Goal: Information Seeking & Learning: Learn about a topic

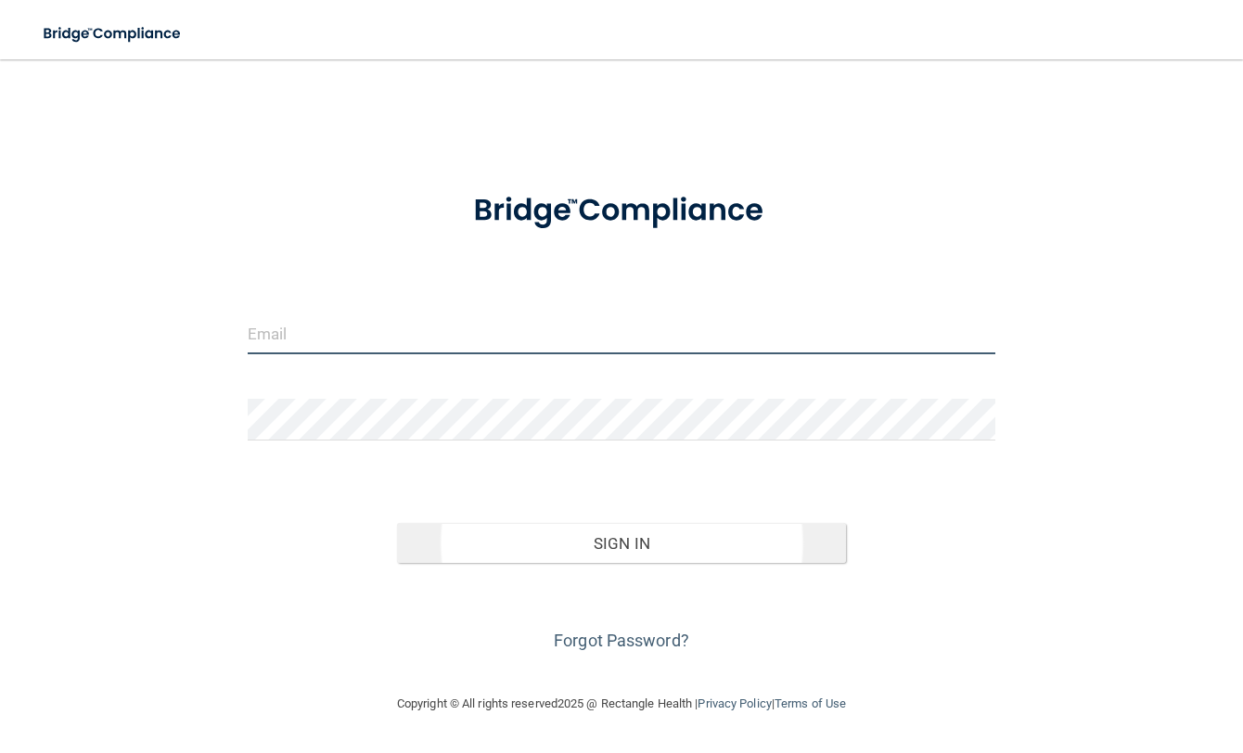
type input "[EMAIL_ADDRESS][DOMAIN_NAME]"
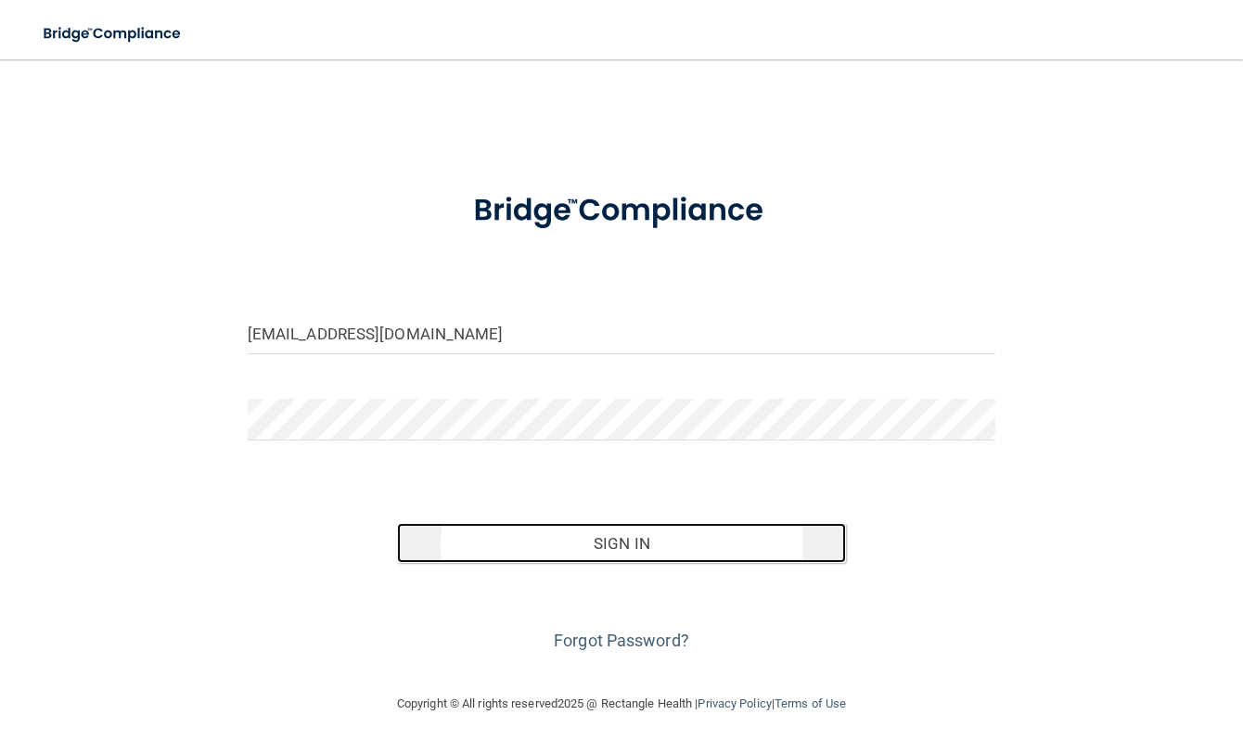
click at [625, 545] on button "Sign In" at bounding box center [621, 543] width 449 height 41
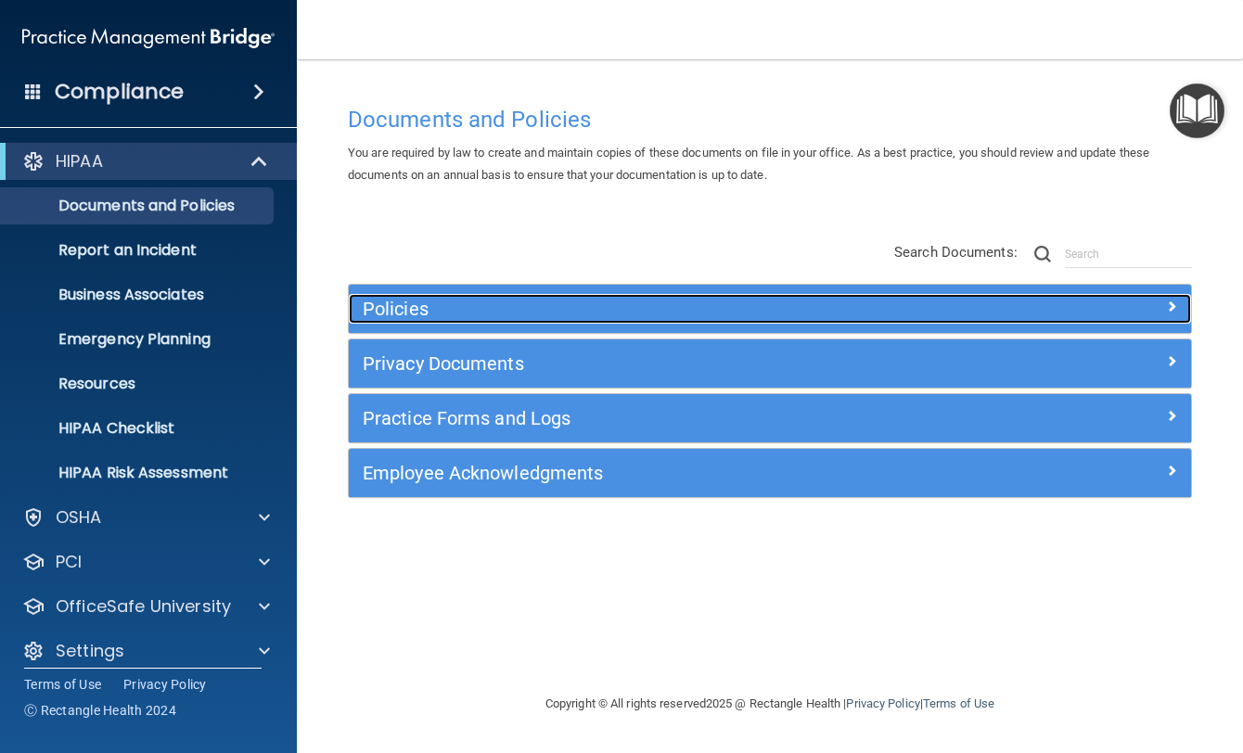
click at [396, 317] on h5 "Policies" at bounding box center [665, 309] width 604 height 20
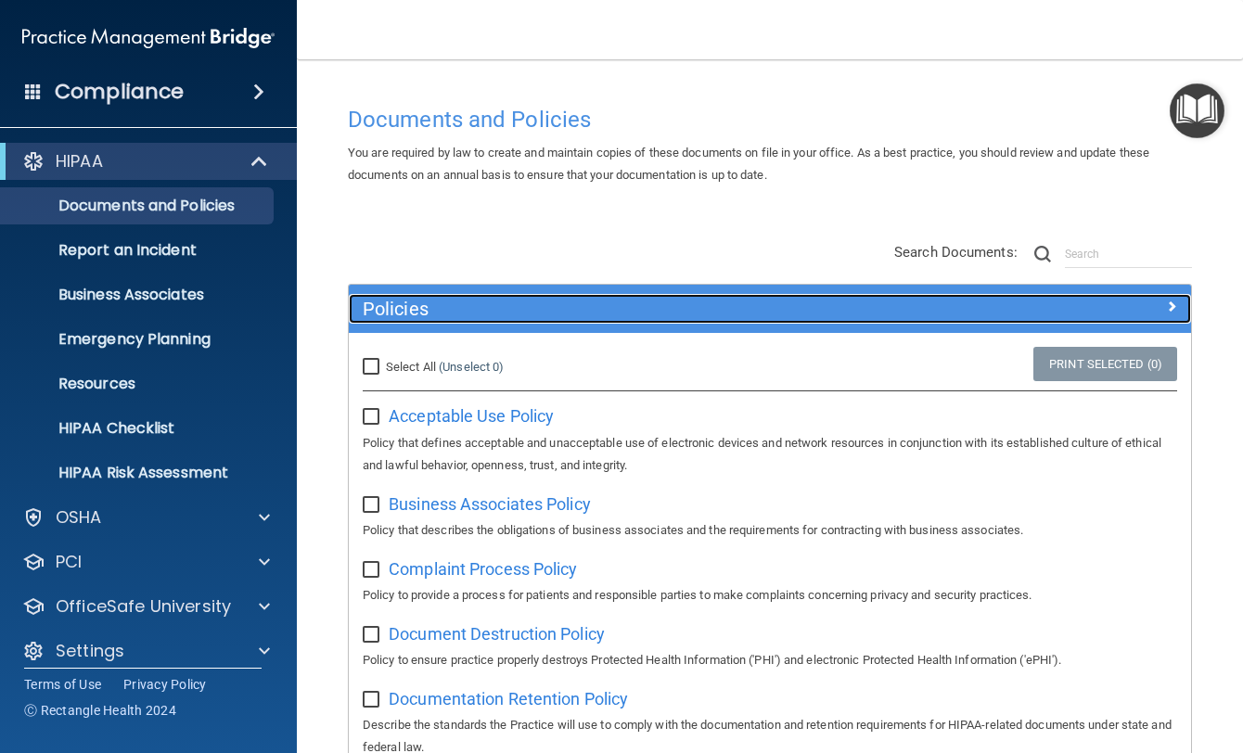
click at [386, 302] on h5 "Policies" at bounding box center [665, 309] width 604 height 20
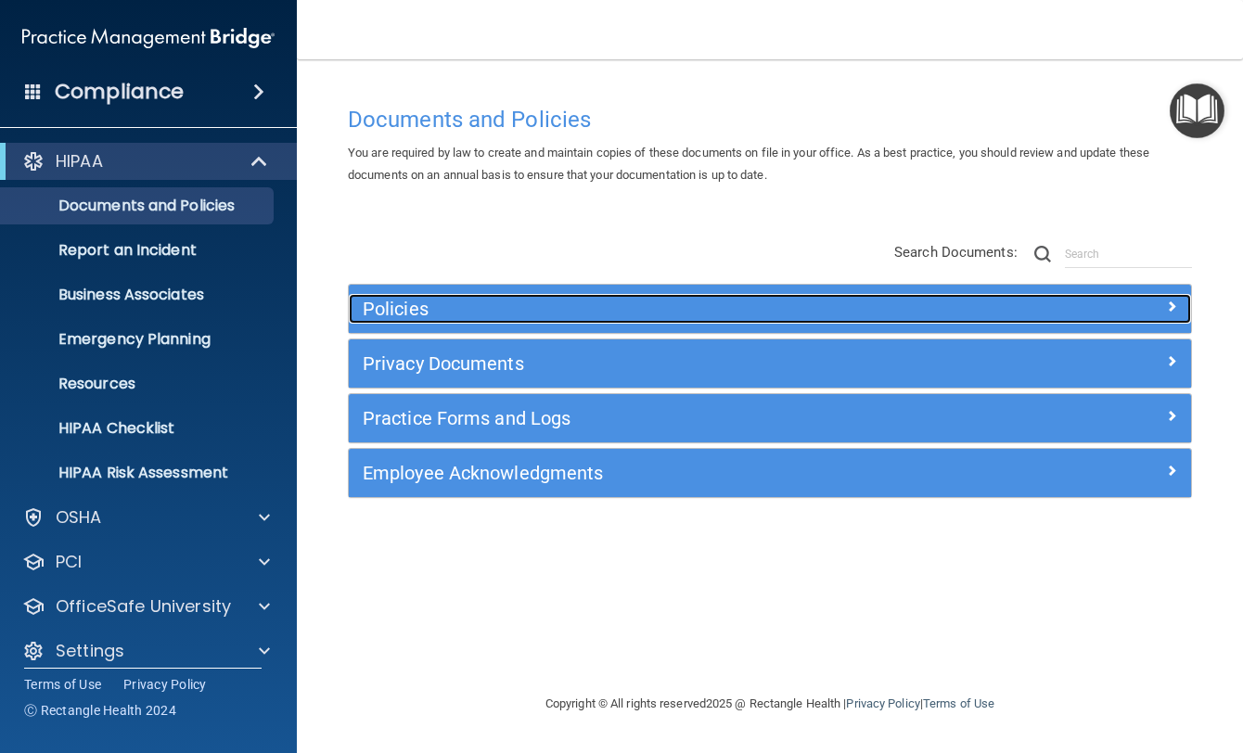
scroll to position [17, 0]
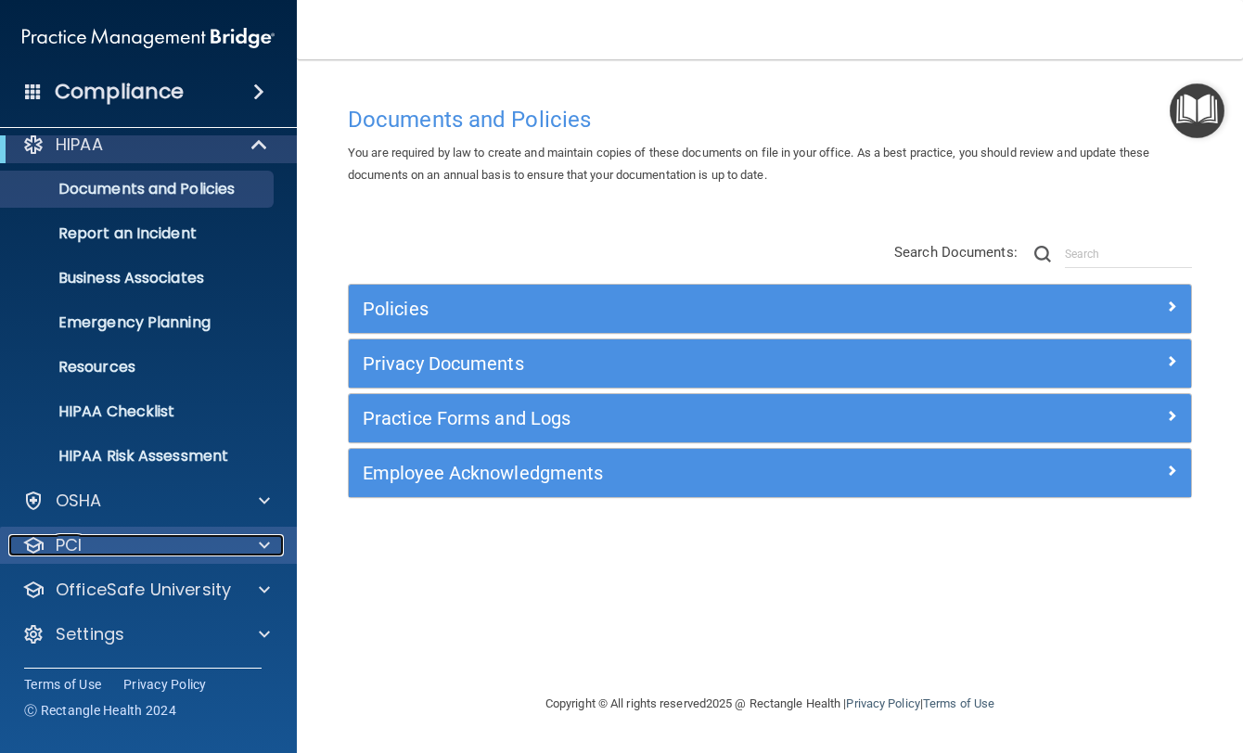
click at [117, 540] on div "PCI" at bounding box center [123, 545] width 230 height 22
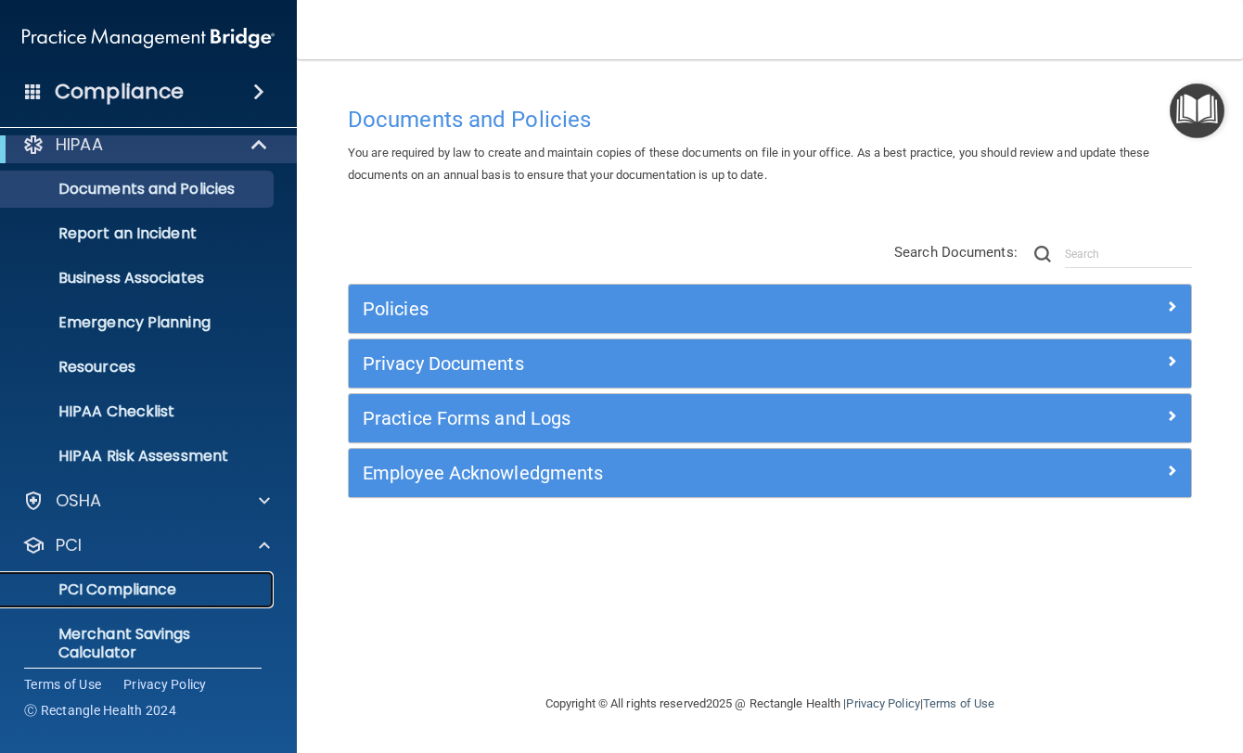
click at [126, 578] on link "PCI Compliance" at bounding box center [127, 589] width 292 height 37
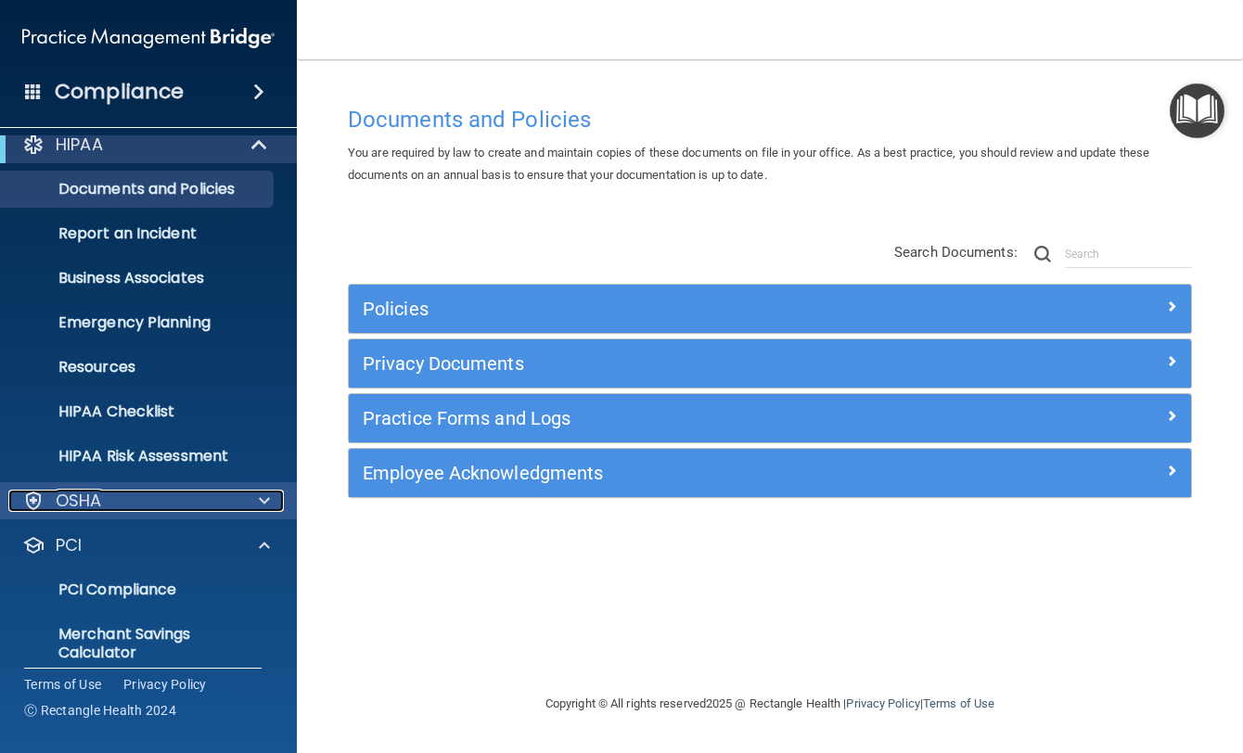
click at [122, 496] on div "OSHA" at bounding box center [123, 501] width 230 height 22
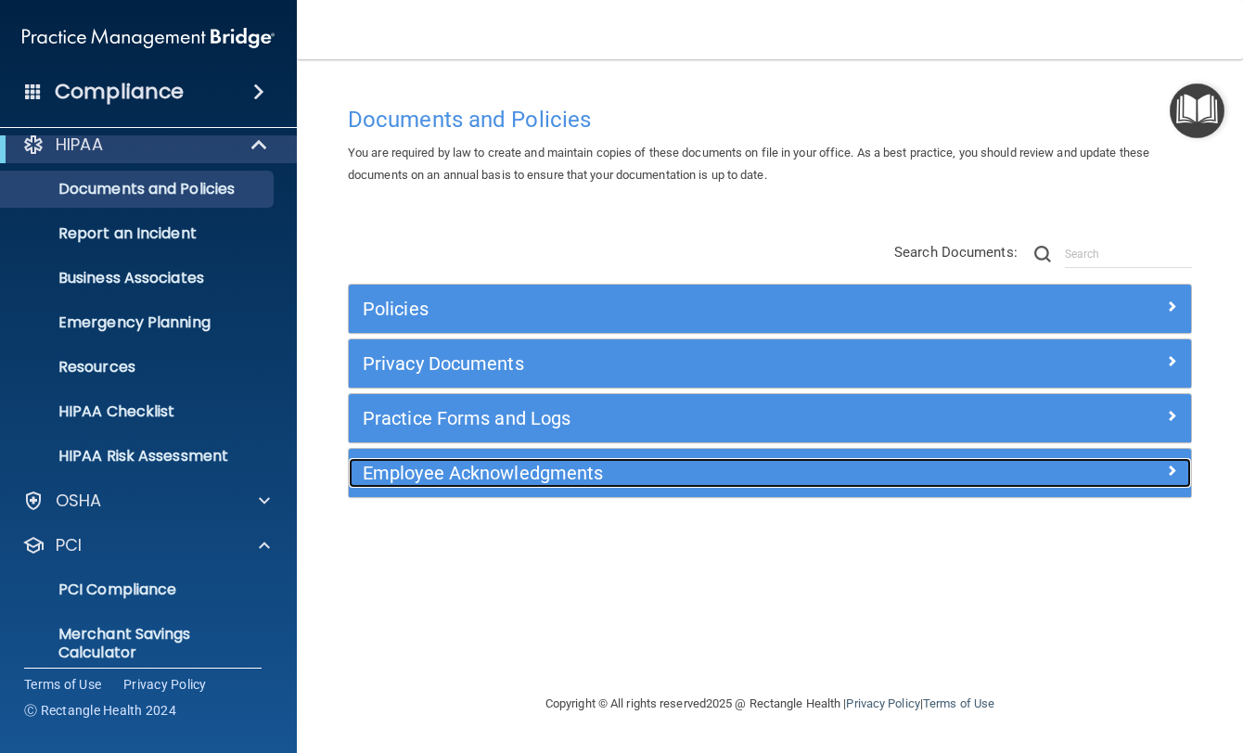
click at [433, 481] on h5 "Employee Acknowledgments" at bounding box center [665, 473] width 604 height 20
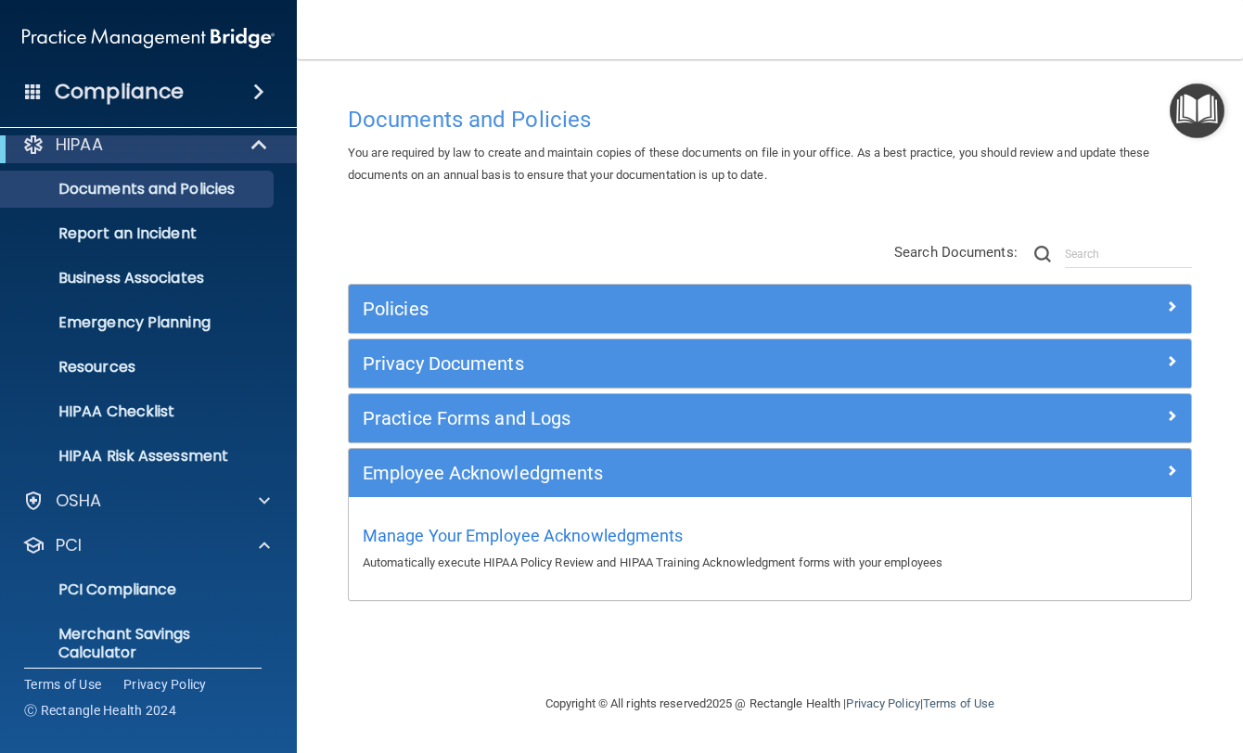
click at [501, 549] on div "Manage Your Employee Acknowledgments Automatically execute HIPAA Policy Review …" at bounding box center [770, 546] width 814 height 53
click at [502, 543] on span "Manage Your Employee Acknowledgments" at bounding box center [523, 535] width 321 height 19
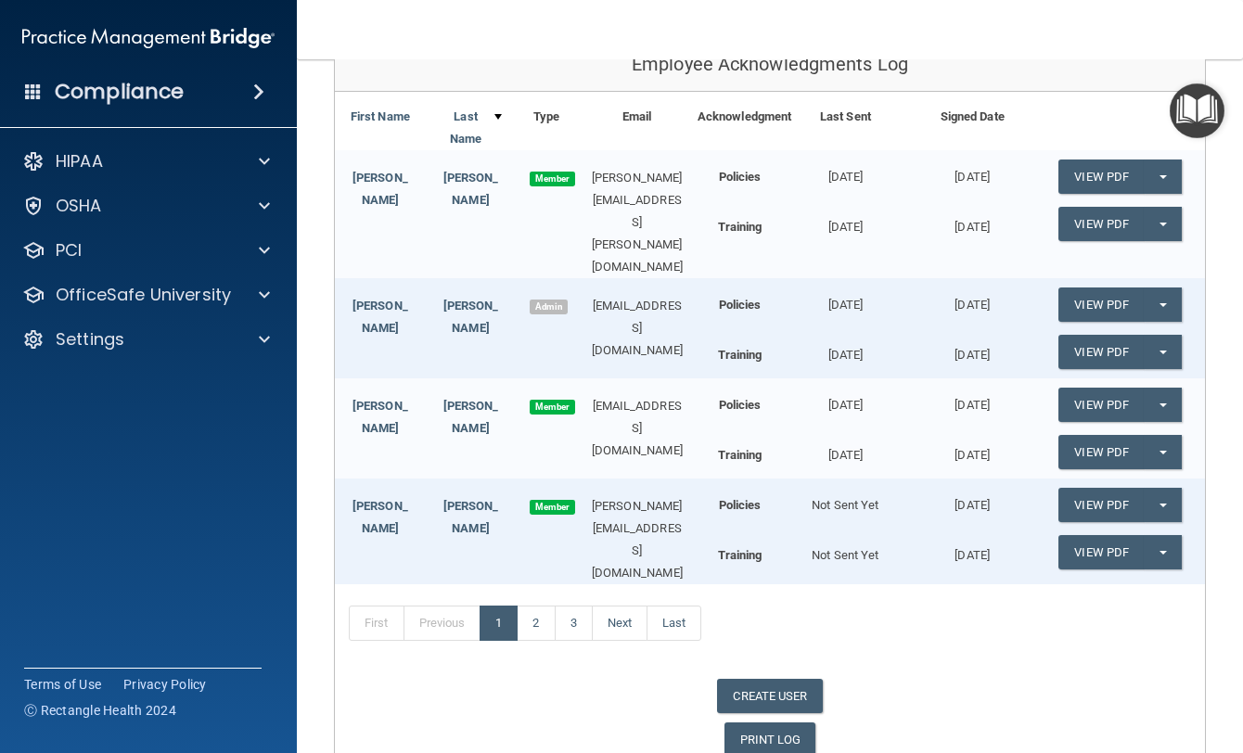
scroll to position [211, 0]
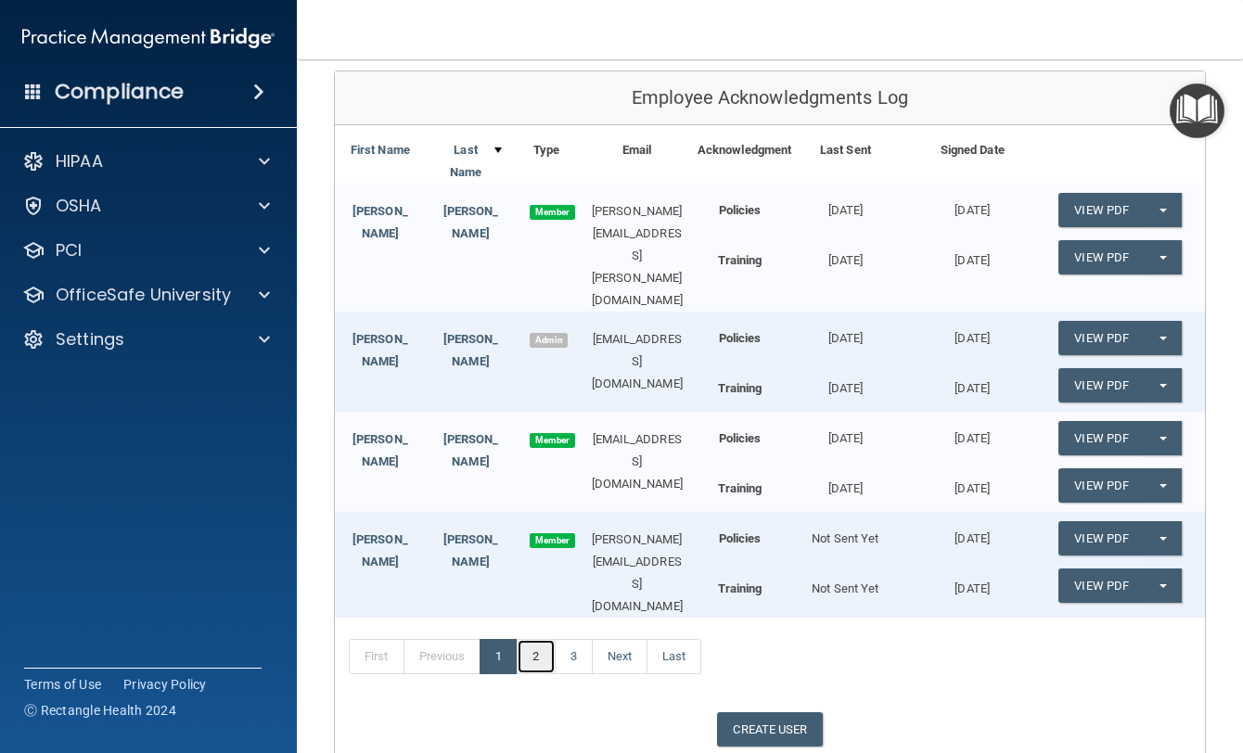
click at [547, 639] on link "2" at bounding box center [536, 656] width 38 height 35
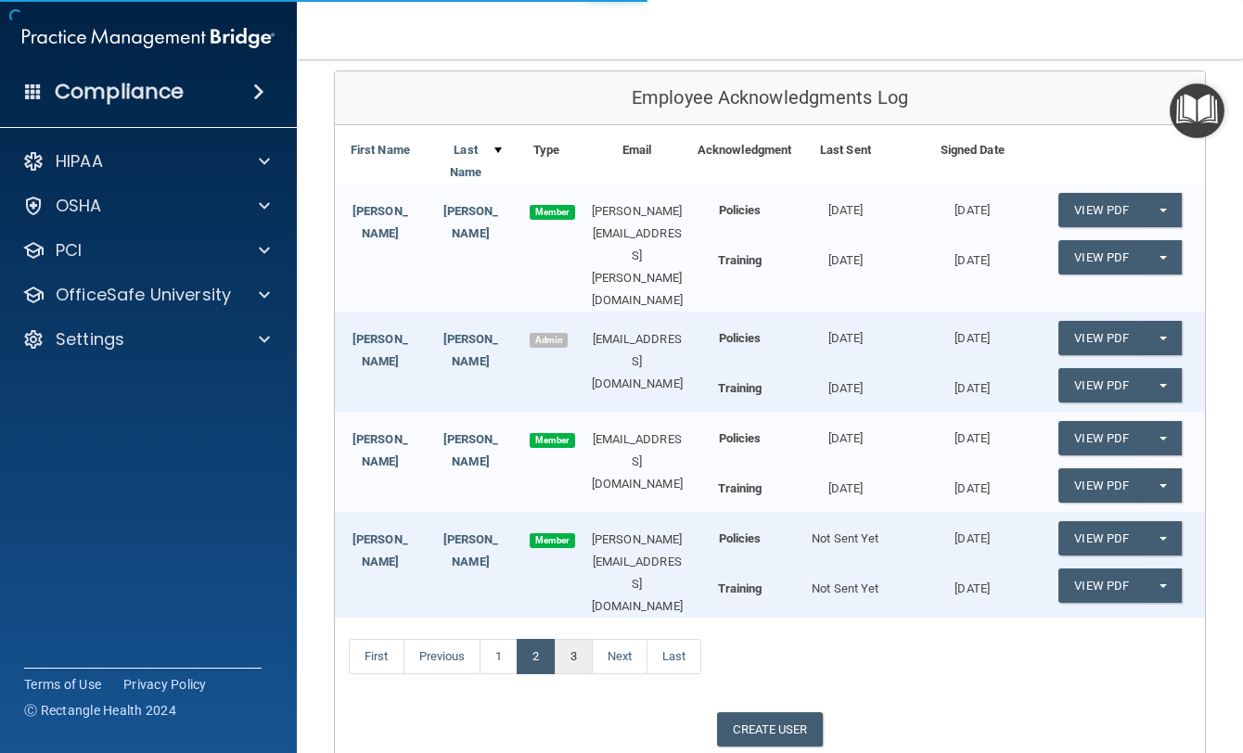
scroll to position [203, 0]
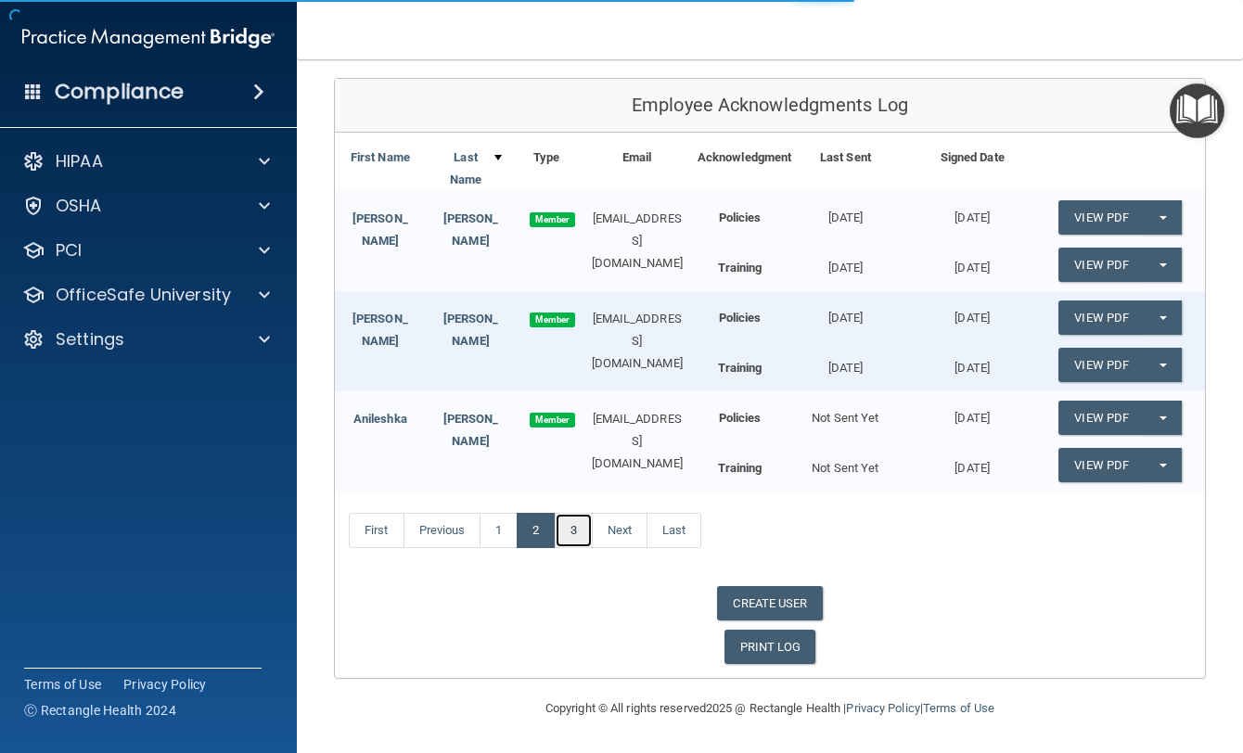
click at [576, 542] on link "3" at bounding box center [574, 530] width 38 height 35
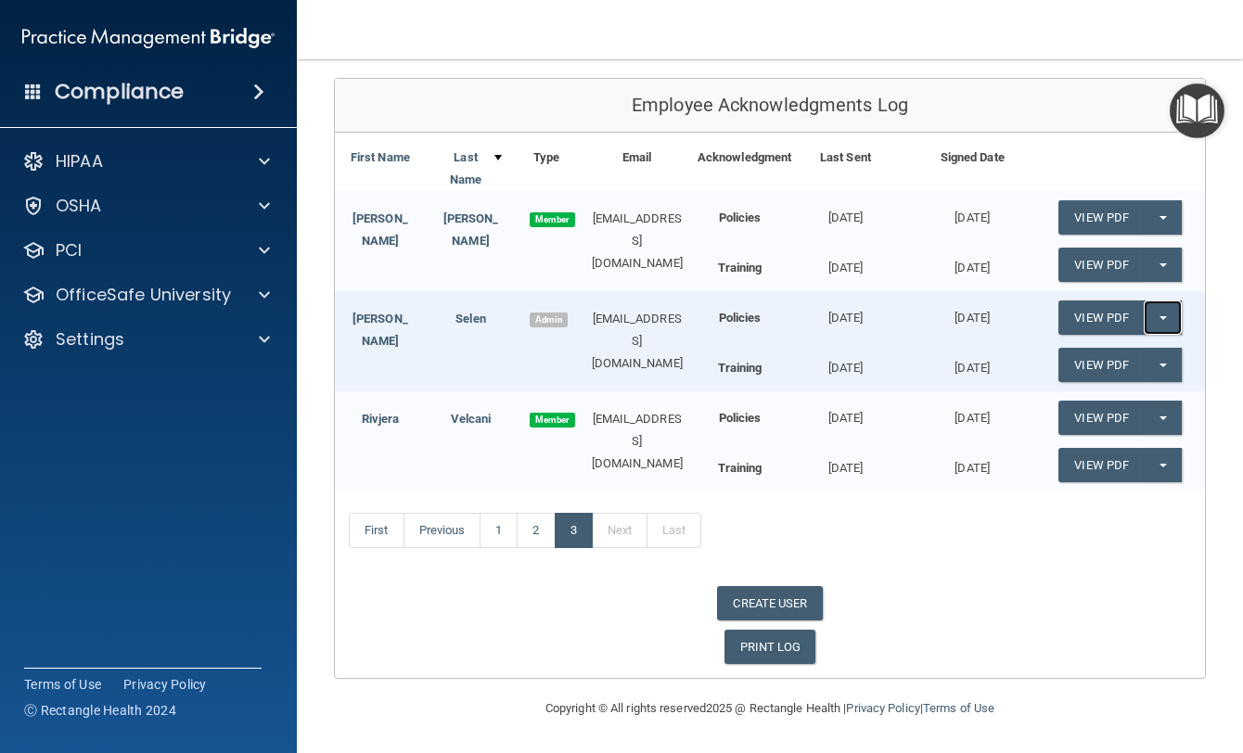
click at [1159, 319] on button "Split button!" at bounding box center [1163, 318] width 38 height 34
click at [1158, 349] on link "Update Acknowledgment" at bounding box center [1143, 355] width 171 height 28
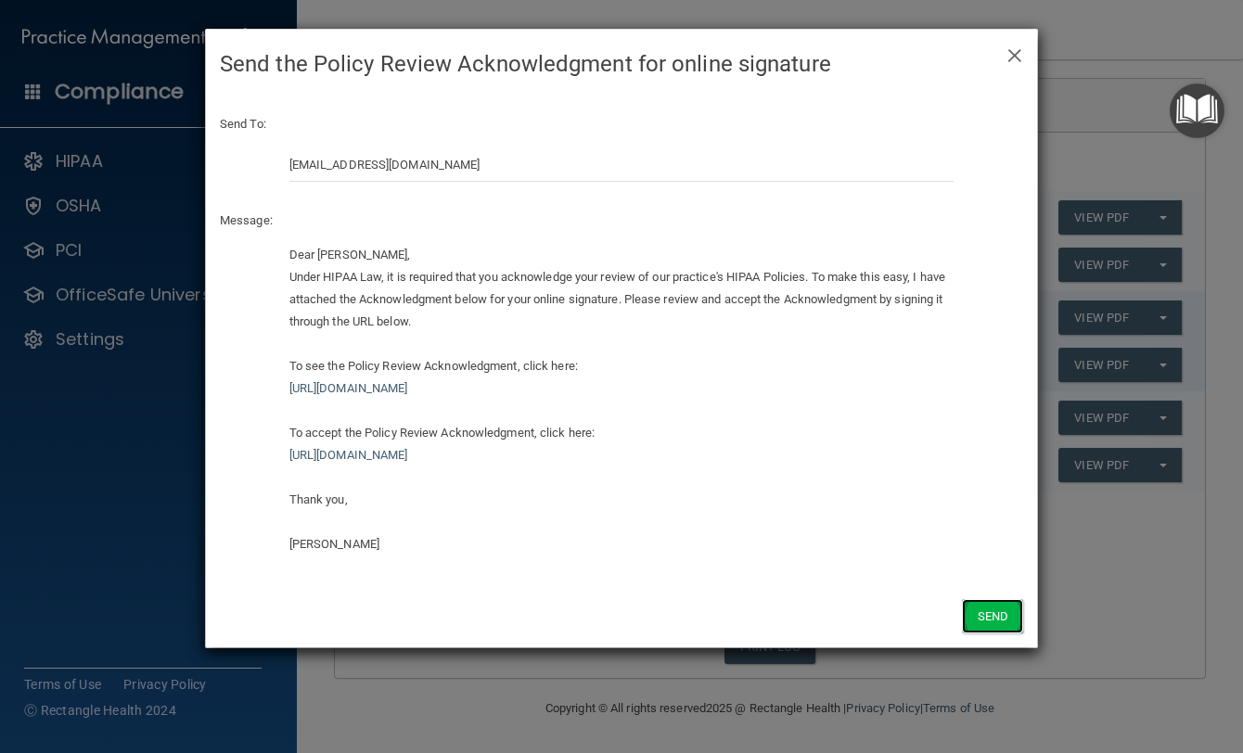
click at [993, 611] on button "Send" at bounding box center [992, 616] width 61 height 34
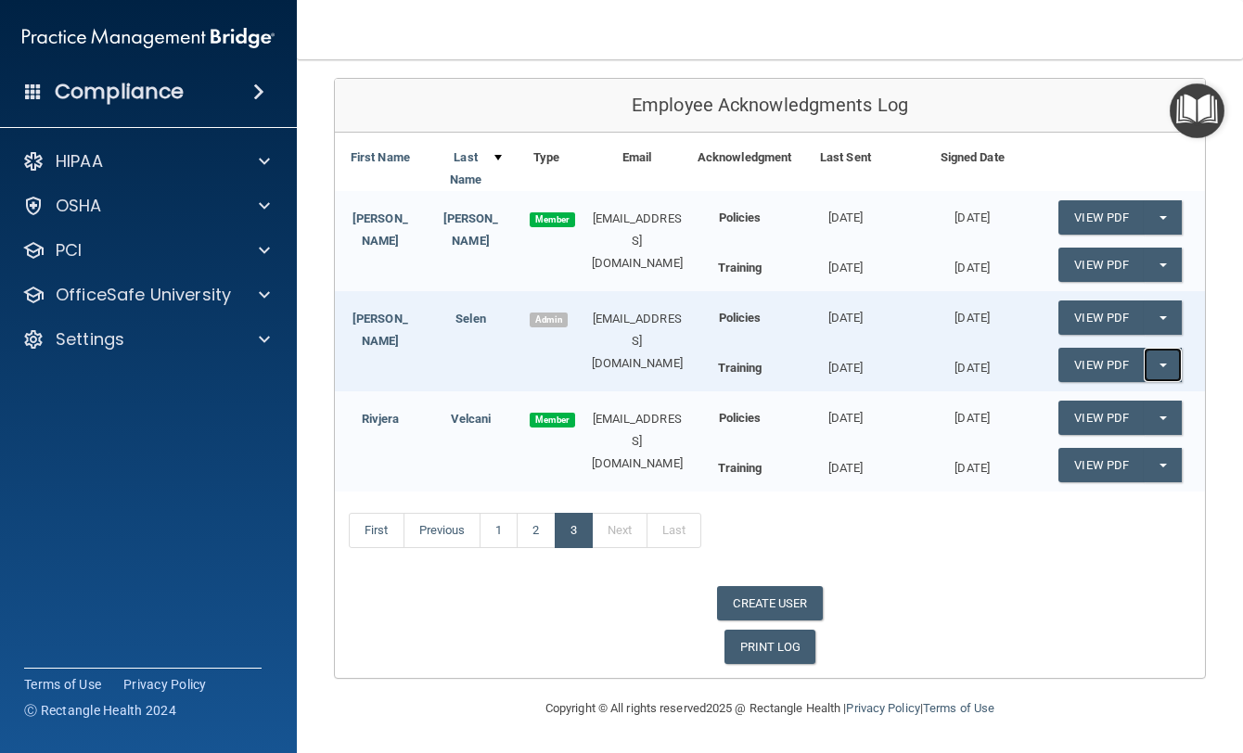
click at [1160, 370] on button "Split button!" at bounding box center [1163, 365] width 38 height 34
click at [1143, 397] on link "Update Acknowledgment" at bounding box center [1143, 403] width 171 height 28
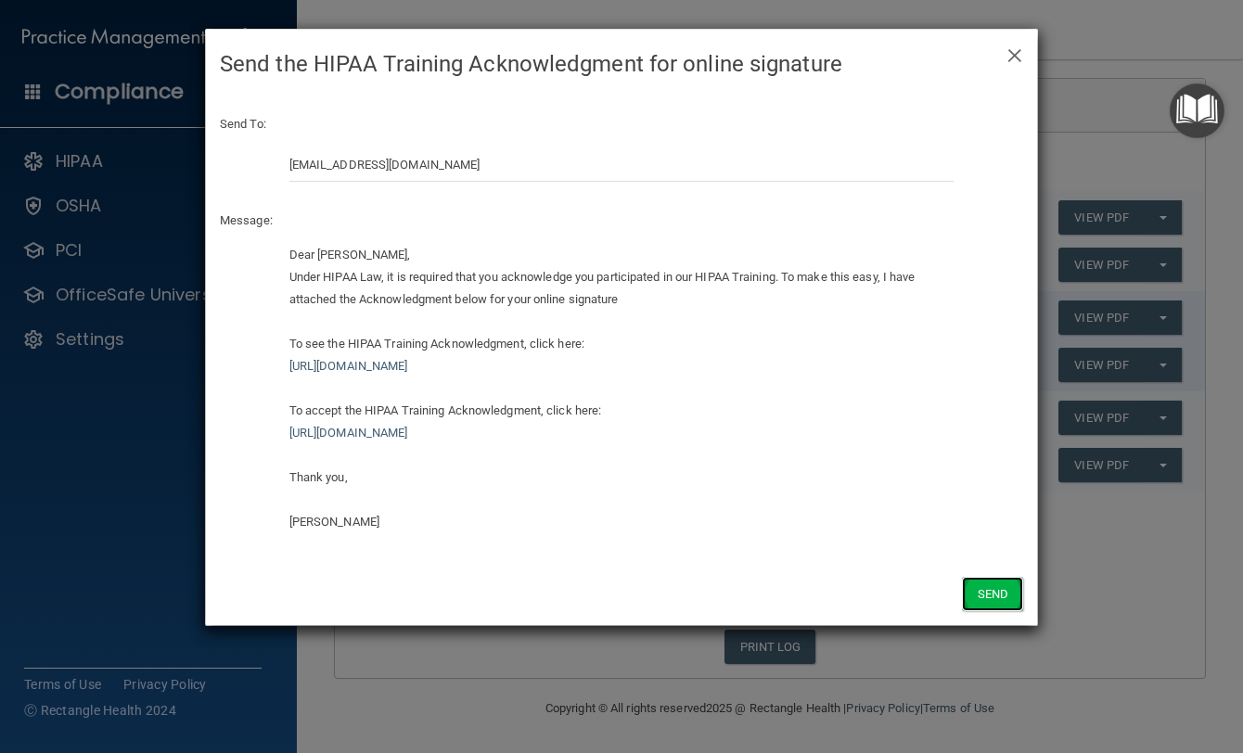
click at [1000, 588] on button "Send" at bounding box center [992, 594] width 61 height 34
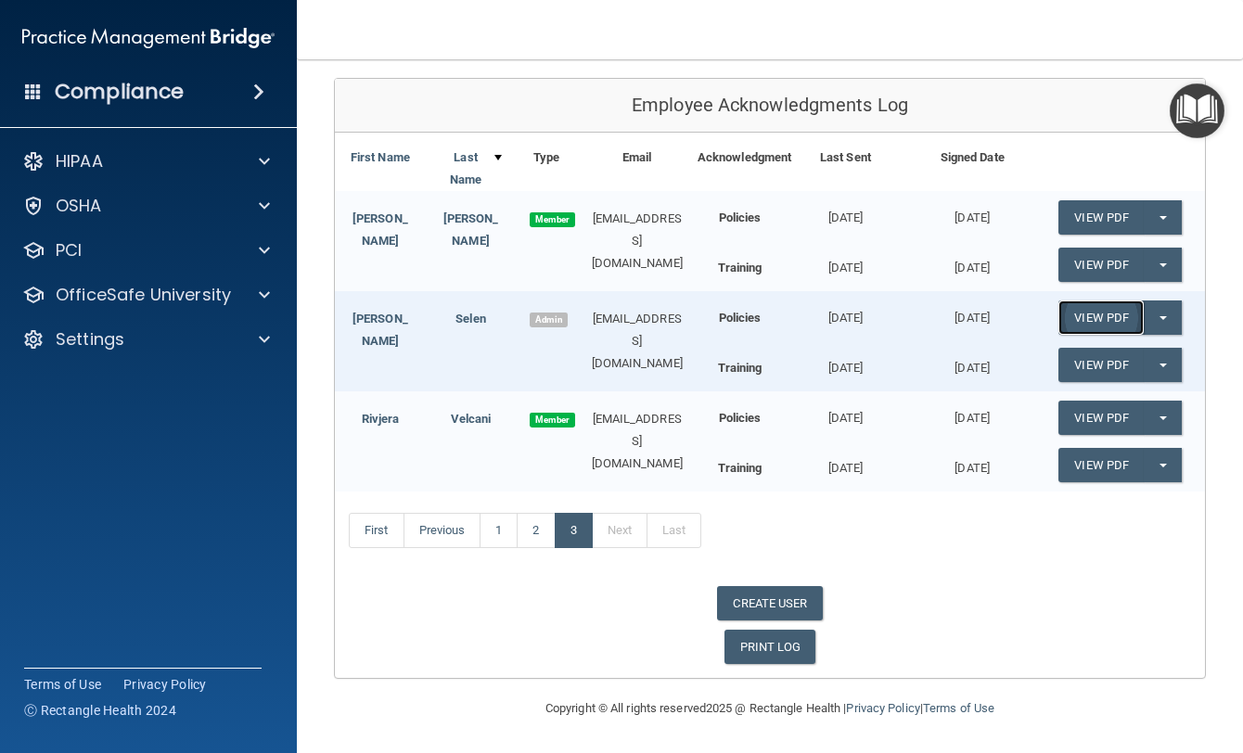
click at [1080, 319] on link "View PDF" at bounding box center [1100, 318] width 85 height 34
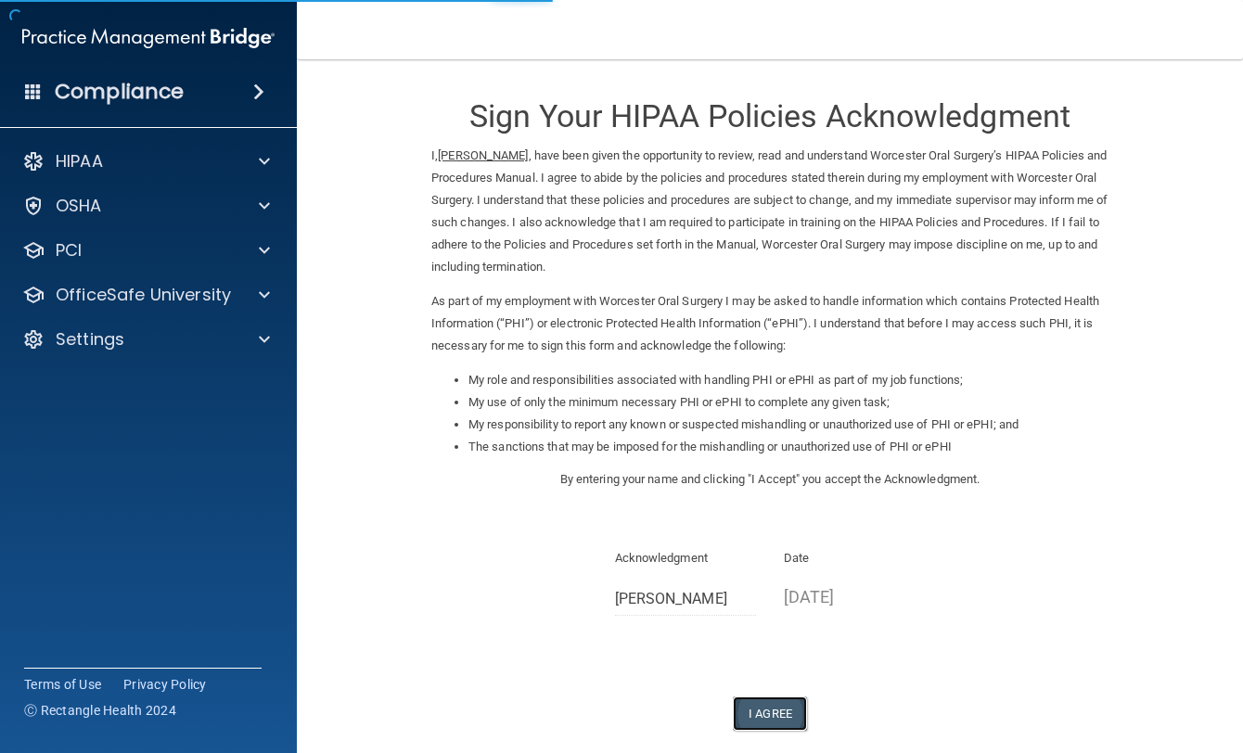
click at [770, 704] on button "I Agree" at bounding box center [770, 714] width 74 height 34
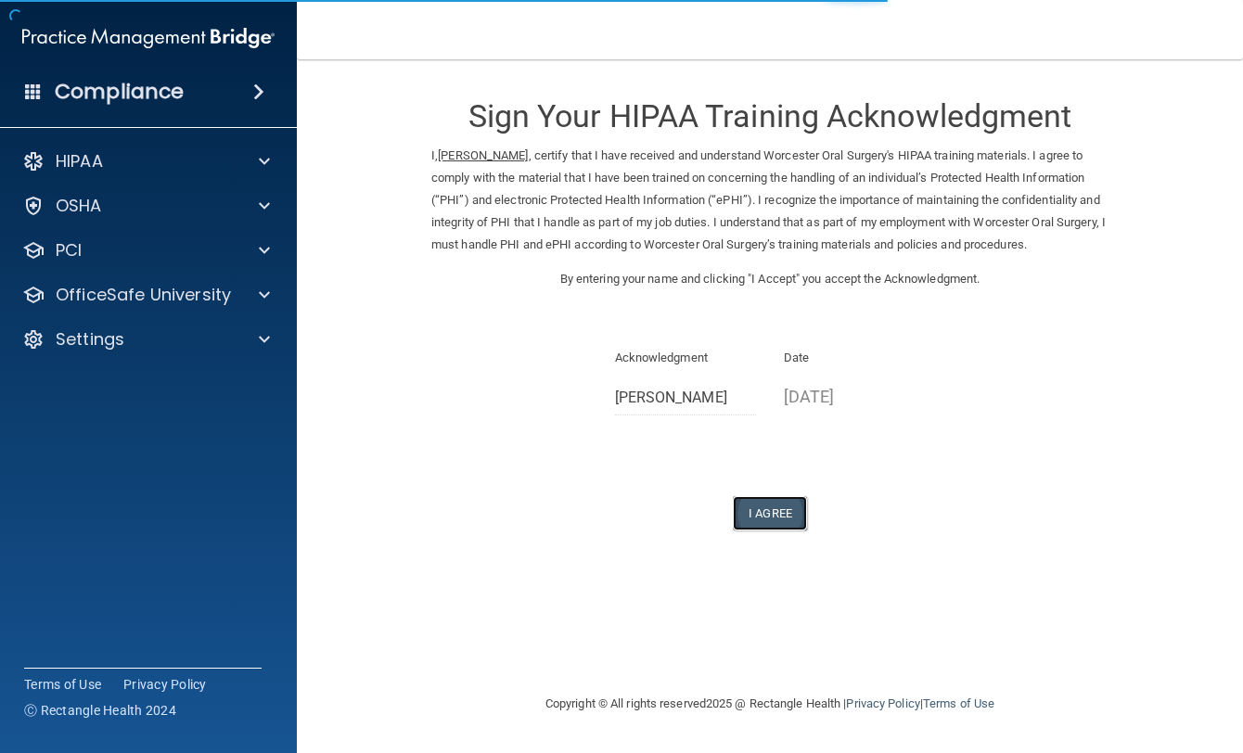
click at [794, 515] on button "I Agree" at bounding box center [770, 513] width 74 height 34
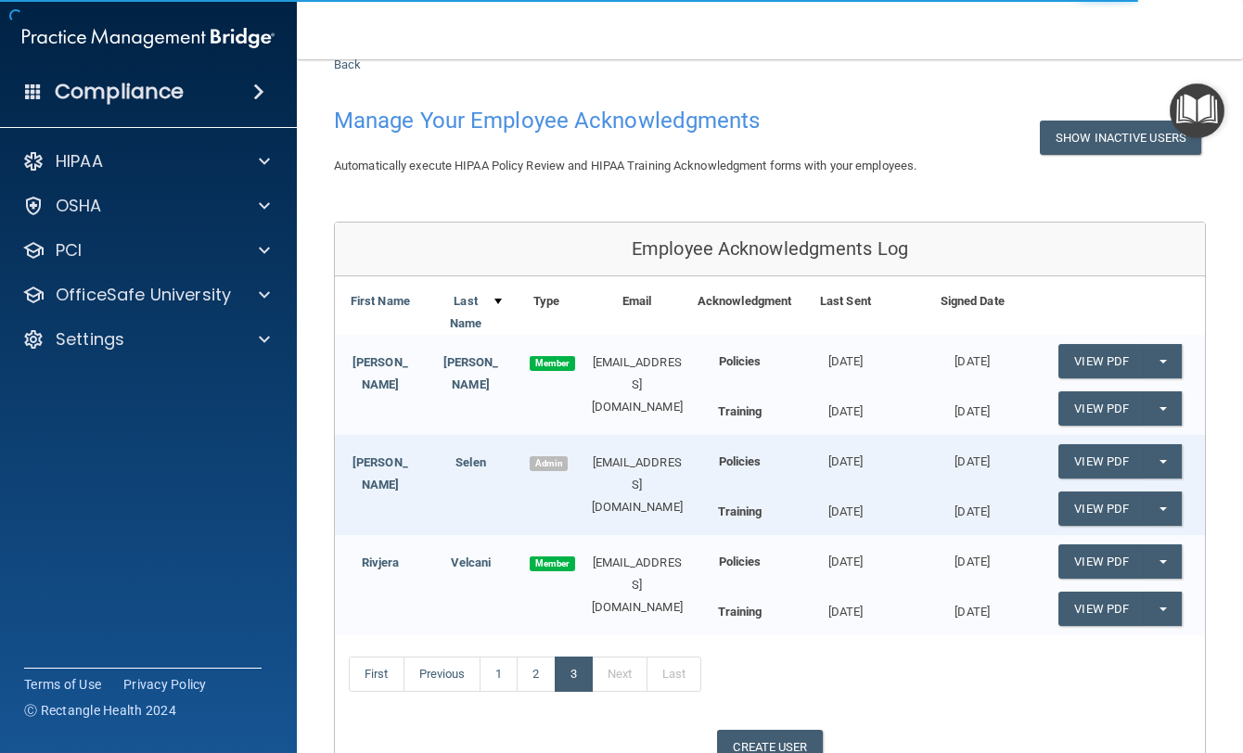
scroll to position [93, 0]
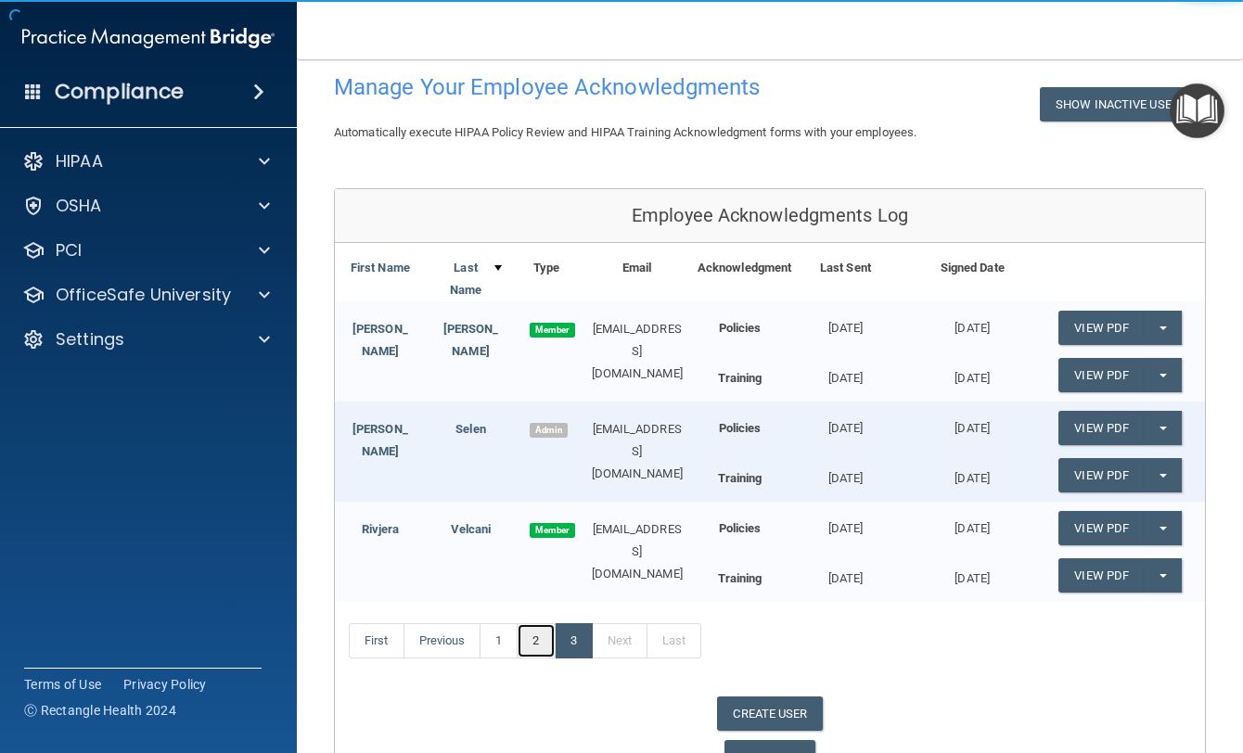
click at [532, 642] on link "2" at bounding box center [536, 640] width 38 height 35
click at [503, 646] on link "1" at bounding box center [499, 640] width 38 height 35
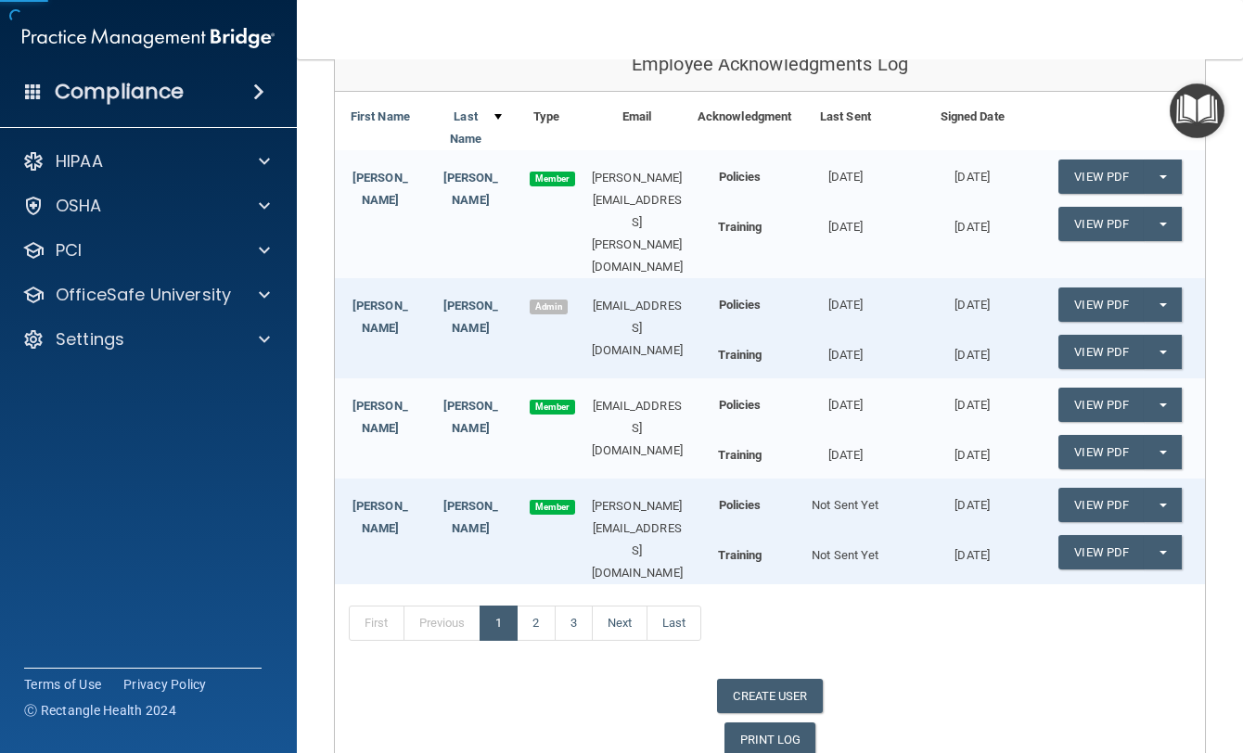
scroll to position [211, 0]
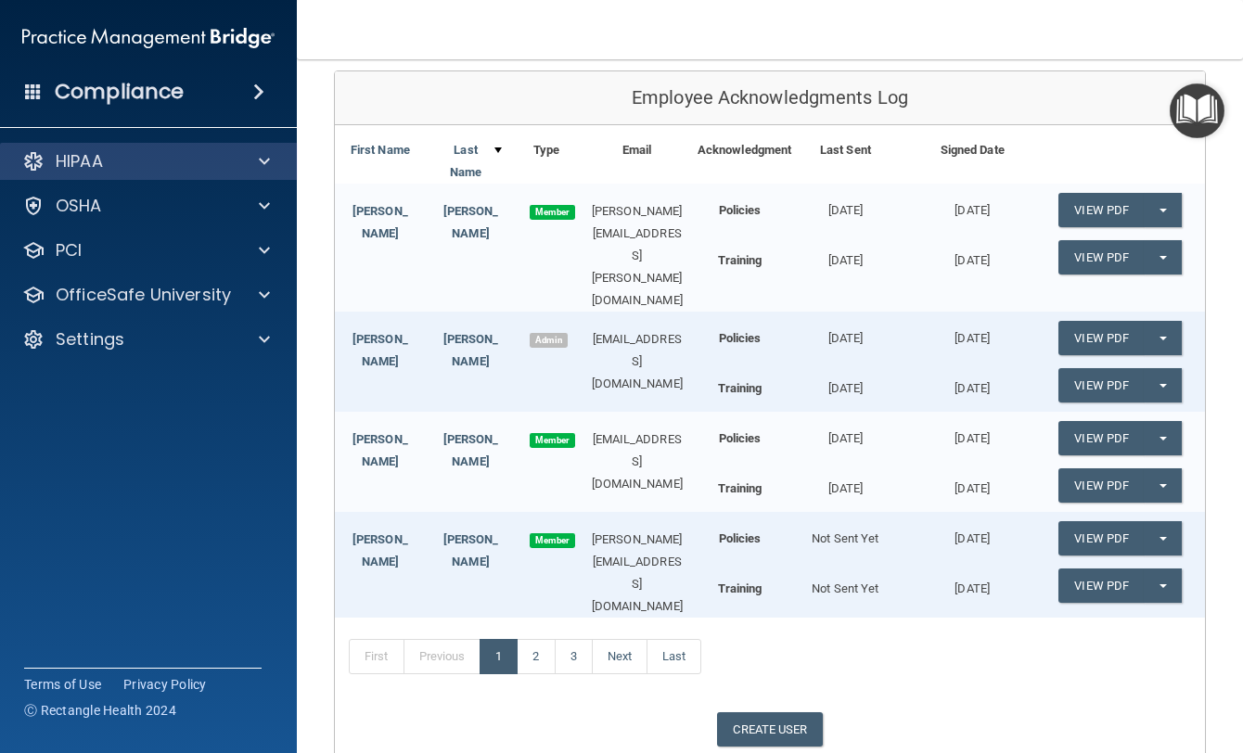
click at [90, 173] on div "HIPAA" at bounding box center [149, 161] width 298 height 37
click at [264, 162] on span at bounding box center [264, 161] width 11 height 22
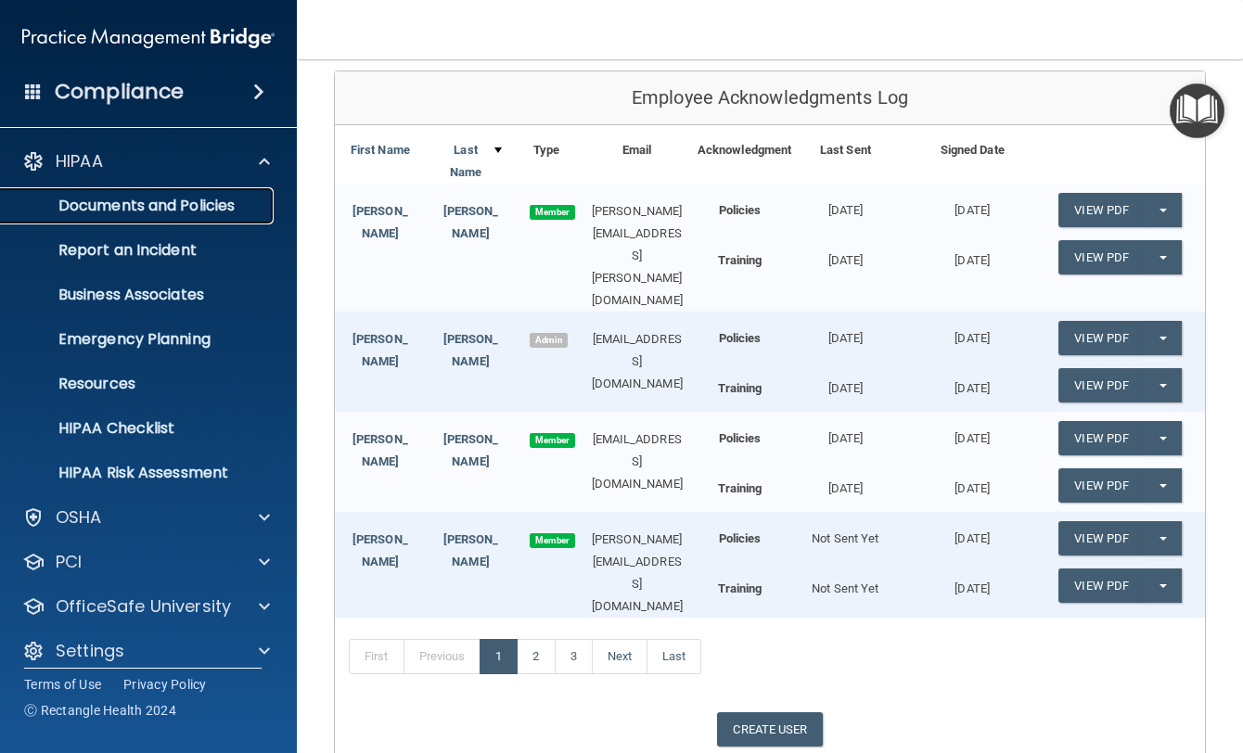
click at [167, 212] on p "Documents and Policies" at bounding box center [138, 206] width 253 height 19
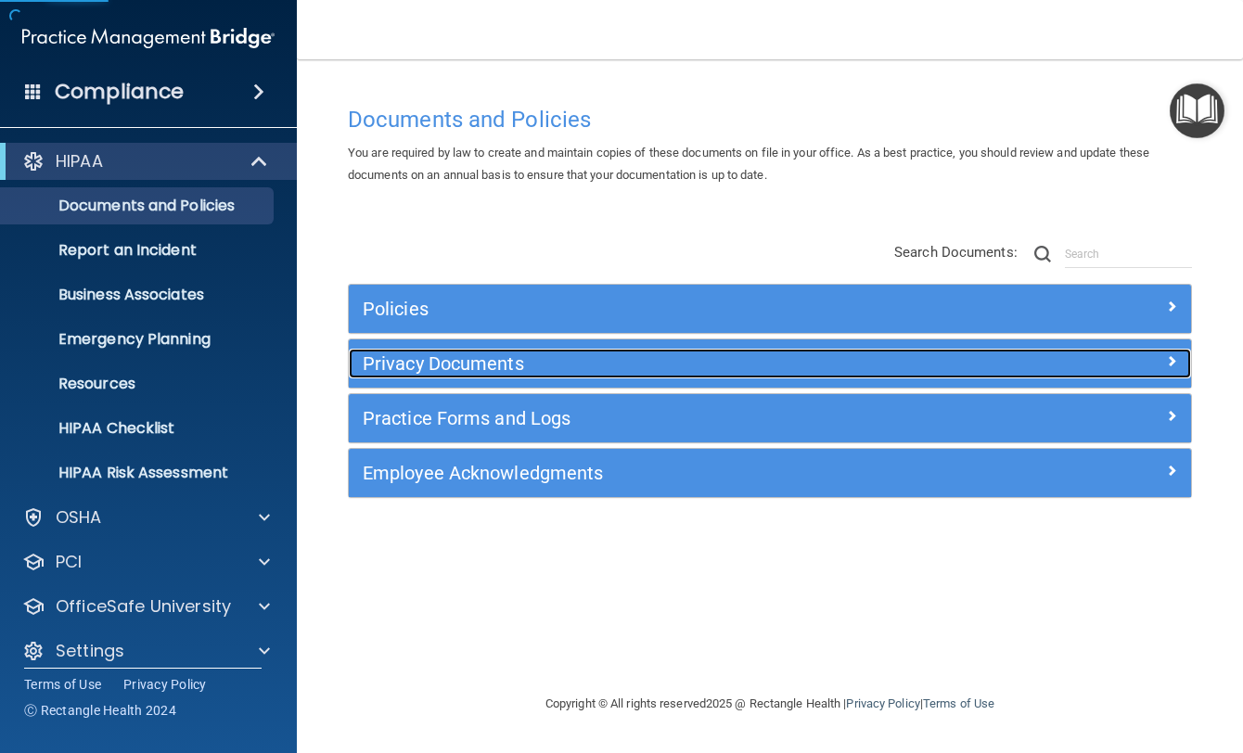
click at [412, 357] on h5 "Privacy Documents" at bounding box center [665, 363] width 604 height 20
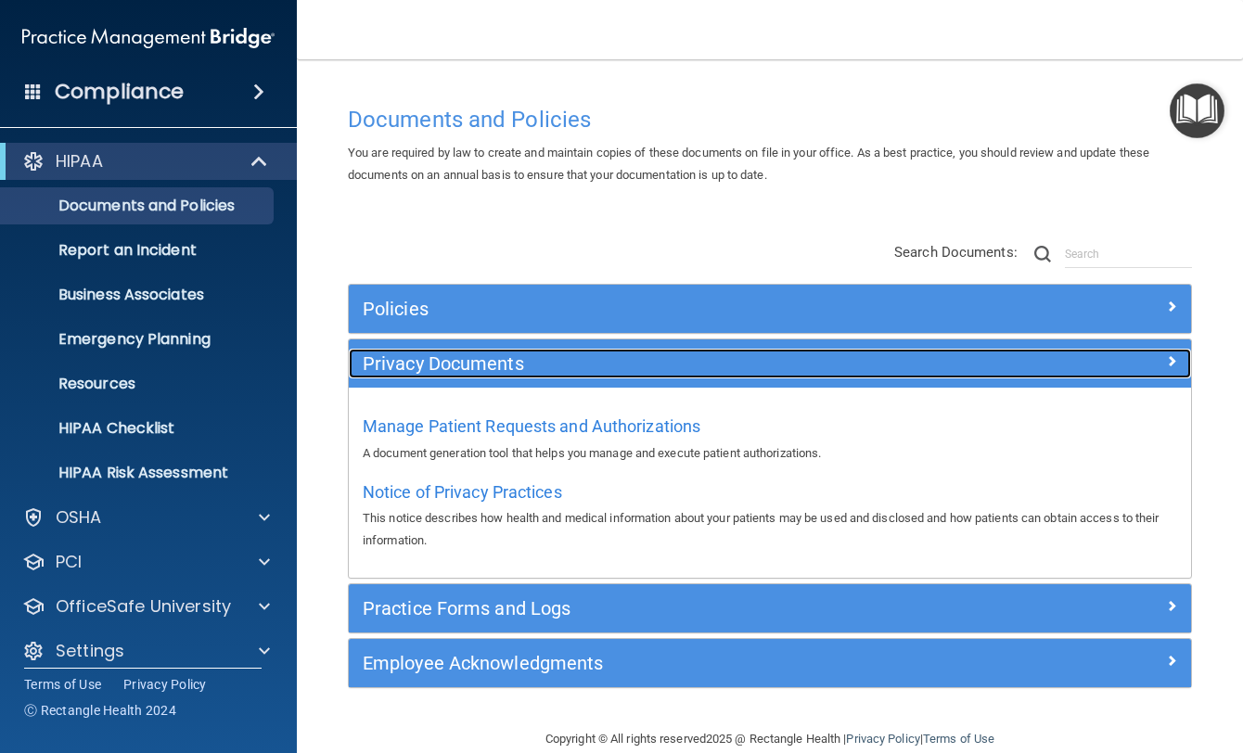
click at [412, 357] on h5 "Privacy Documents" at bounding box center [665, 363] width 604 height 20
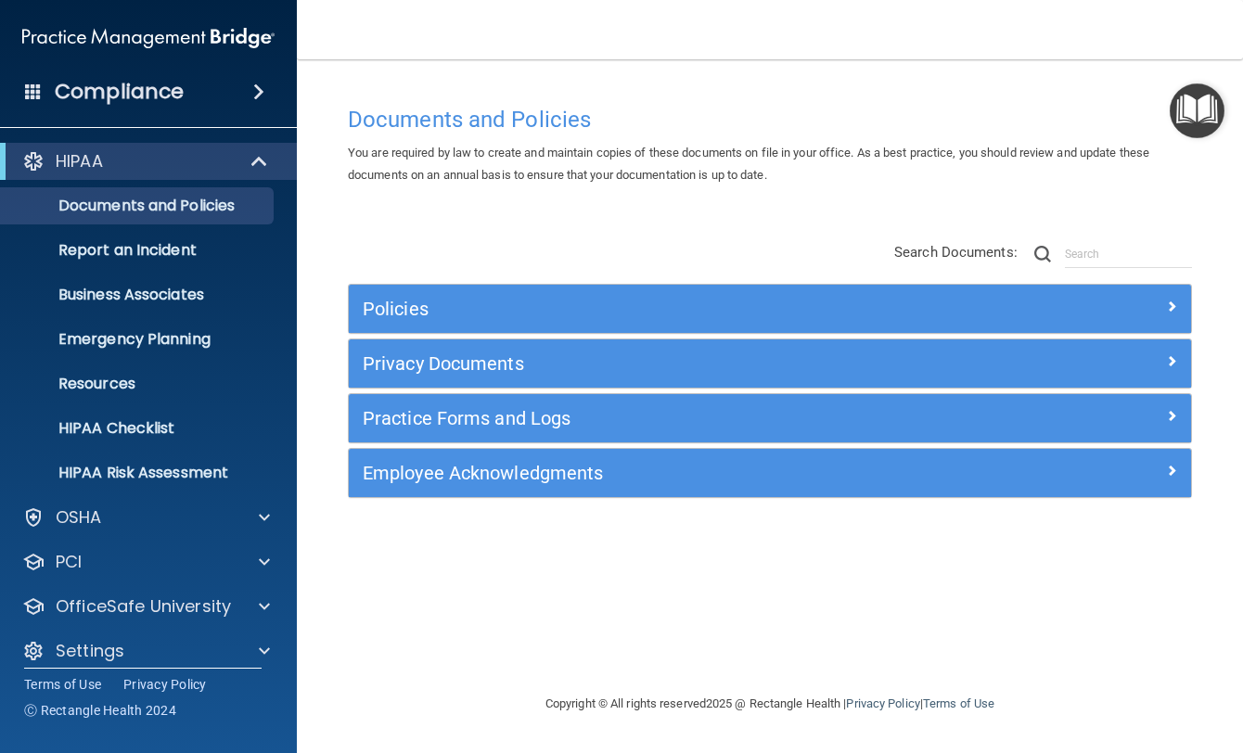
click at [443, 437] on div "Practice Forms and Logs" at bounding box center [770, 418] width 842 height 48
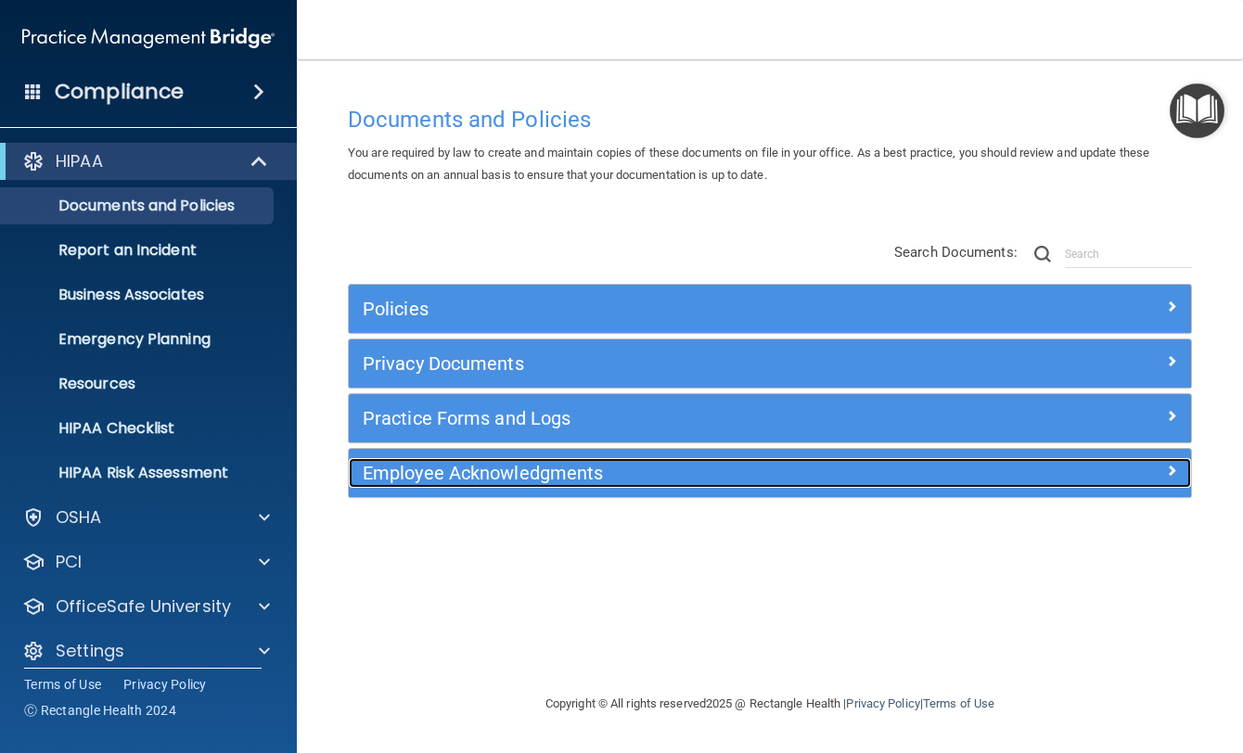
click at [488, 483] on h5 "Employee Acknowledgments" at bounding box center [665, 473] width 604 height 20
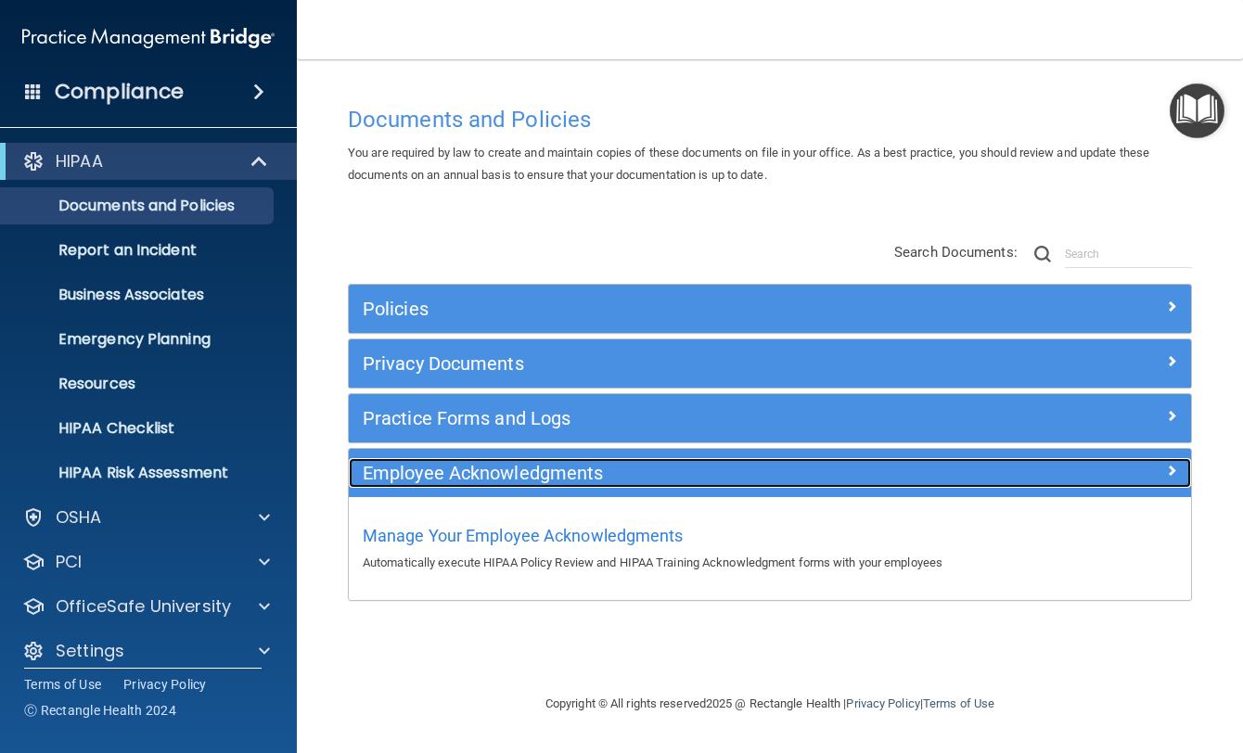
click at [488, 484] on div "Employee Acknowledgments" at bounding box center [665, 473] width 632 height 30
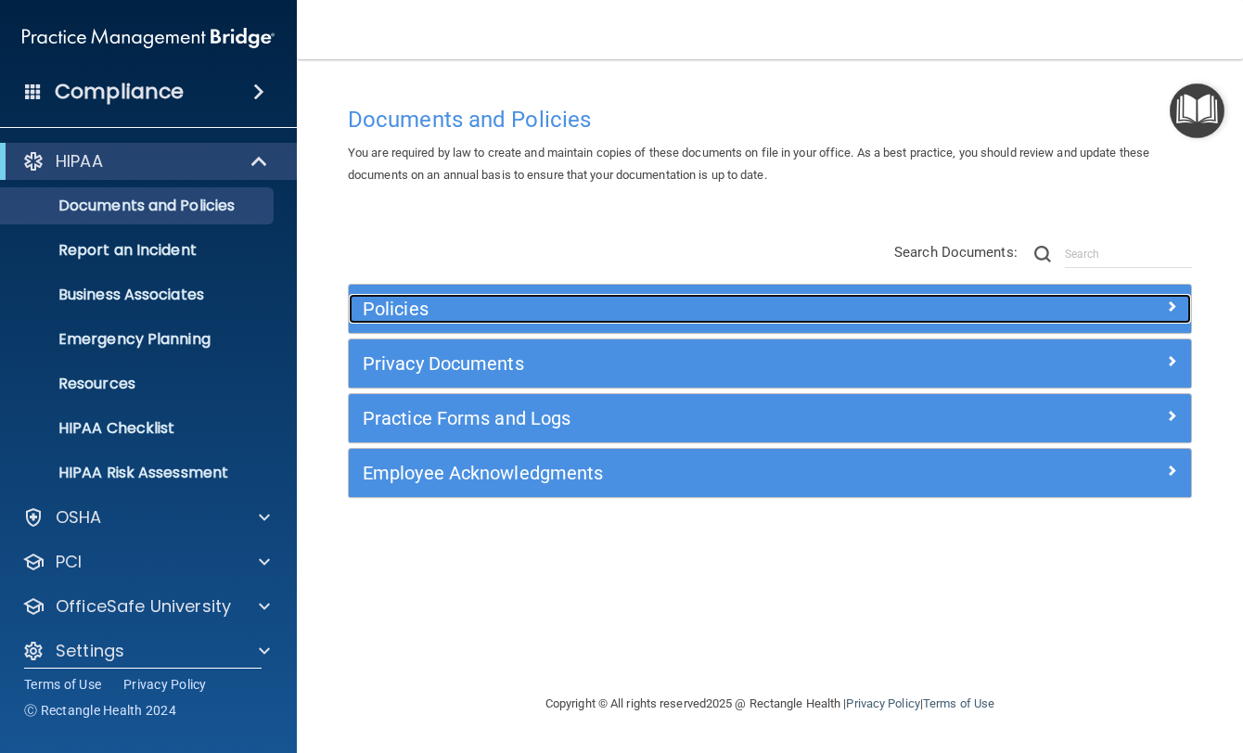
click at [446, 296] on div "Policies" at bounding box center [665, 309] width 632 height 30
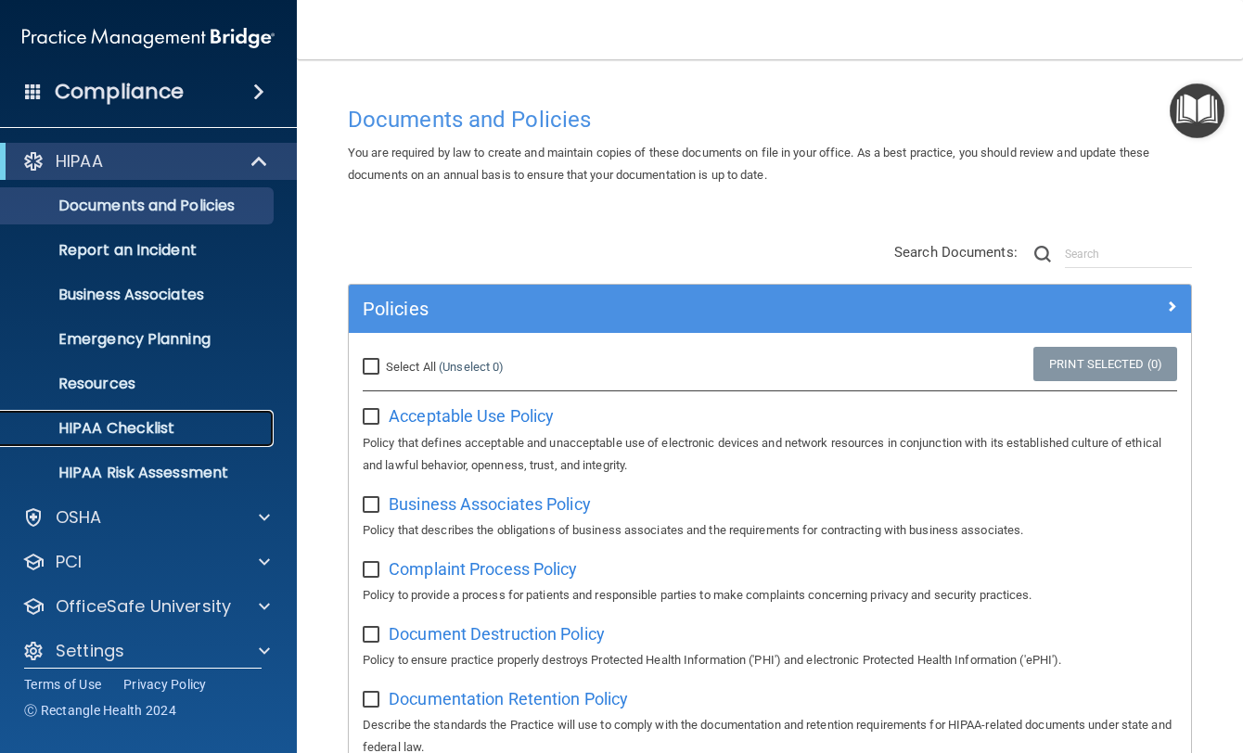
click at [154, 422] on p "HIPAA Checklist" at bounding box center [138, 428] width 253 height 19
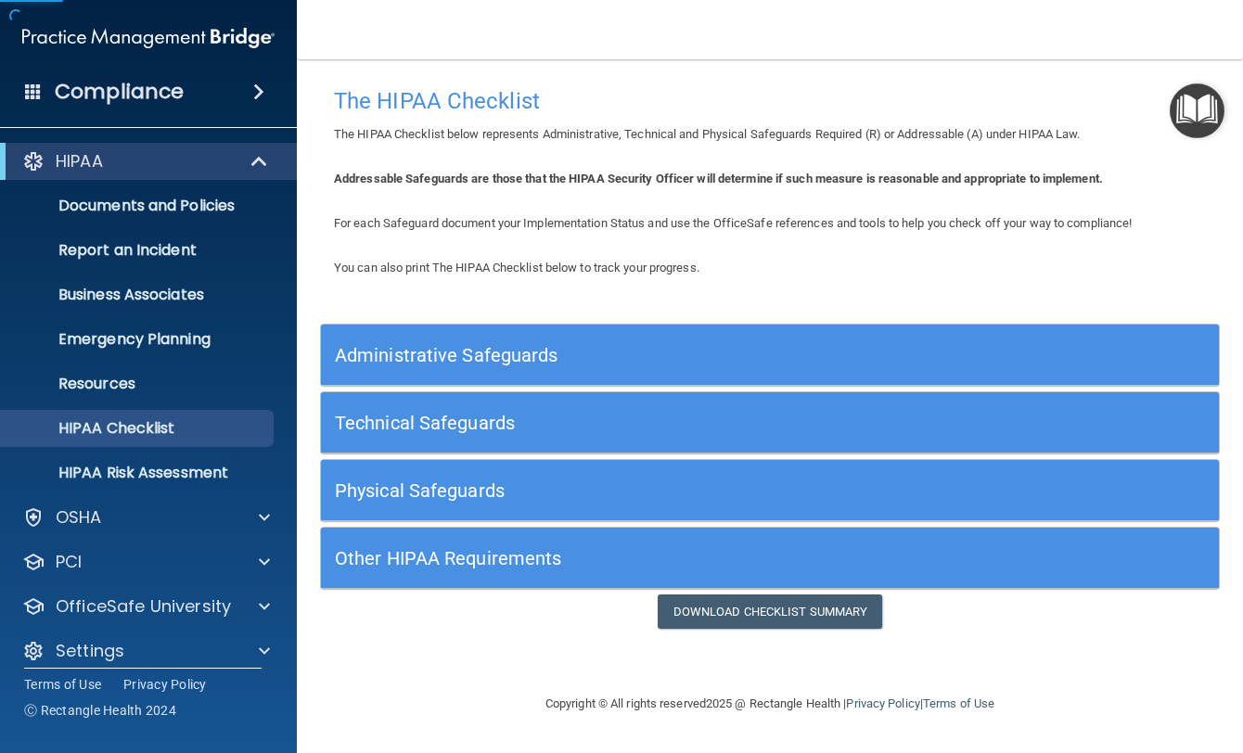
click at [360, 371] on div "Administrative Safeguards" at bounding box center [657, 355] width 673 height 42
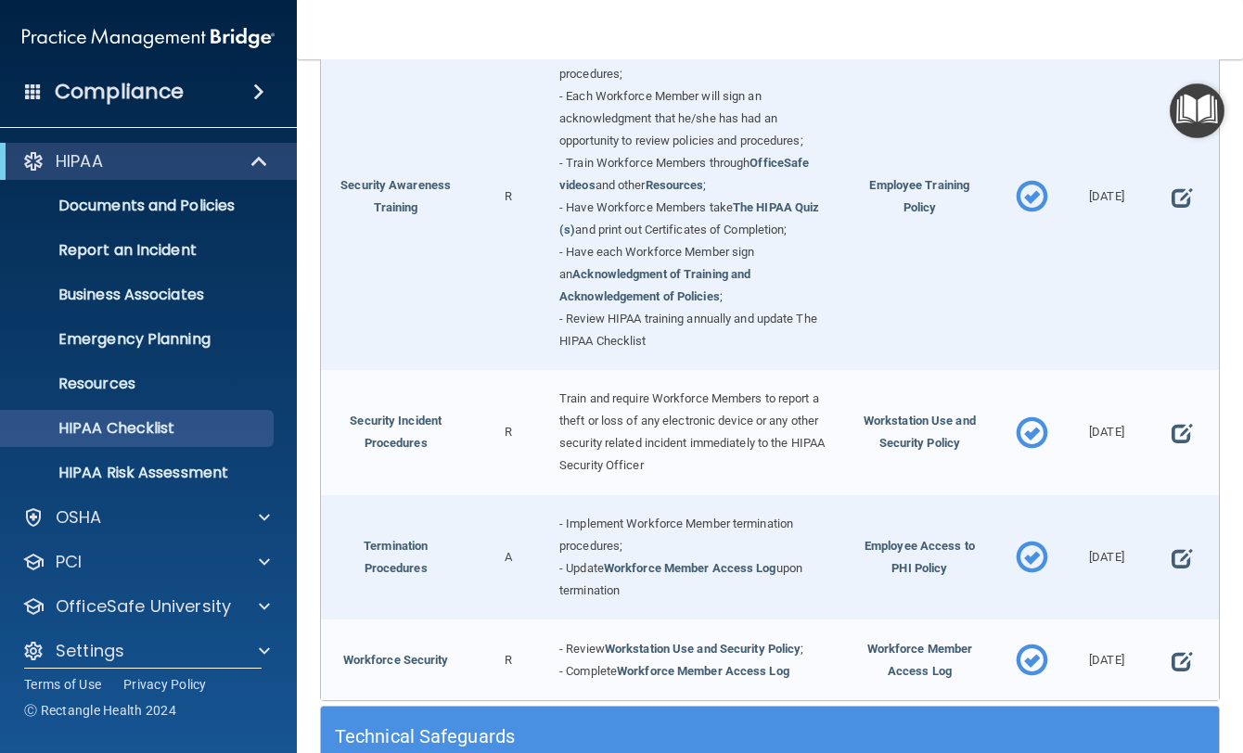
scroll to position [1739, 0]
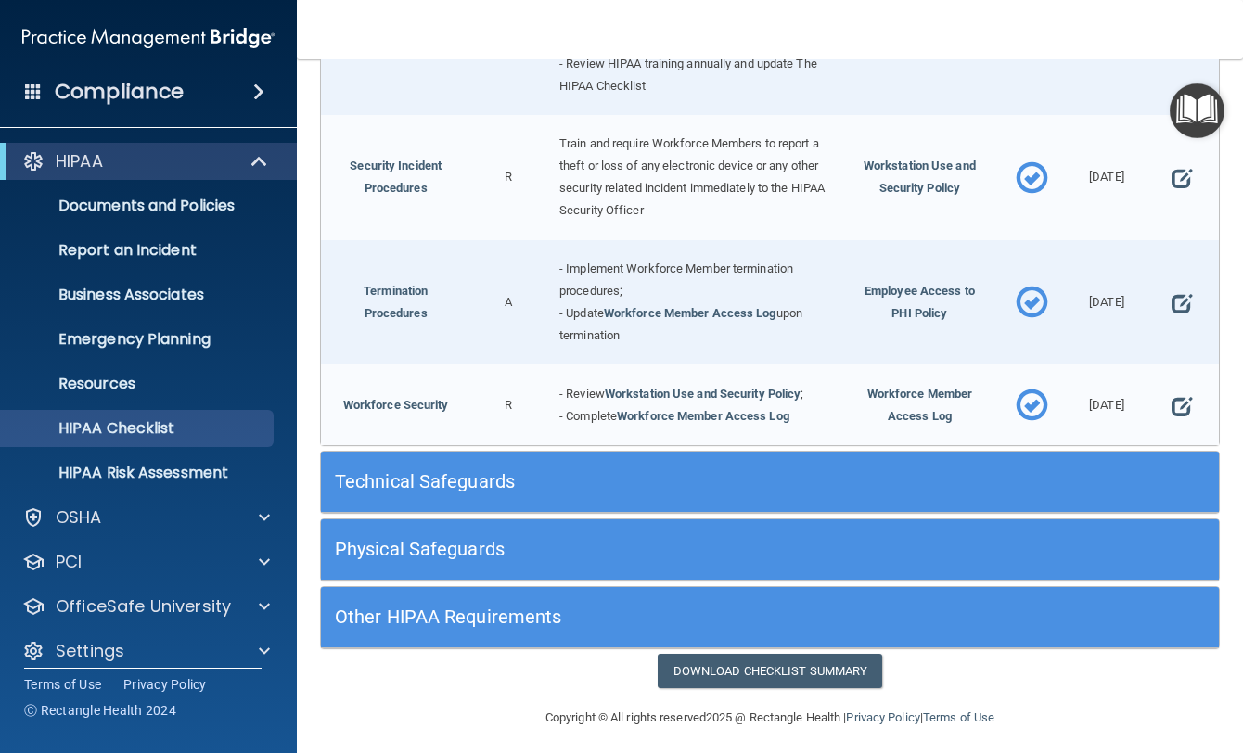
click at [396, 479] on h5 "Technical Safeguards" at bounding box center [658, 481] width 646 height 20
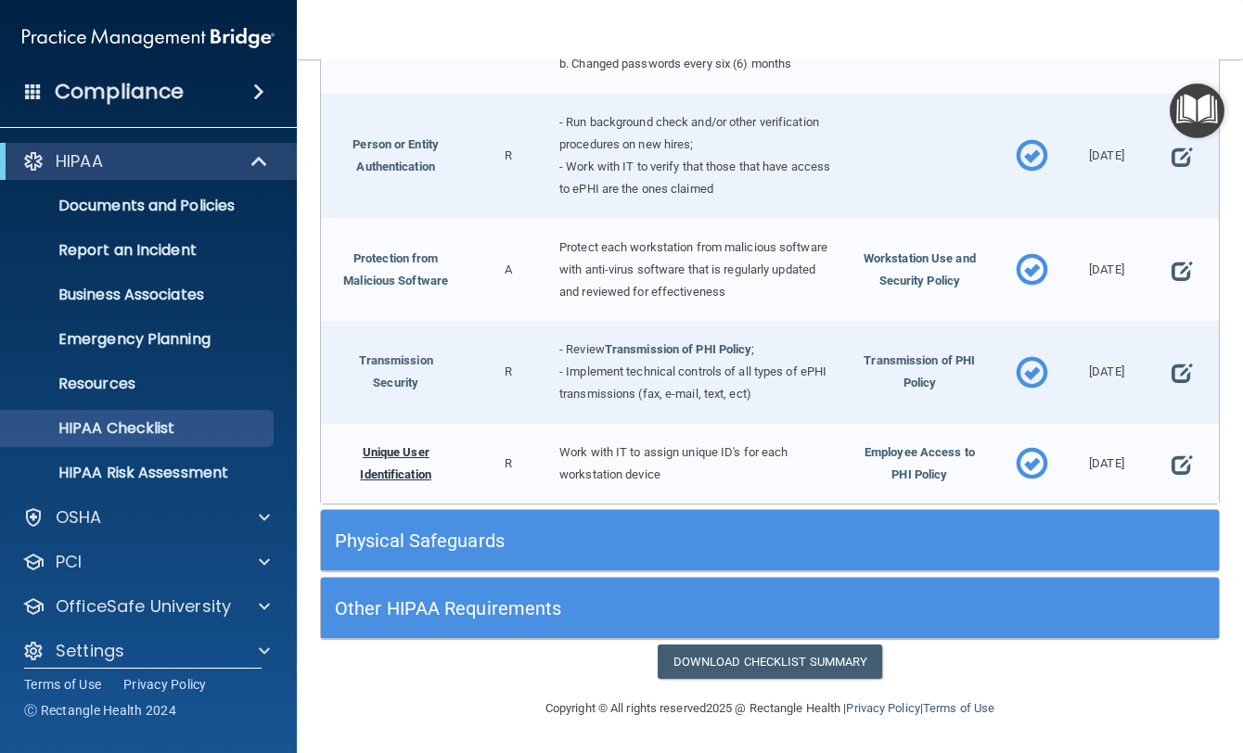
scroll to position [3213, 0]
click at [391, 511] on div "Physical Safeguards" at bounding box center [770, 540] width 898 height 61
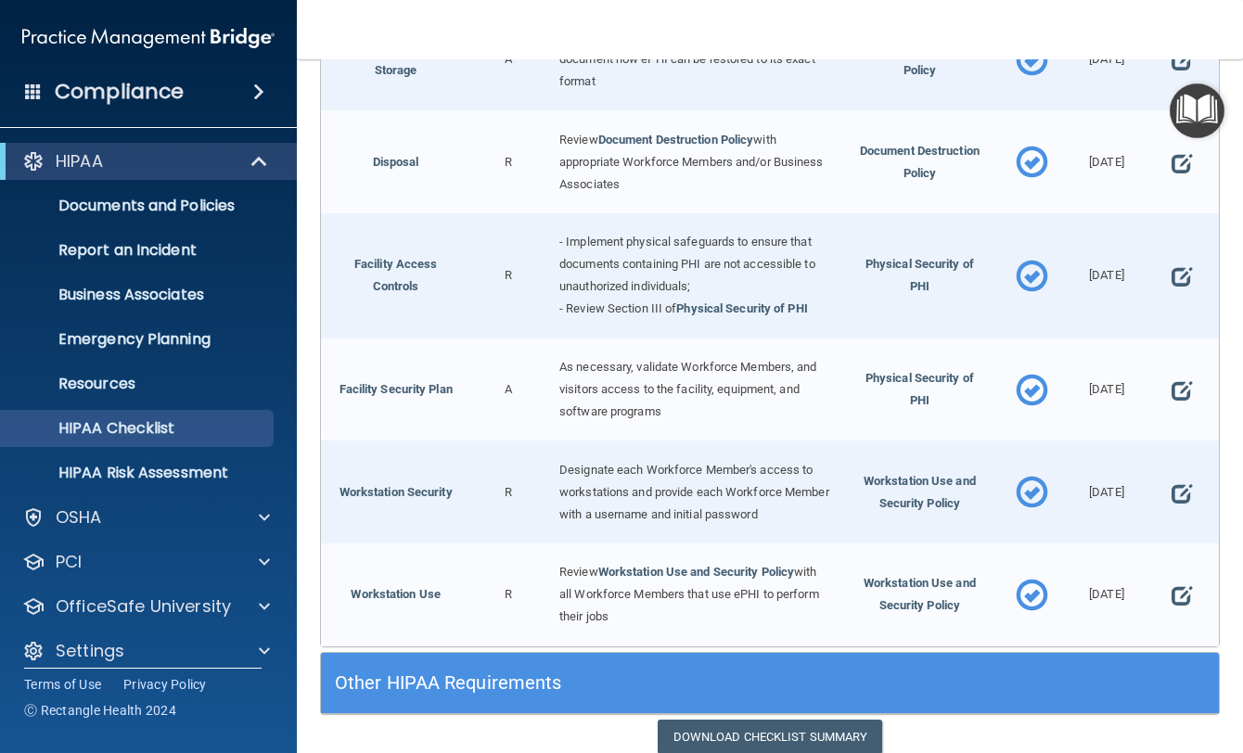
scroll to position [3985, 0]
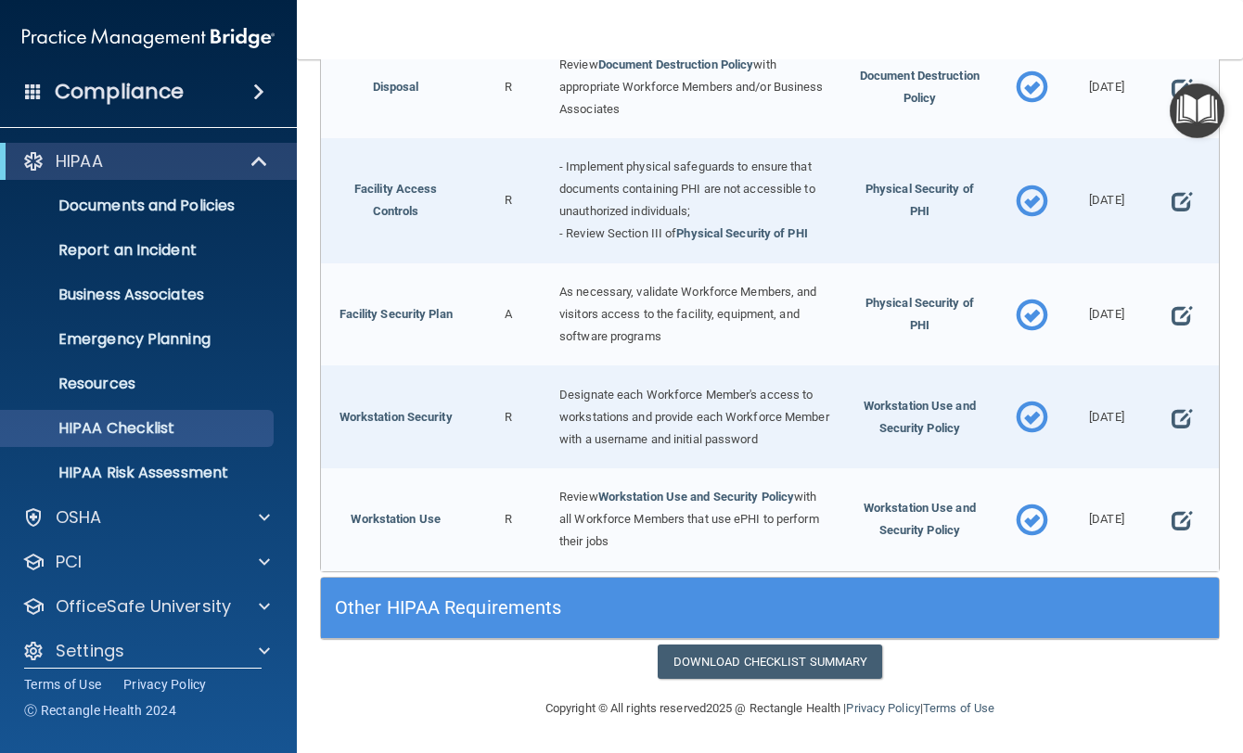
click at [410, 613] on h5 "Other HIPAA Requirements" at bounding box center [658, 607] width 646 height 20
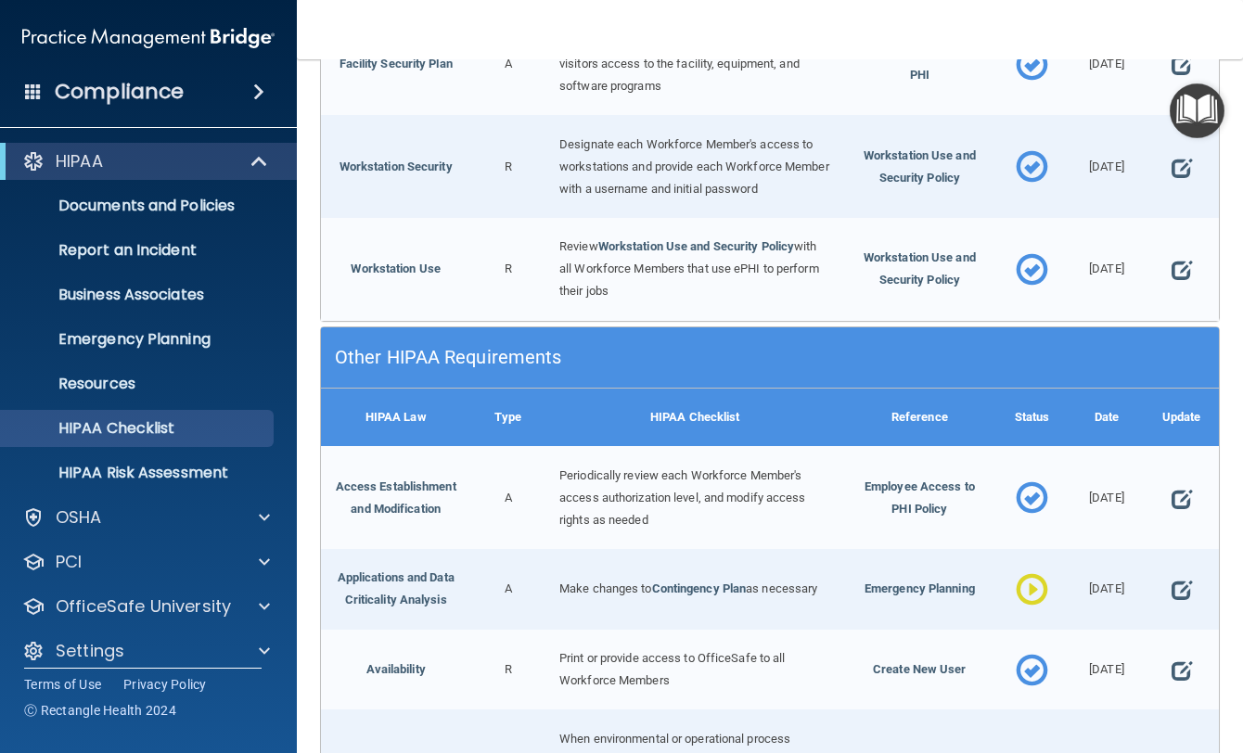
scroll to position [4955, 0]
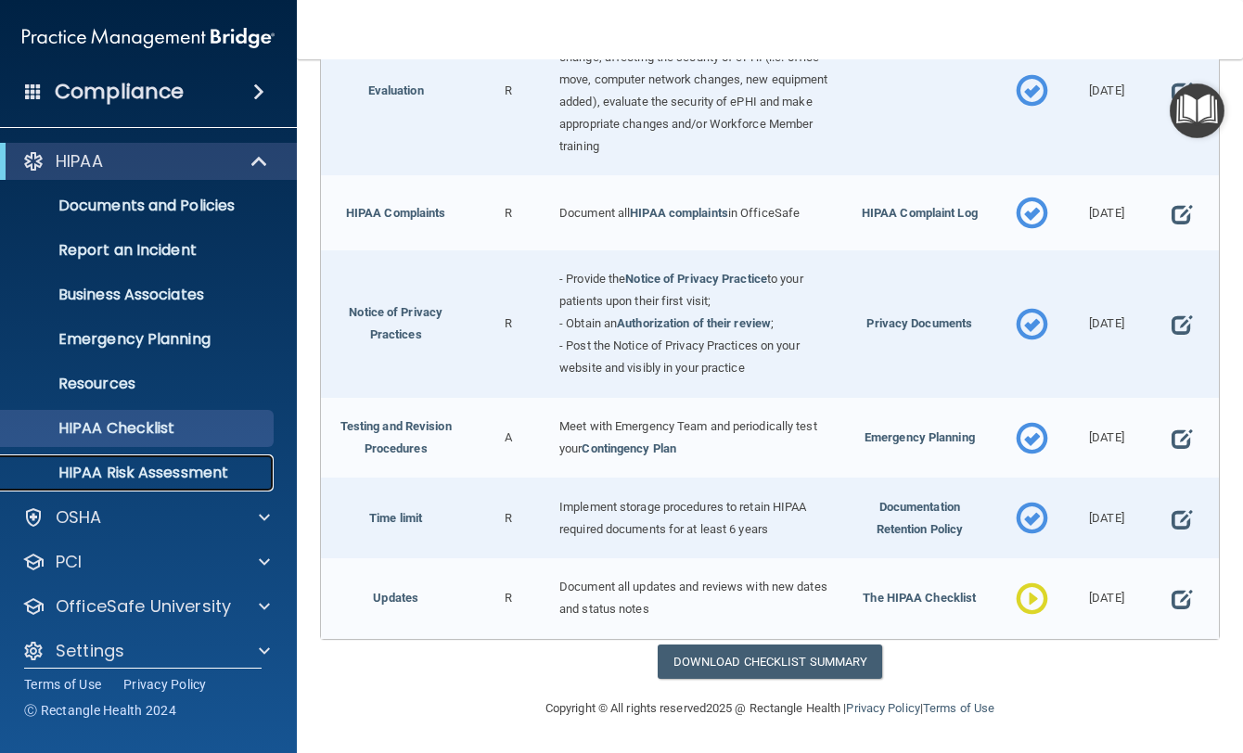
click at [146, 470] on p "HIPAA Risk Assessment" at bounding box center [138, 473] width 253 height 19
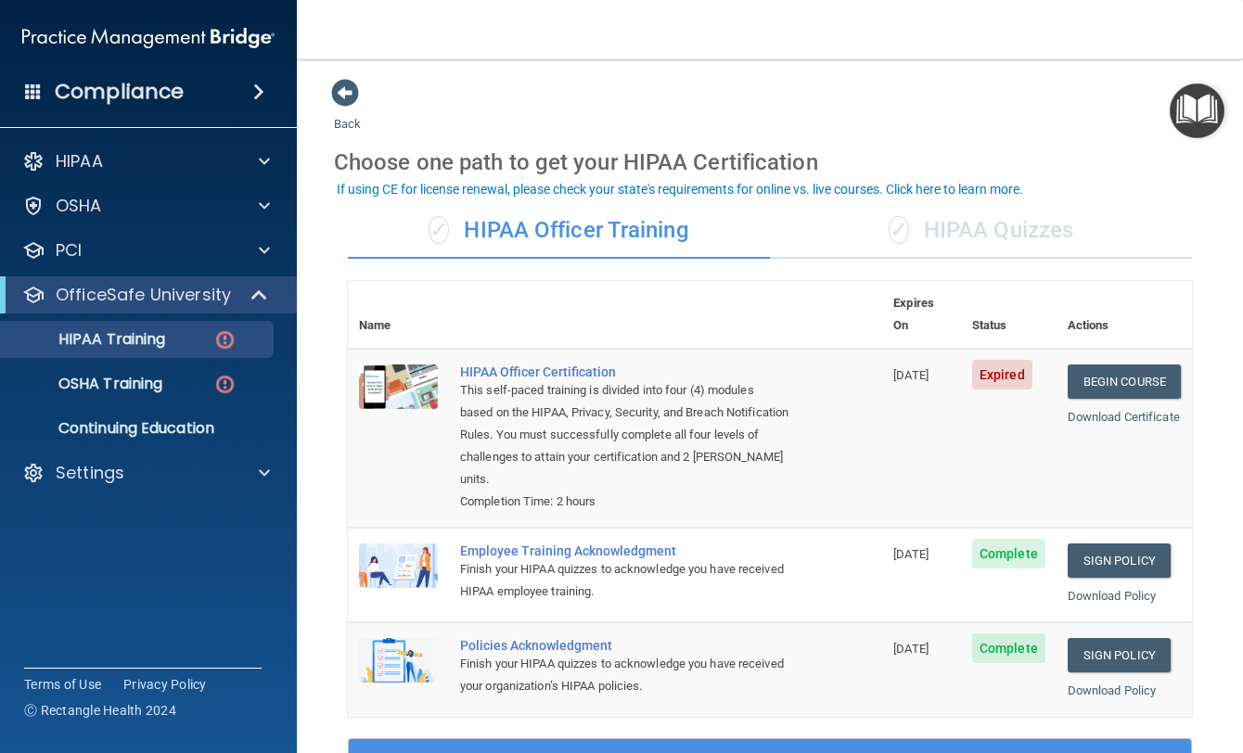
click at [1030, 231] on div "✓ HIPAA Quizzes" at bounding box center [981, 231] width 422 height 56
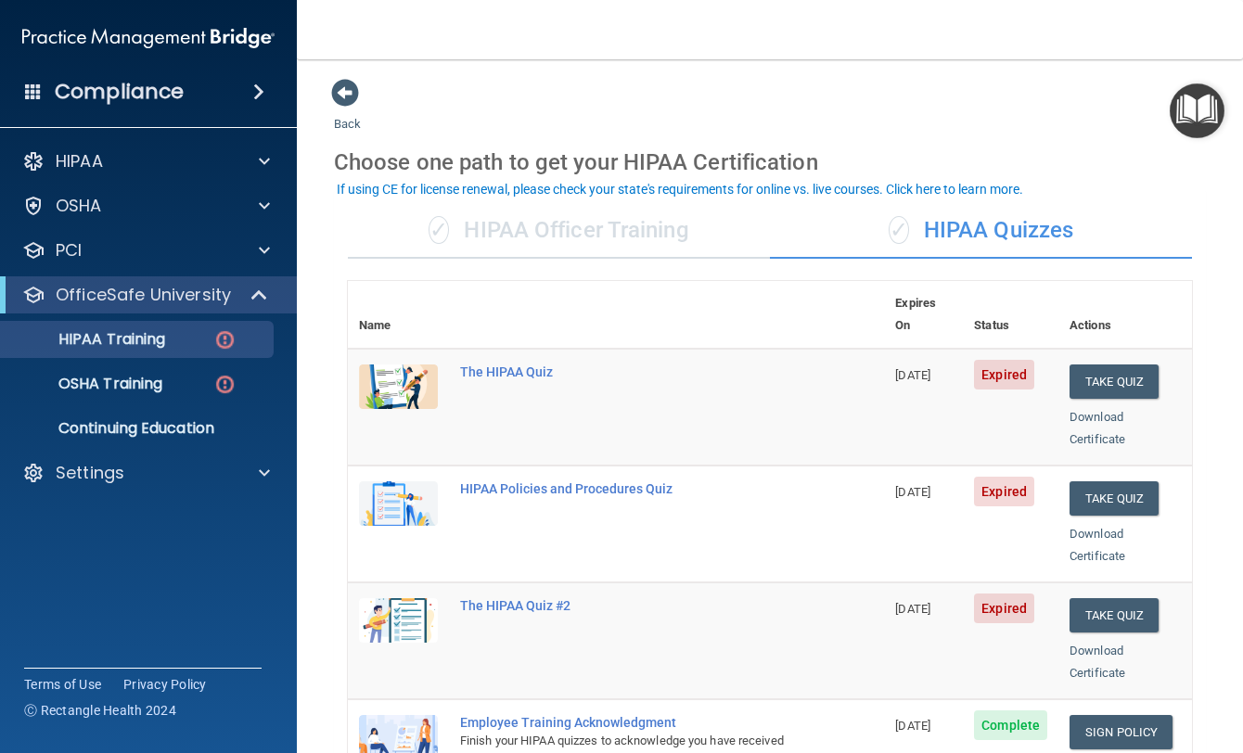
click at [546, 246] on div "✓ HIPAA Officer Training" at bounding box center [559, 231] width 422 height 56
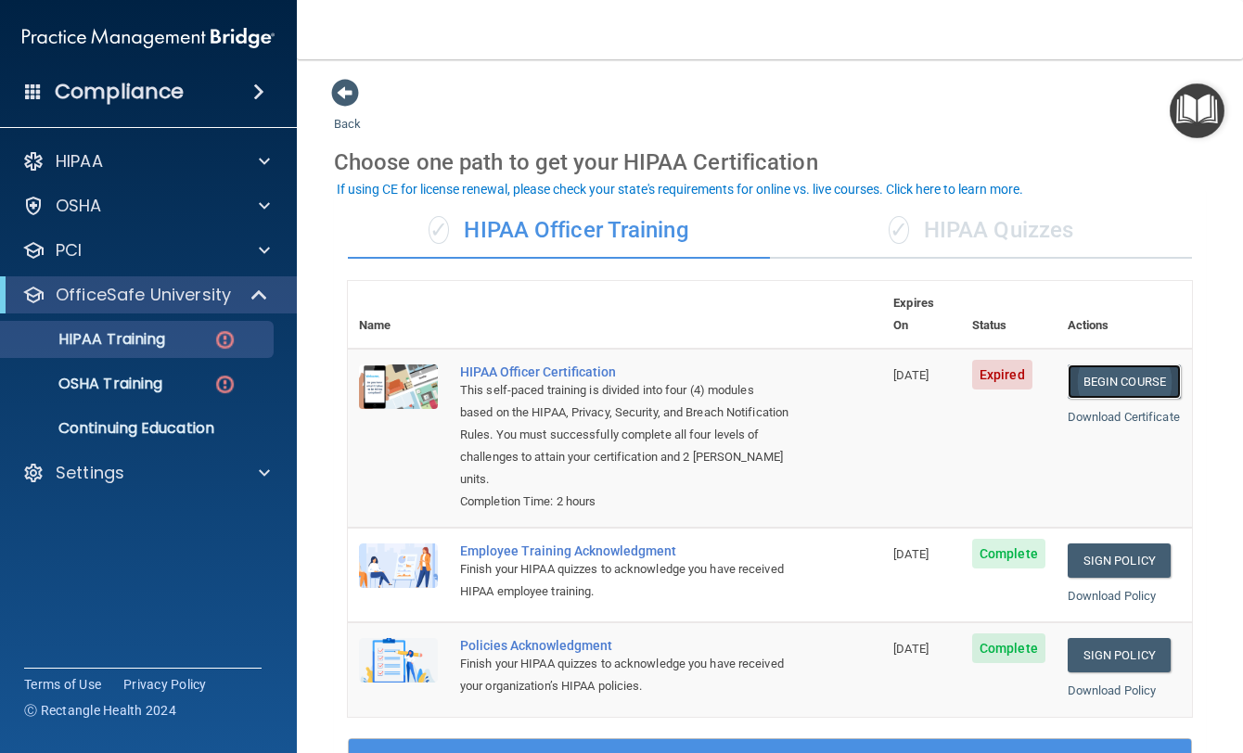
click at [1121, 365] on link "Begin Course" at bounding box center [1124, 382] width 113 height 34
click at [938, 220] on div "✓ HIPAA Quizzes" at bounding box center [981, 231] width 422 height 56
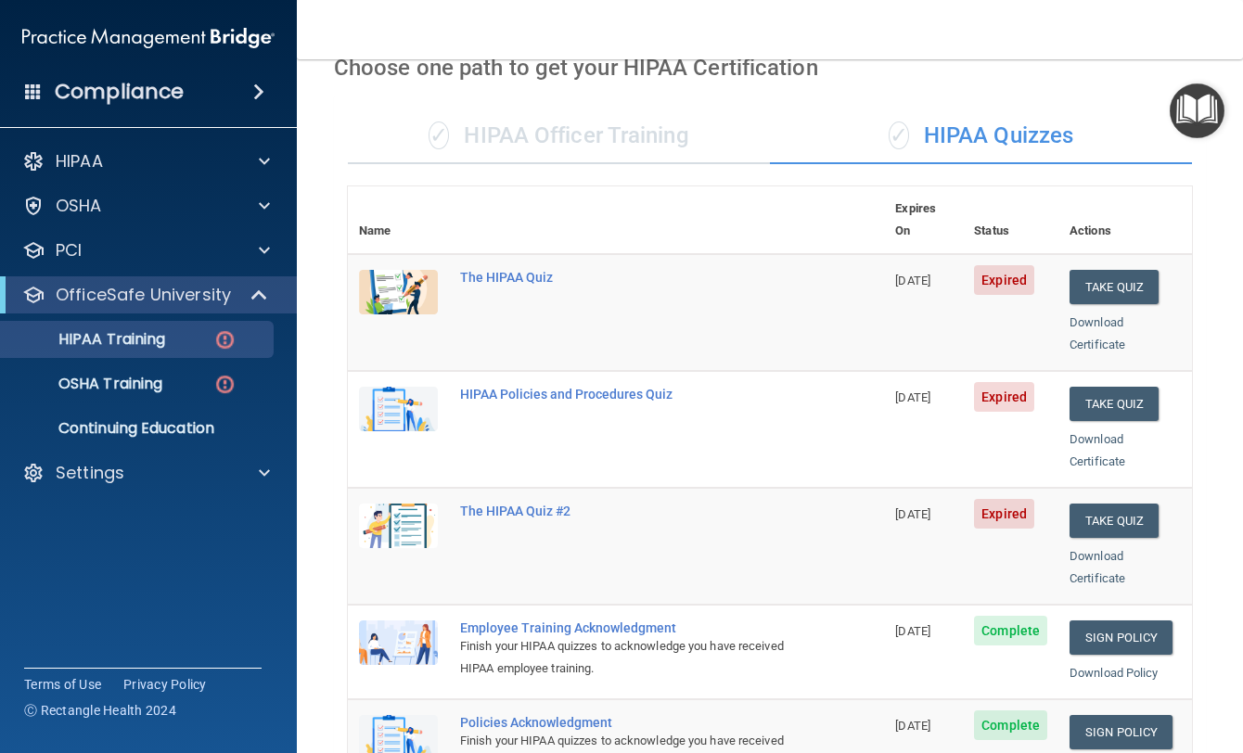
scroll to position [93, 0]
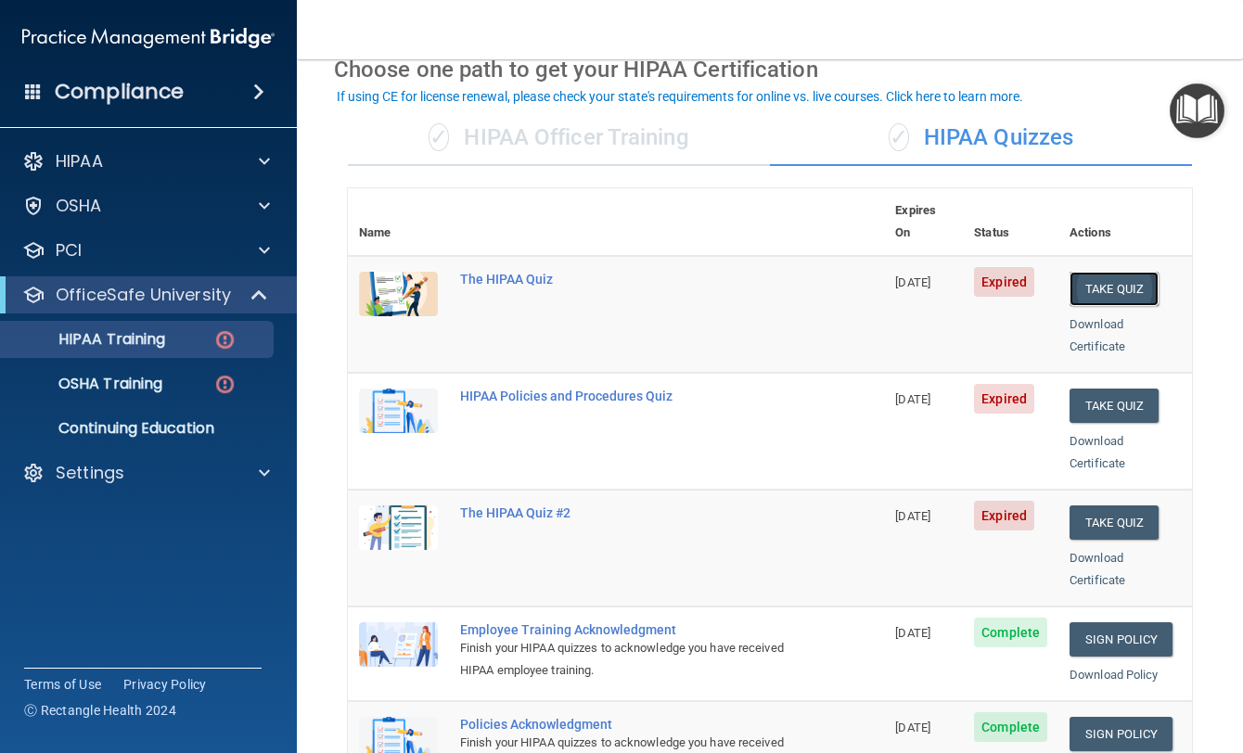
click at [1101, 272] on button "Take Quiz" at bounding box center [1114, 289] width 89 height 34
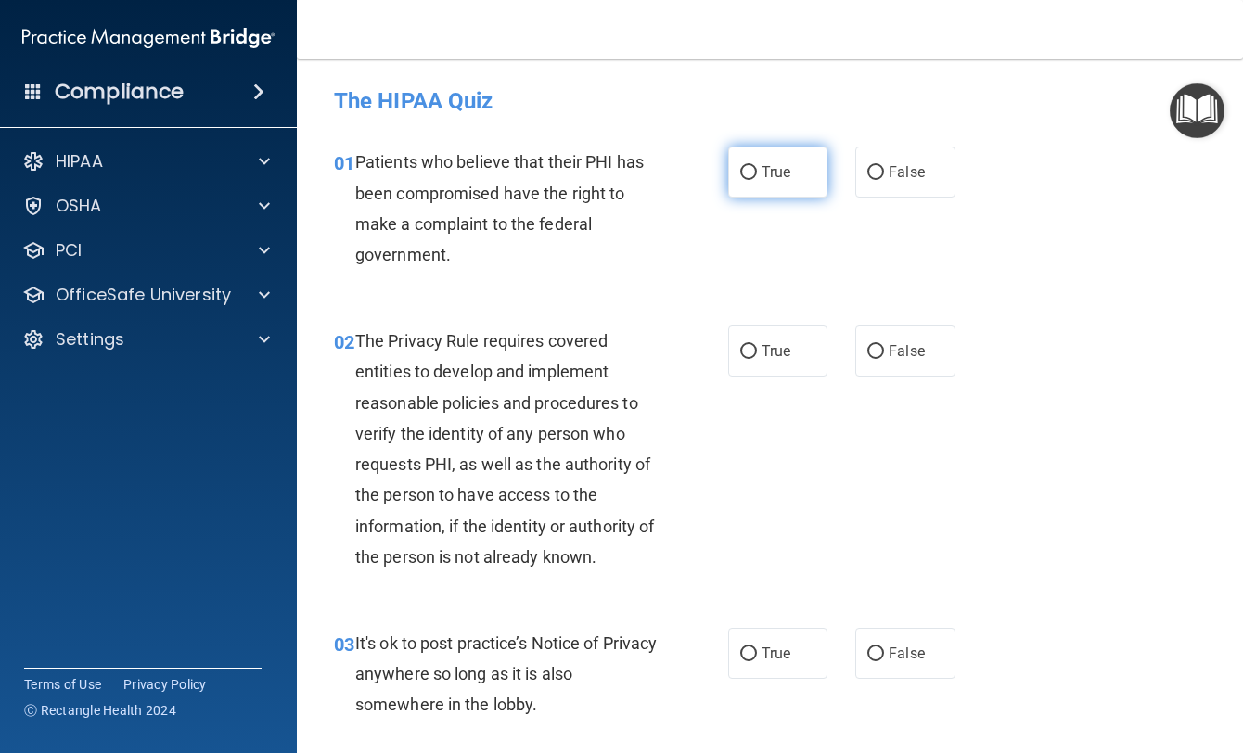
click at [749, 176] on input "True" at bounding box center [748, 173] width 17 height 14
radio input "true"
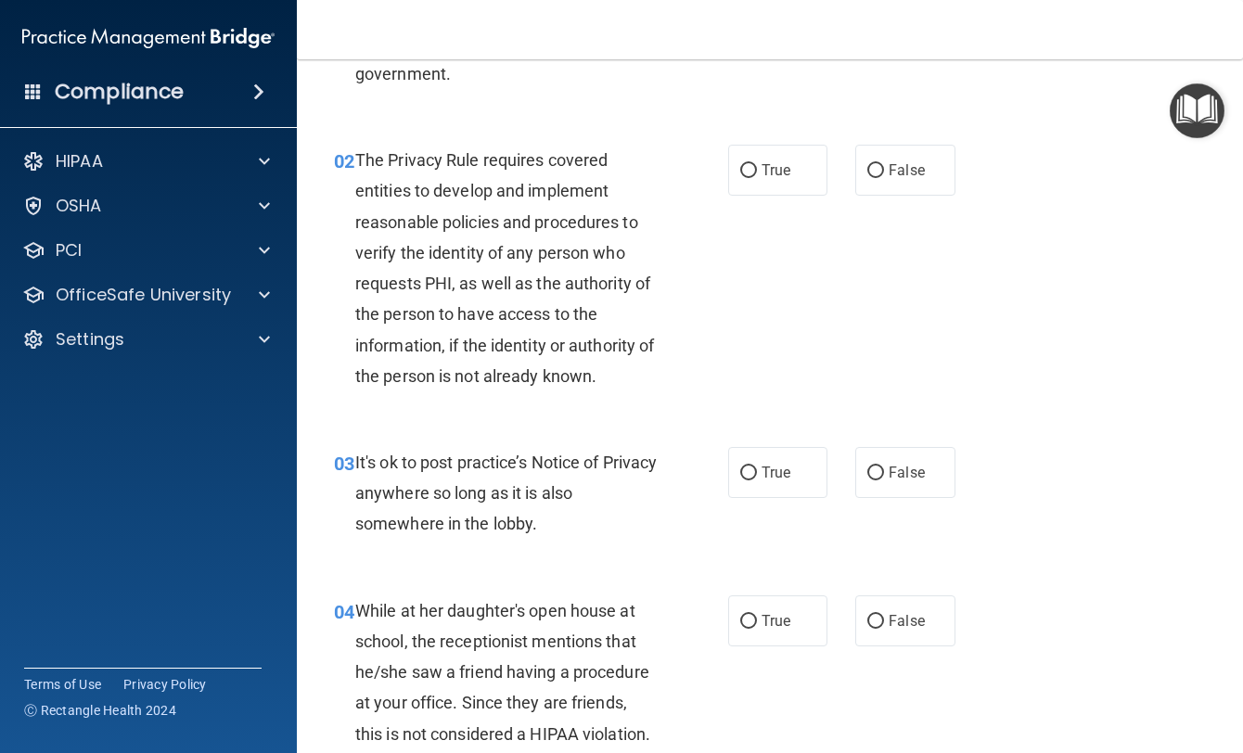
scroll to position [186, 0]
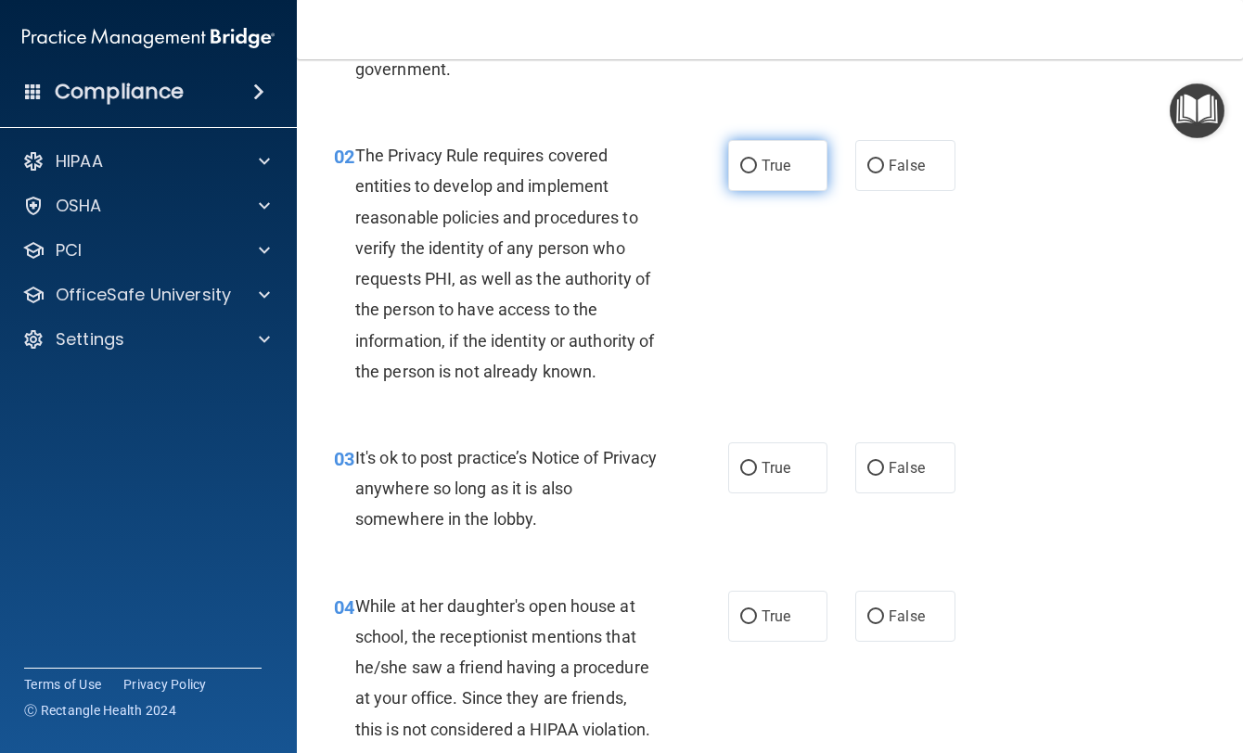
click at [740, 169] on input "True" at bounding box center [748, 167] width 17 height 14
radio input "true"
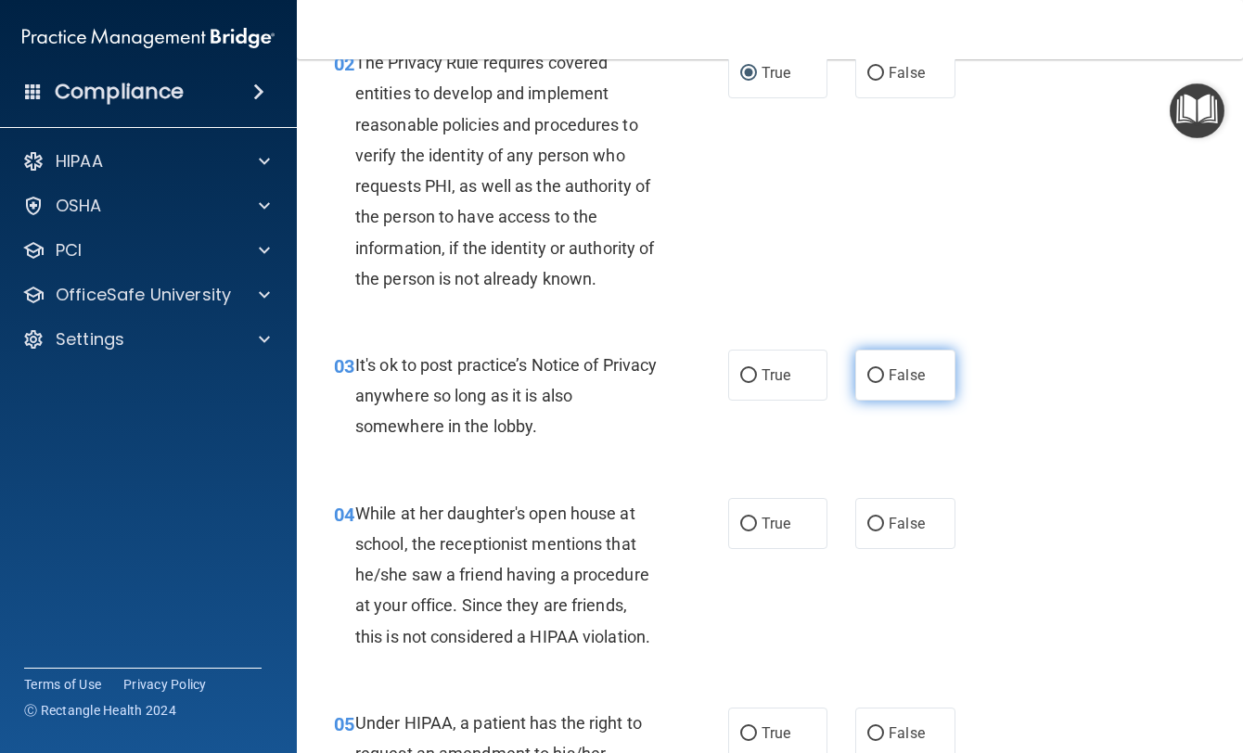
click at [870, 375] on input "False" at bounding box center [875, 376] width 17 height 14
radio input "true"
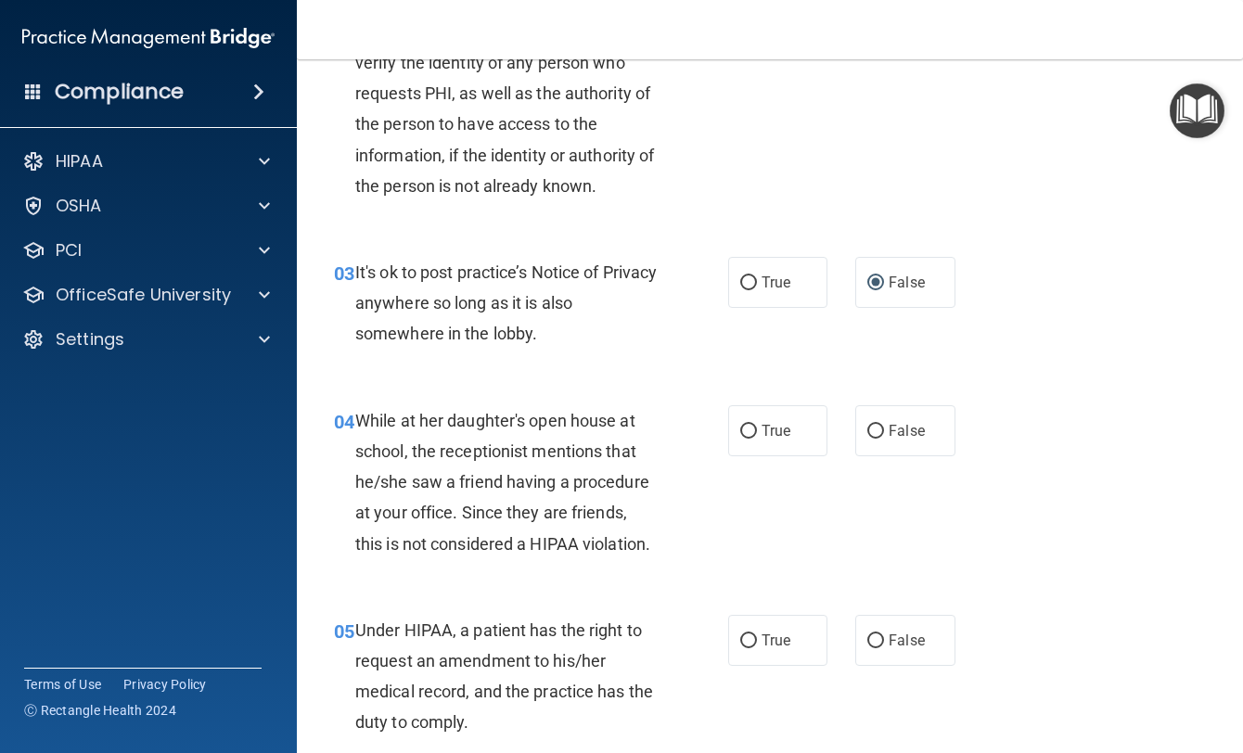
scroll to position [464, 0]
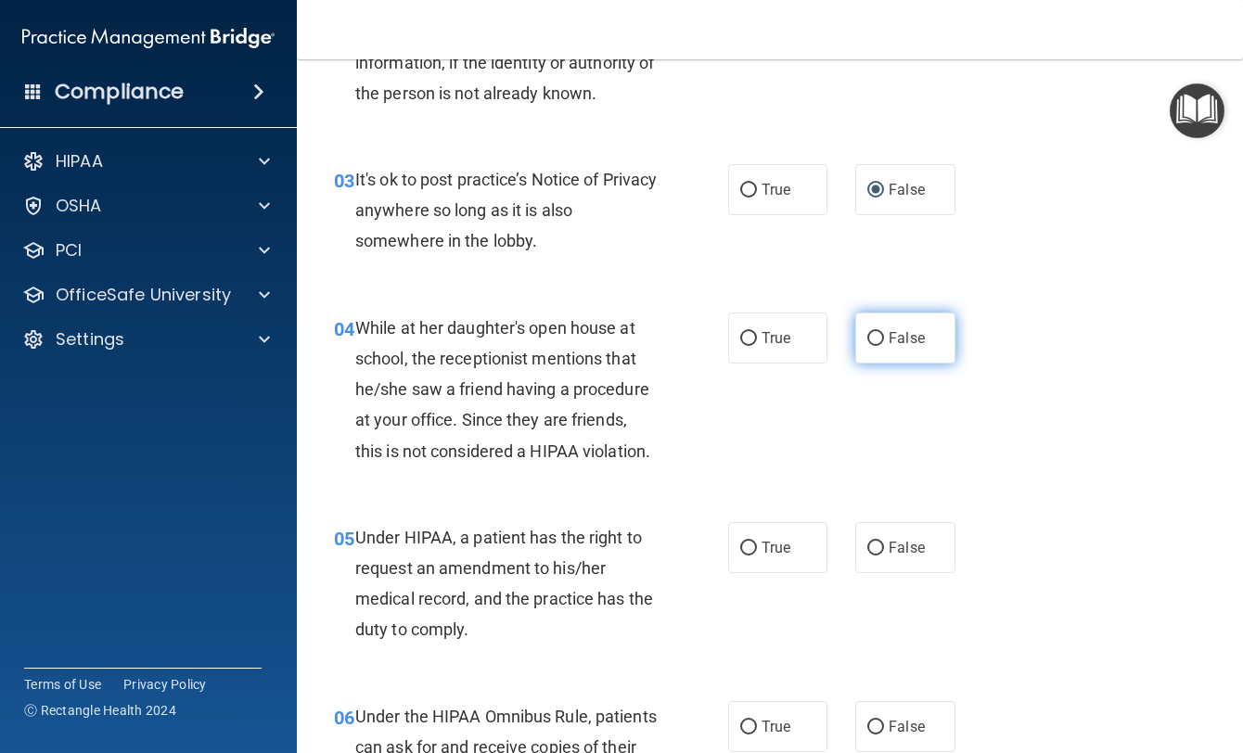
click at [898, 342] on span "False" at bounding box center [907, 338] width 36 height 18
click at [884, 342] on input "False" at bounding box center [875, 339] width 17 height 14
radio input "true"
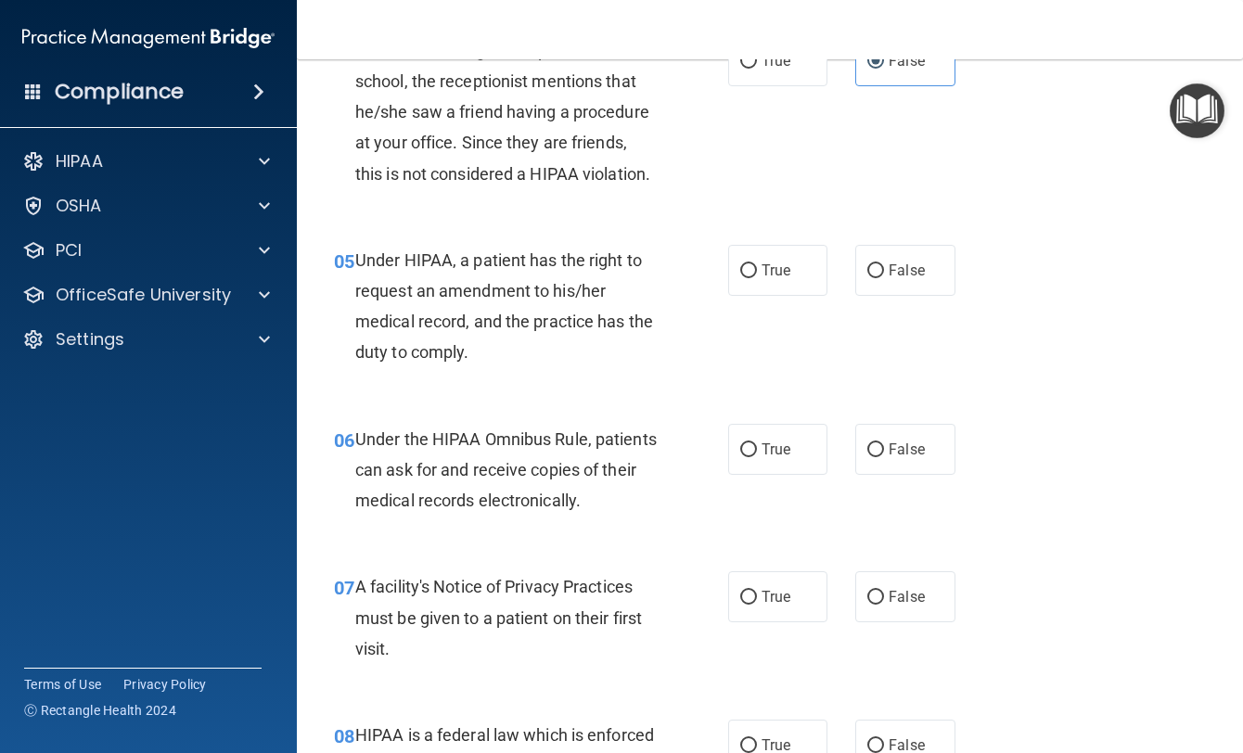
scroll to position [742, 0]
click at [889, 278] on span "False" at bounding box center [907, 270] width 36 height 18
click at [882, 277] on input "False" at bounding box center [875, 270] width 17 height 14
radio input "true"
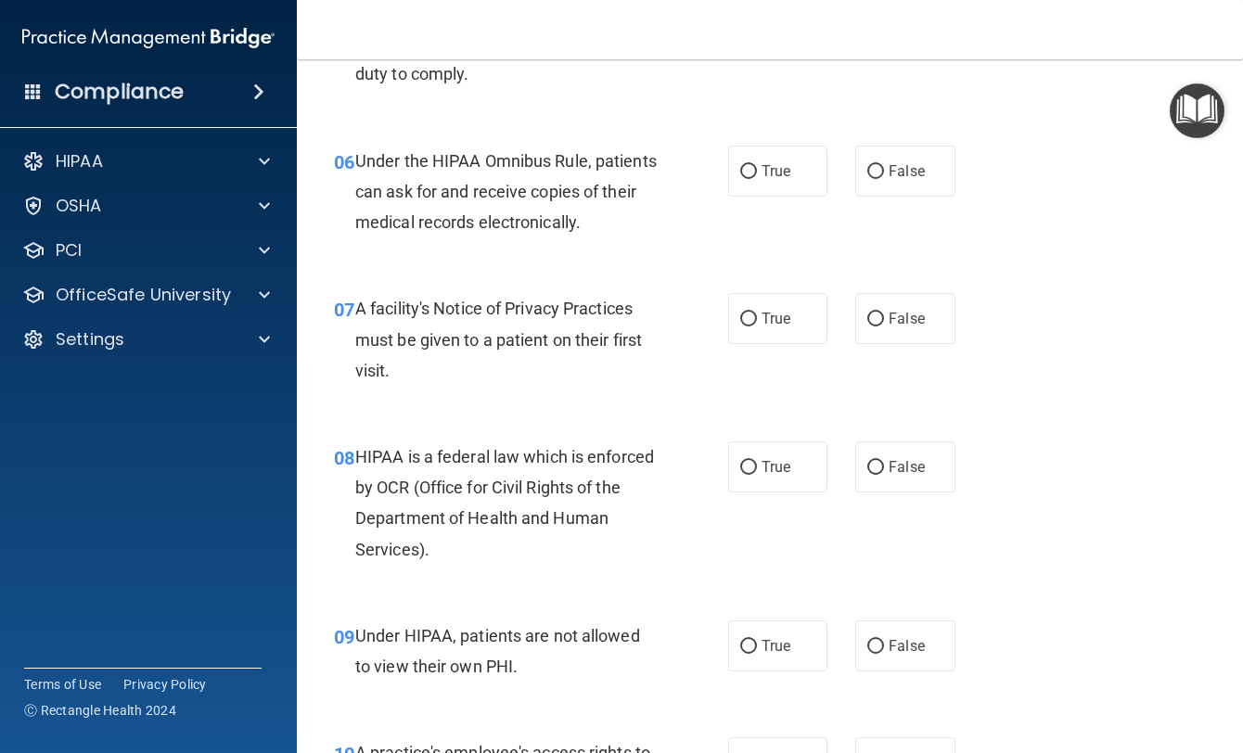
scroll to position [1020, 0]
click at [741, 196] on label "True" at bounding box center [777, 170] width 99 height 51
click at [741, 178] on input "True" at bounding box center [748, 171] width 17 height 14
radio input "true"
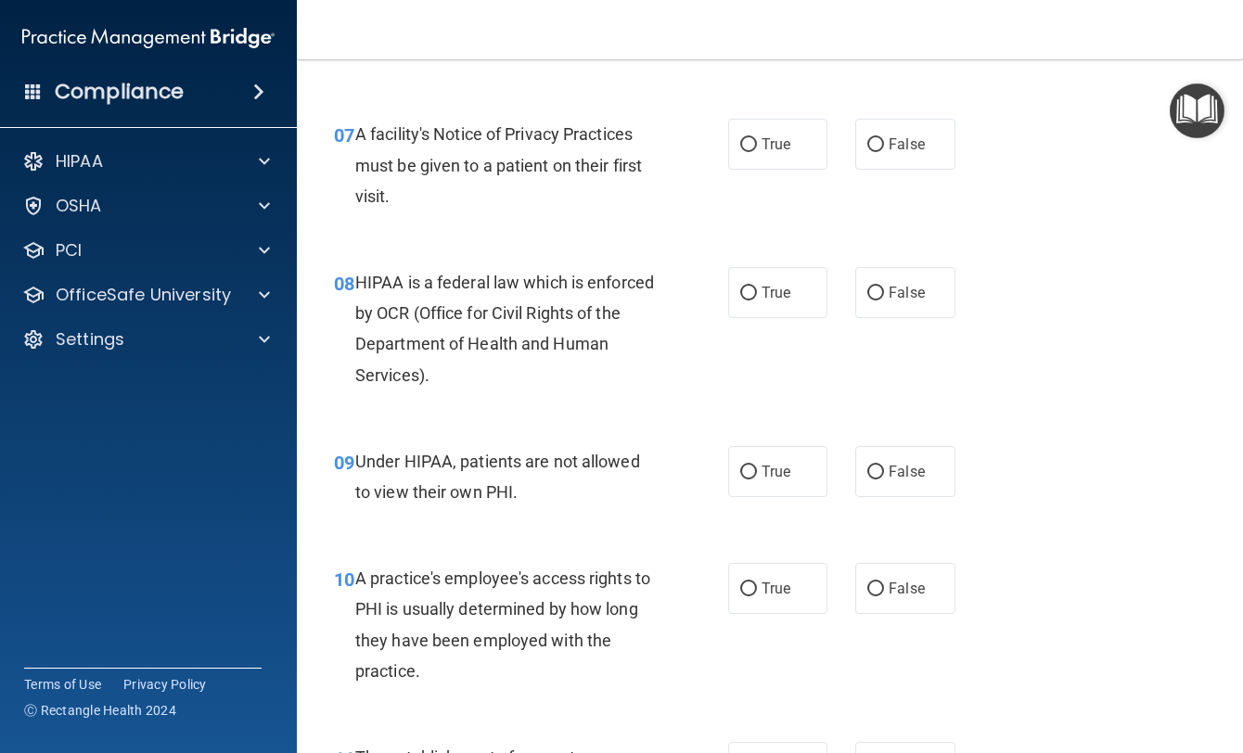
scroll to position [1206, 0]
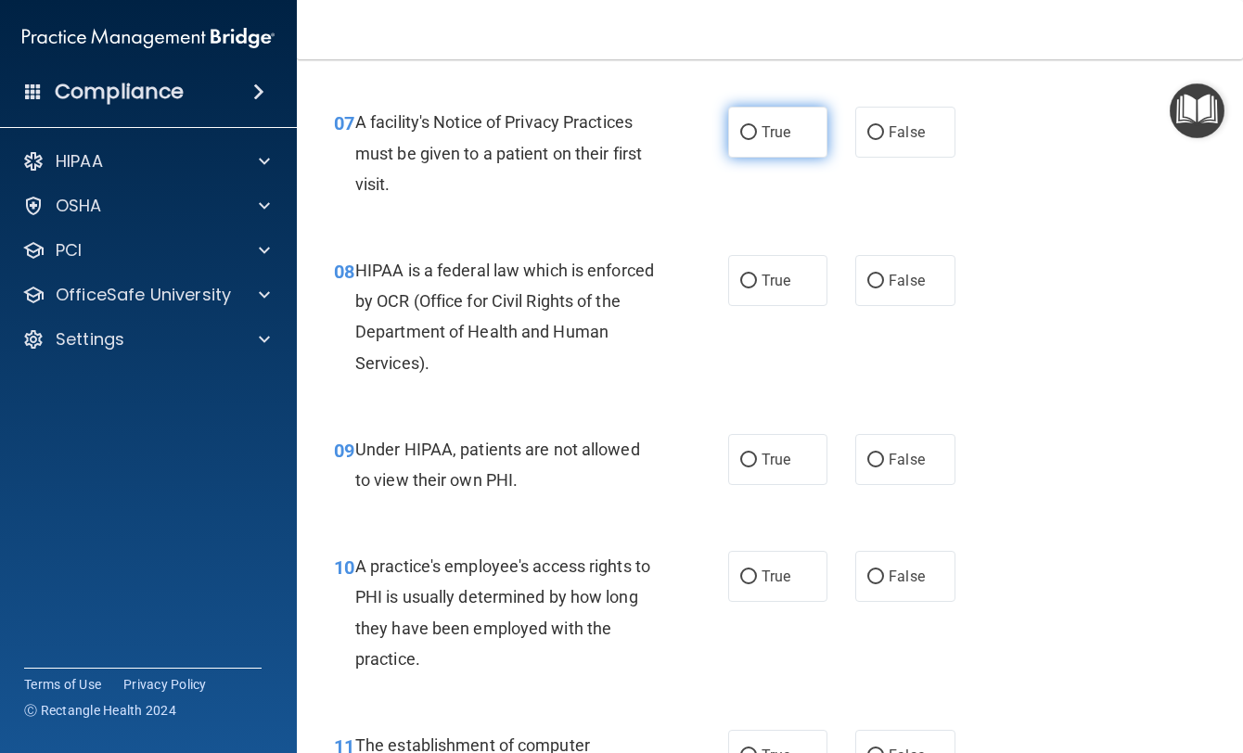
click at [783, 141] on span "True" at bounding box center [776, 132] width 29 height 18
click at [757, 140] on input "True" at bounding box center [748, 133] width 17 height 14
radio input "true"
click at [765, 289] on span "True" at bounding box center [776, 281] width 29 height 18
click at [757, 288] on input "True" at bounding box center [748, 282] width 17 height 14
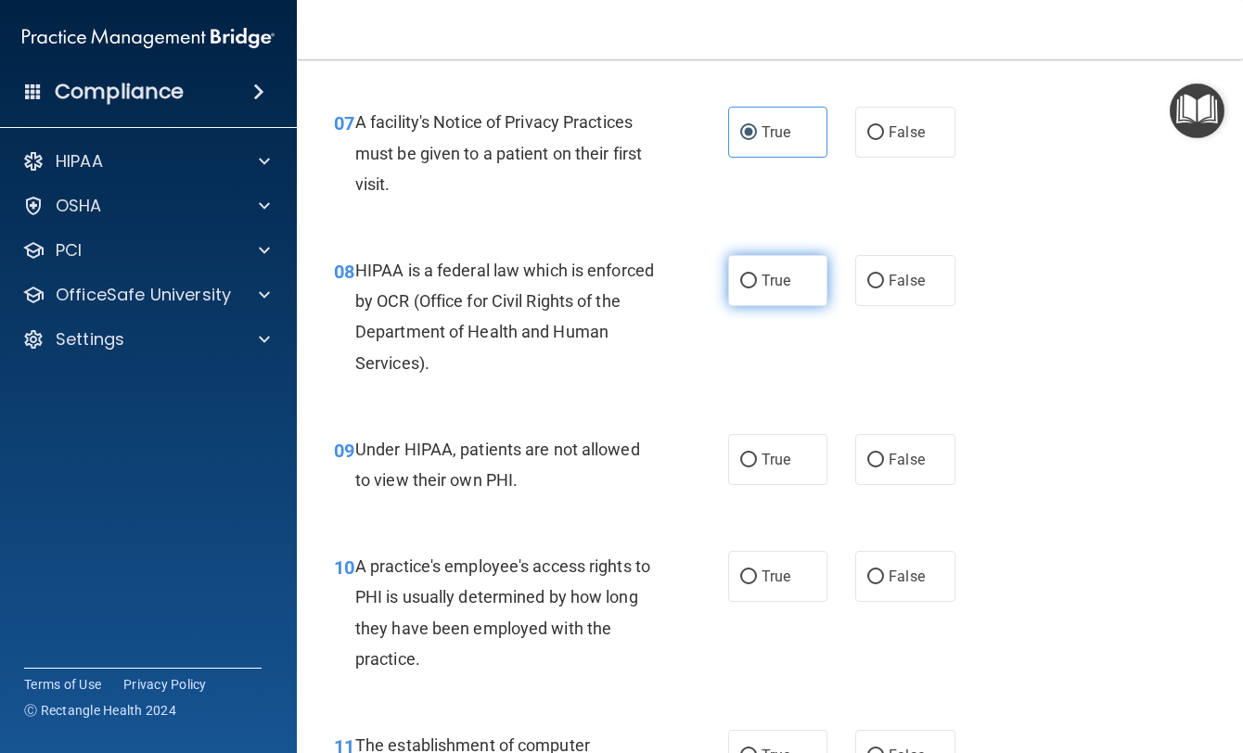
radio input "true"
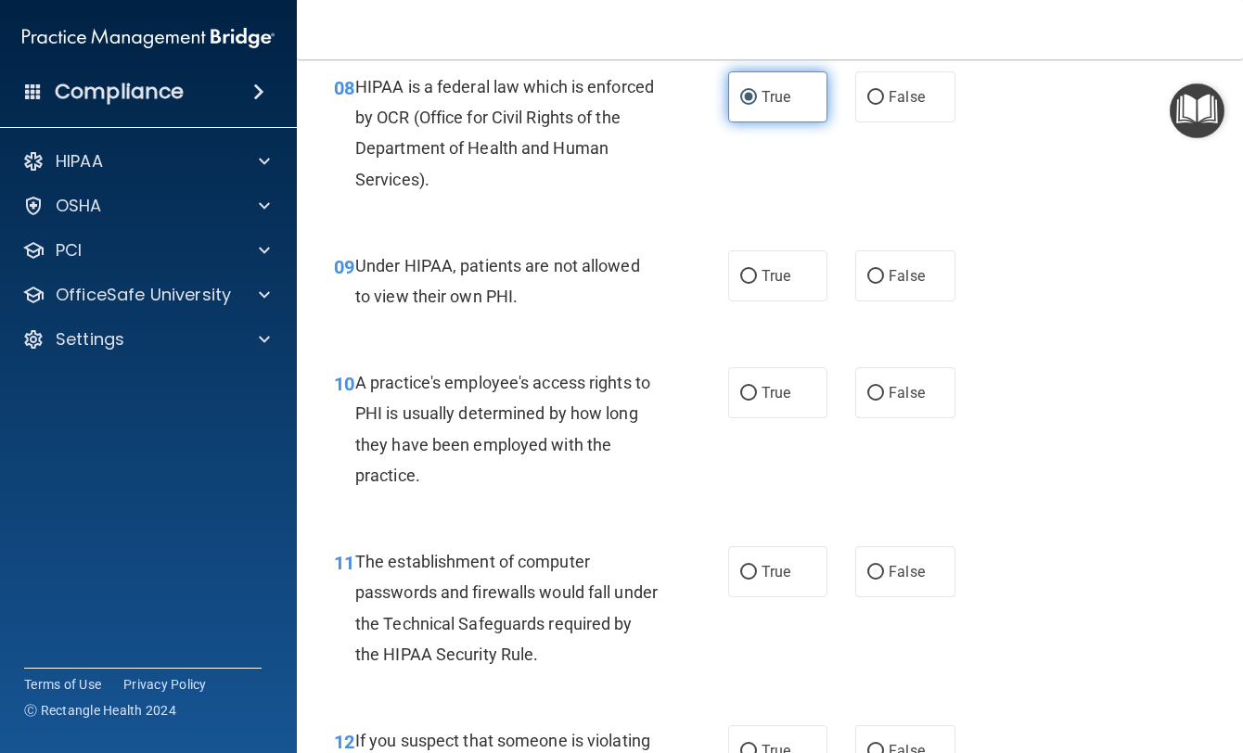
scroll to position [1391, 0]
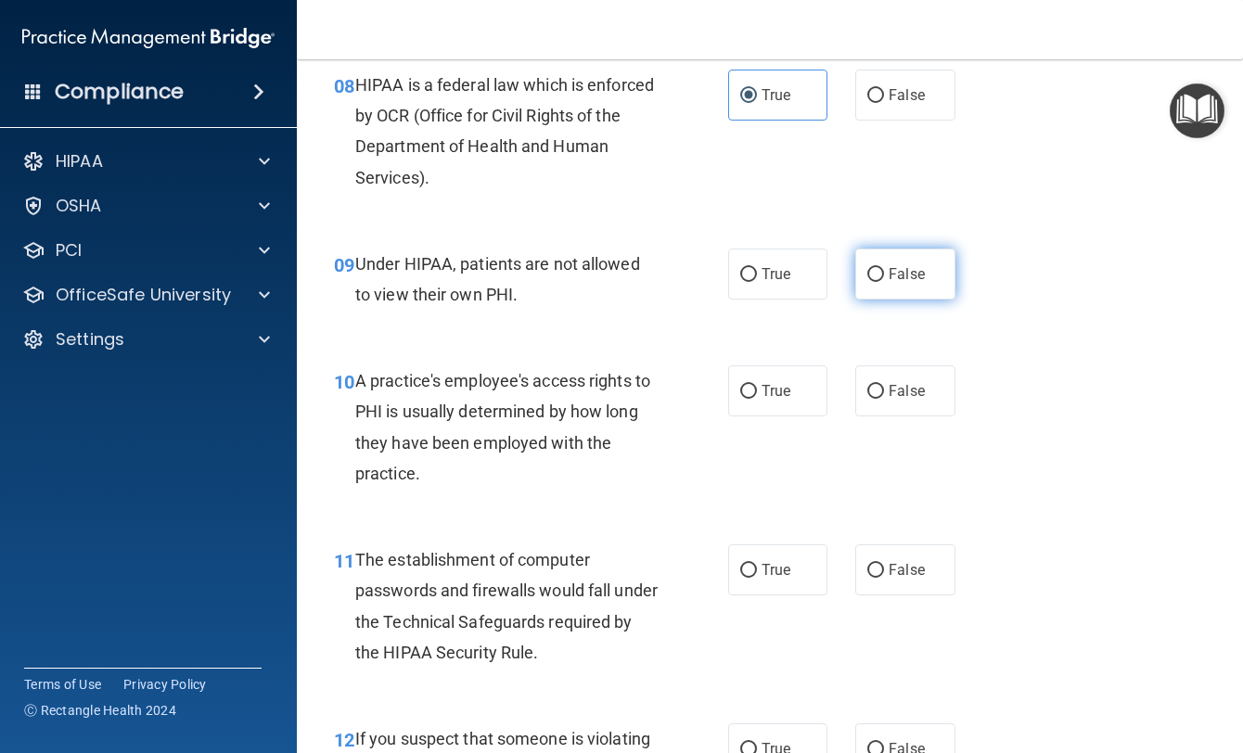
click at [866, 294] on label "False" at bounding box center [904, 274] width 99 height 51
click at [867, 282] on input "False" at bounding box center [875, 275] width 17 height 14
radio input "true"
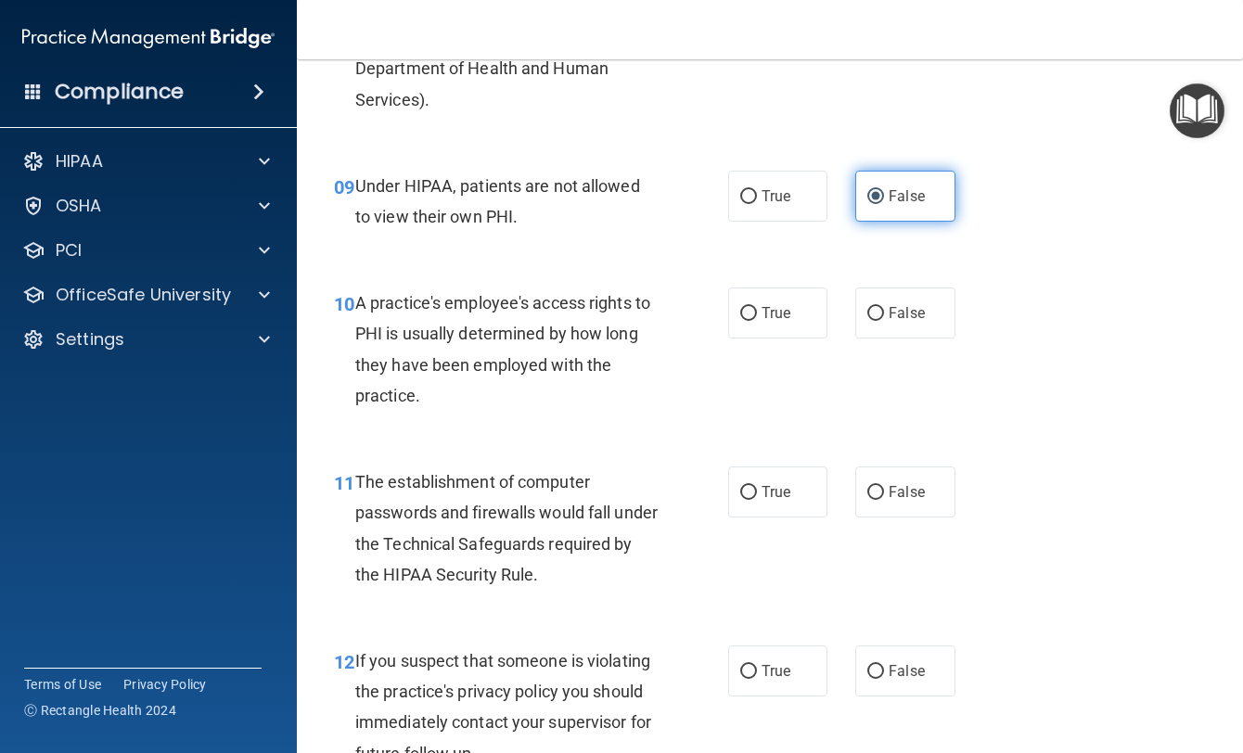
scroll to position [1577, 0]
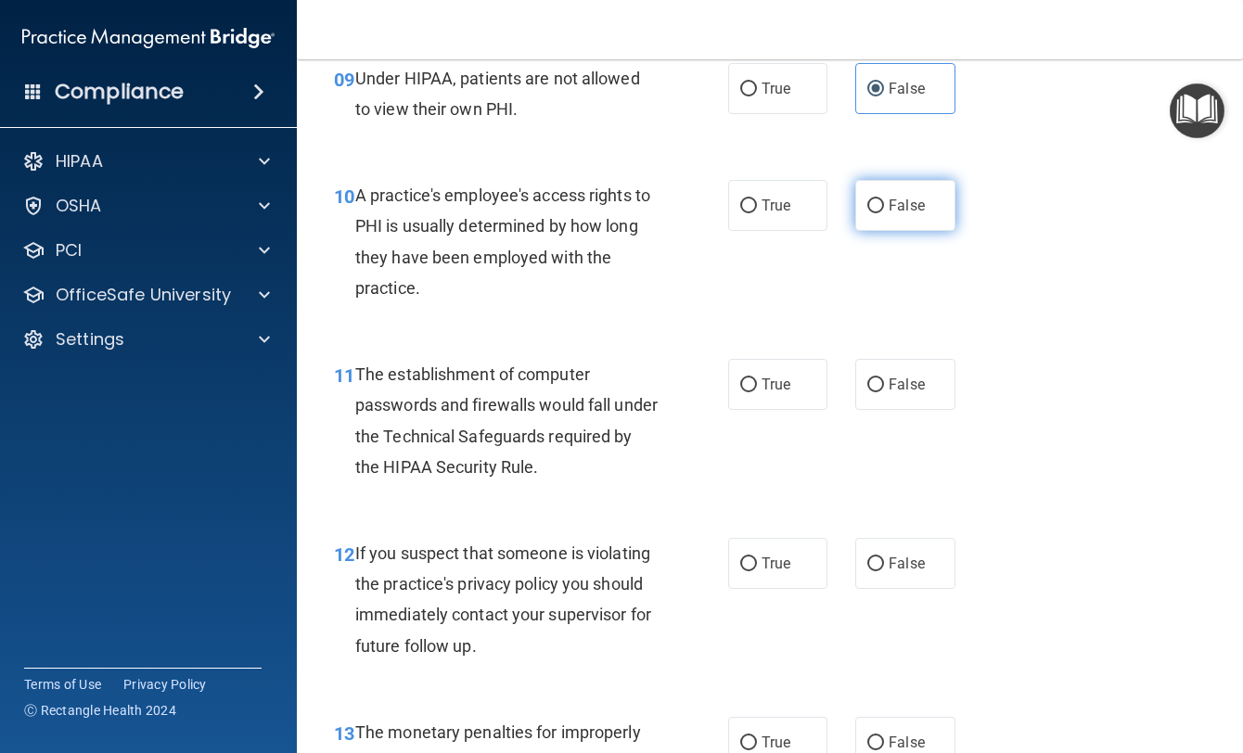
click at [867, 213] on input "False" at bounding box center [875, 206] width 17 height 14
radio input "true"
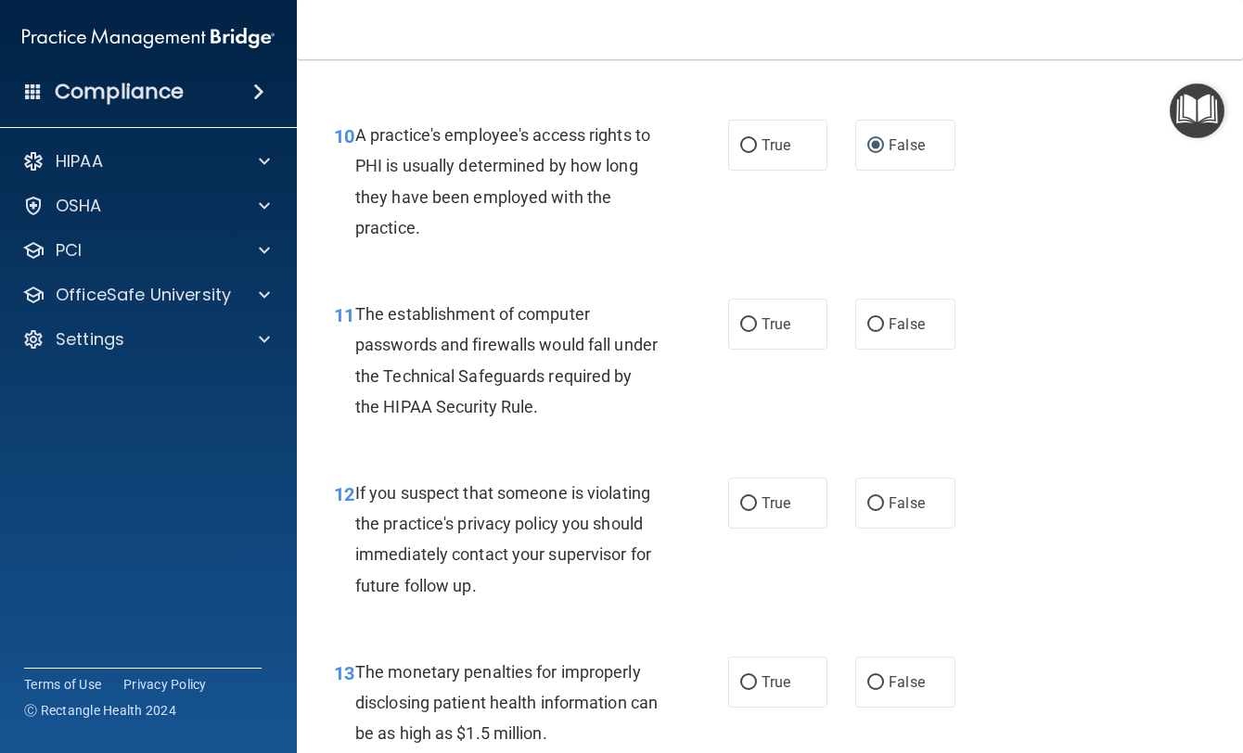
scroll to position [1670, 0]
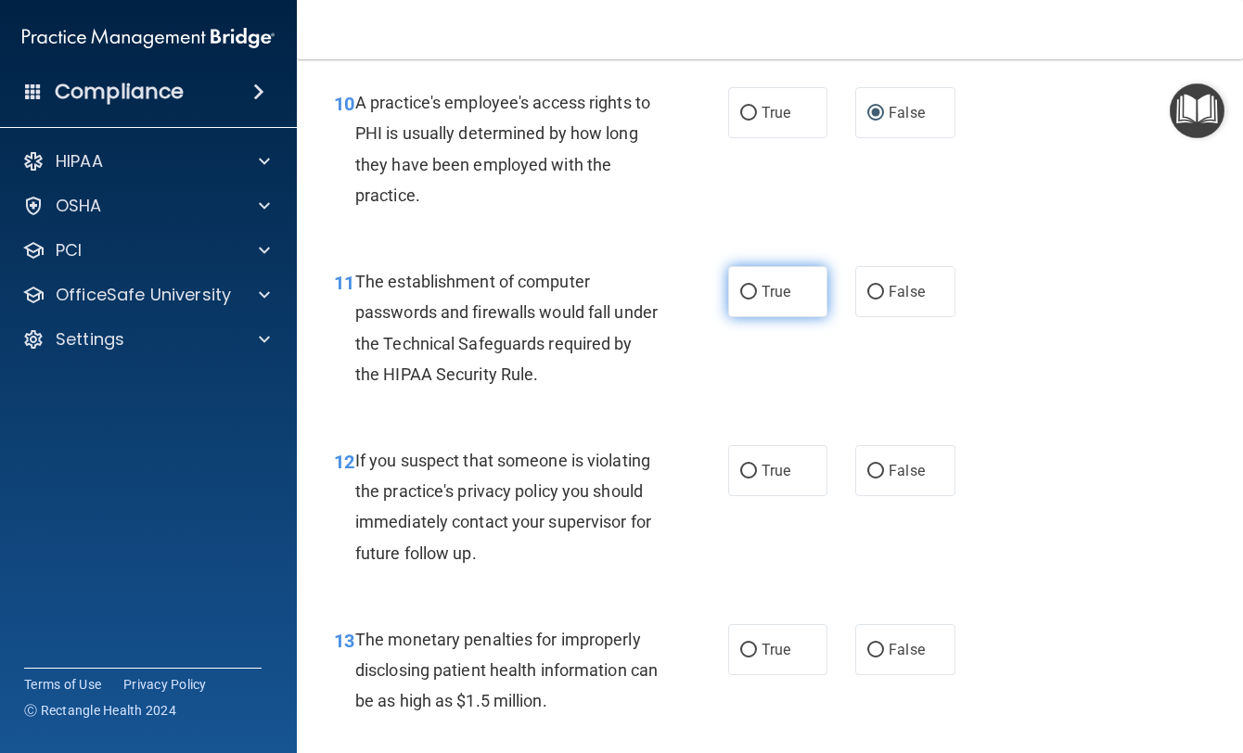
click at [786, 317] on label "True" at bounding box center [777, 291] width 99 height 51
click at [757, 300] on input "True" at bounding box center [748, 293] width 17 height 14
radio input "true"
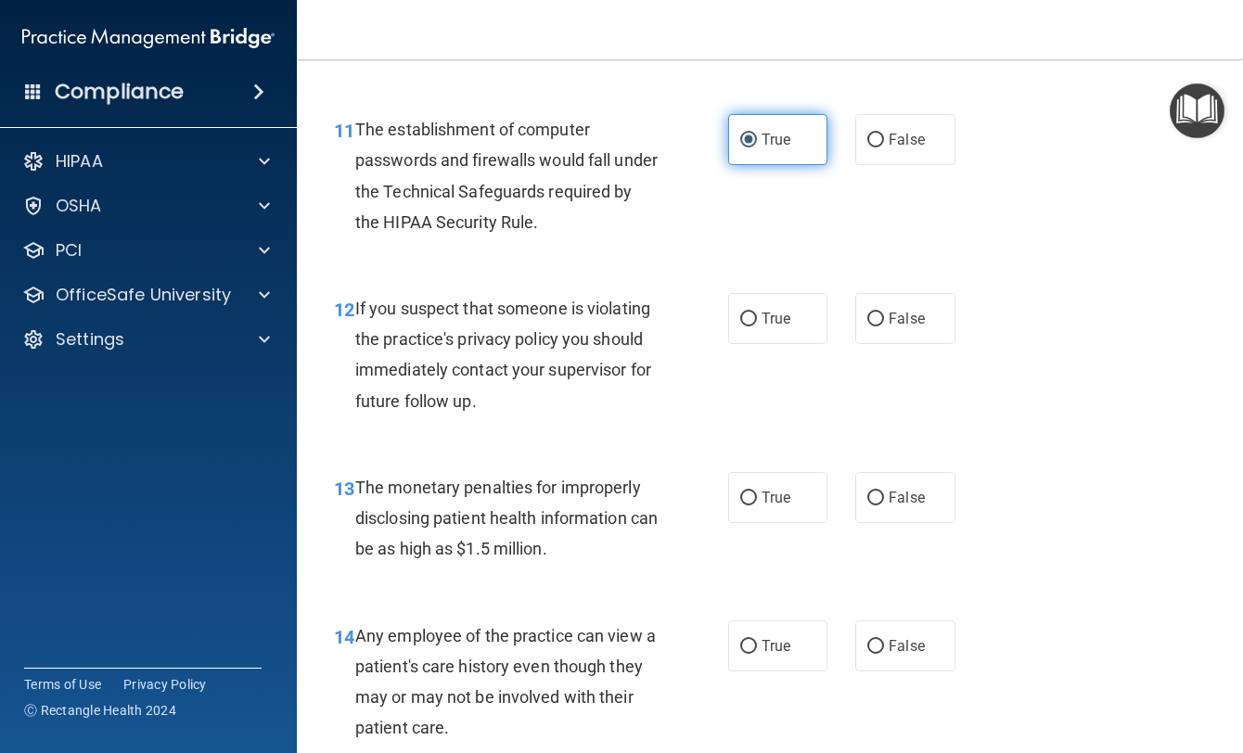
scroll to position [1855, 0]
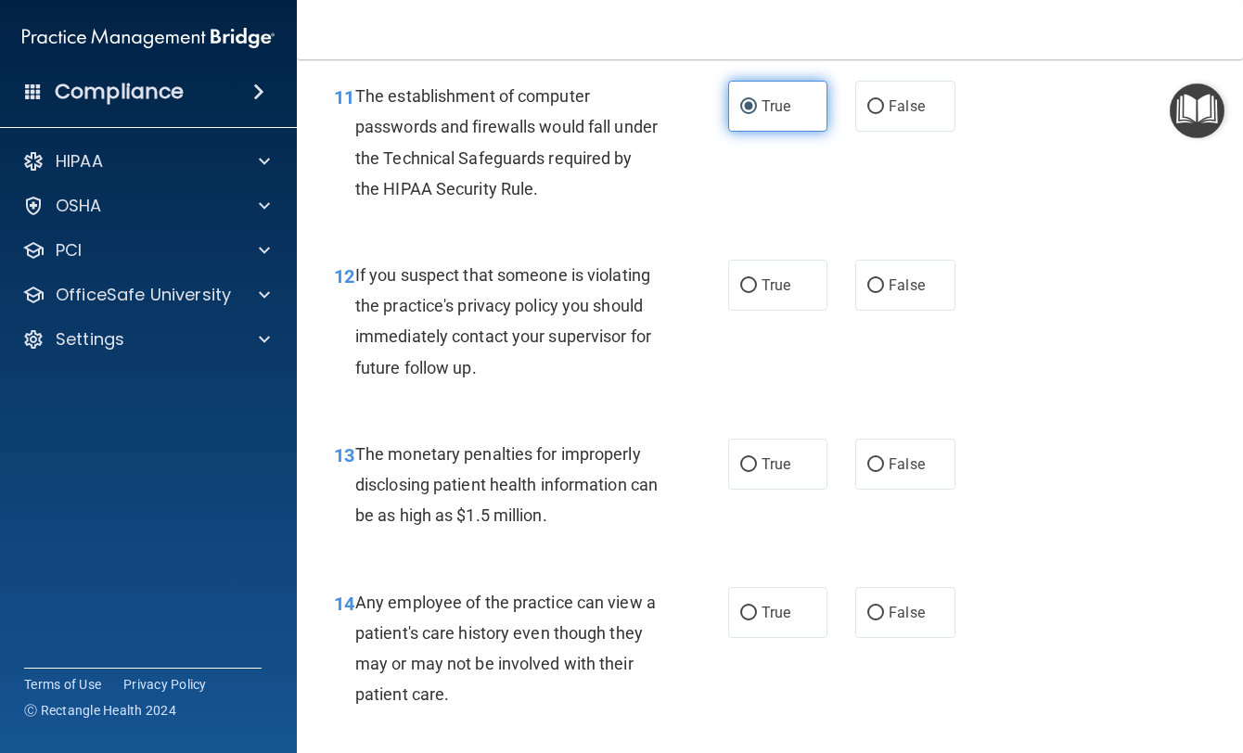
click at [786, 311] on label "True" at bounding box center [777, 285] width 99 height 51
click at [757, 293] on input "True" at bounding box center [748, 286] width 17 height 14
radio input "true"
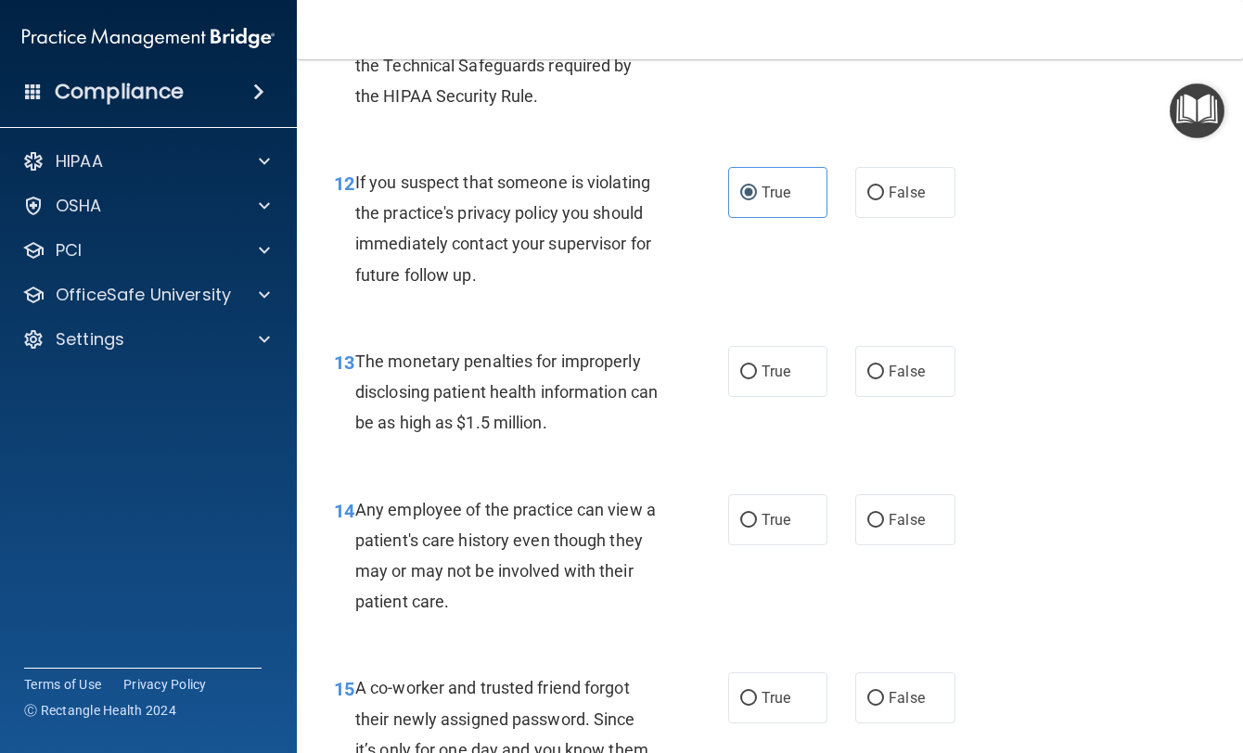
scroll to position [2041, 0]
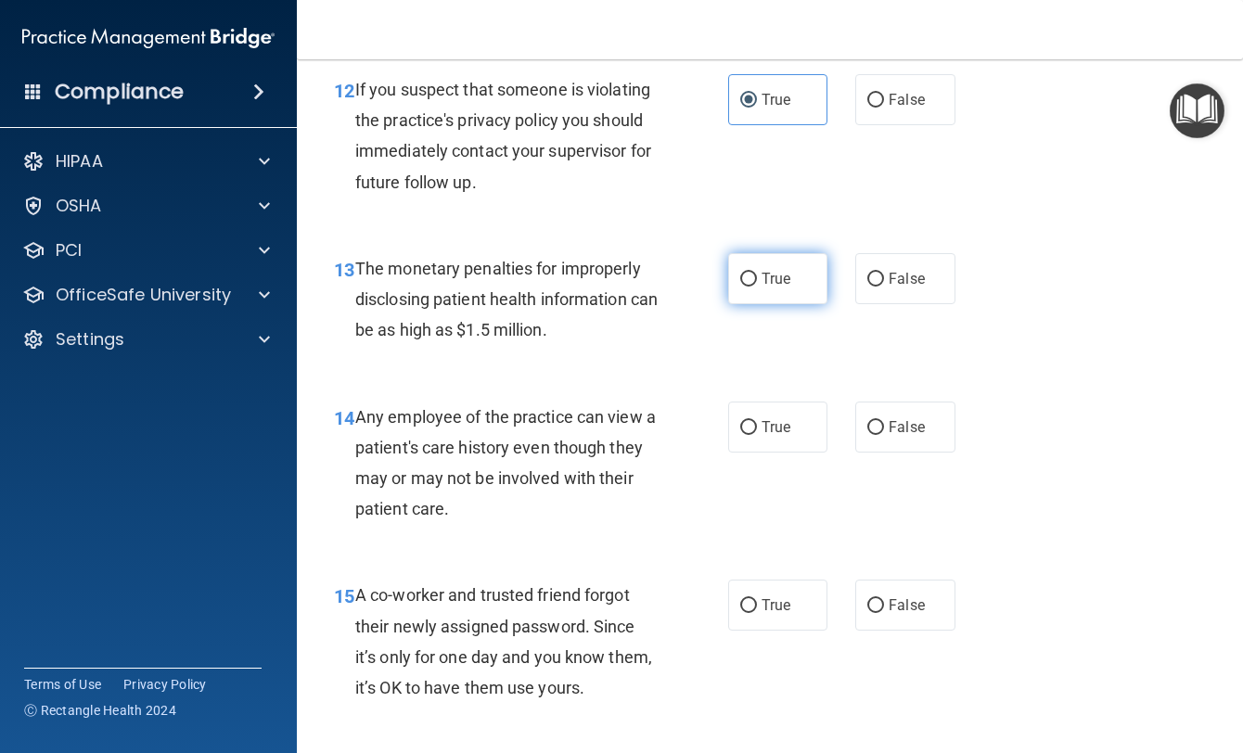
click at [782, 304] on label "True" at bounding box center [777, 278] width 99 height 51
click at [757, 287] on input "True" at bounding box center [748, 280] width 17 height 14
radio input "true"
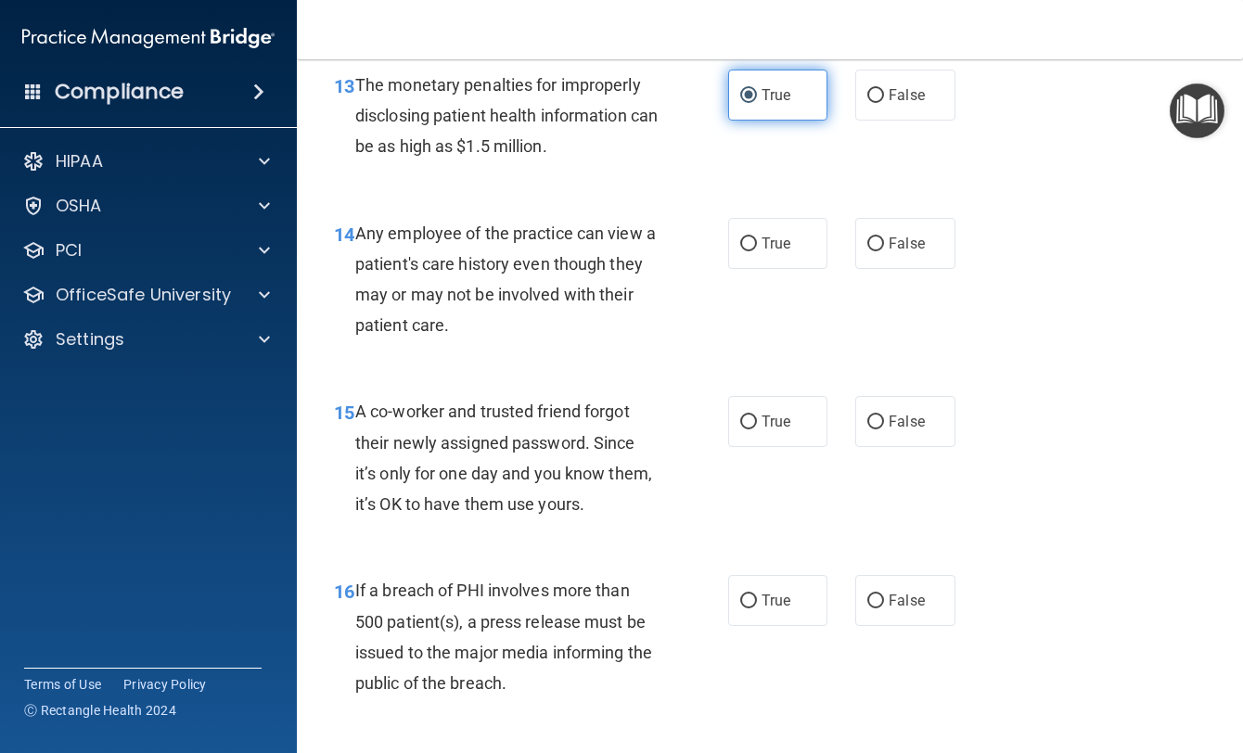
scroll to position [2226, 0]
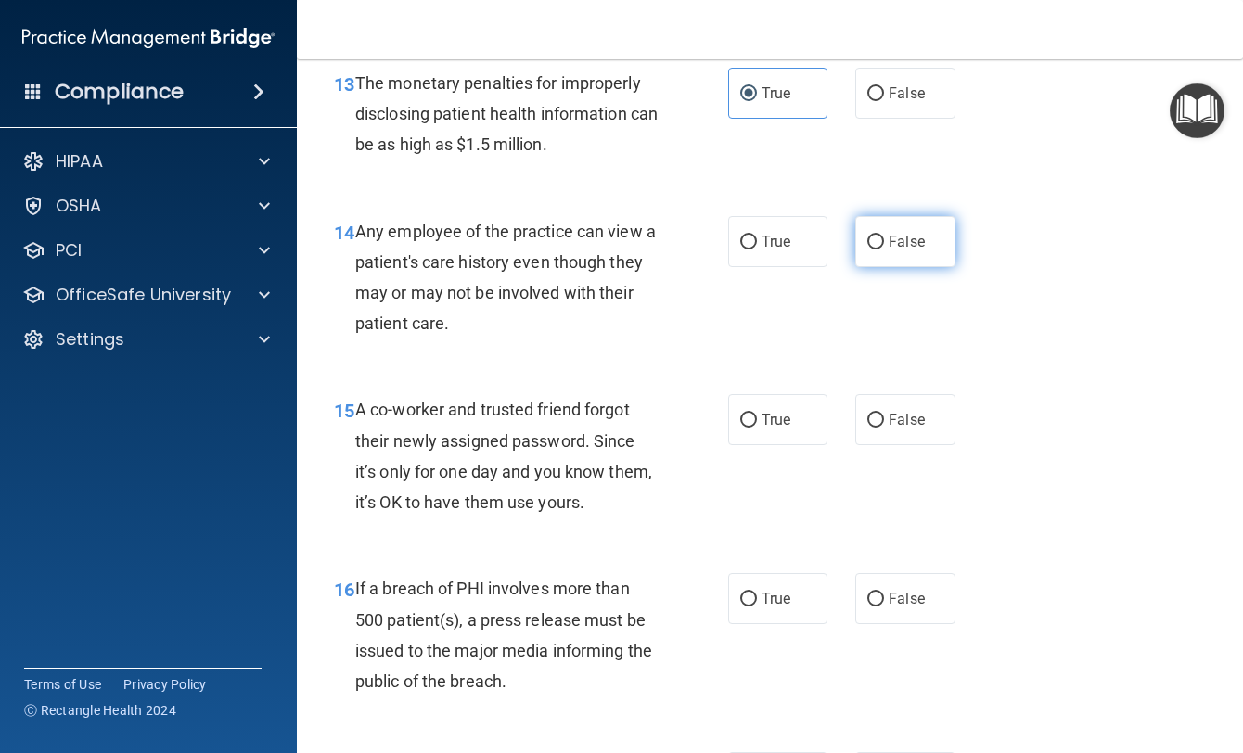
click at [878, 267] on label "False" at bounding box center [904, 241] width 99 height 51
click at [878, 250] on input "False" at bounding box center [875, 243] width 17 height 14
radio input "true"
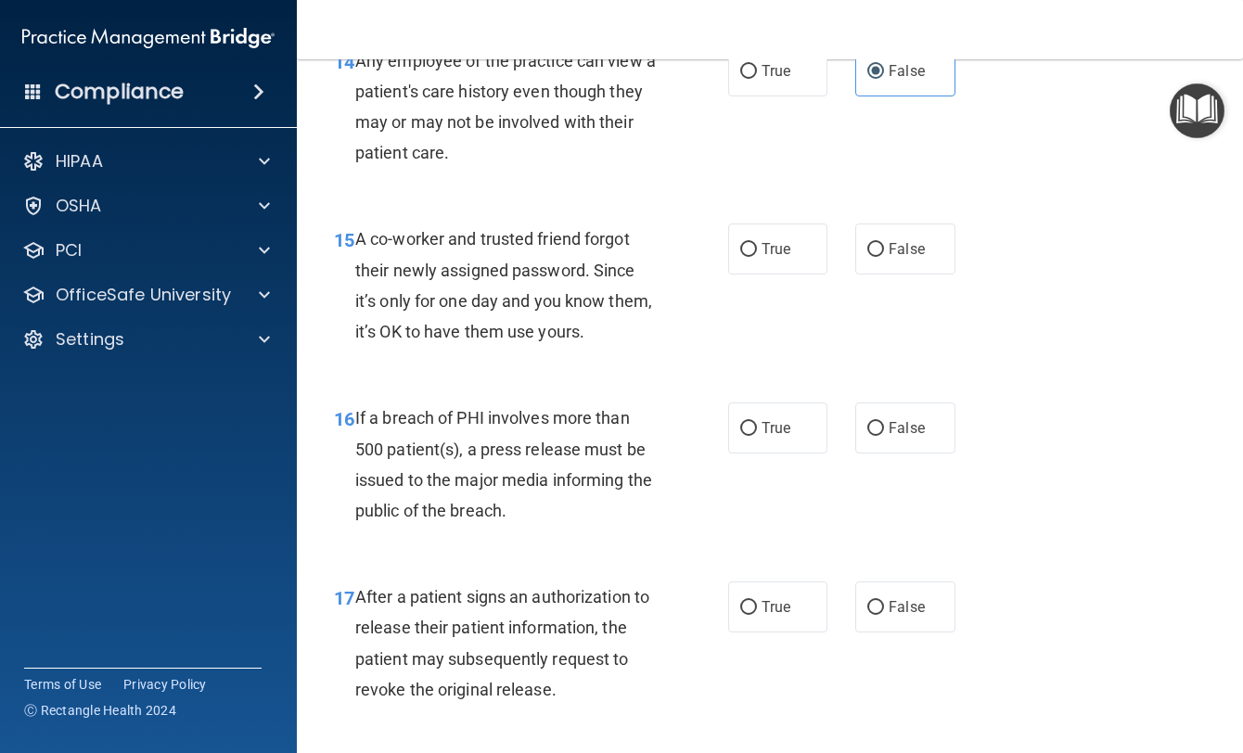
scroll to position [2412, 0]
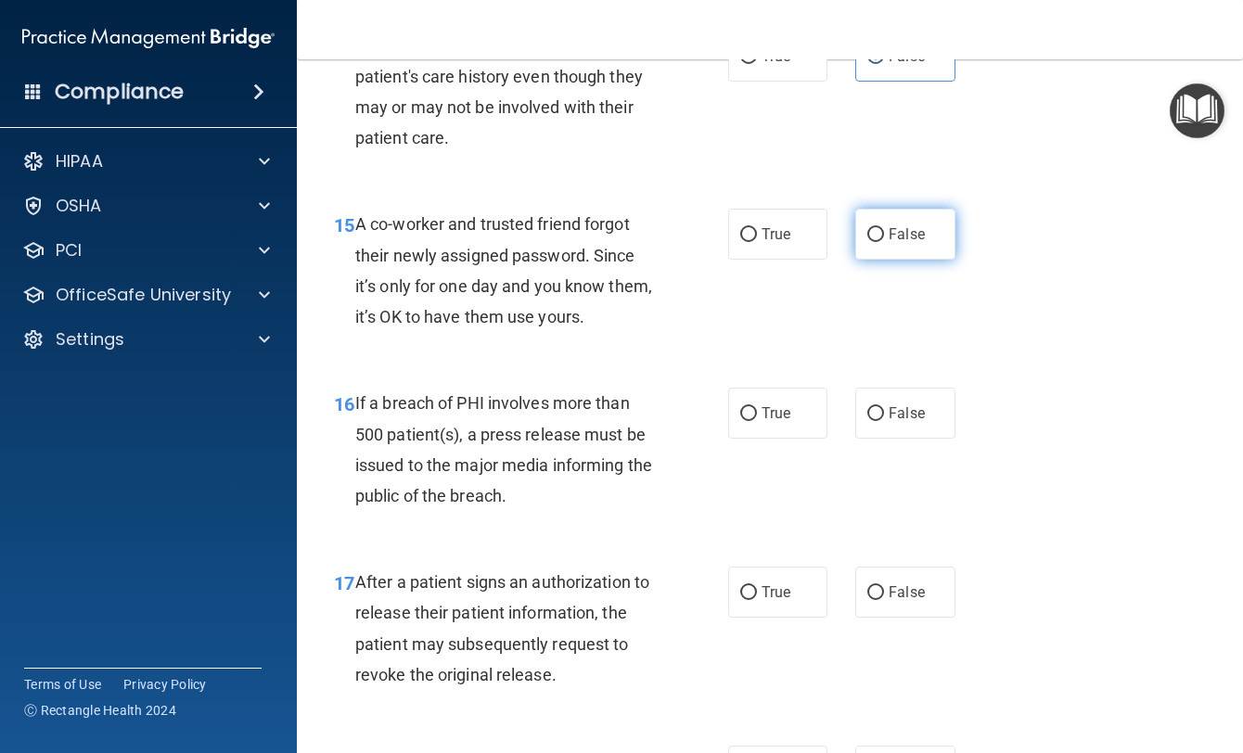
click at [867, 242] on input "False" at bounding box center [875, 235] width 17 height 14
radio input "true"
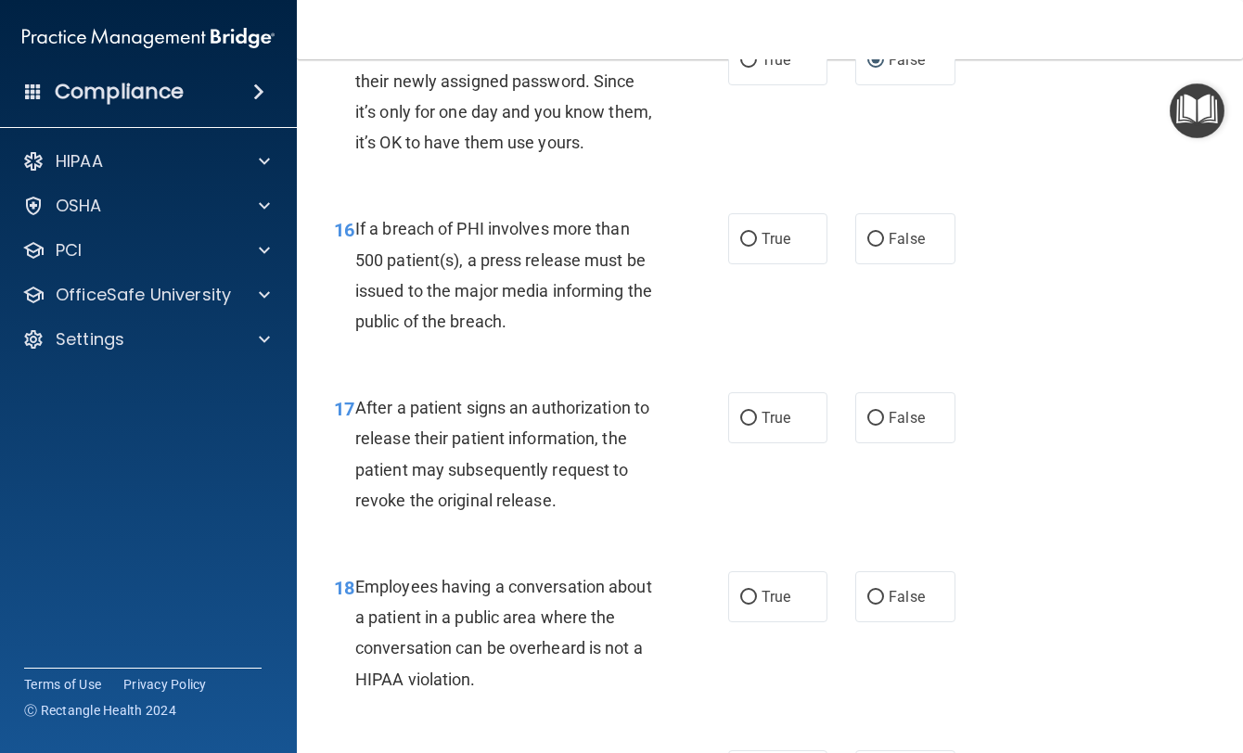
scroll to position [2597, 0]
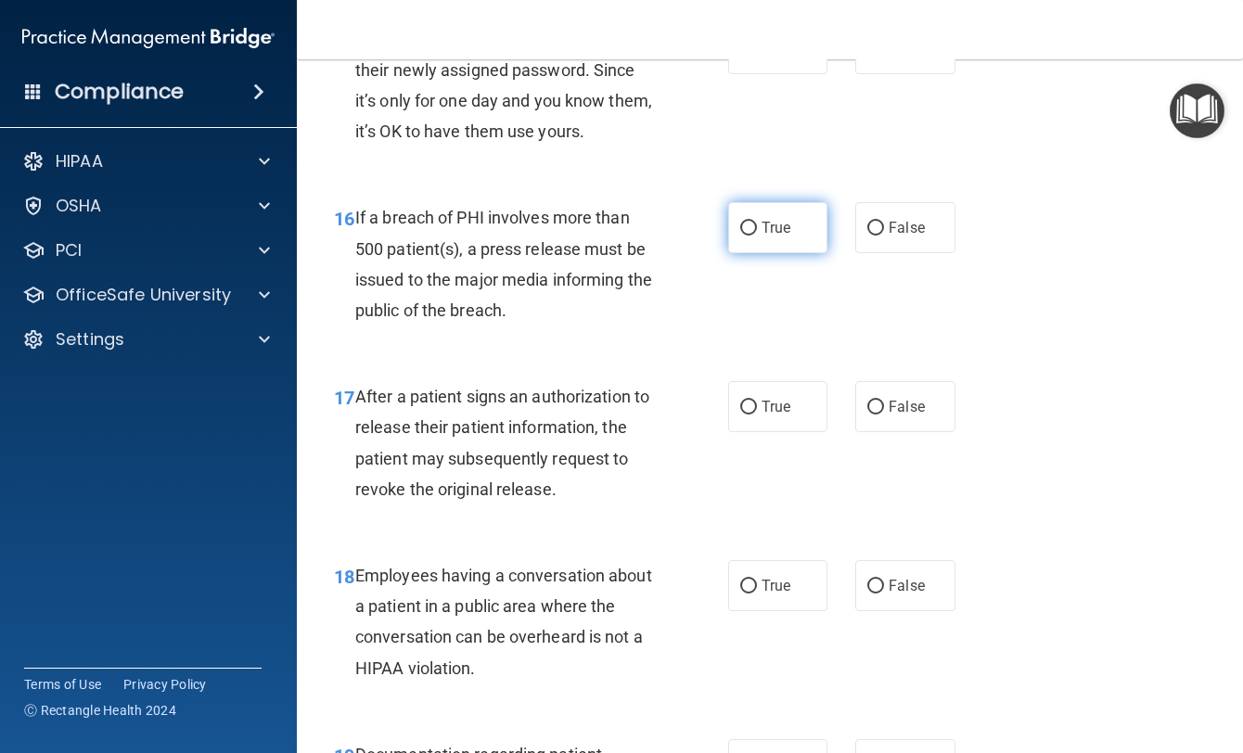
click at [775, 253] on label "True" at bounding box center [777, 227] width 99 height 51
click at [757, 236] on input "True" at bounding box center [748, 229] width 17 height 14
radio input "true"
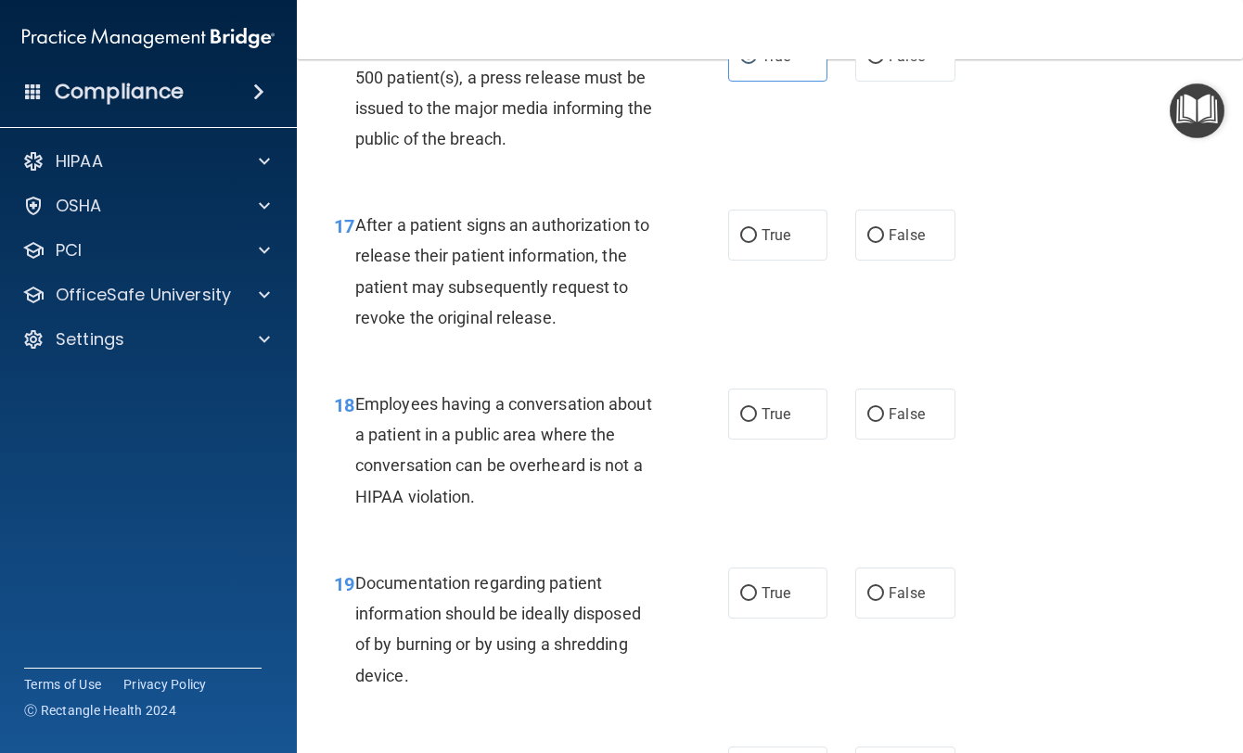
scroll to position [2783, 0]
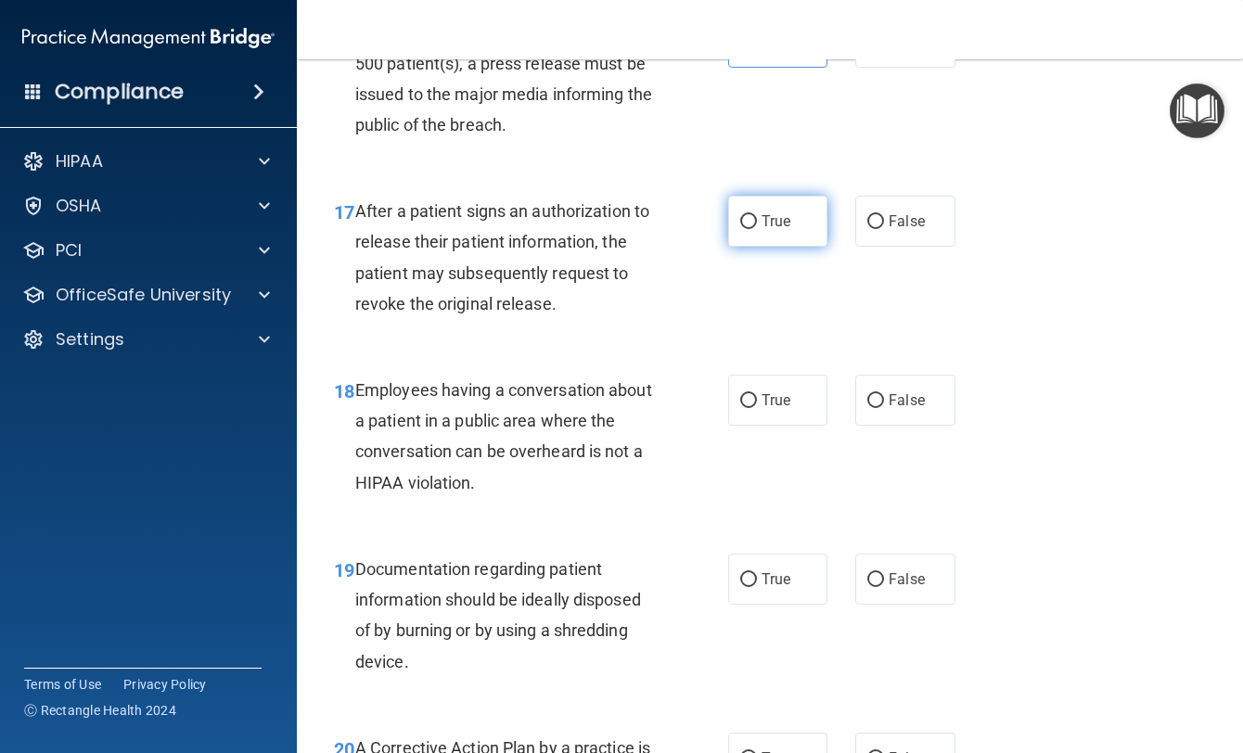
click at [745, 229] on input "True" at bounding box center [748, 222] width 17 height 14
radio input "true"
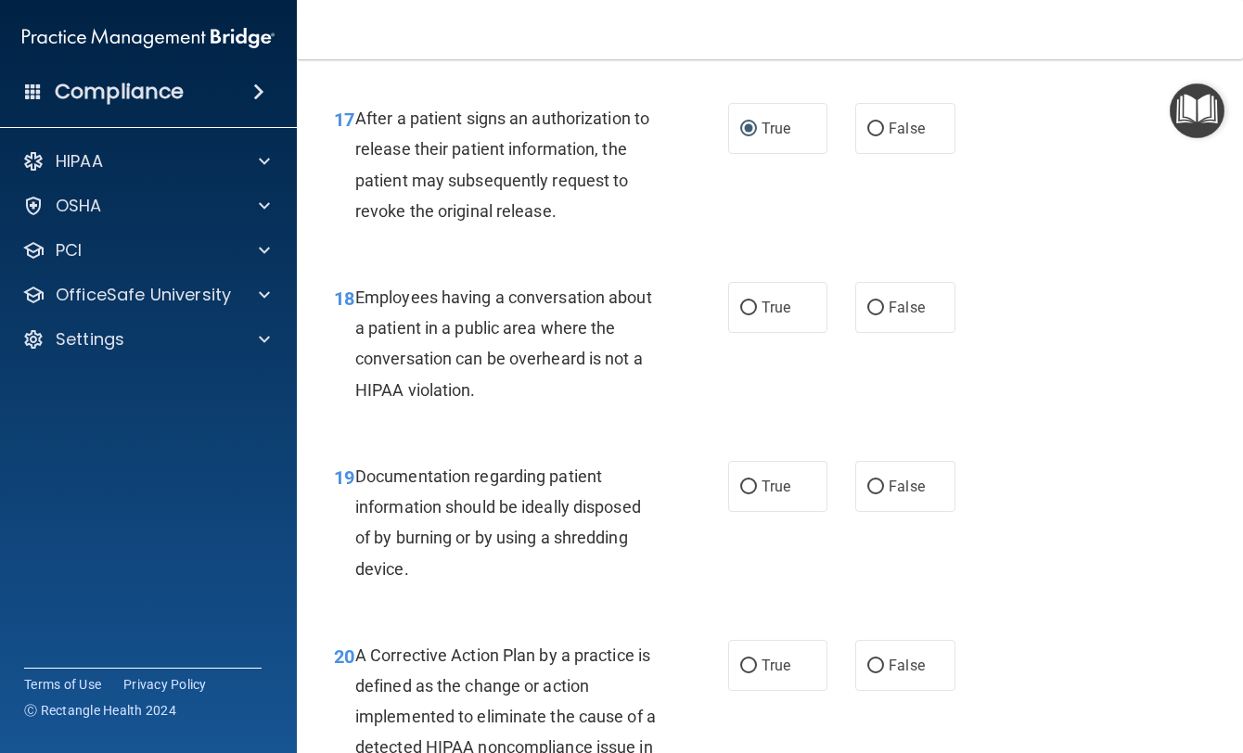
scroll to position [2968, 0]
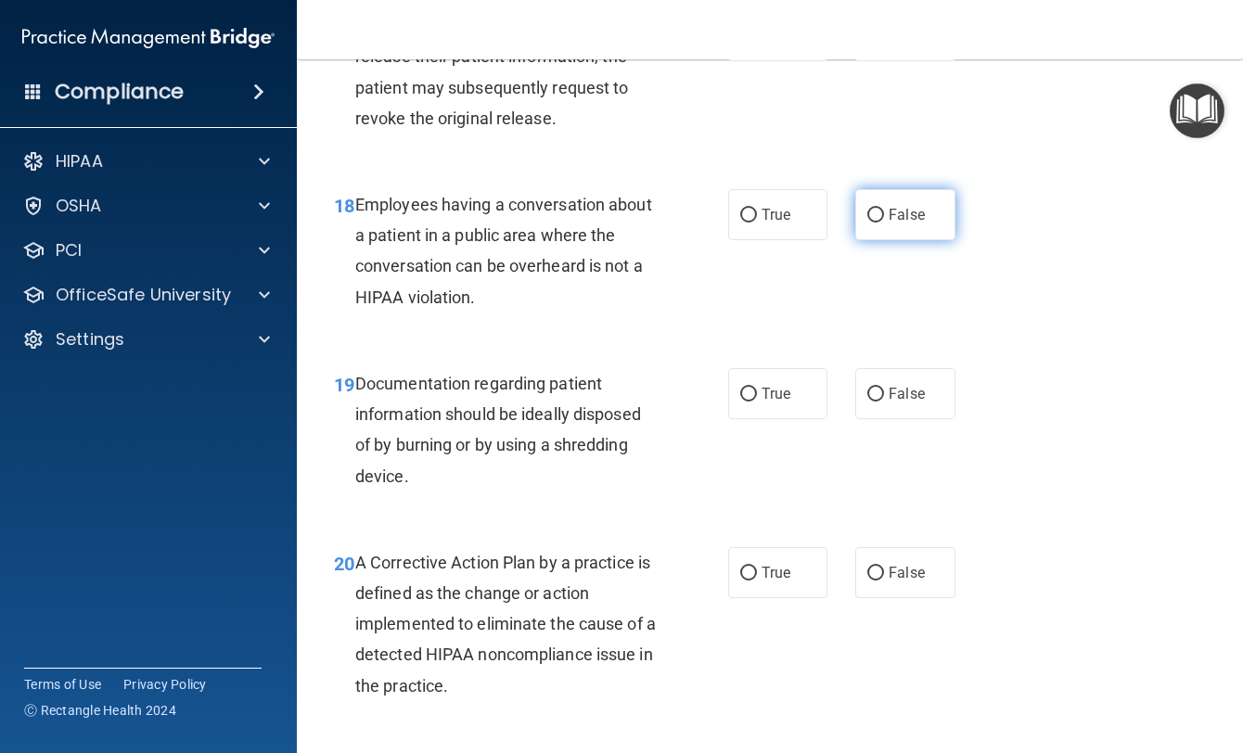
click at [895, 240] on label "False" at bounding box center [904, 214] width 99 height 51
click at [884, 223] on input "False" at bounding box center [875, 216] width 17 height 14
radio input "true"
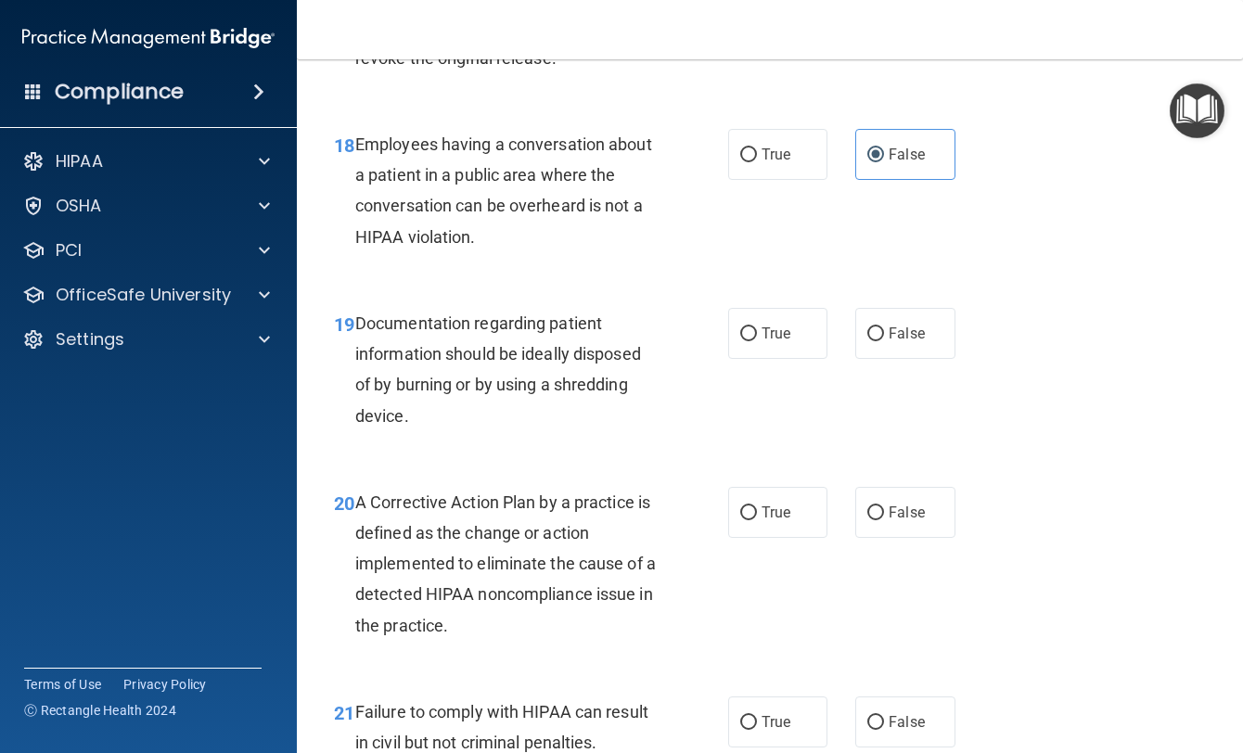
scroll to position [3061, 0]
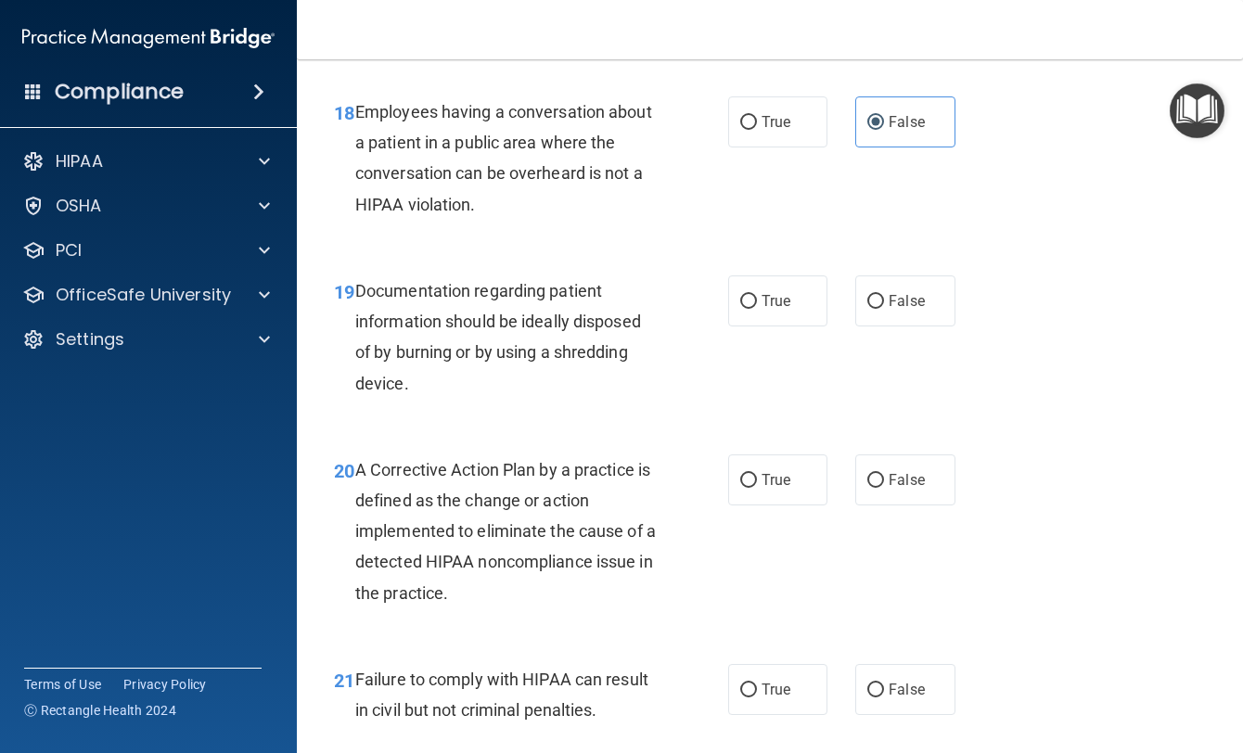
click at [777, 310] on span "True" at bounding box center [776, 301] width 29 height 18
click at [757, 309] on input "True" at bounding box center [748, 302] width 17 height 14
radio input "true"
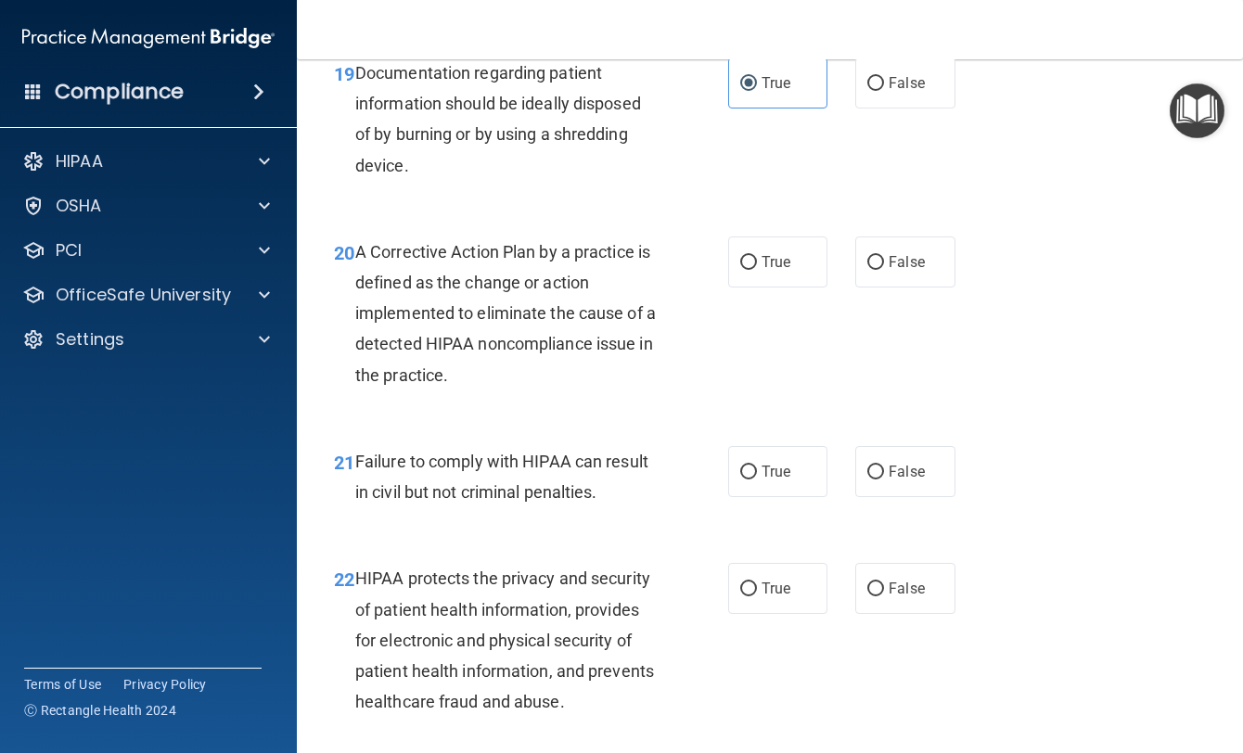
scroll to position [3247, 0]
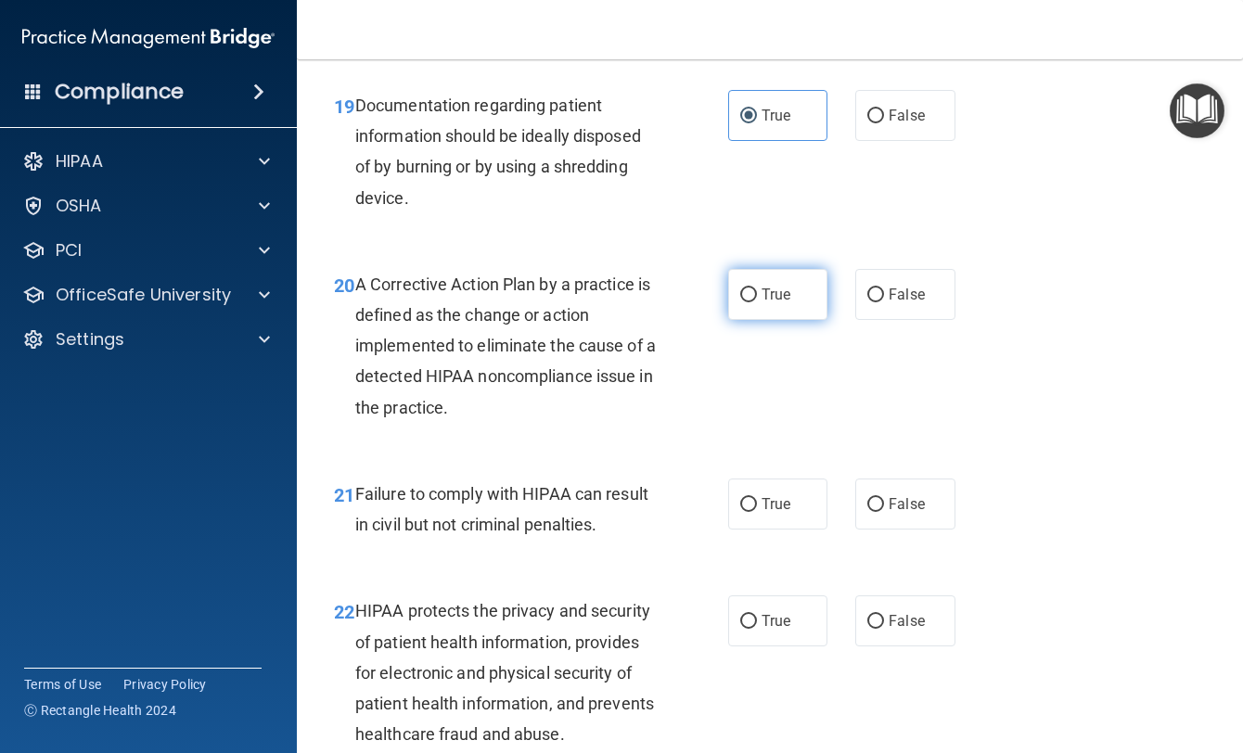
click at [808, 305] on label "True" at bounding box center [777, 294] width 99 height 51
click at [757, 302] on input "True" at bounding box center [748, 295] width 17 height 14
radio input "true"
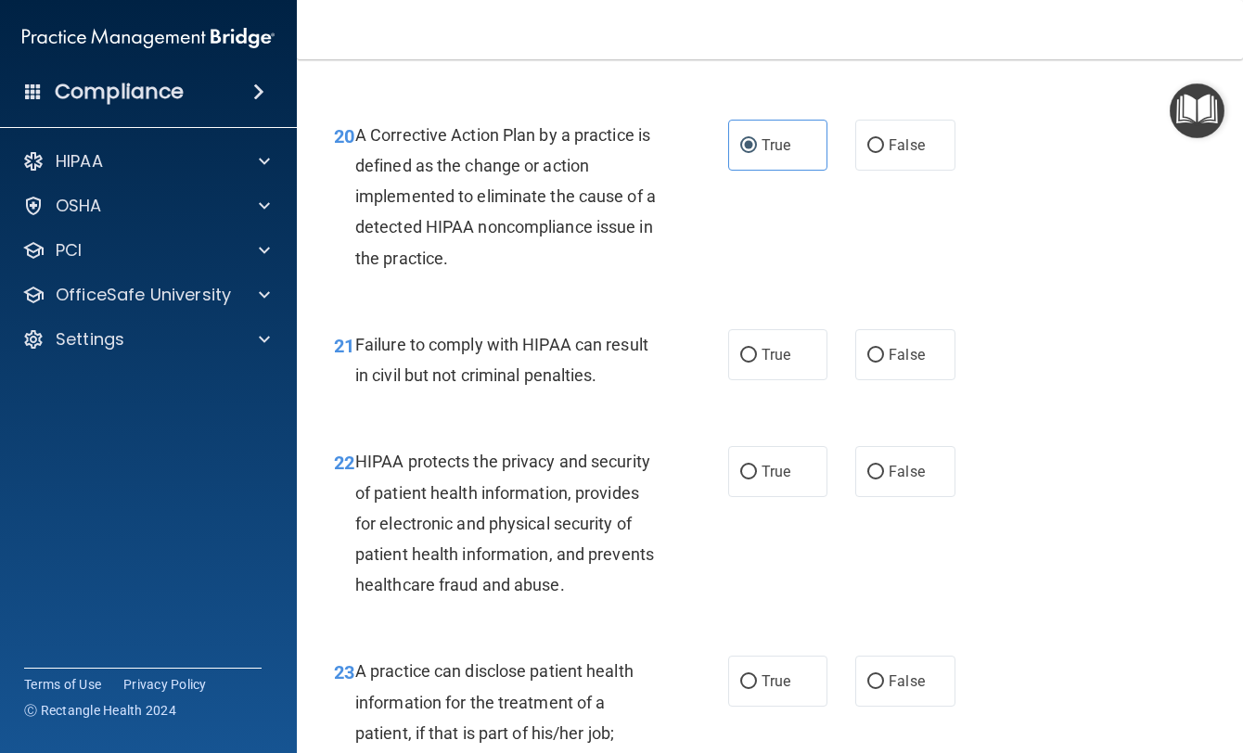
scroll to position [3432, 0]
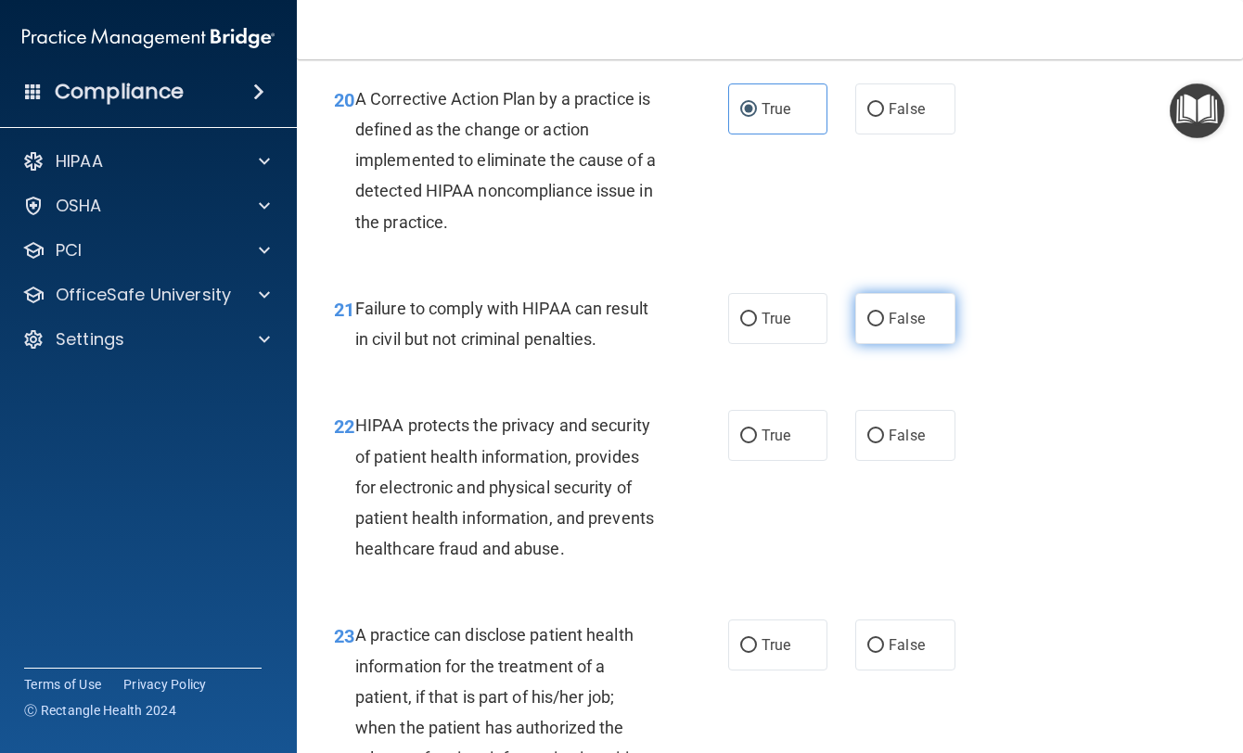
click at [936, 344] on label "False" at bounding box center [904, 318] width 99 height 51
click at [884, 327] on input "False" at bounding box center [875, 320] width 17 height 14
radio input "true"
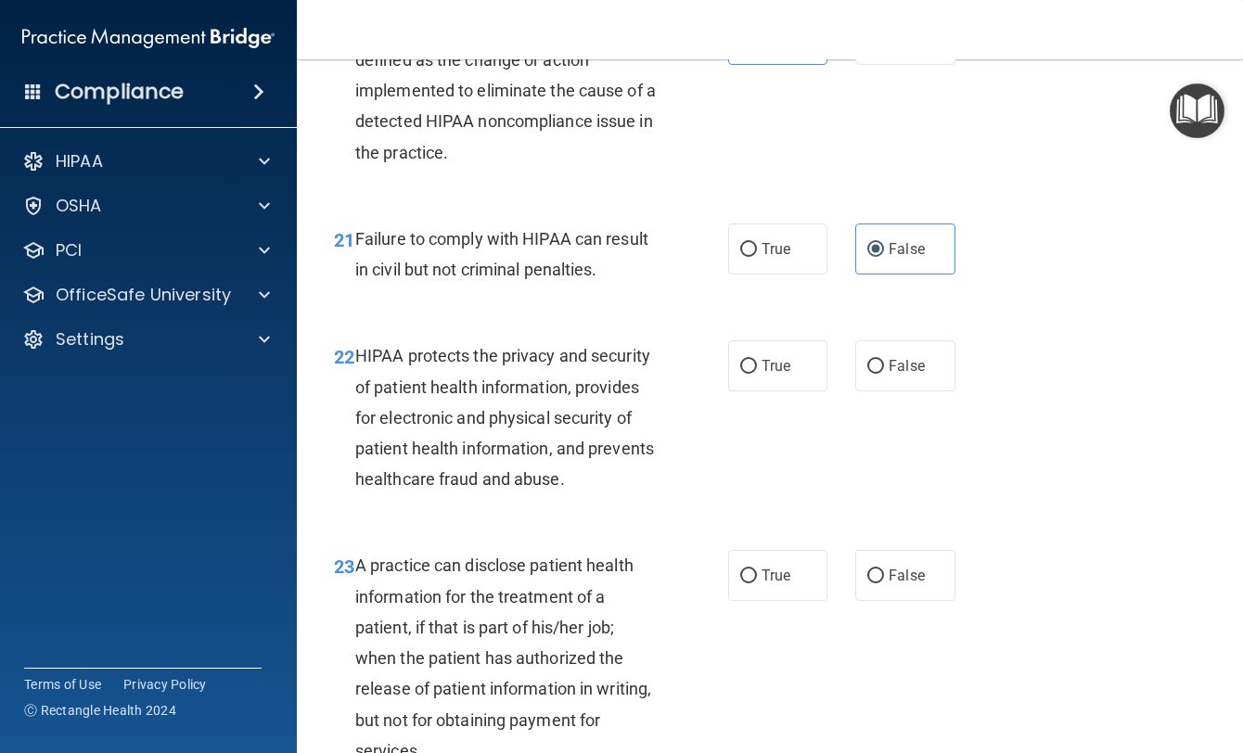
scroll to position [3711, 0]
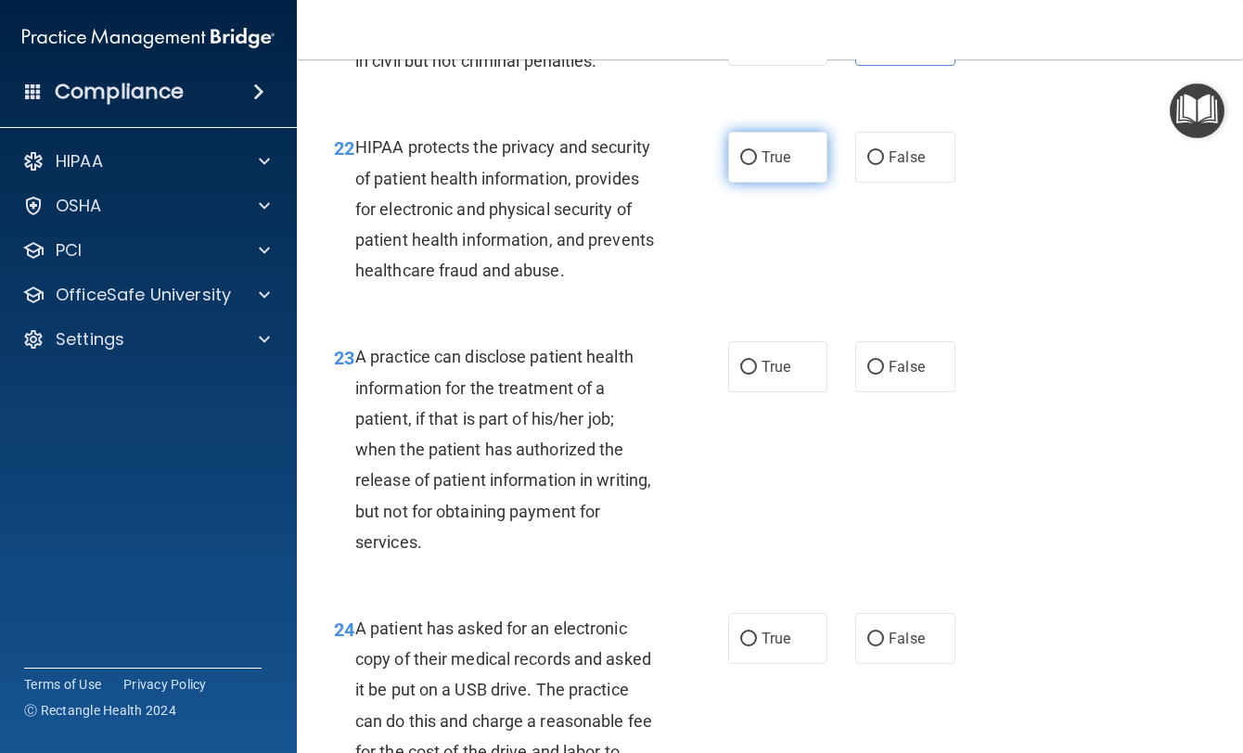
click at [760, 183] on label "True" at bounding box center [777, 157] width 99 height 51
click at [757, 165] on input "True" at bounding box center [748, 158] width 17 height 14
radio input "true"
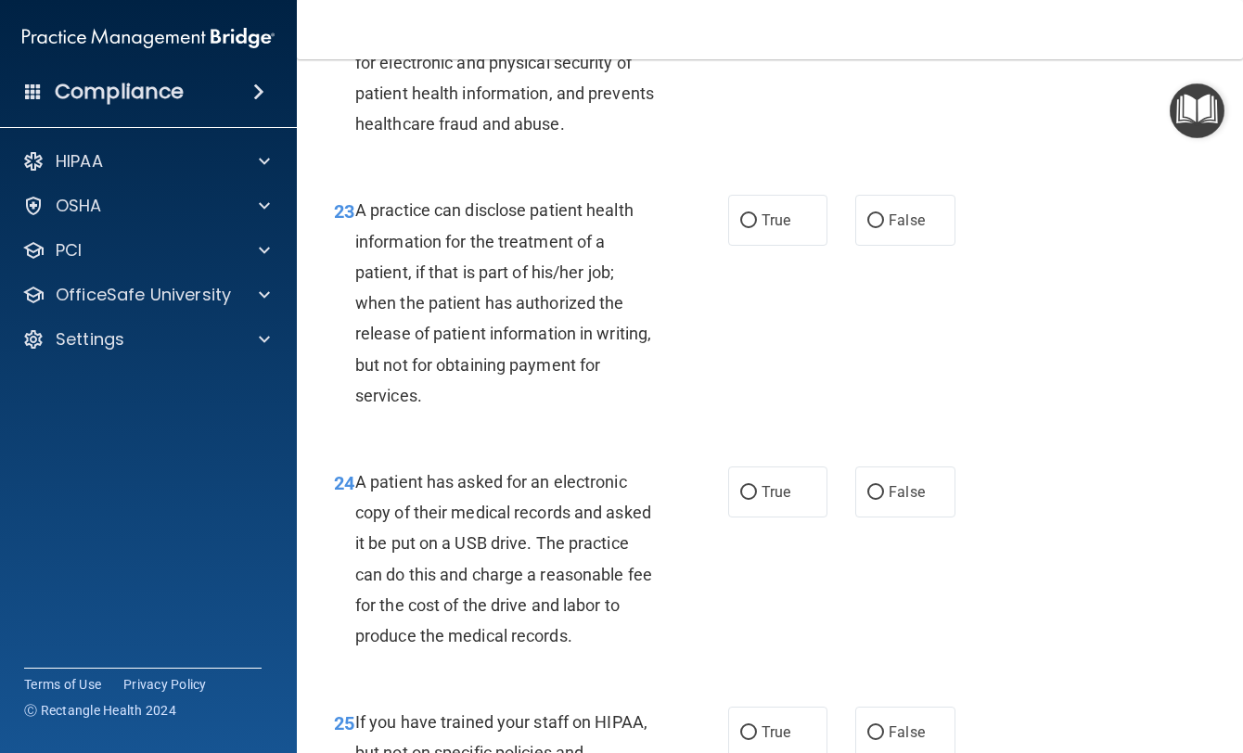
scroll to position [3896, 0]
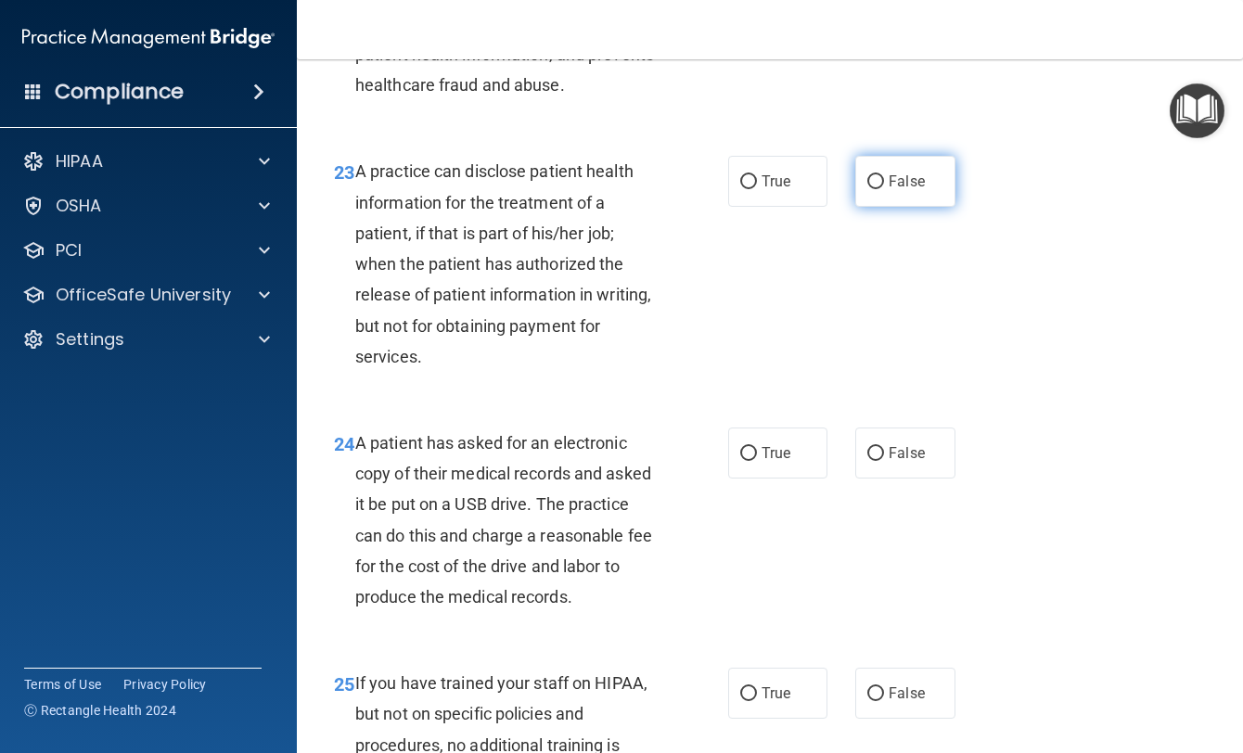
click at [855, 201] on label "False" at bounding box center [904, 181] width 99 height 51
click at [867, 189] on input "False" at bounding box center [875, 182] width 17 height 14
radio input "true"
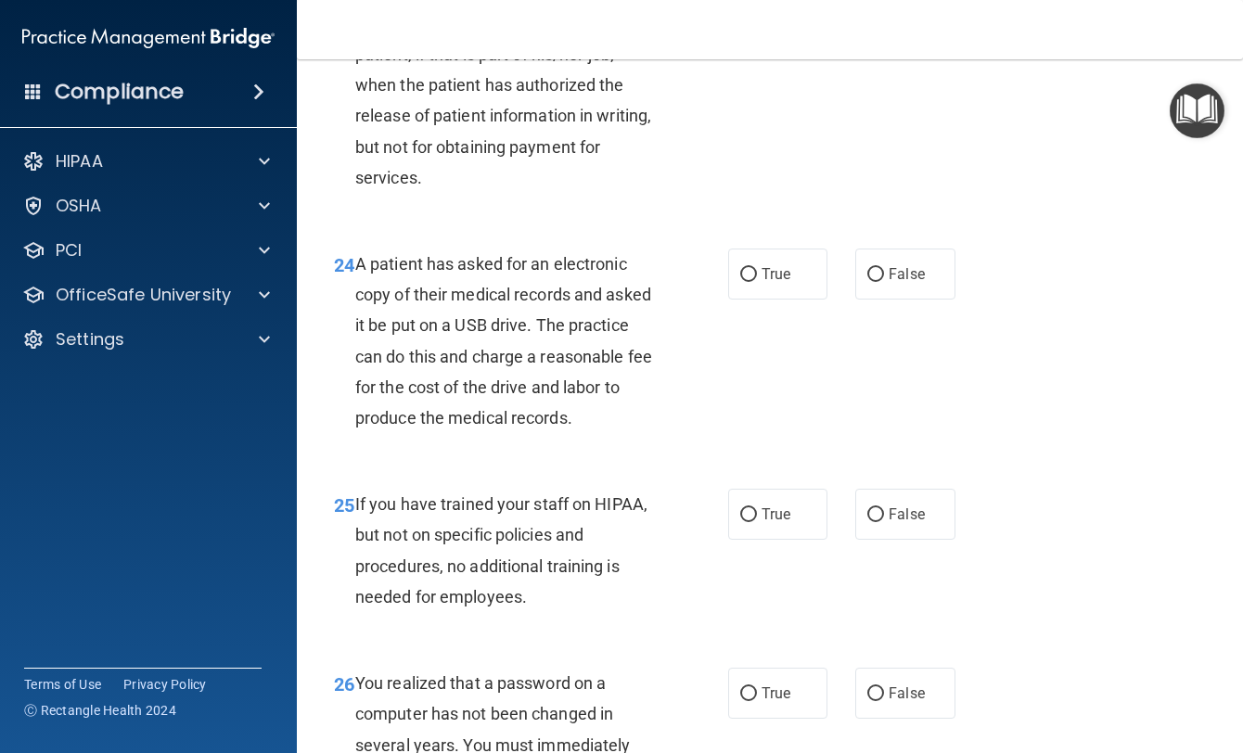
scroll to position [4082, 0]
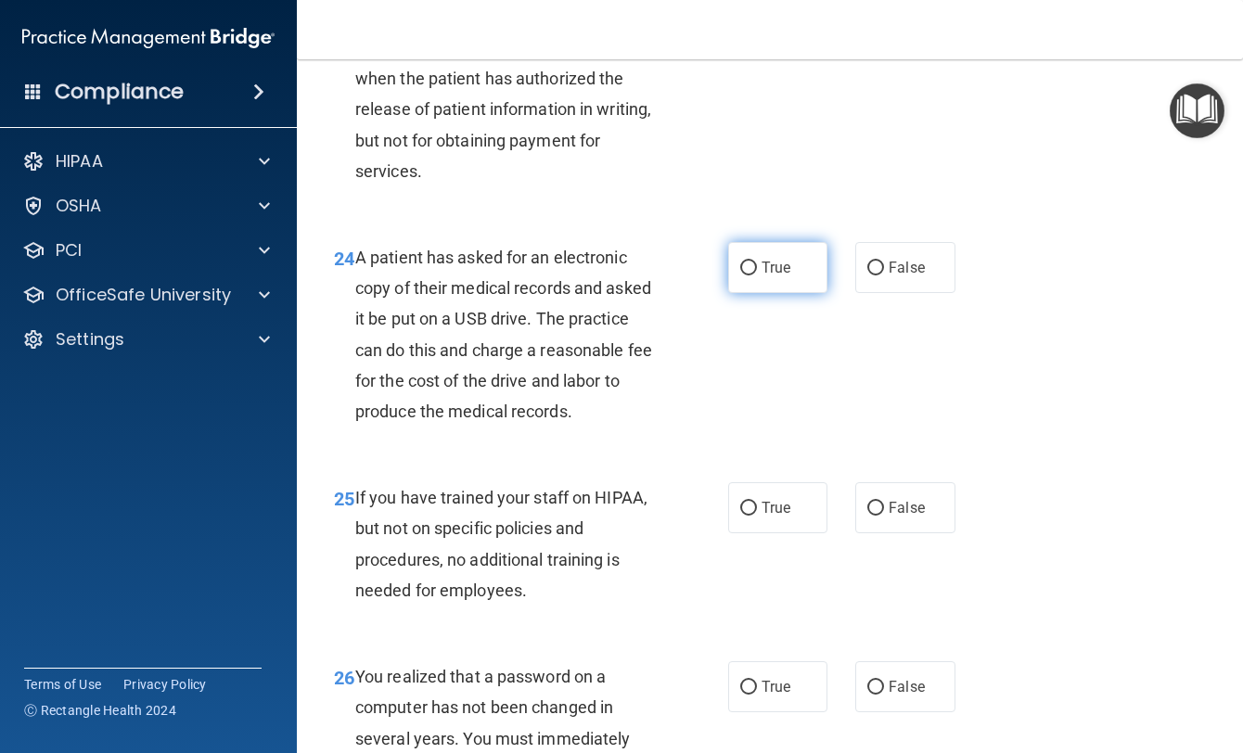
click at [768, 276] on span "True" at bounding box center [776, 268] width 29 height 18
click at [757, 276] on input "True" at bounding box center [748, 269] width 17 height 14
radio input "true"
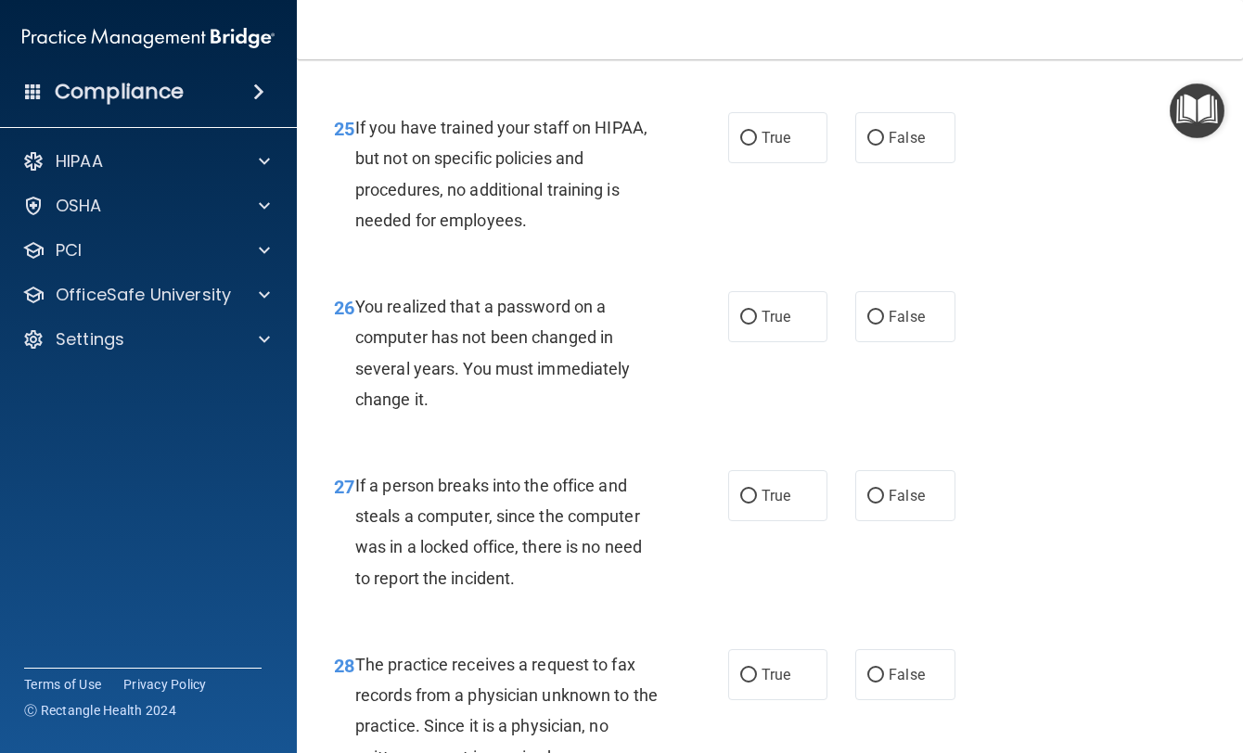
scroll to position [4453, 0]
click at [889, 146] on span "False" at bounding box center [907, 137] width 36 height 18
click at [884, 145] on input "False" at bounding box center [875, 138] width 17 height 14
radio input "true"
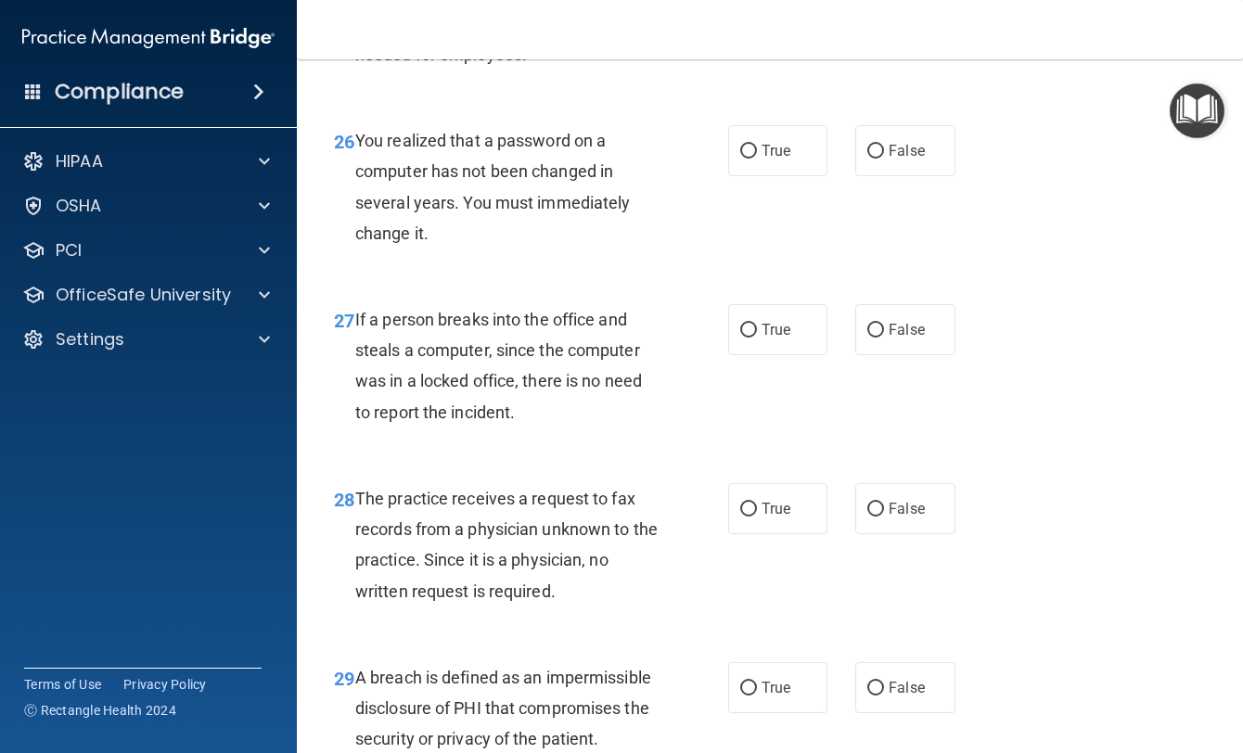
scroll to position [4638, 0]
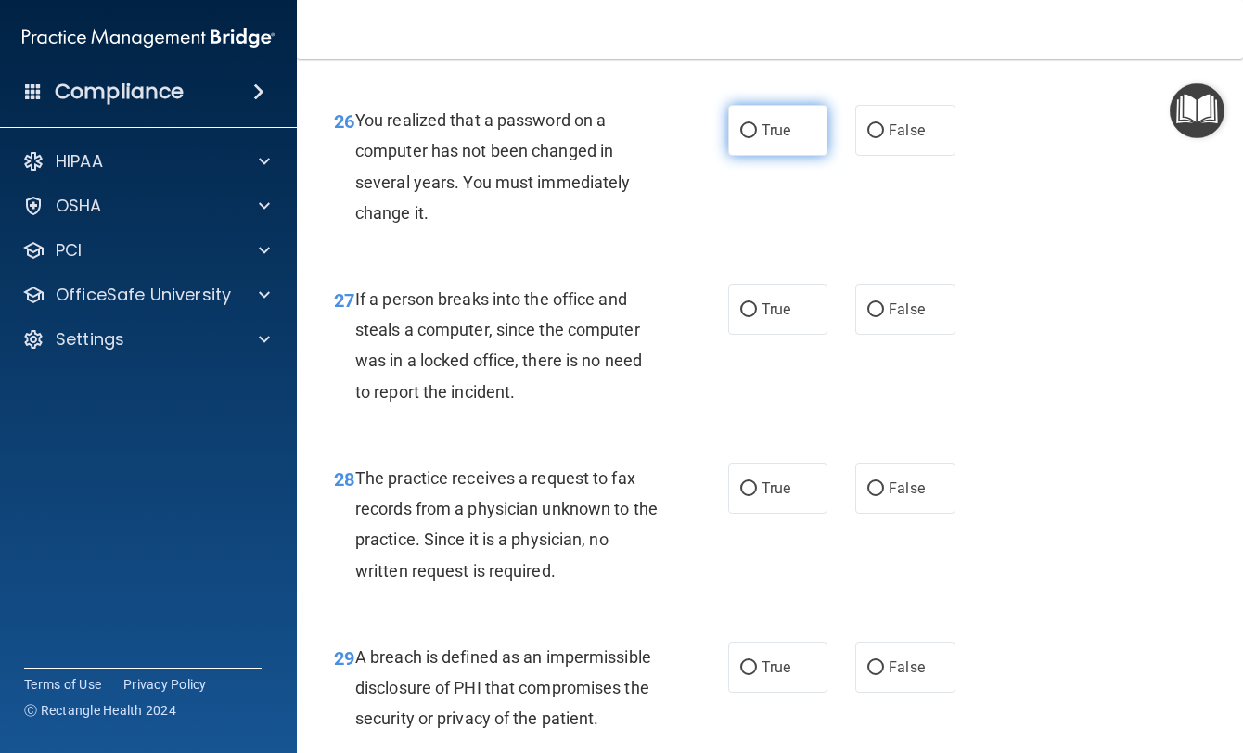
click at [749, 156] on label "True" at bounding box center [777, 130] width 99 height 51
click at [749, 138] on input "True" at bounding box center [748, 131] width 17 height 14
radio input "true"
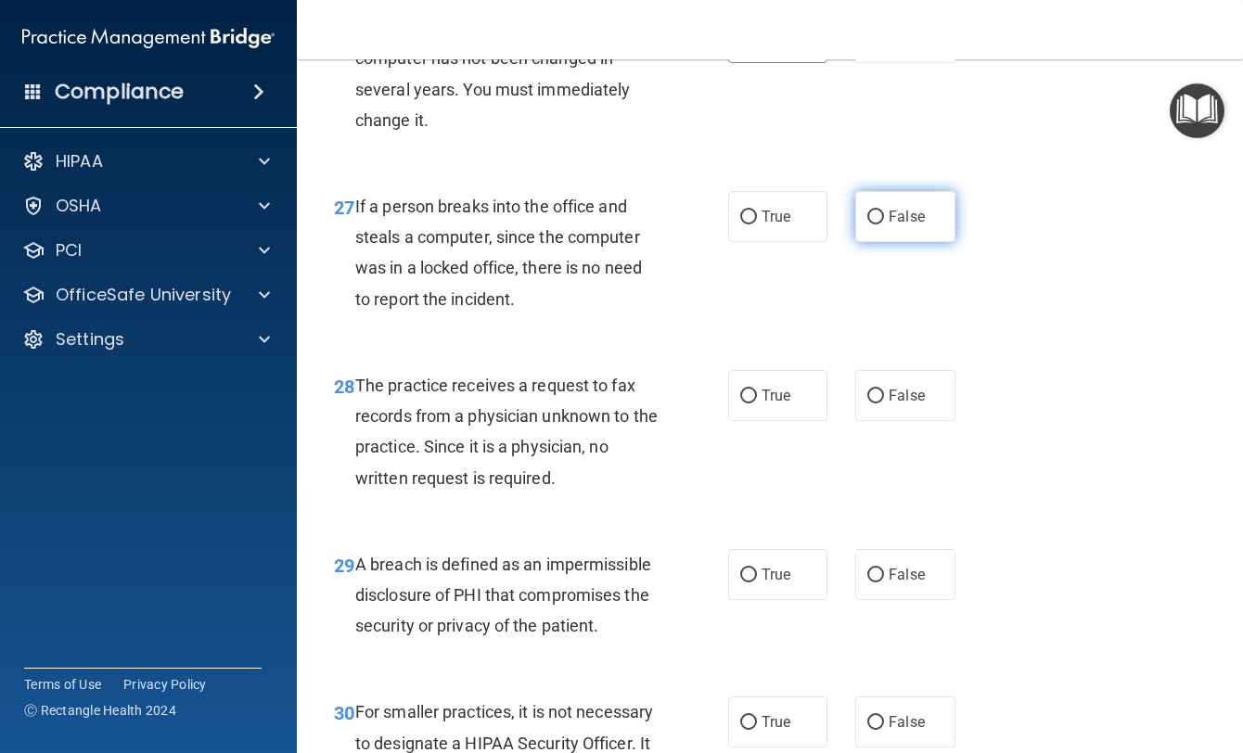
click at [878, 242] on label "False" at bounding box center [904, 216] width 99 height 51
click at [878, 224] on input "False" at bounding box center [875, 218] width 17 height 14
radio input "true"
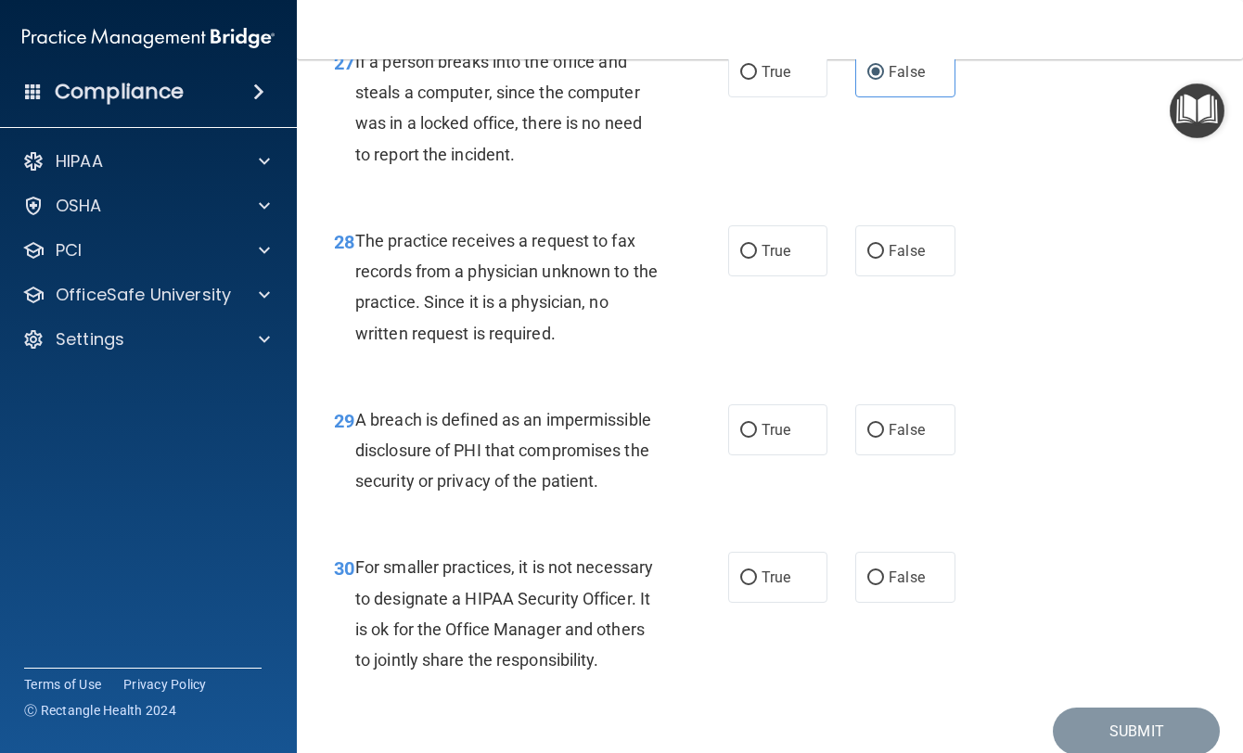
scroll to position [4916, 0]
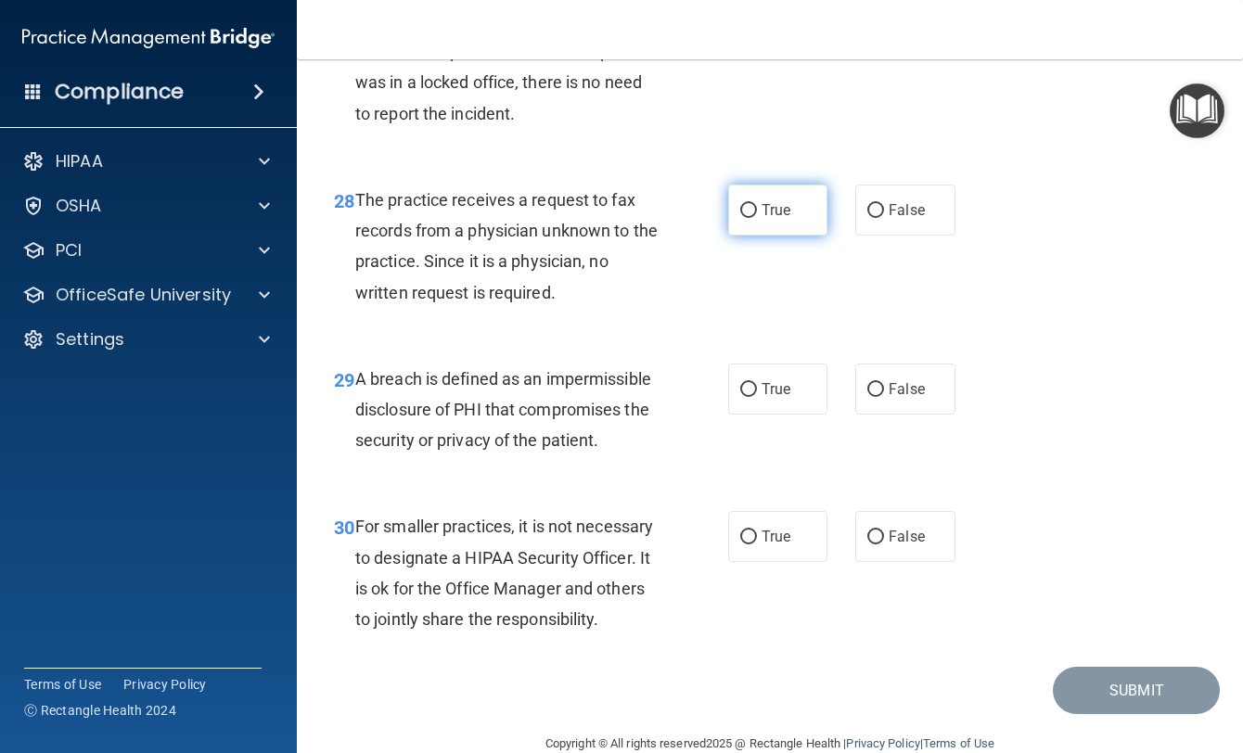
click at [776, 219] on span "True" at bounding box center [776, 210] width 29 height 18
click at [757, 218] on input "True" at bounding box center [748, 211] width 17 height 14
radio input "true"
click at [867, 218] on input "False" at bounding box center [875, 211] width 17 height 14
radio input "true"
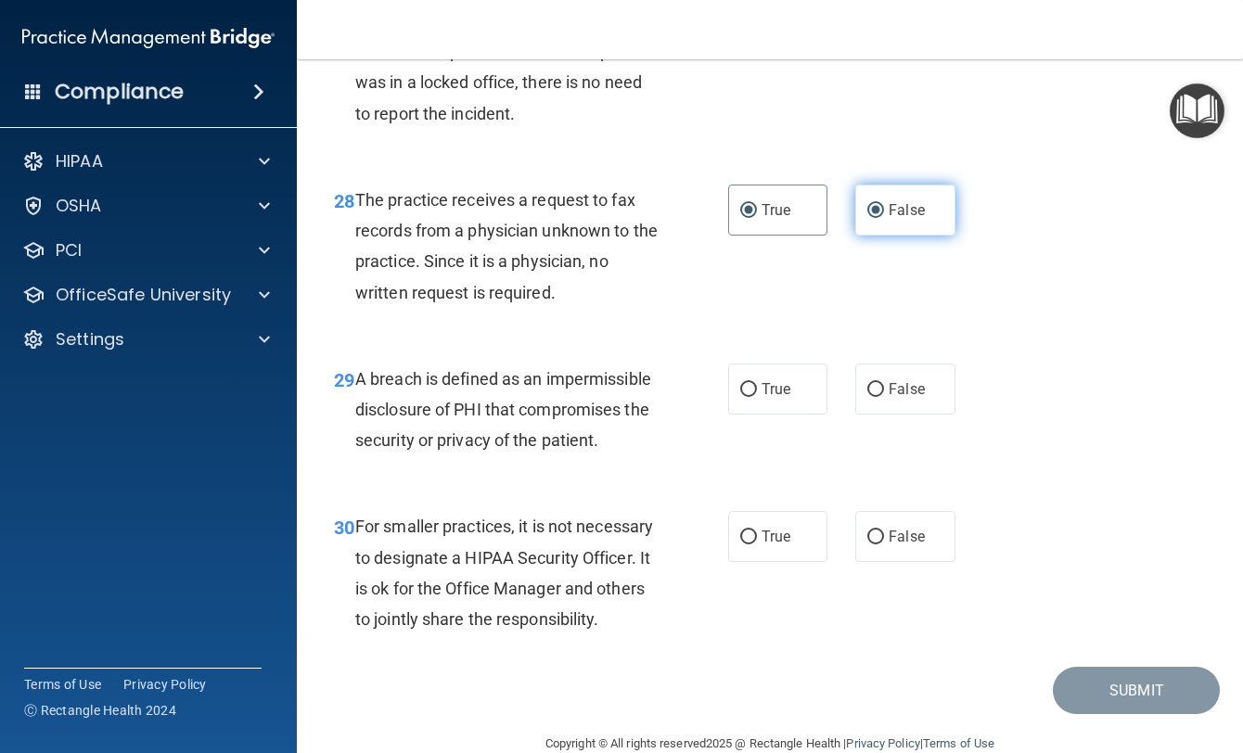
radio input "false"
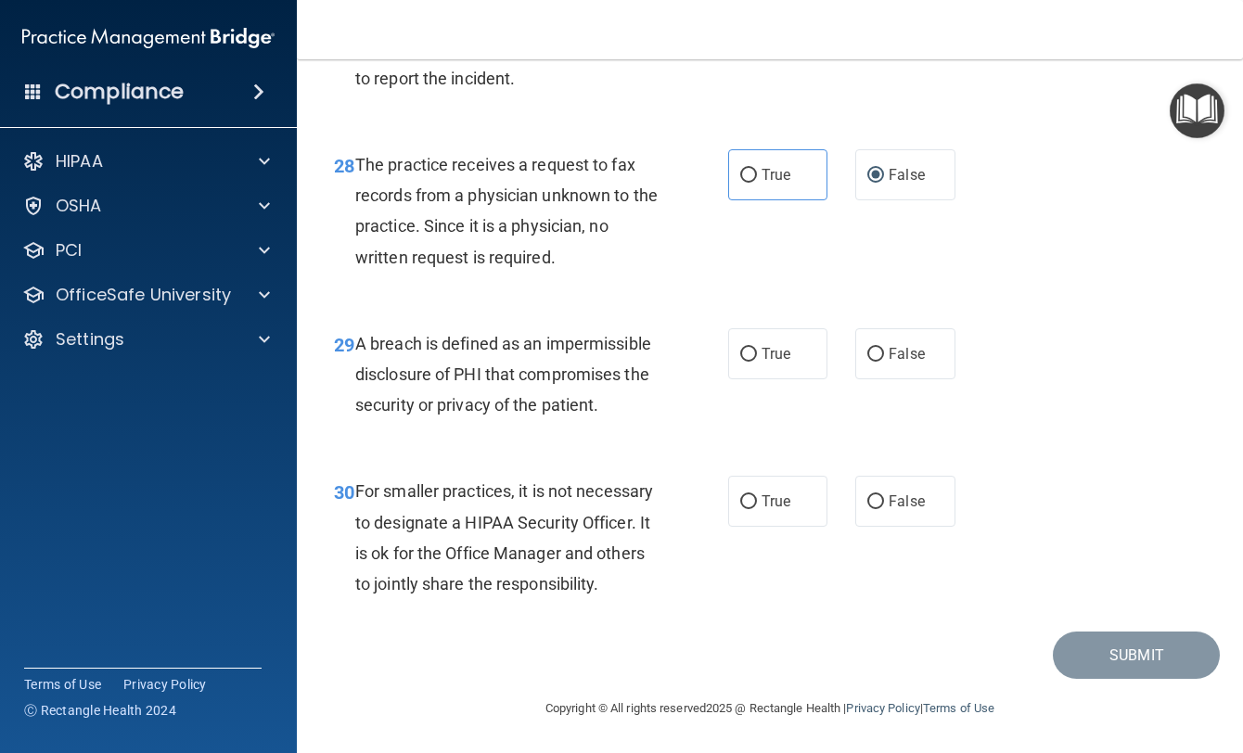
scroll to position [5075, 0]
click at [763, 328] on label "True" at bounding box center [777, 353] width 99 height 51
click at [757, 348] on input "True" at bounding box center [748, 355] width 17 height 14
radio input "true"
click at [886, 476] on label "False" at bounding box center [904, 501] width 99 height 51
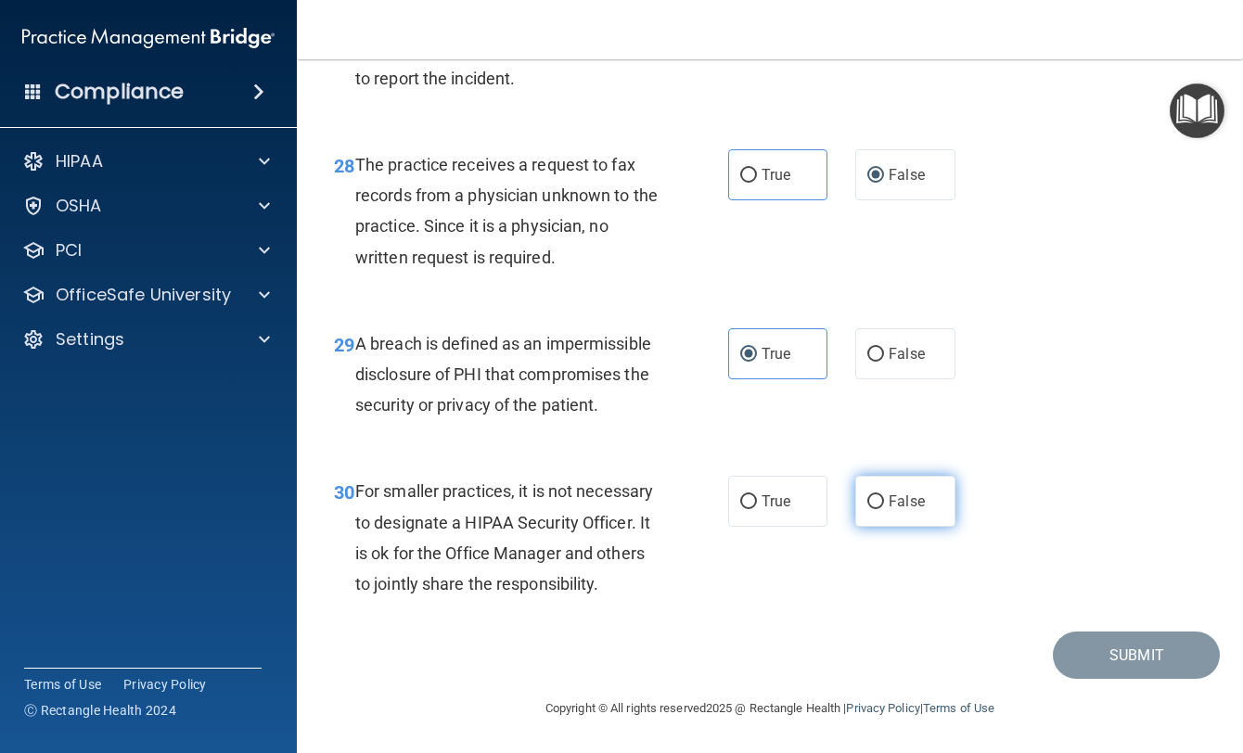
click at [884, 495] on input "False" at bounding box center [875, 502] width 17 height 14
radio input "true"
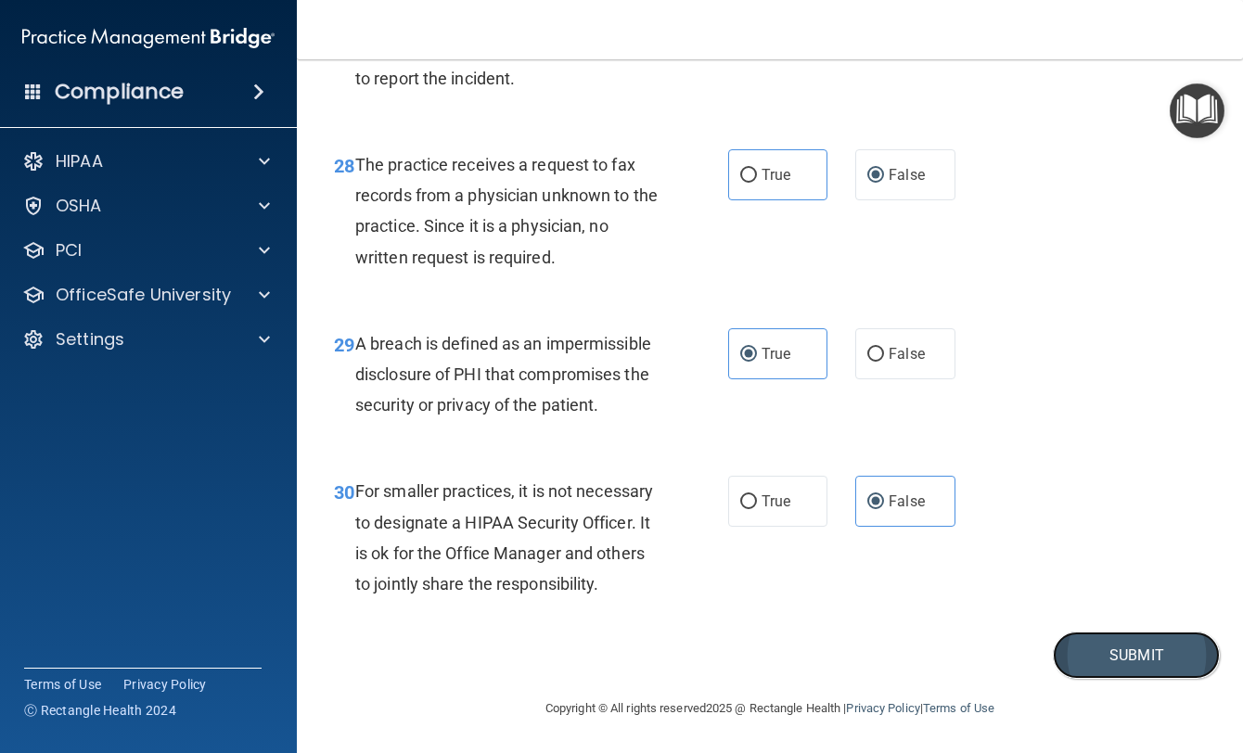
click at [1109, 659] on button "Submit" at bounding box center [1136, 655] width 167 height 47
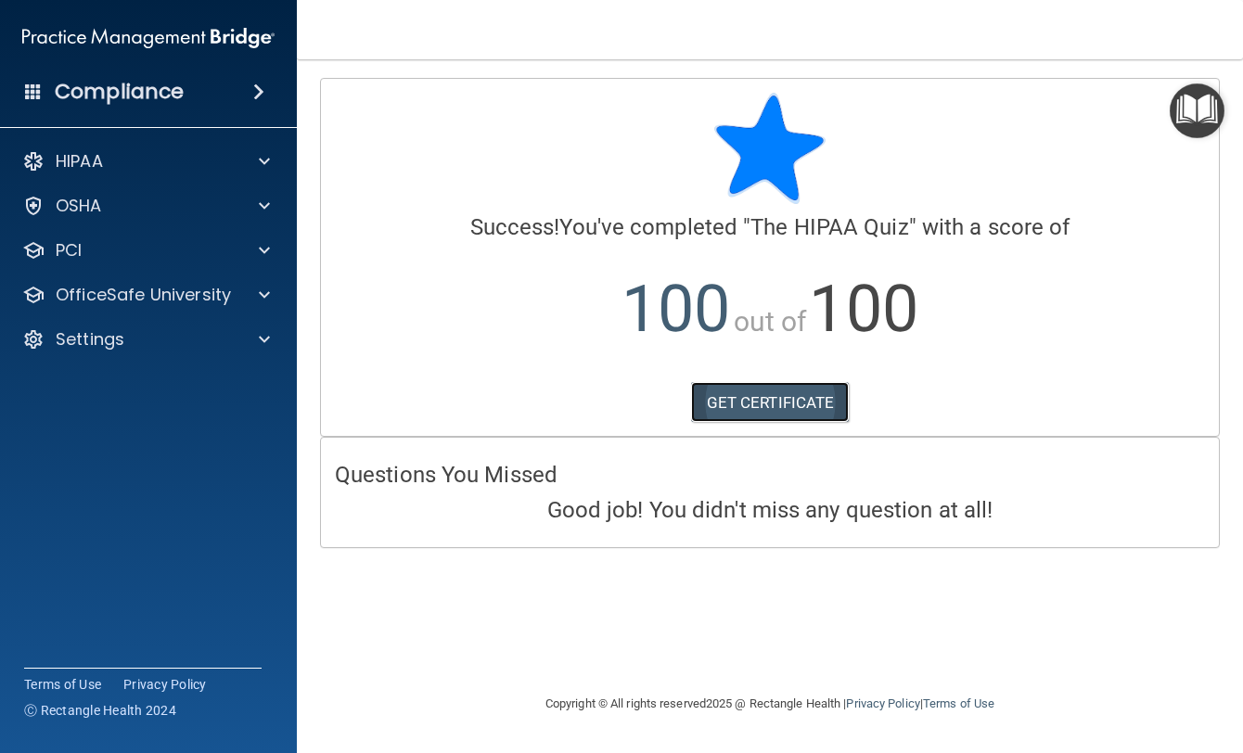
click at [752, 406] on link "GET CERTIFICATE" at bounding box center [770, 402] width 159 height 41
click at [107, 158] on div "HIPAA" at bounding box center [123, 161] width 230 height 22
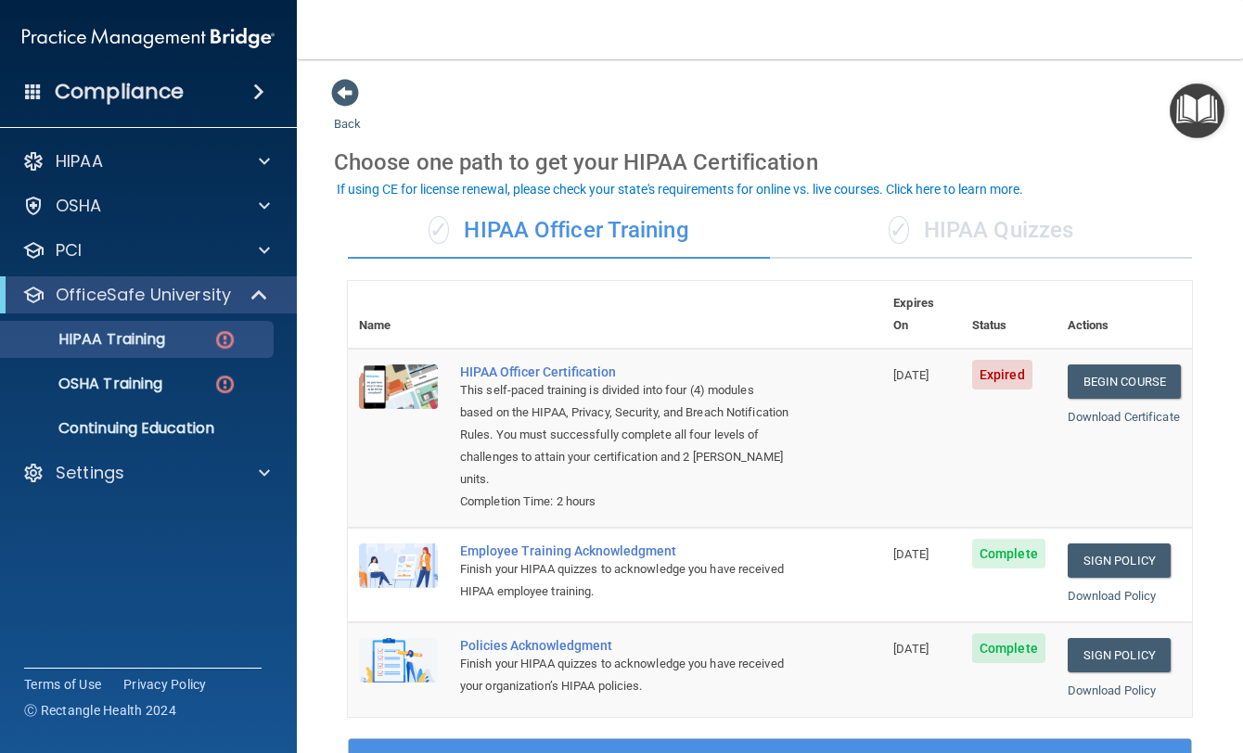
click at [1047, 234] on div "✓ HIPAA Quizzes" at bounding box center [981, 231] width 422 height 56
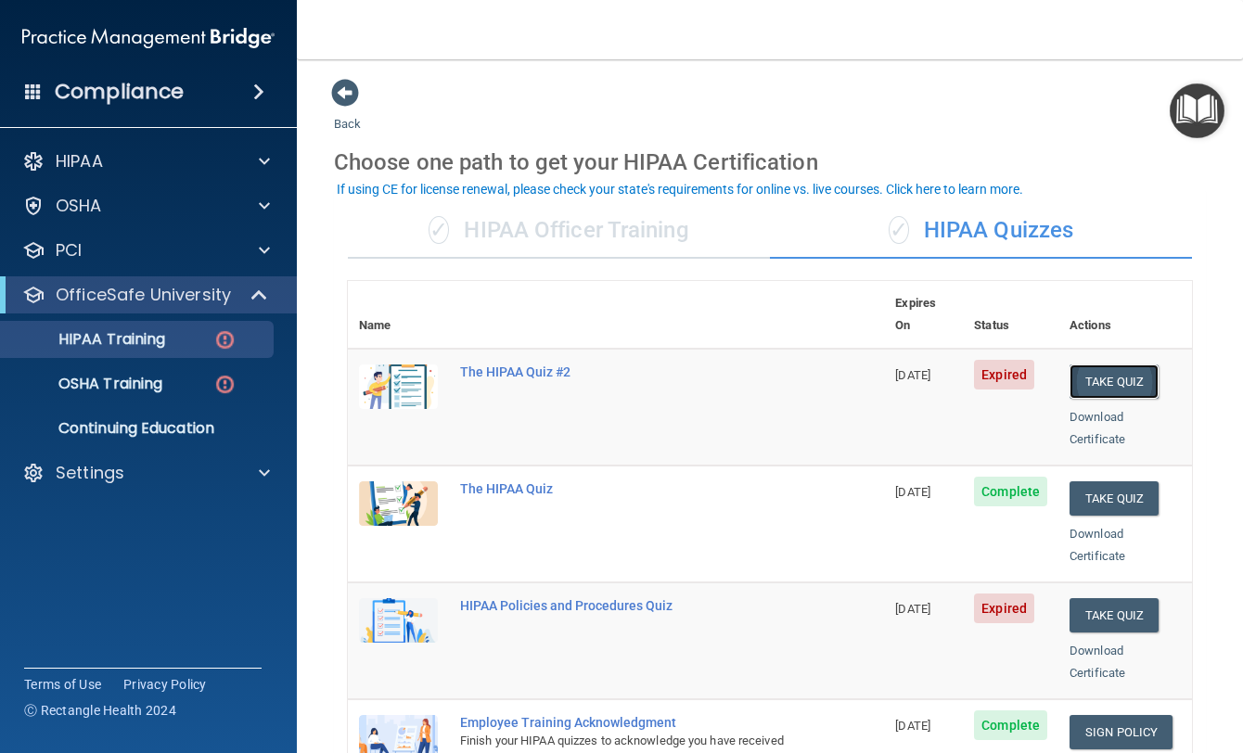
click at [1095, 365] on button "Take Quiz" at bounding box center [1114, 382] width 89 height 34
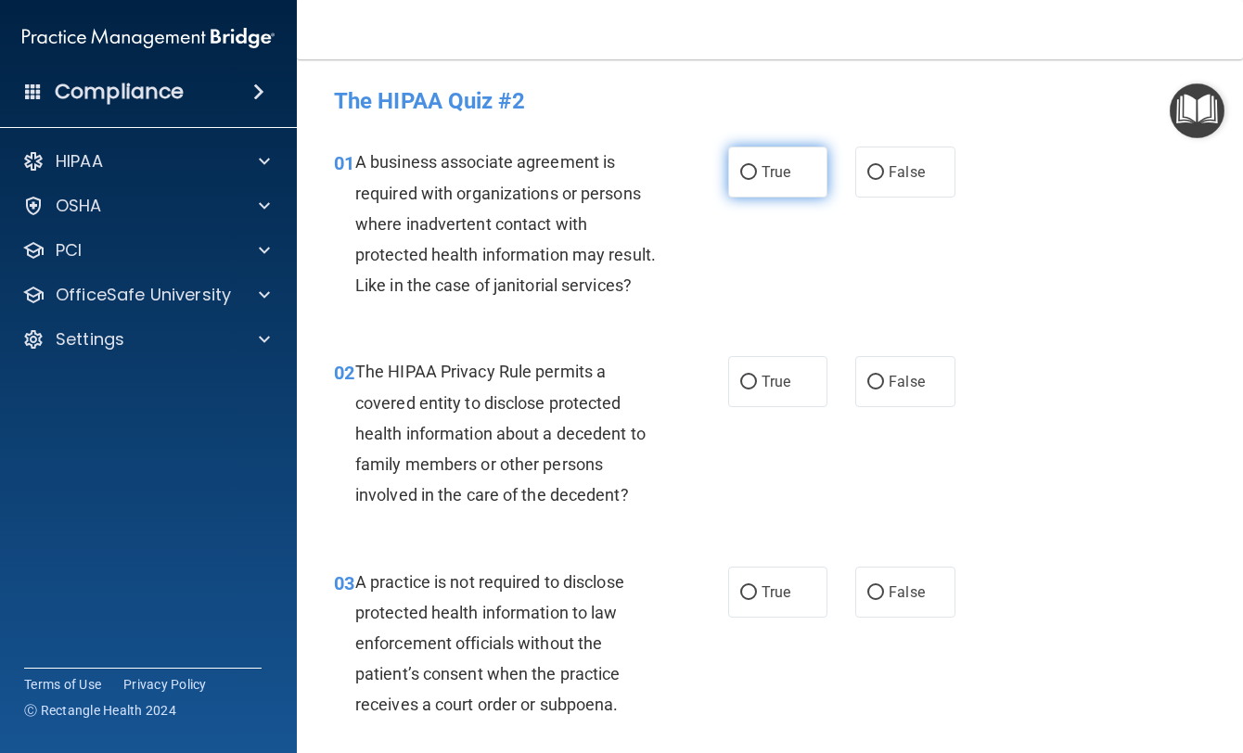
click at [750, 173] on label "True" at bounding box center [777, 172] width 99 height 51
click at [750, 173] on input "True" at bounding box center [748, 173] width 17 height 14
radio input "true"
click at [834, 186] on div "True False" at bounding box center [847, 172] width 239 height 51
click at [858, 182] on label "False" at bounding box center [904, 172] width 99 height 51
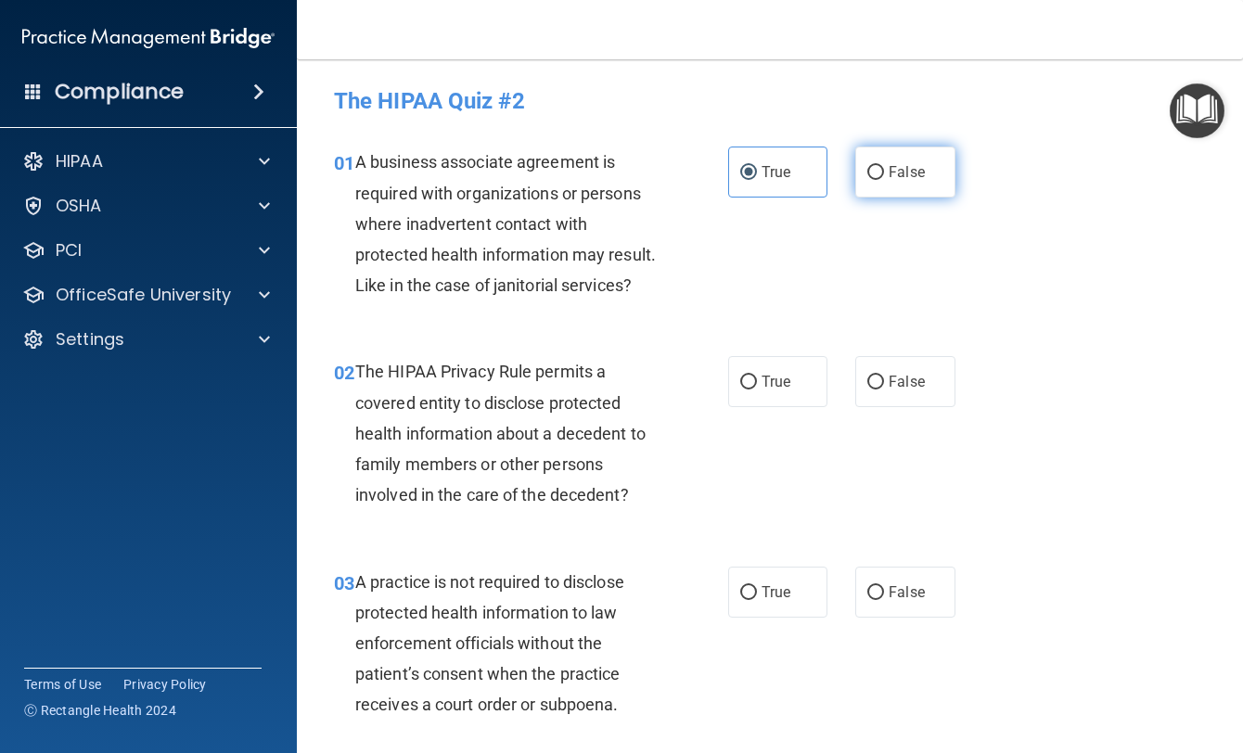
click at [867, 180] on input "False" at bounding box center [875, 173] width 17 height 14
radio input "true"
radio input "false"
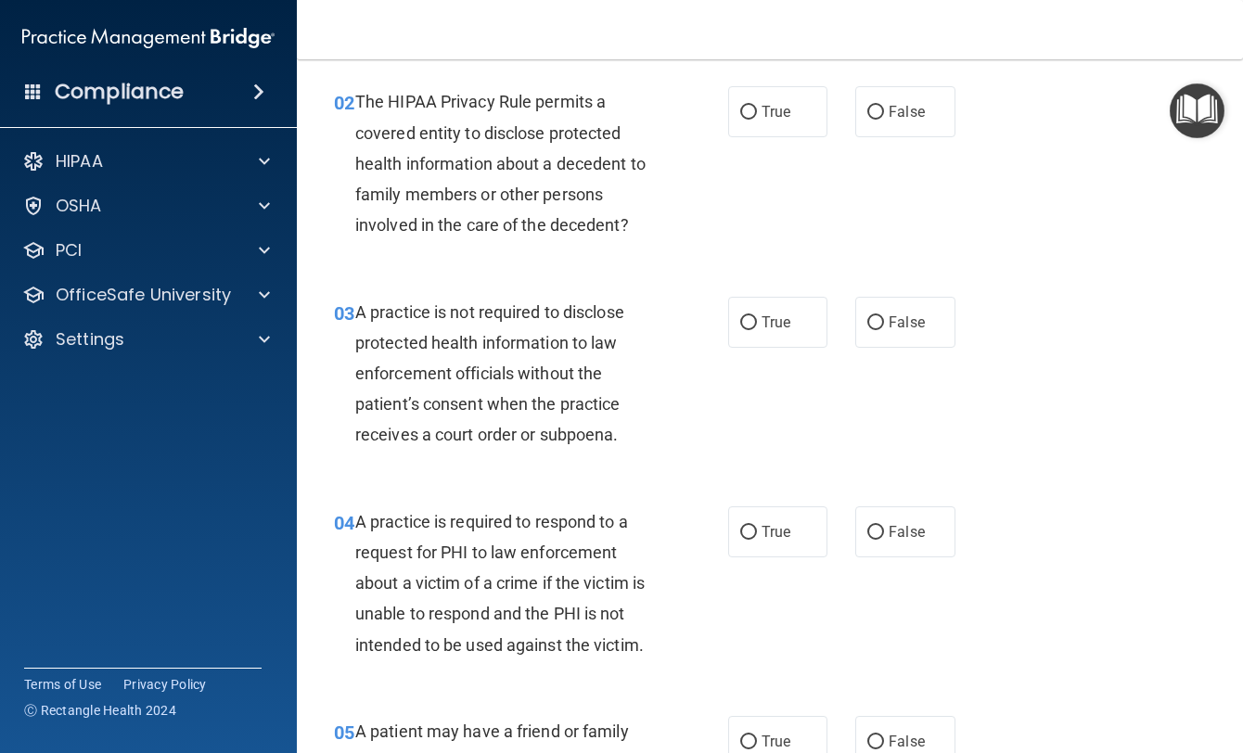
scroll to position [278, 0]
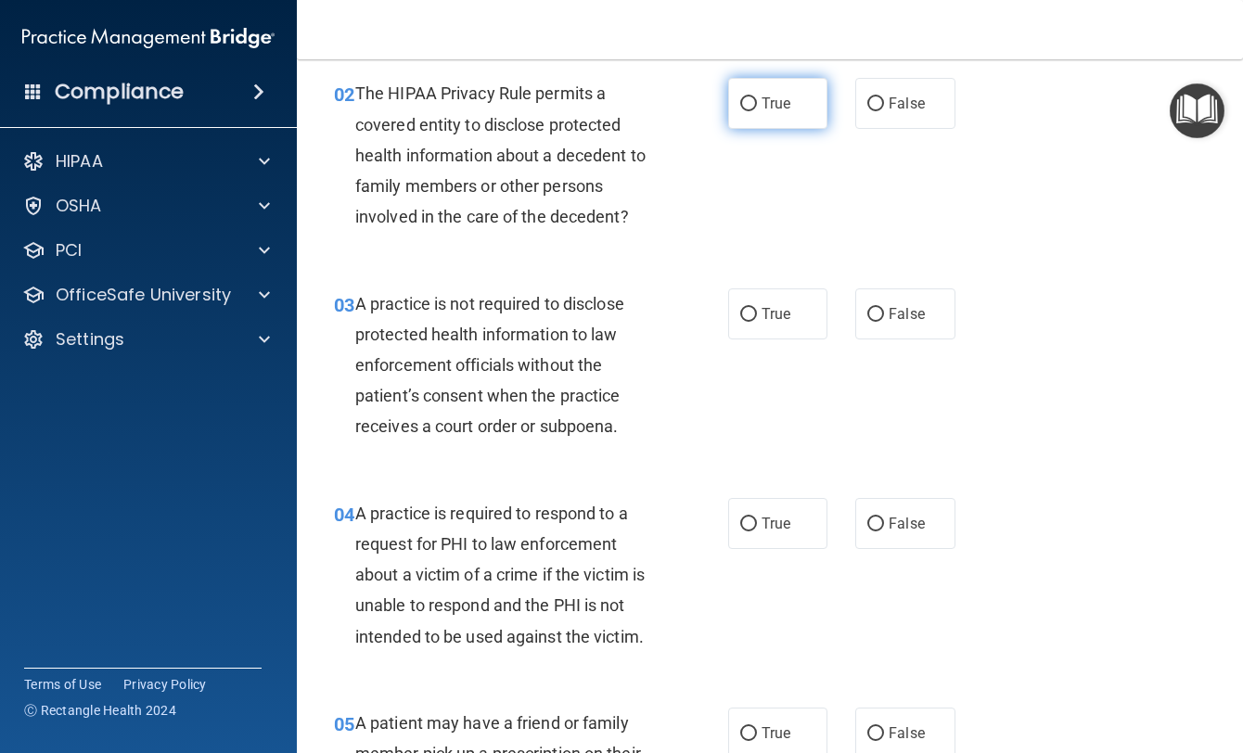
click at [750, 129] on label "True" at bounding box center [777, 103] width 99 height 51
click at [750, 111] on input "True" at bounding box center [748, 104] width 17 height 14
radio input "true"
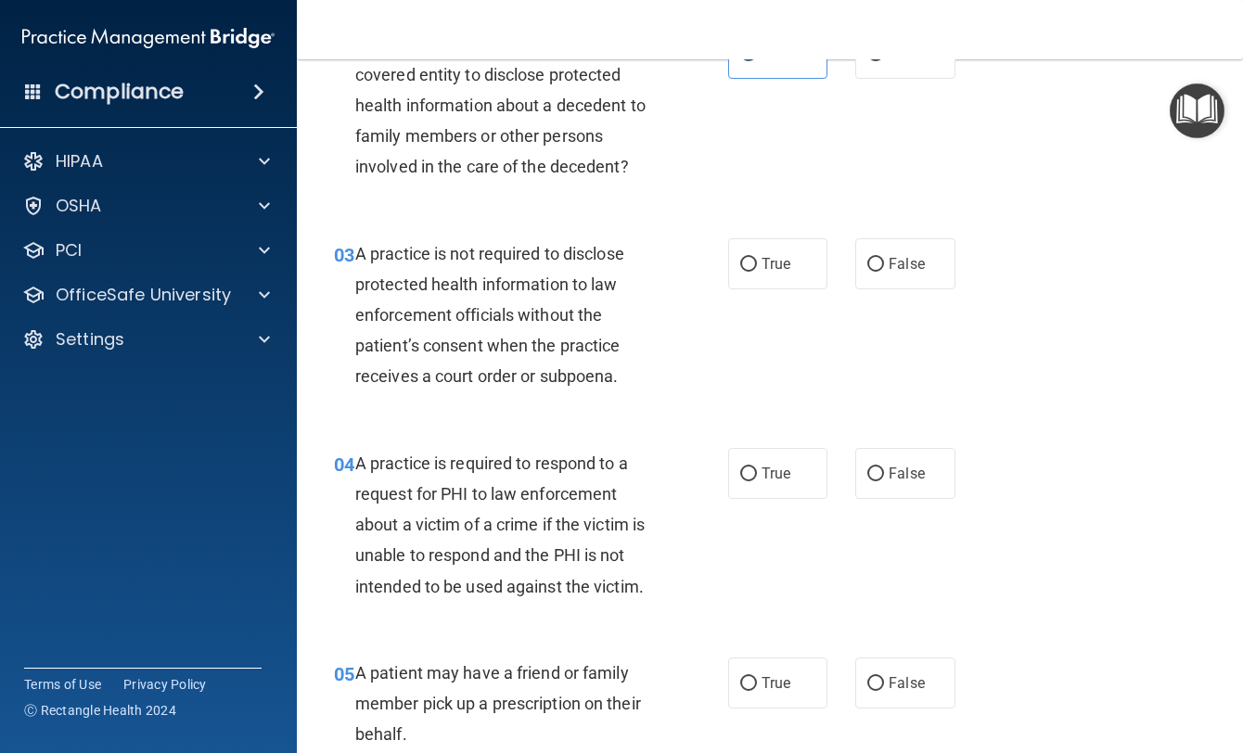
scroll to position [371, 0]
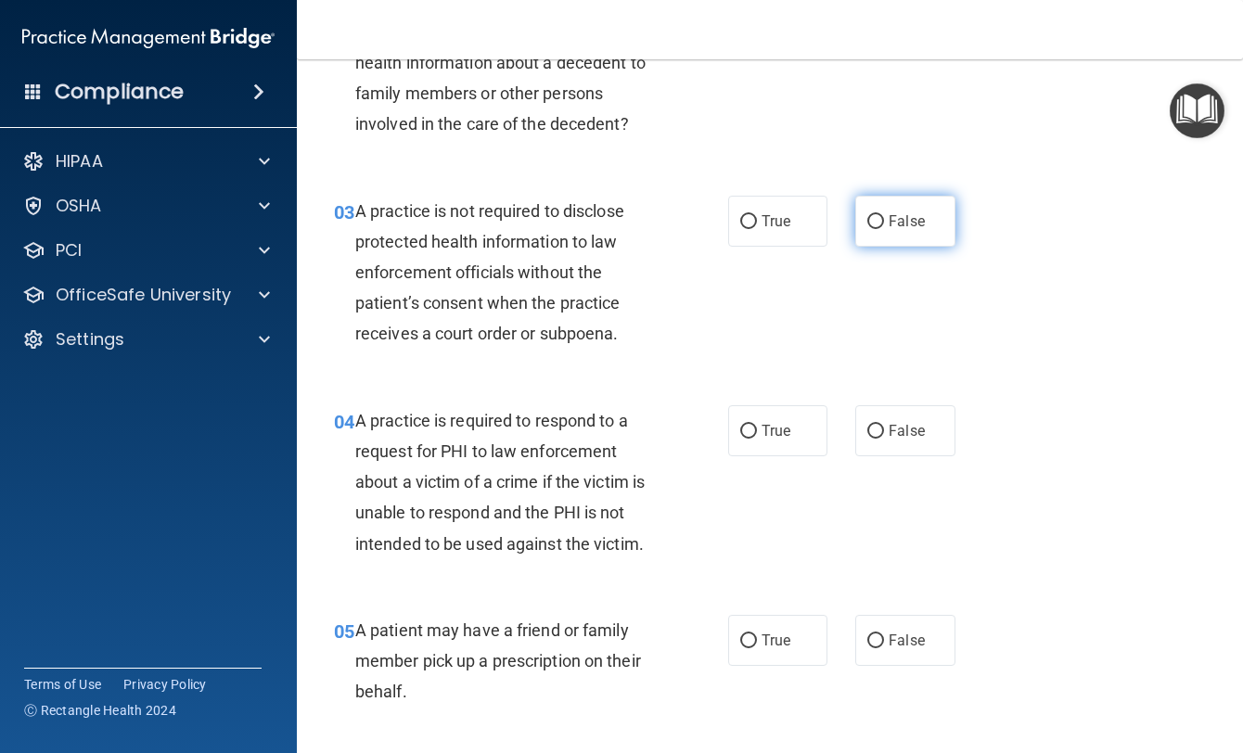
click at [855, 247] on label "False" at bounding box center [904, 221] width 99 height 51
click at [867, 229] on input "False" at bounding box center [875, 222] width 17 height 14
radio input "true"
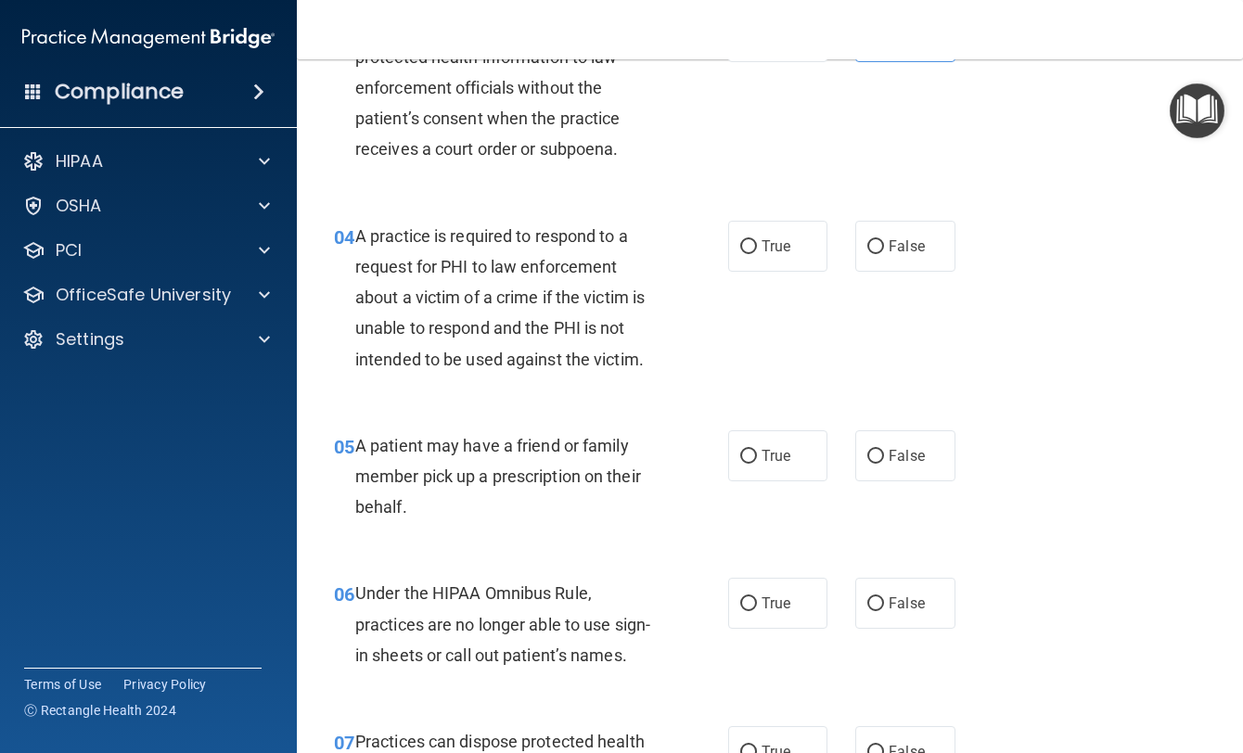
scroll to position [557, 0]
click at [799, 271] on label "True" at bounding box center [777, 245] width 99 height 51
click at [757, 253] on input "True" at bounding box center [748, 246] width 17 height 14
radio input "true"
click at [769, 464] on span "True" at bounding box center [776, 455] width 29 height 18
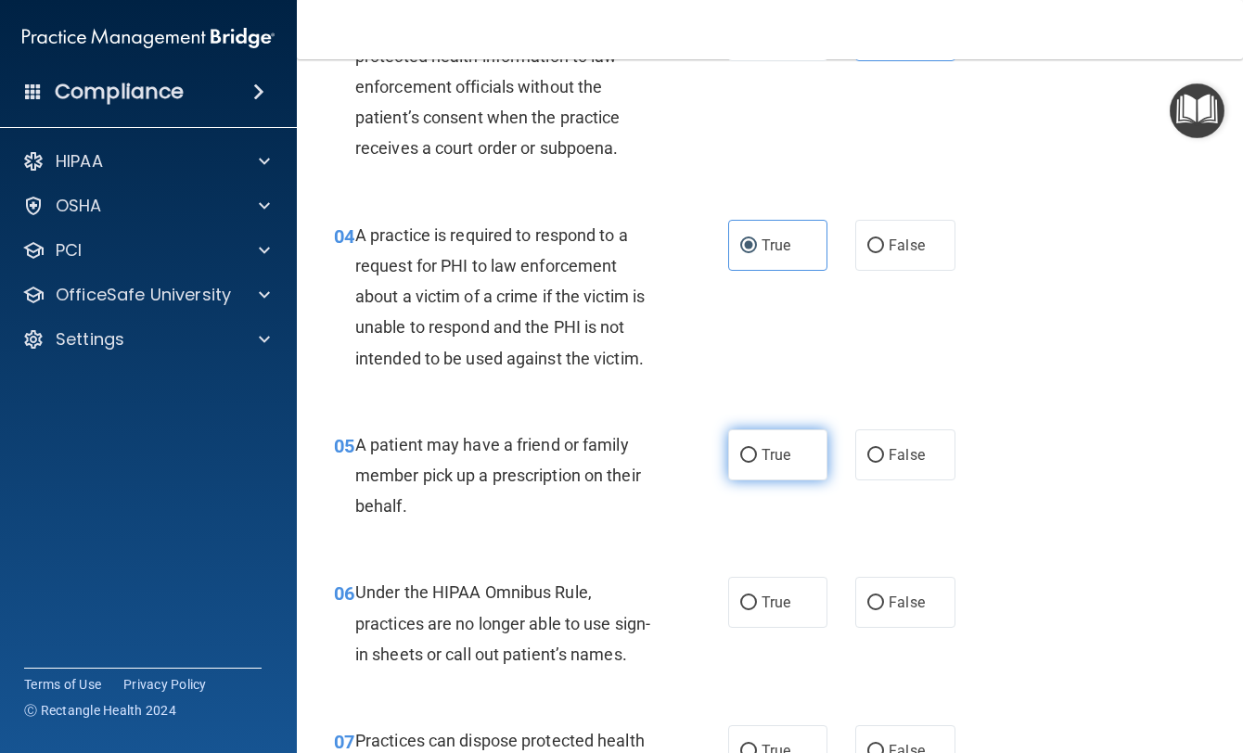
click at [757, 463] on input "True" at bounding box center [748, 456] width 17 height 14
radio input "true"
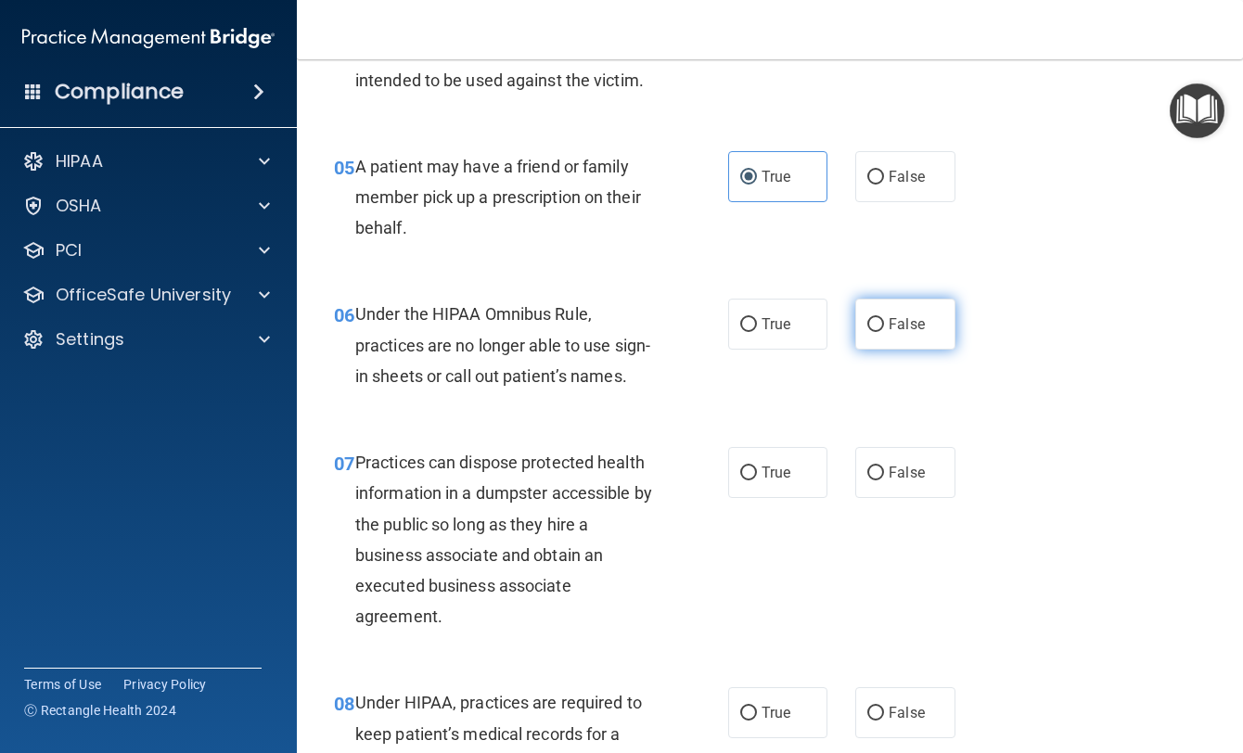
click at [899, 333] on span "False" at bounding box center [907, 324] width 36 height 18
click at [884, 332] on input "False" at bounding box center [875, 325] width 17 height 14
radio input "true"
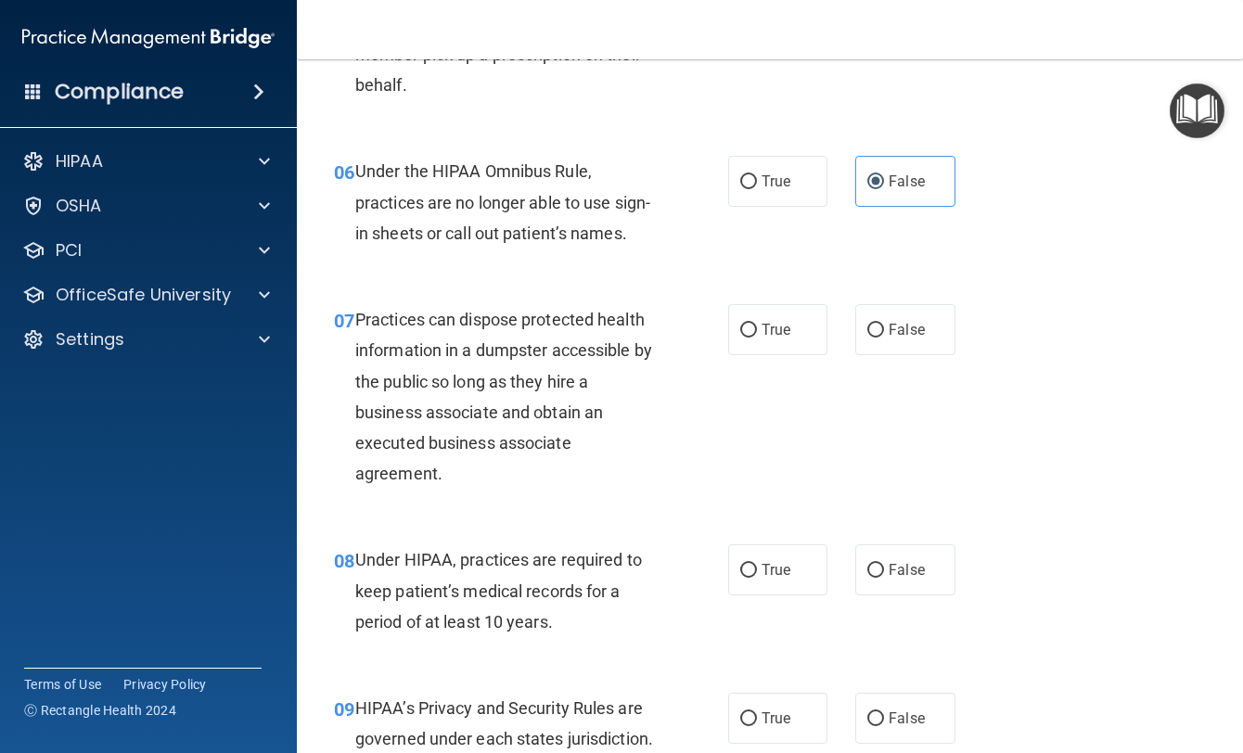
scroll to position [1020, 0]
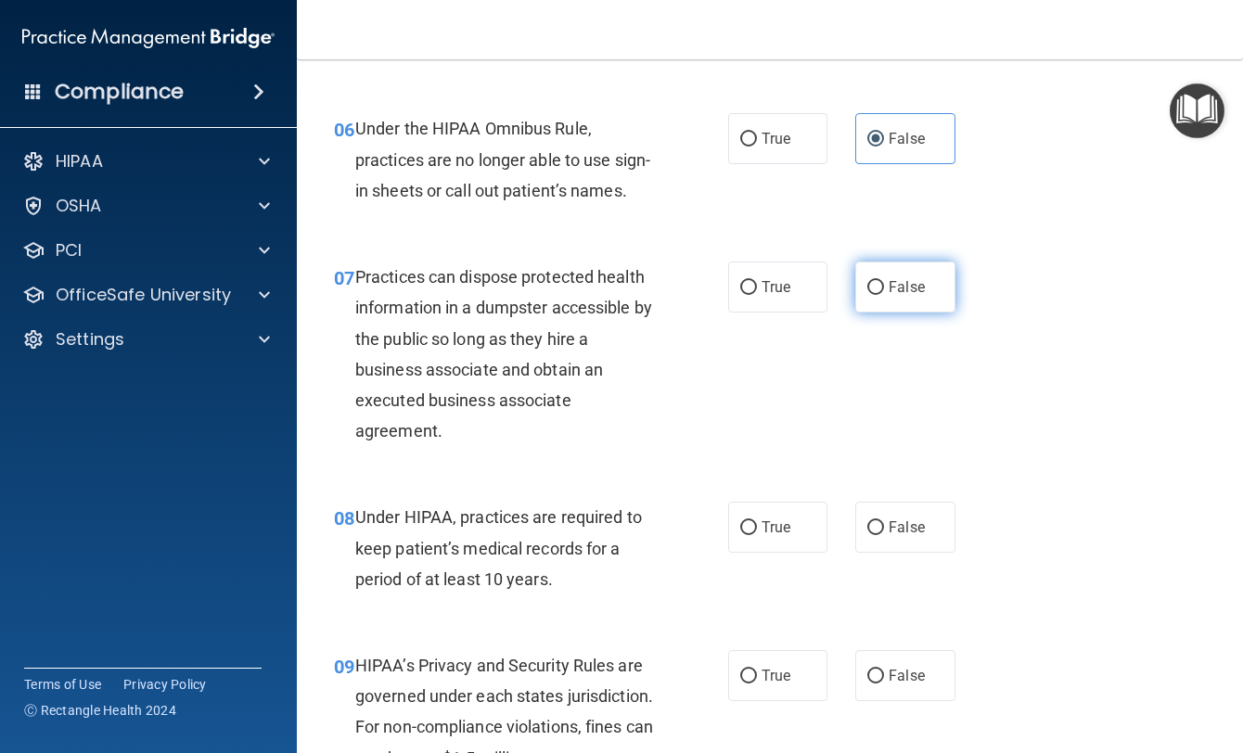
click at [886, 313] on label "False" at bounding box center [904, 287] width 99 height 51
click at [884, 295] on input "False" at bounding box center [875, 288] width 17 height 14
radio input "true"
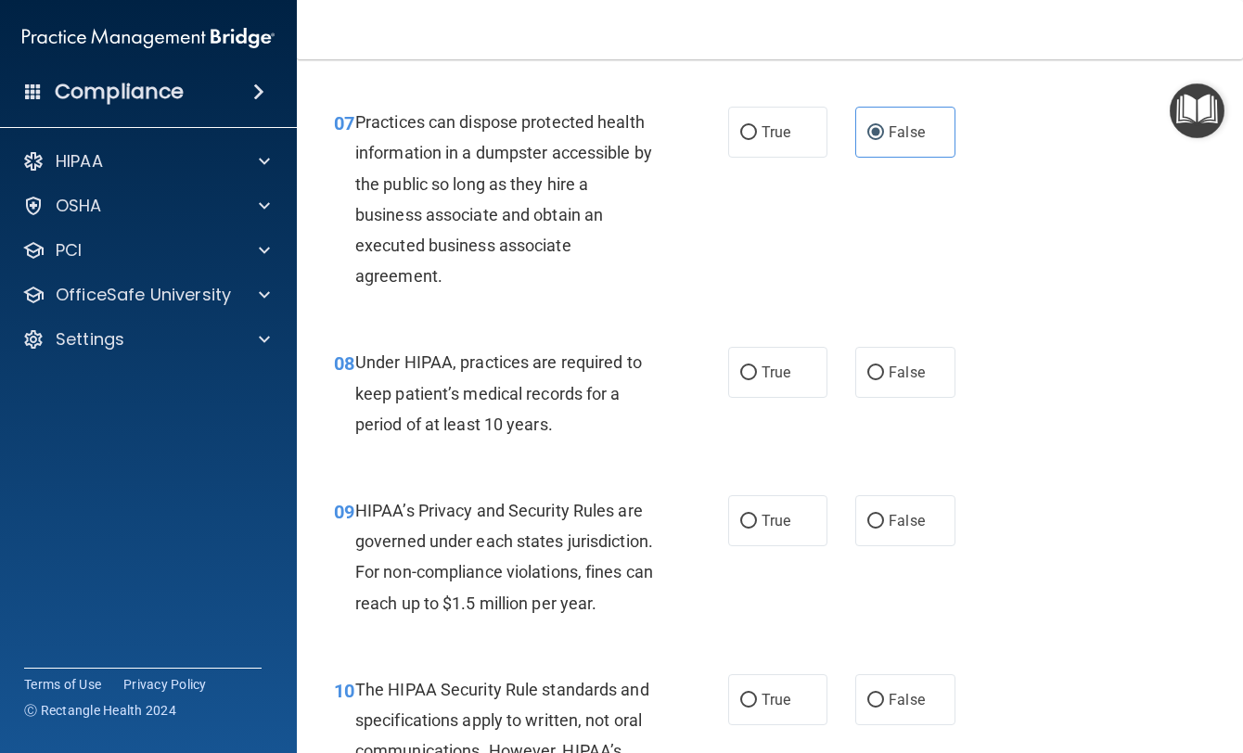
scroll to position [1299, 0]
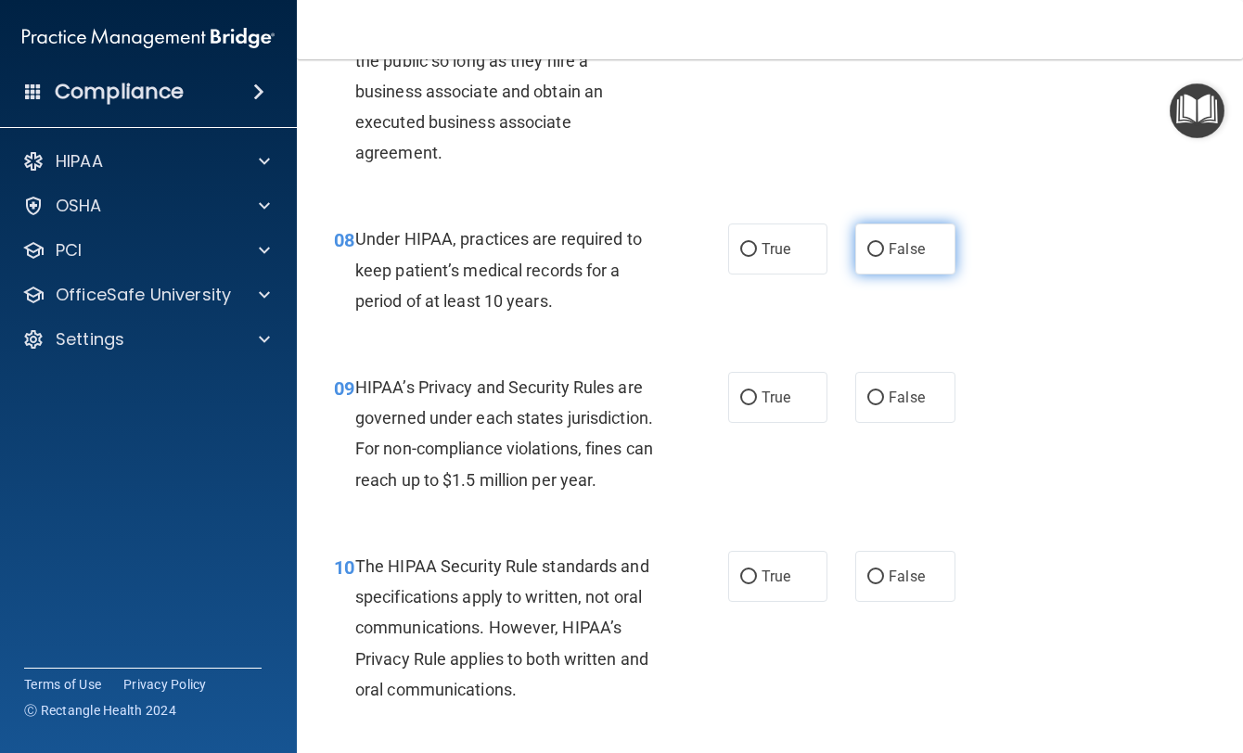
click at [890, 258] on span "False" at bounding box center [907, 249] width 36 height 18
click at [884, 257] on input "False" at bounding box center [875, 250] width 17 height 14
radio input "true"
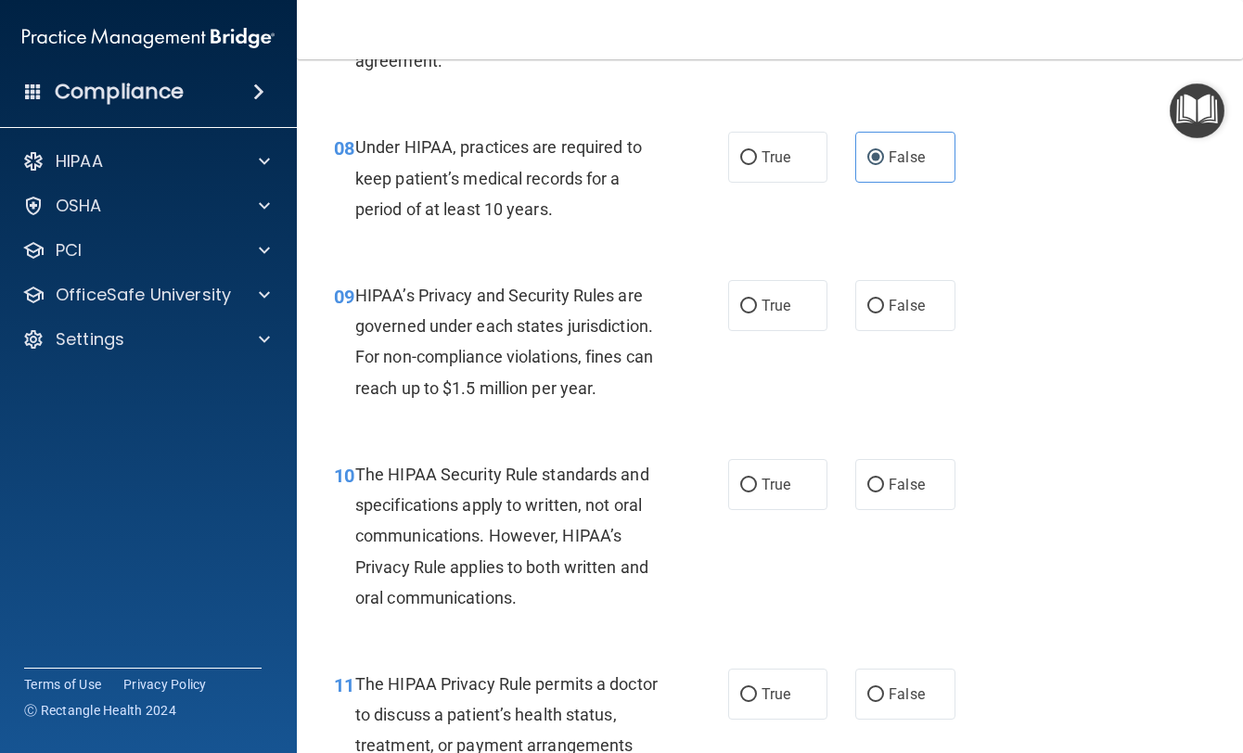
scroll to position [1391, 0]
click at [792, 330] on label "True" at bounding box center [777, 304] width 99 height 51
click at [757, 313] on input "True" at bounding box center [748, 306] width 17 height 14
radio input "true"
click at [859, 330] on label "False" at bounding box center [904, 304] width 99 height 51
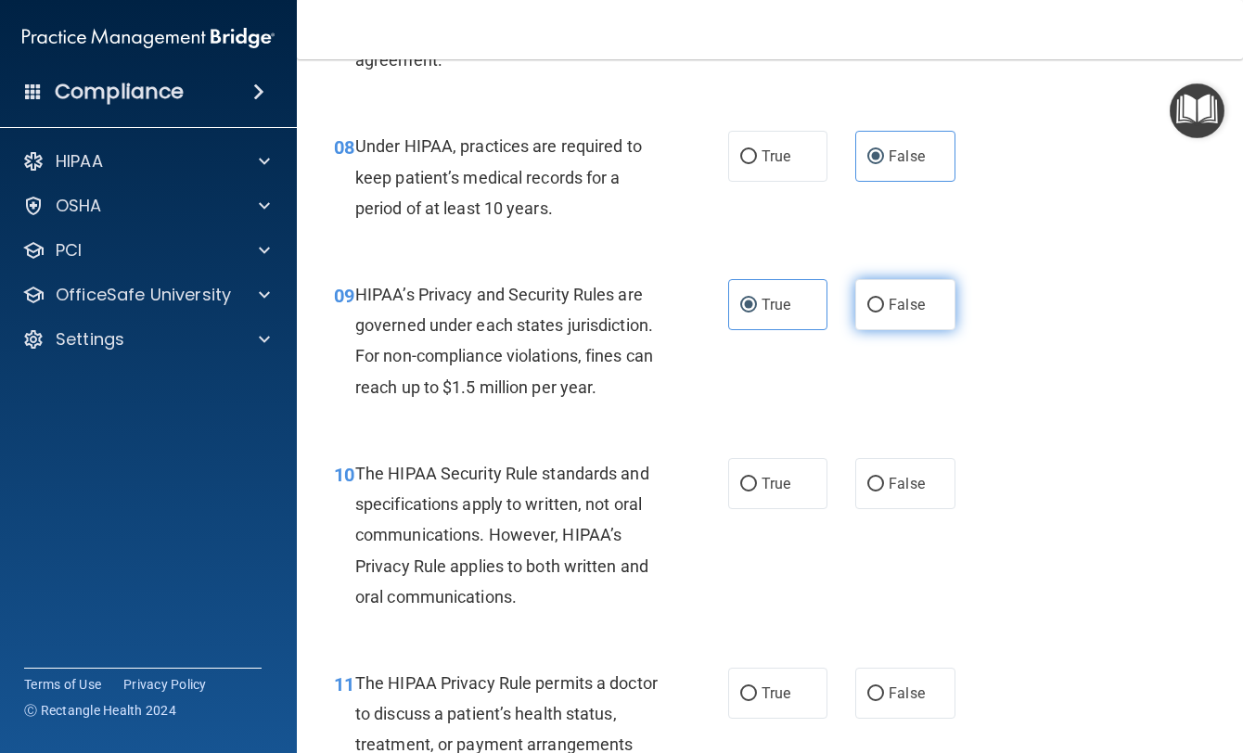
click at [867, 313] on input "False" at bounding box center [875, 306] width 17 height 14
radio input "true"
radio input "false"
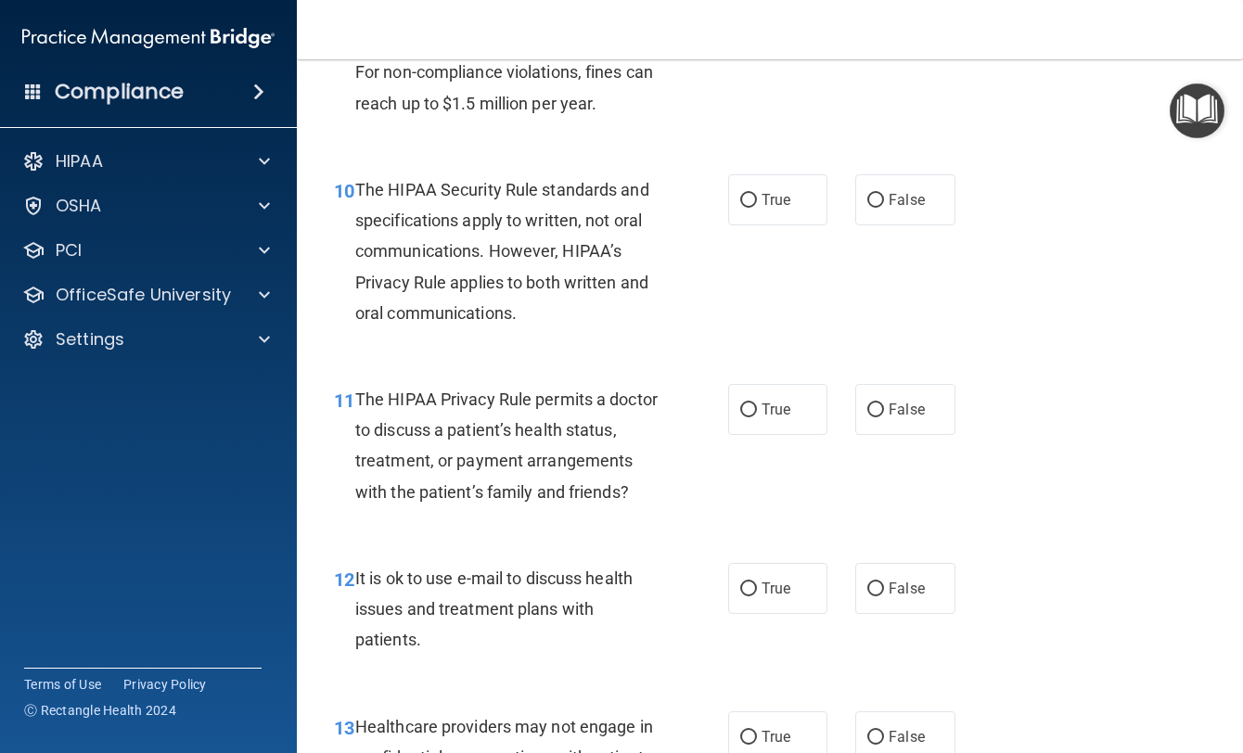
scroll to position [1670, 0]
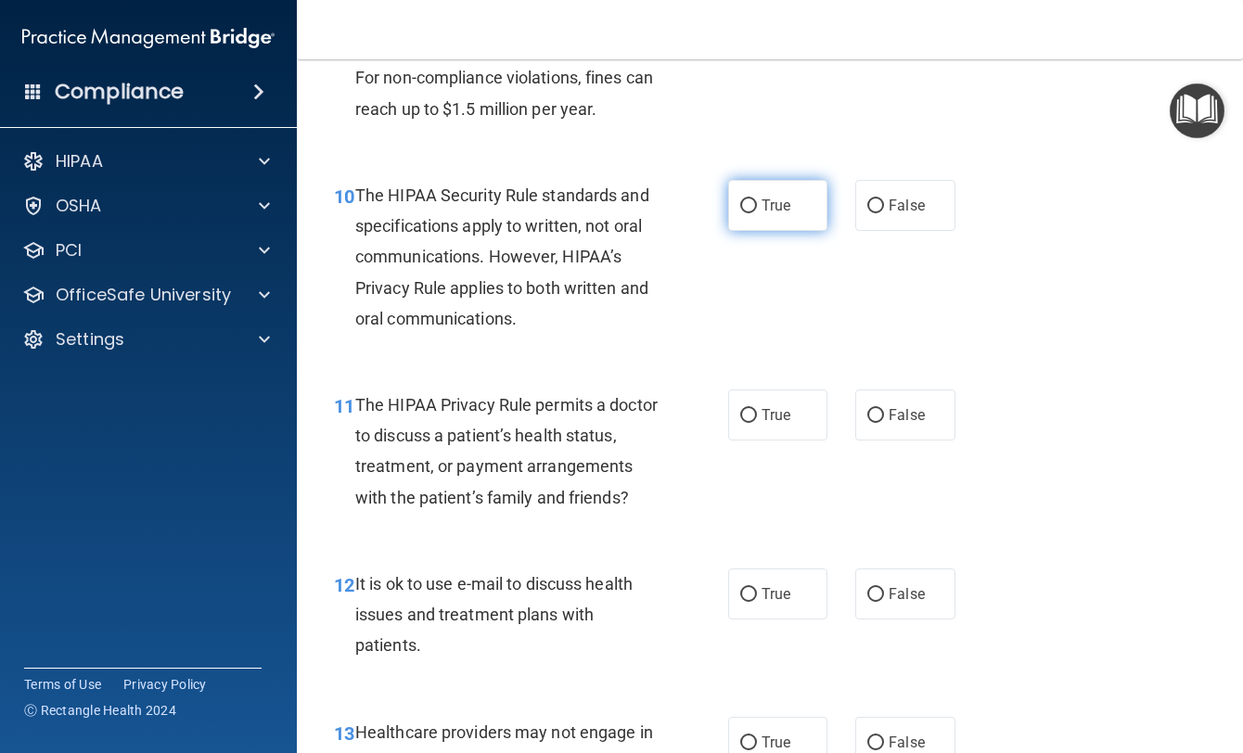
click at [774, 231] on label "True" at bounding box center [777, 205] width 99 height 51
click at [757, 213] on input "True" at bounding box center [748, 206] width 17 height 14
radio input "true"
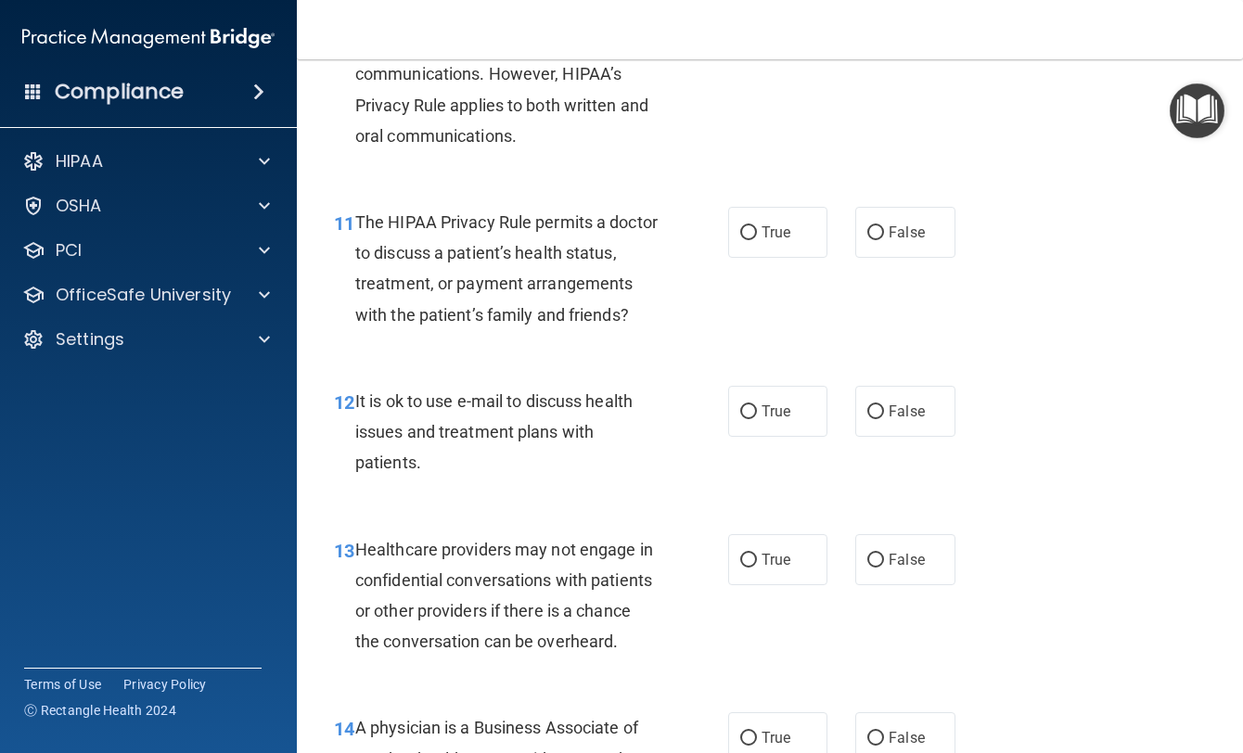
scroll to position [1855, 0]
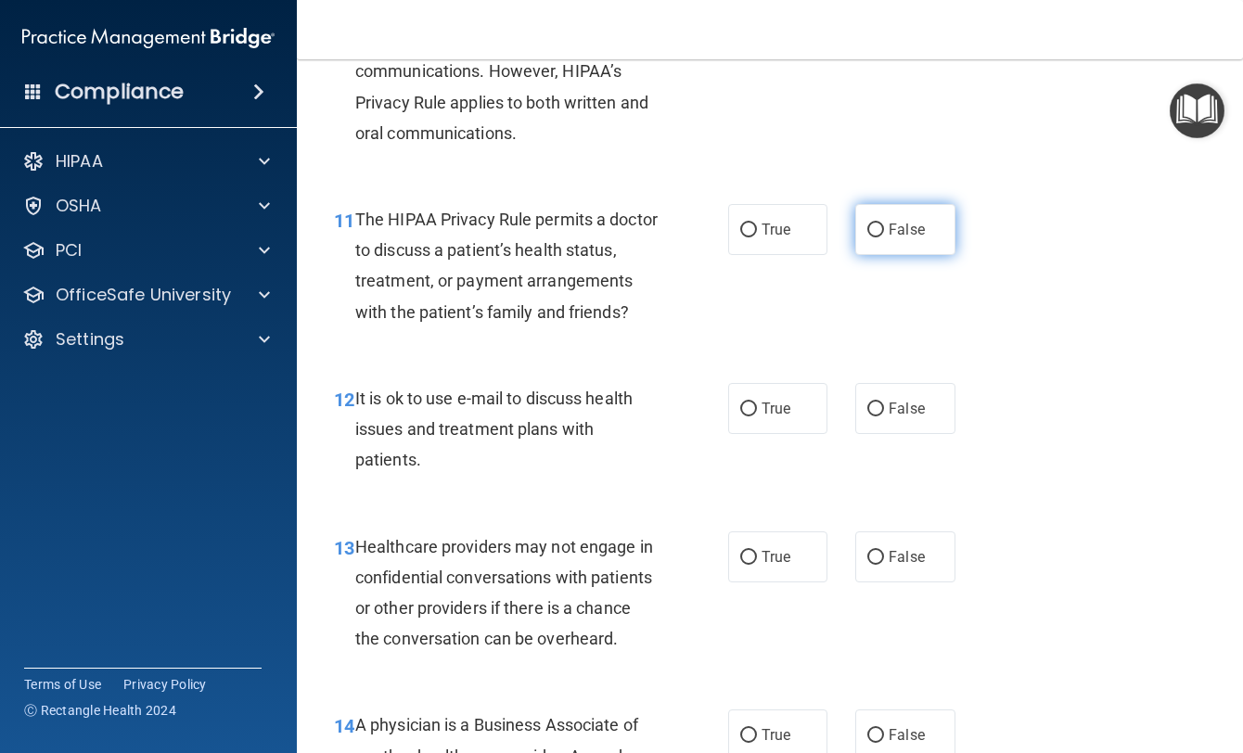
click at [908, 255] on label "False" at bounding box center [904, 229] width 99 height 51
click at [884, 237] on input "False" at bounding box center [875, 231] width 17 height 14
radio input "true"
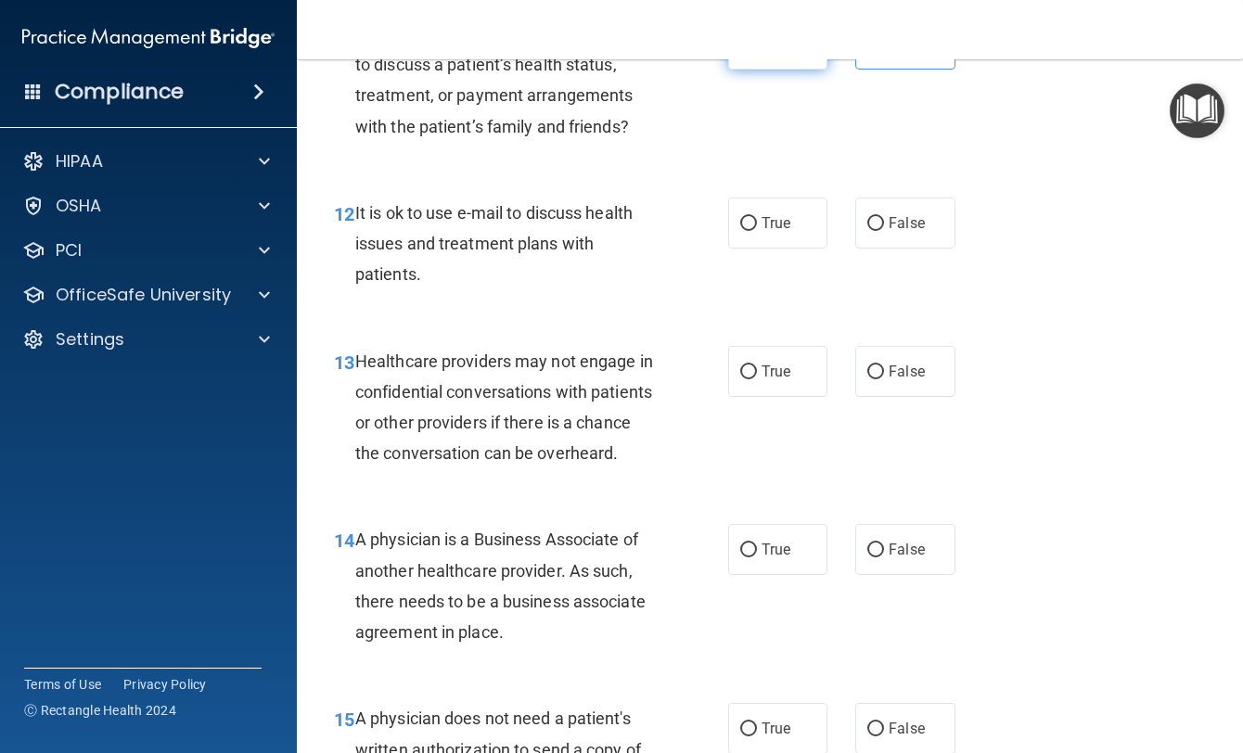
click at [751, 70] on label "True" at bounding box center [777, 44] width 99 height 51
click at [751, 52] on input "True" at bounding box center [748, 45] width 17 height 14
radio input "true"
radio input "false"
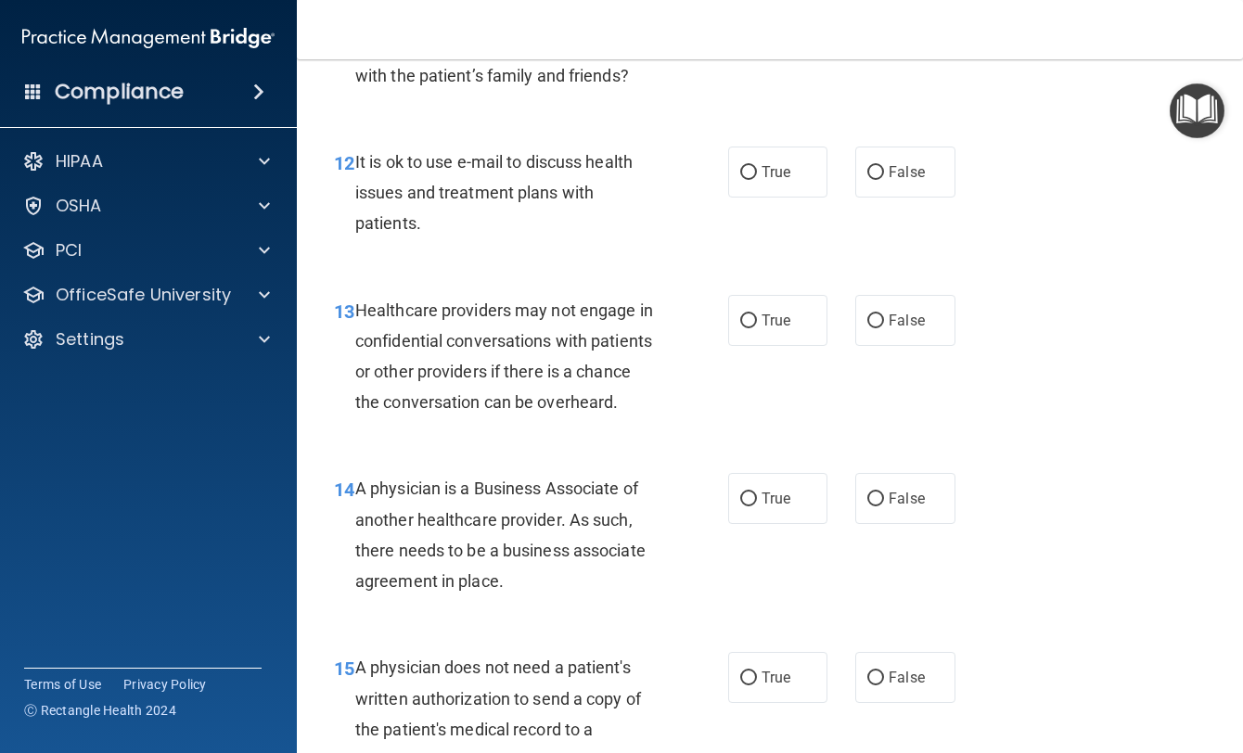
scroll to position [2134, 0]
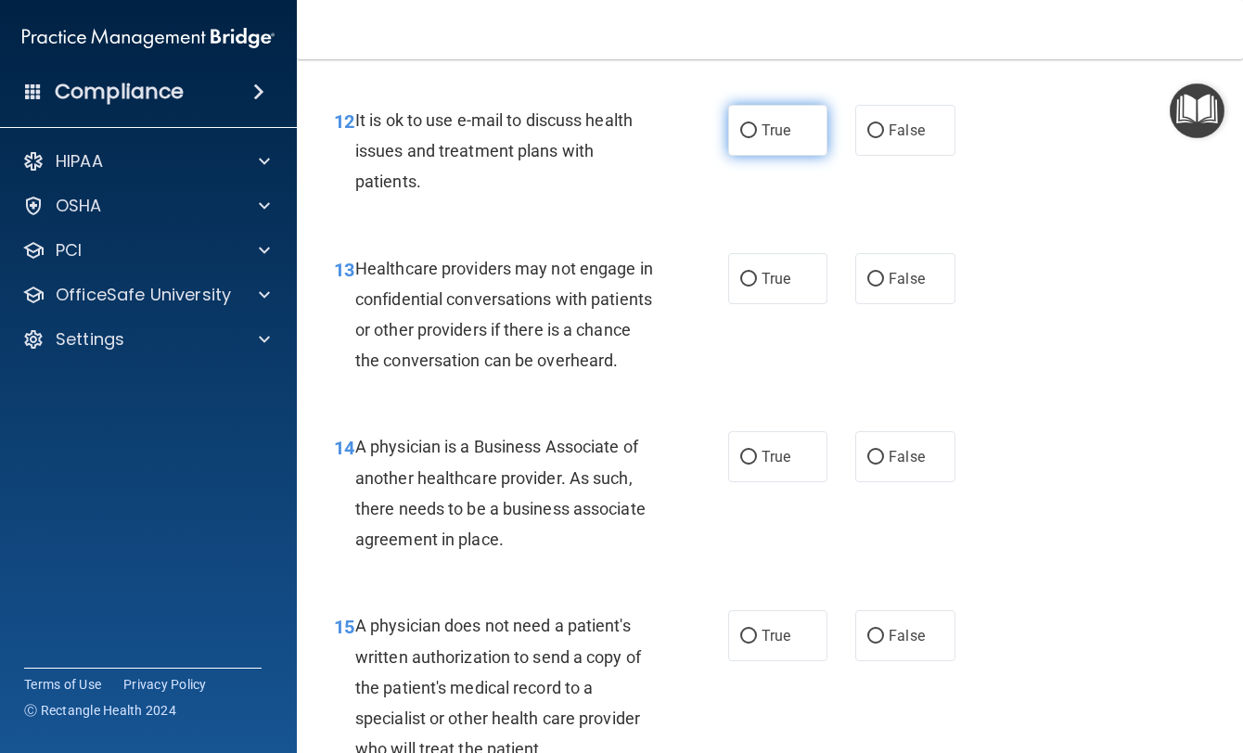
click at [763, 156] on label "True" at bounding box center [777, 130] width 99 height 51
click at [757, 138] on input "True" at bounding box center [748, 131] width 17 height 14
radio input "true"
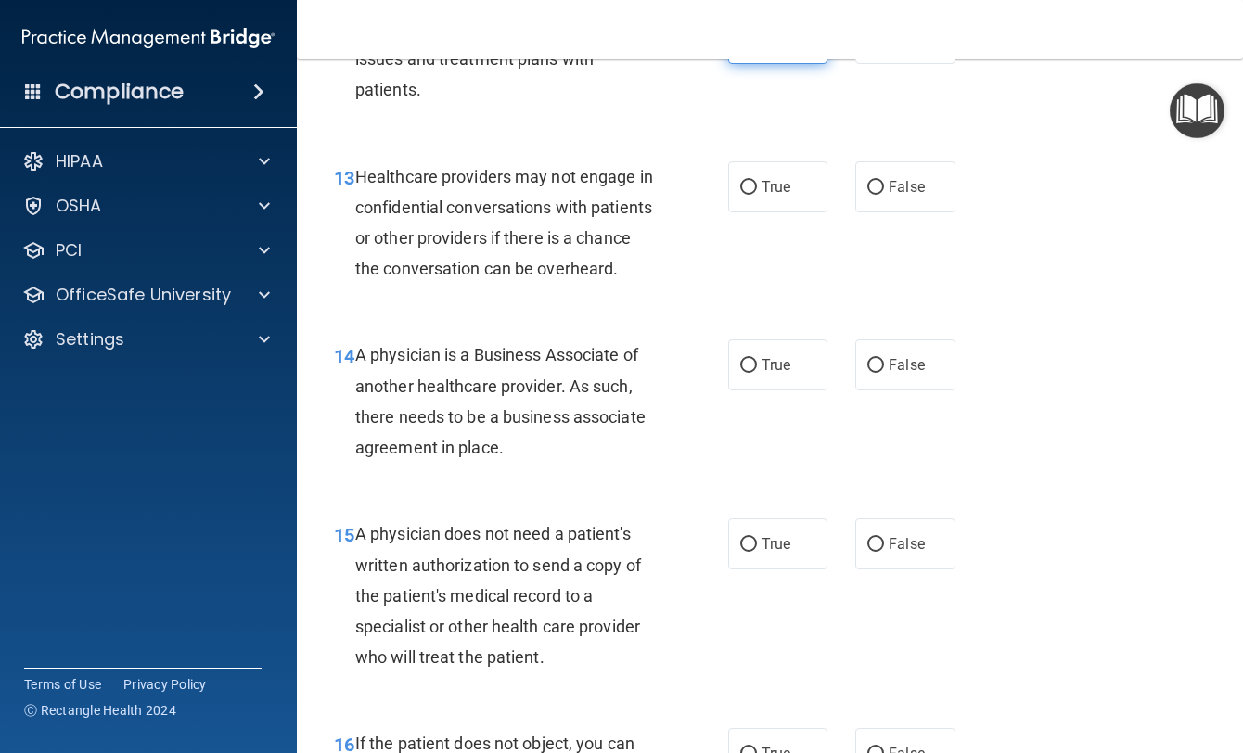
scroll to position [2226, 0]
click at [873, 194] on input "False" at bounding box center [875, 187] width 17 height 14
radio input "true"
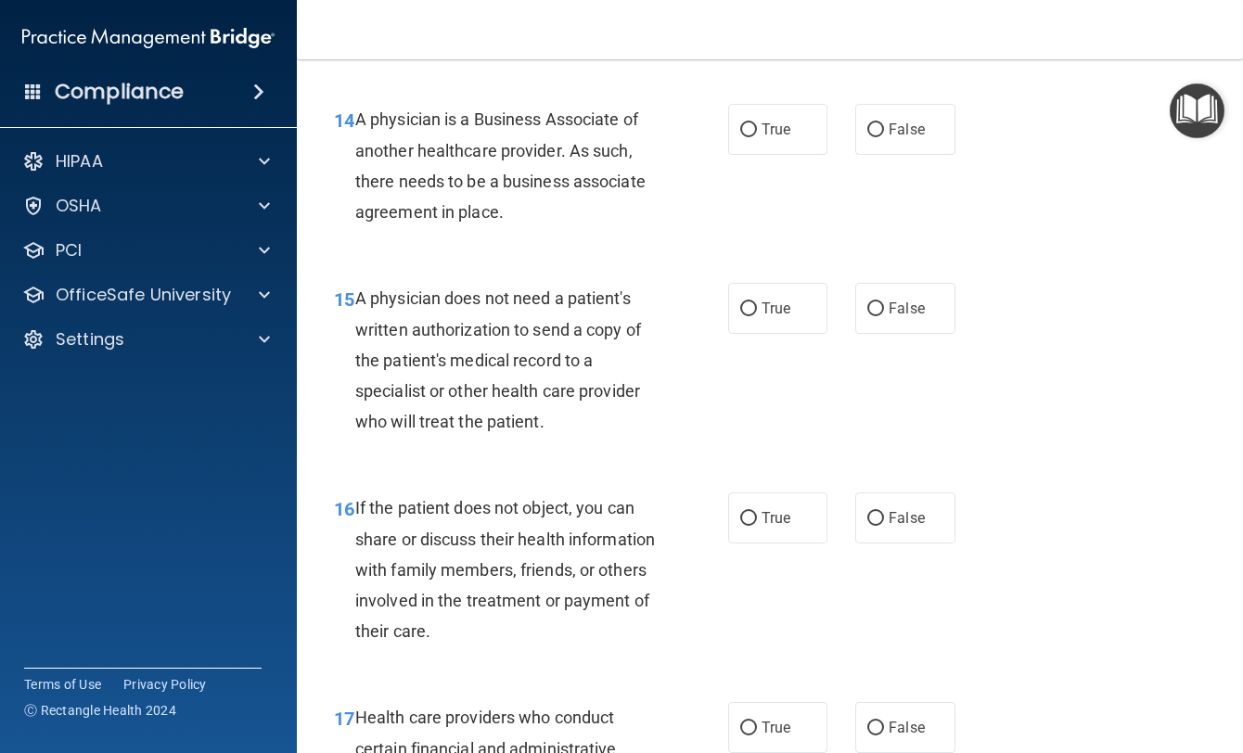
scroll to position [2505, 0]
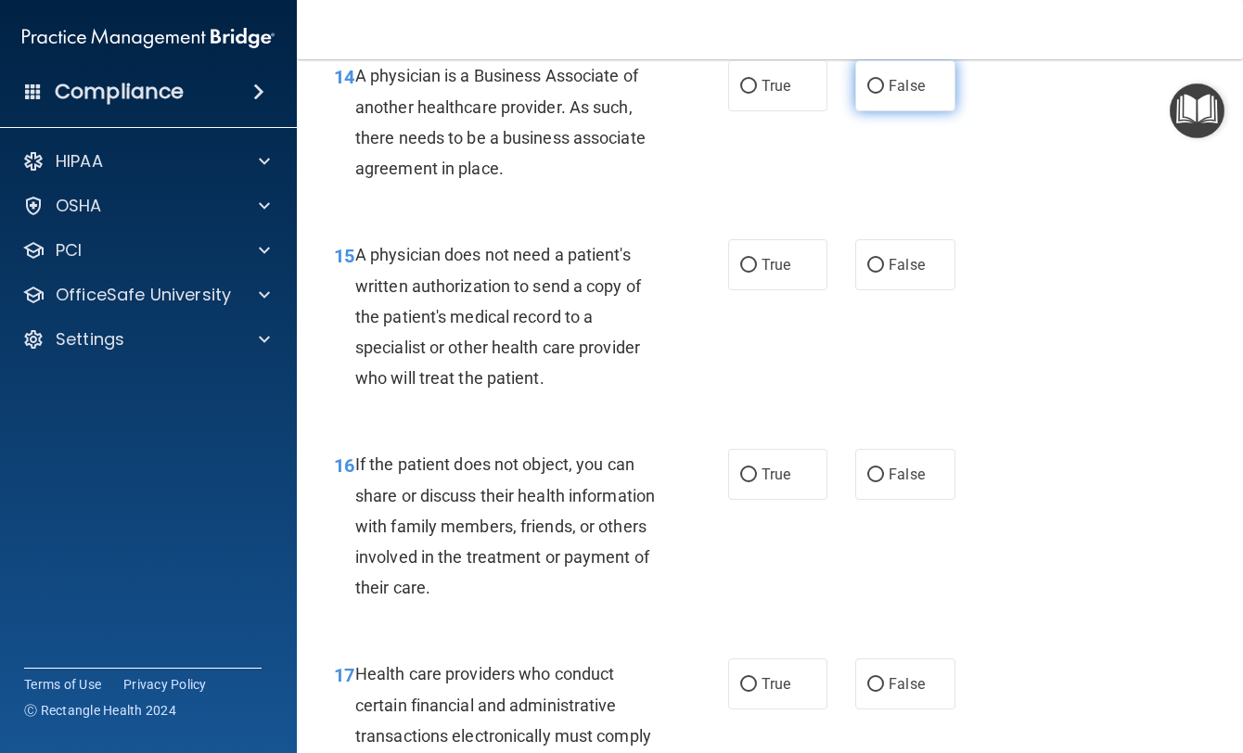
click at [859, 111] on label "False" at bounding box center [904, 85] width 99 height 51
click at [867, 94] on input "False" at bounding box center [875, 87] width 17 height 14
radio input "true"
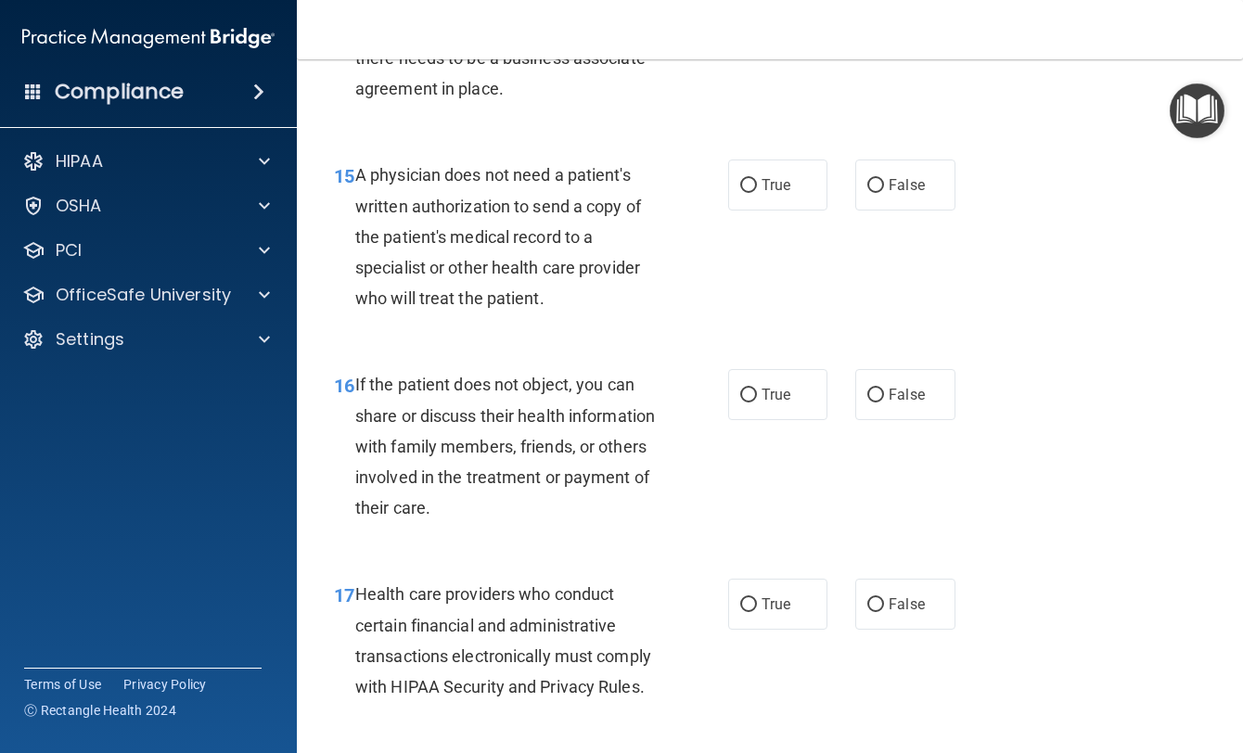
scroll to position [2690, 0]
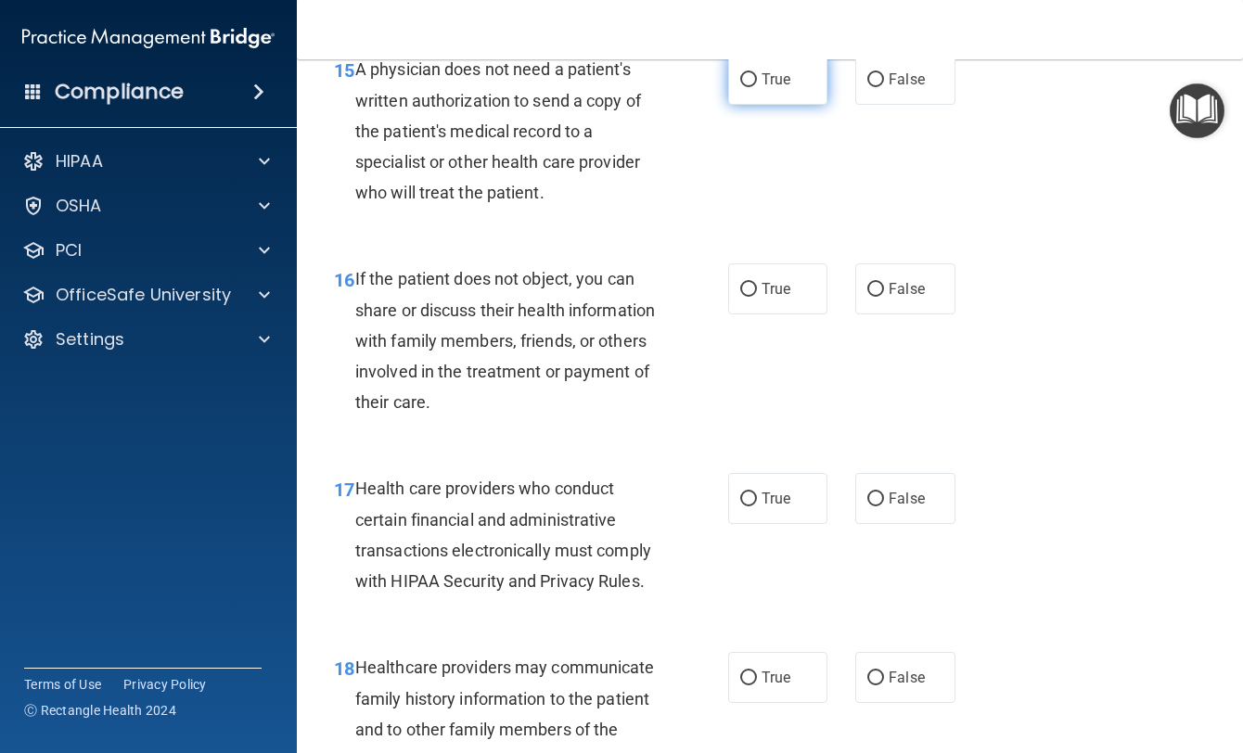
click at [801, 105] on label "True" at bounding box center [777, 79] width 99 height 51
click at [757, 87] on input "True" at bounding box center [748, 80] width 17 height 14
radio input "true"
click at [767, 298] on span "True" at bounding box center [776, 289] width 29 height 18
click at [757, 297] on input "True" at bounding box center [748, 290] width 17 height 14
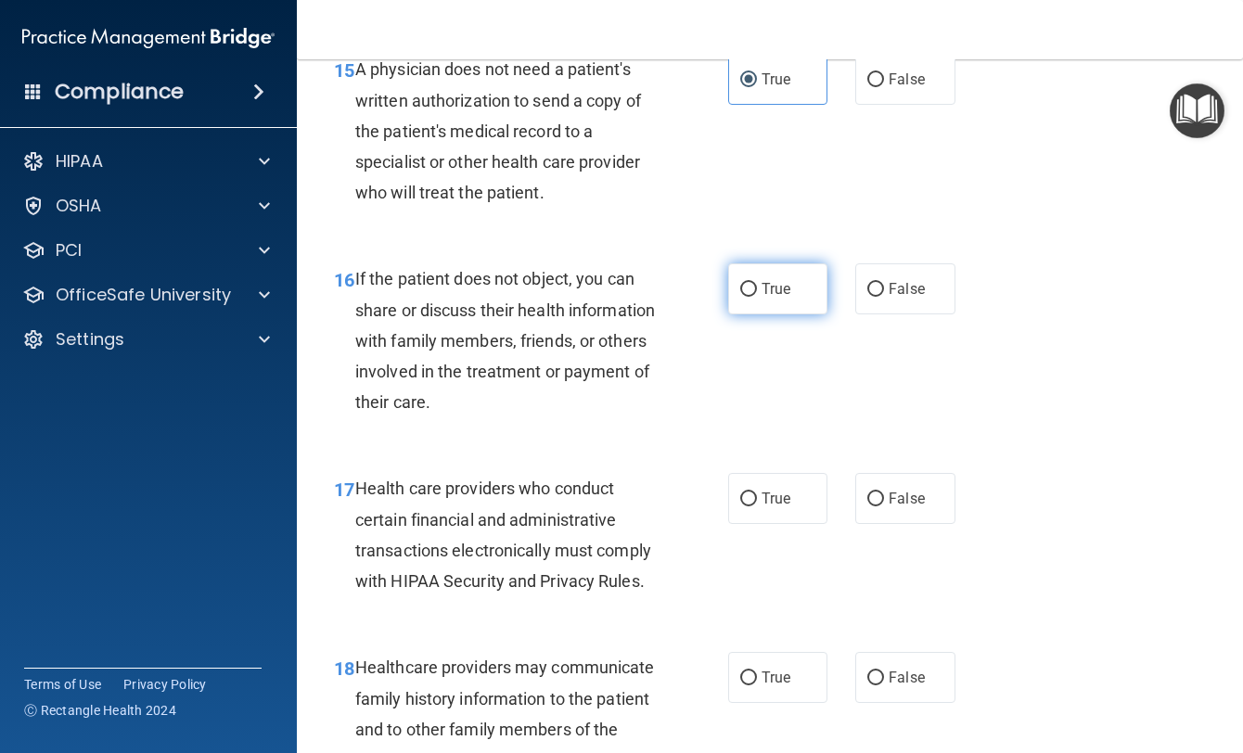
radio input "true"
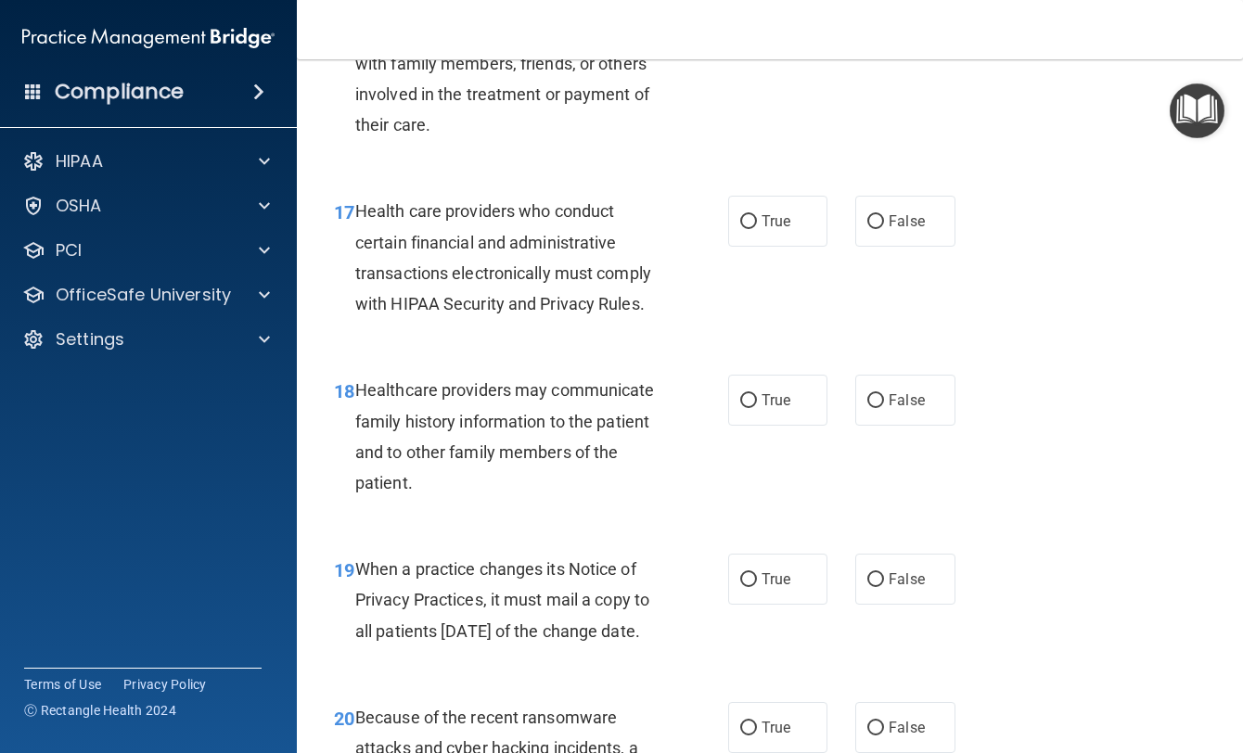
scroll to position [2968, 0]
click at [821, 246] on div "True False" at bounding box center [847, 220] width 239 height 51
click at [803, 246] on label "True" at bounding box center [777, 220] width 99 height 51
click at [757, 228] on input "True" at bounding box center [748, 221] width 17 height 14
radio input "true"
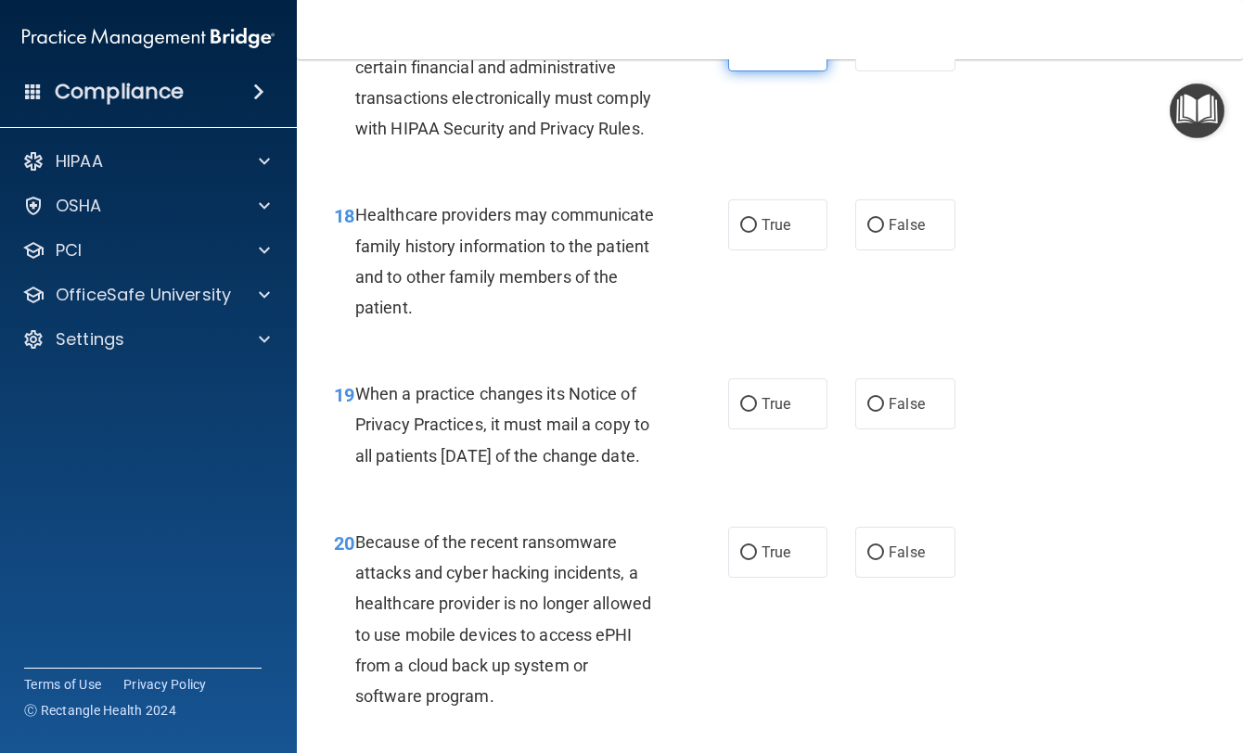
scroll to position [3154, 0]
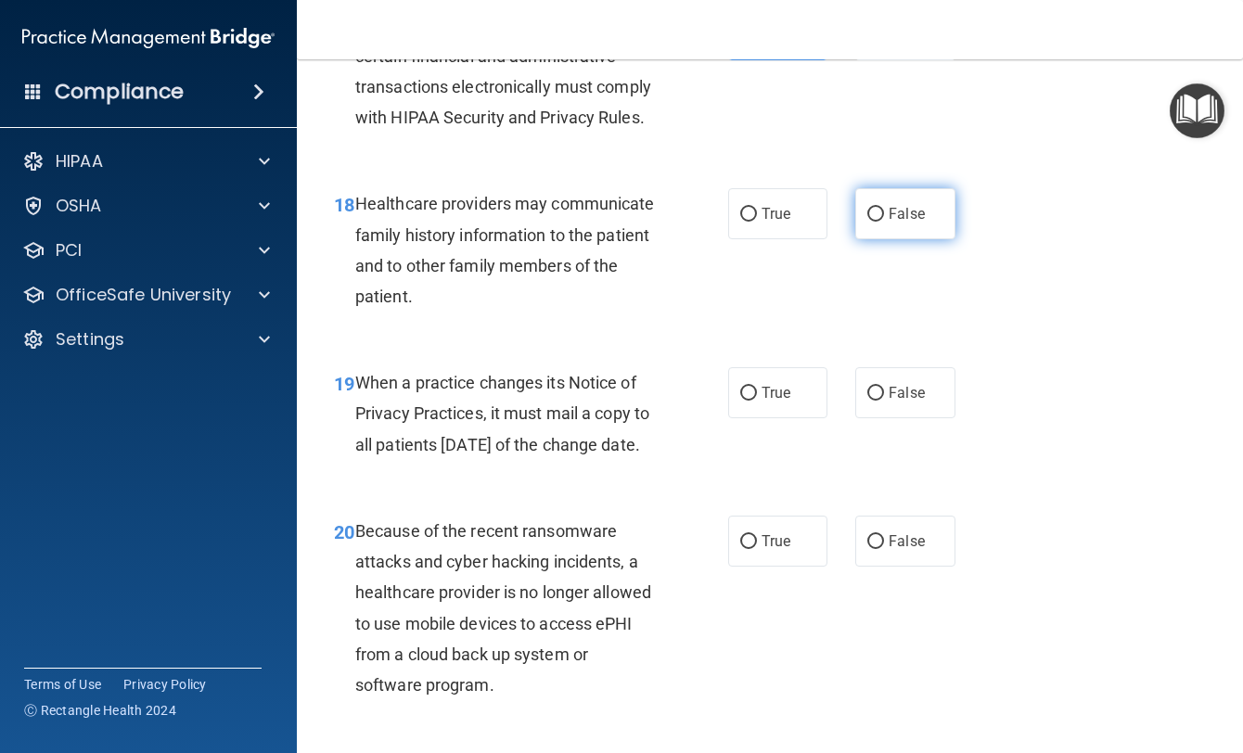
click at [891, 223] on span "False" at bounding box center [907, 214] width 36 height 18
click at [884, 222] on input "False" at bounding box center [875, 215] width 17 height 14
radio input "true"
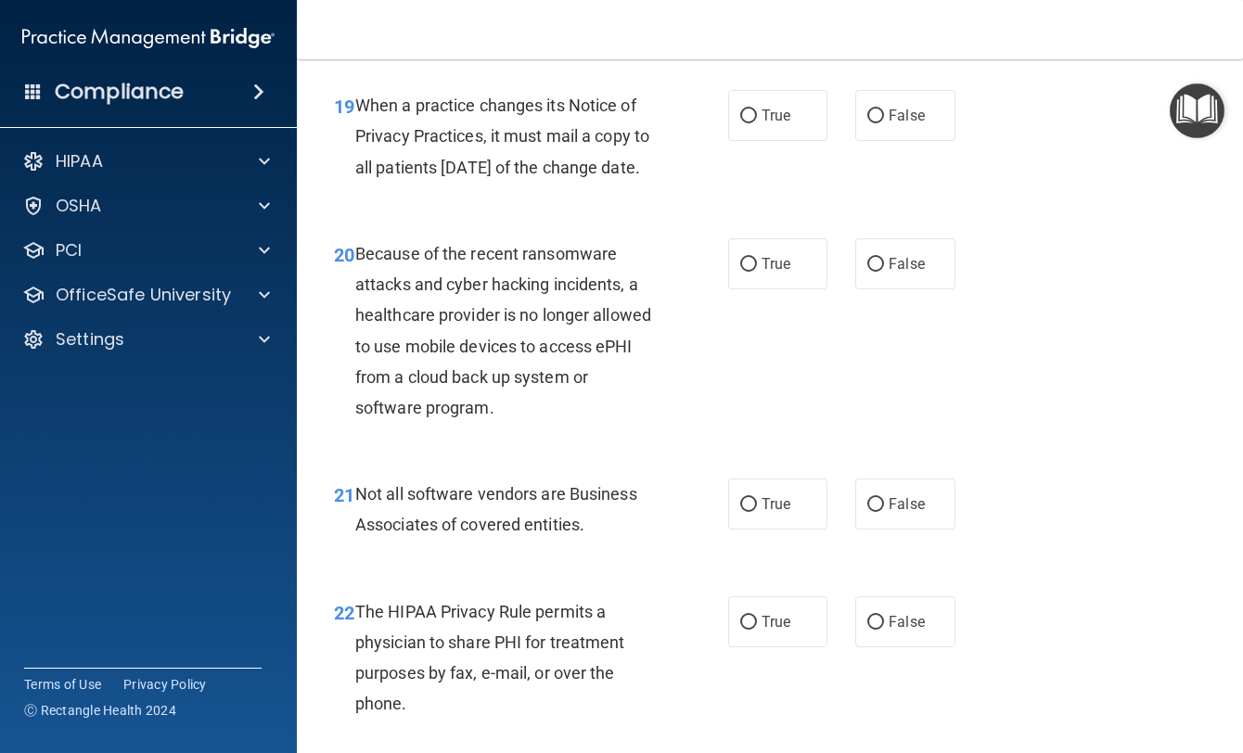
scroll to position [3432, 0]
click at [780, 140] on label "True" at bounding box center [777, 114] width 99 height 51
click at [757, 122] on input "True" at bounding box center [748, 116] width 17 height 14
radio input "true"
click at [856, 140] on label "False" at bounding box center [904, 114] width 99 height 51
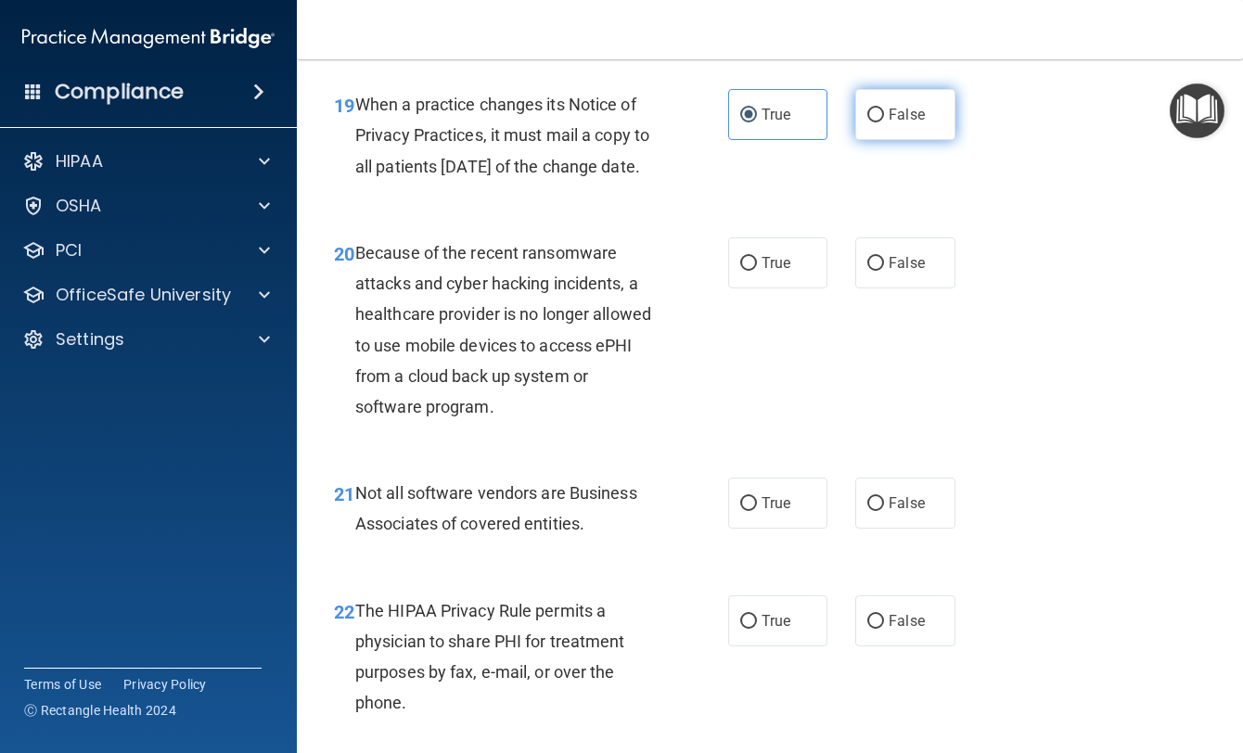
click at [867, 122] on input "False" at bounding box center [875, 116] width 17 height 14
radio input "true"
radio input "false"
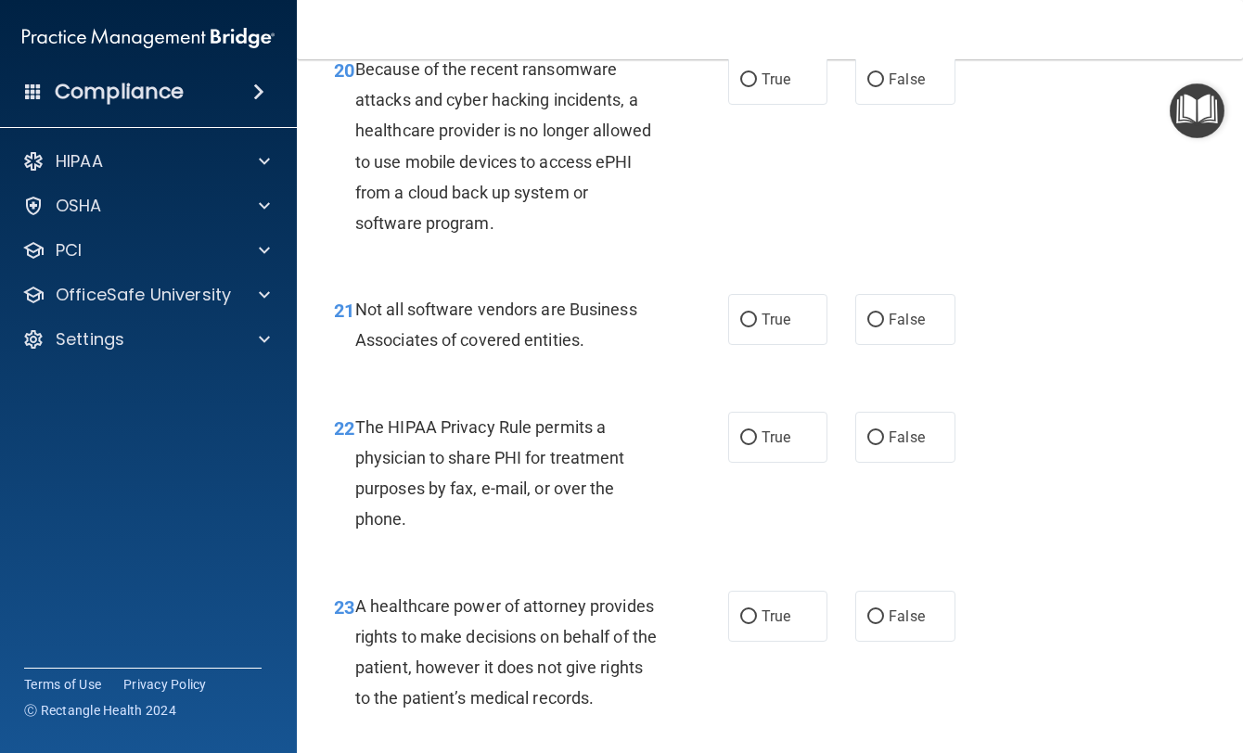
scroll to position [3618, 0]
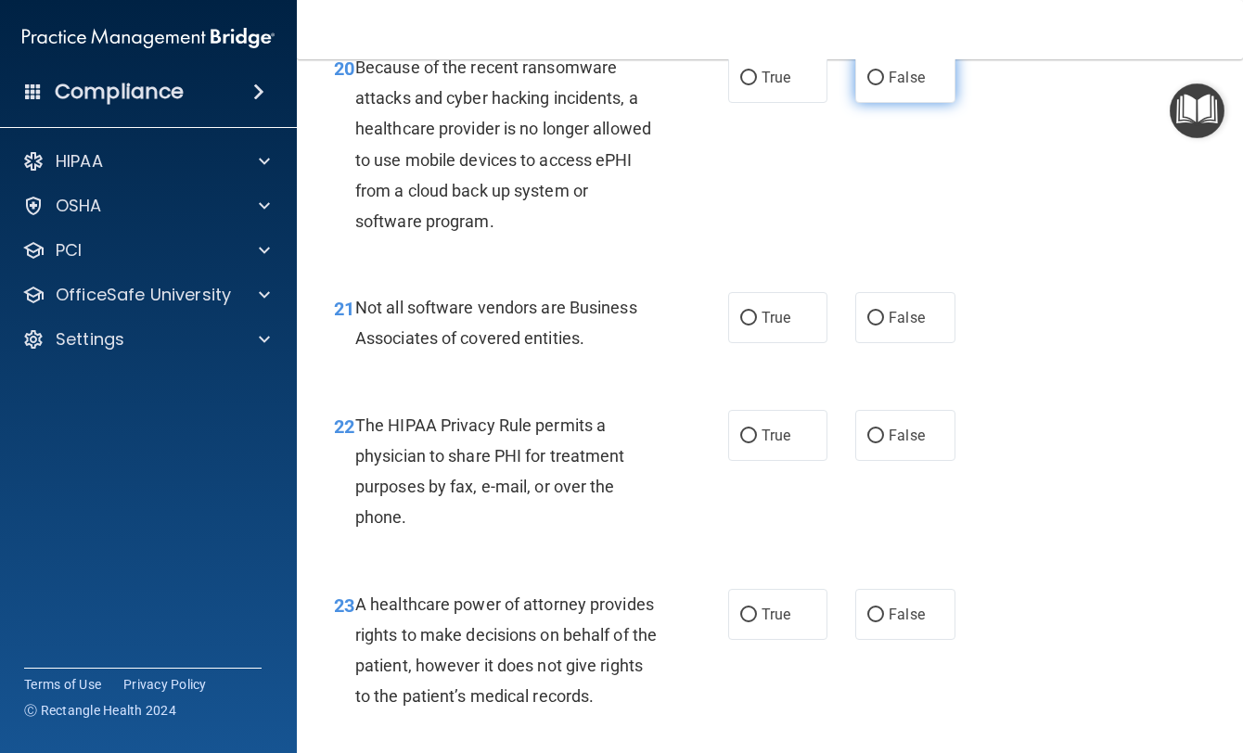
click at [860, 103] on label "False" at bounding box center [904, 77] width 99 height 51
click at [867, 85] on input "False" at bounding box center [875, 78] width 17 height 14
radio input "true"
click at [746, 343] on label "True" at bounding box center [777, 317] width 99 height 51
click at [746, 326] on input "True" at bounding box center [748, 319] width 17 height 14
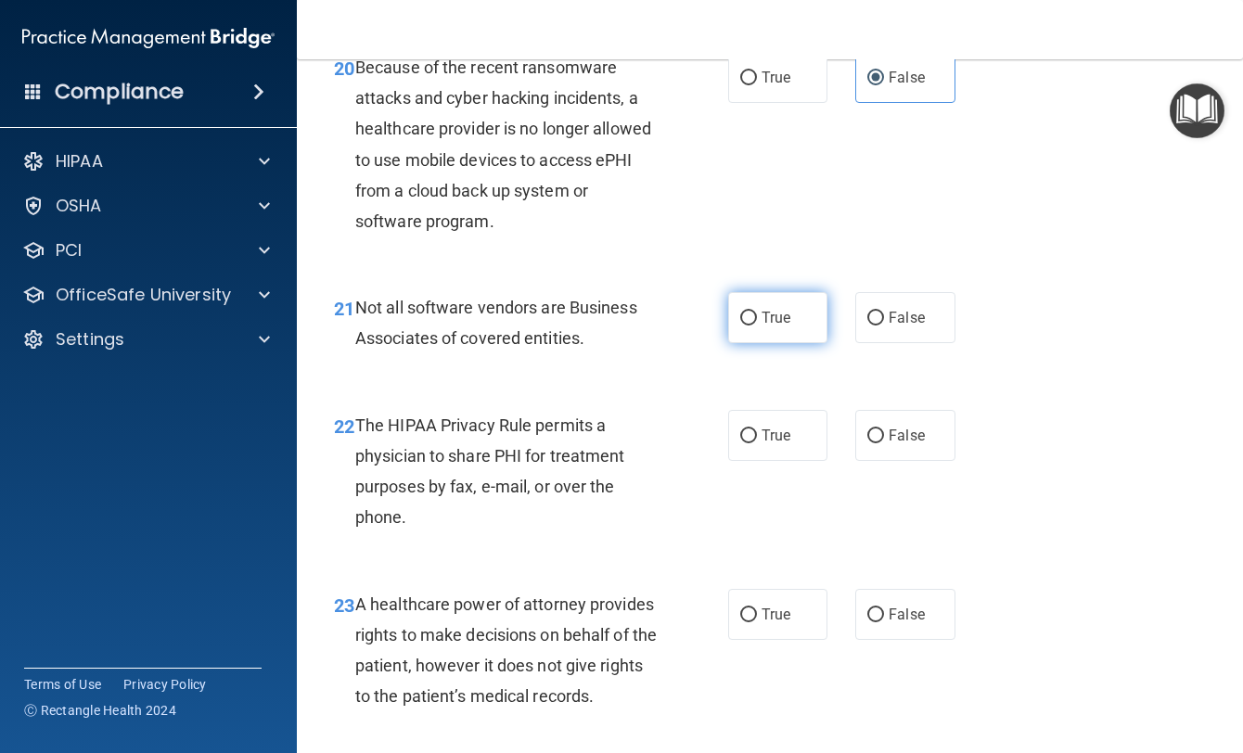
radio input "true"
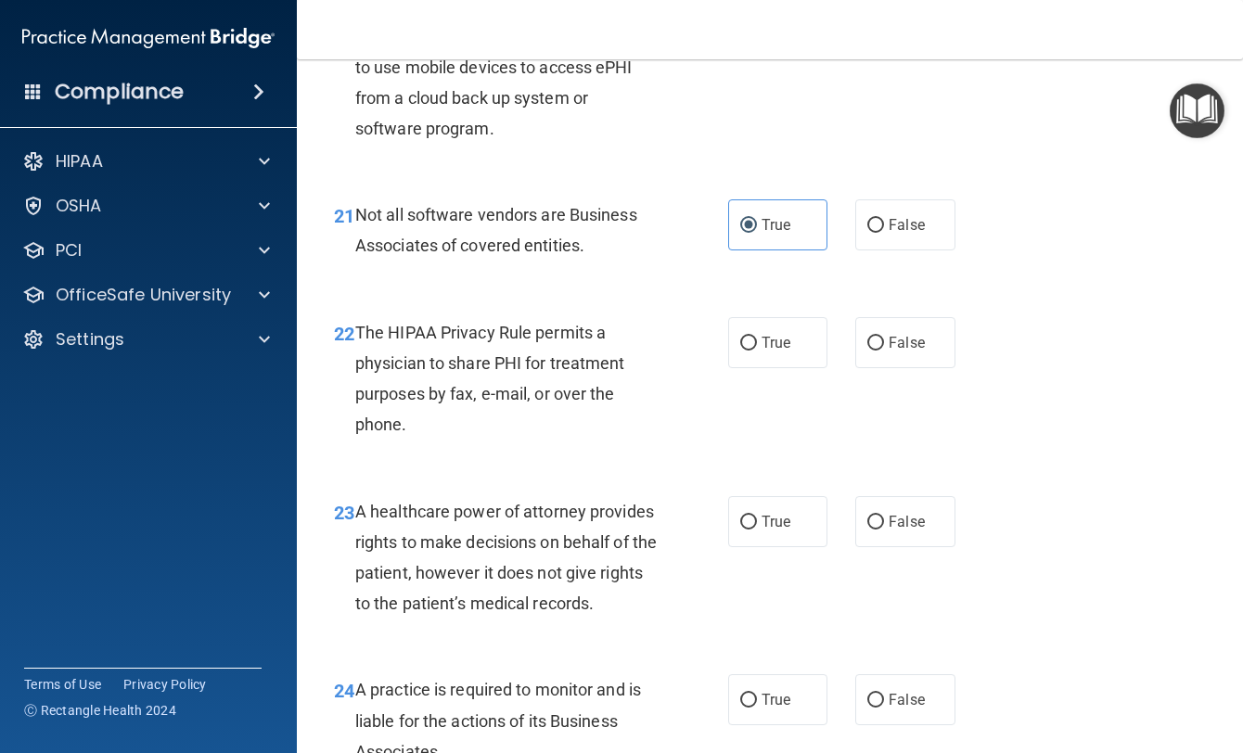
scroll to position [3803, 0]
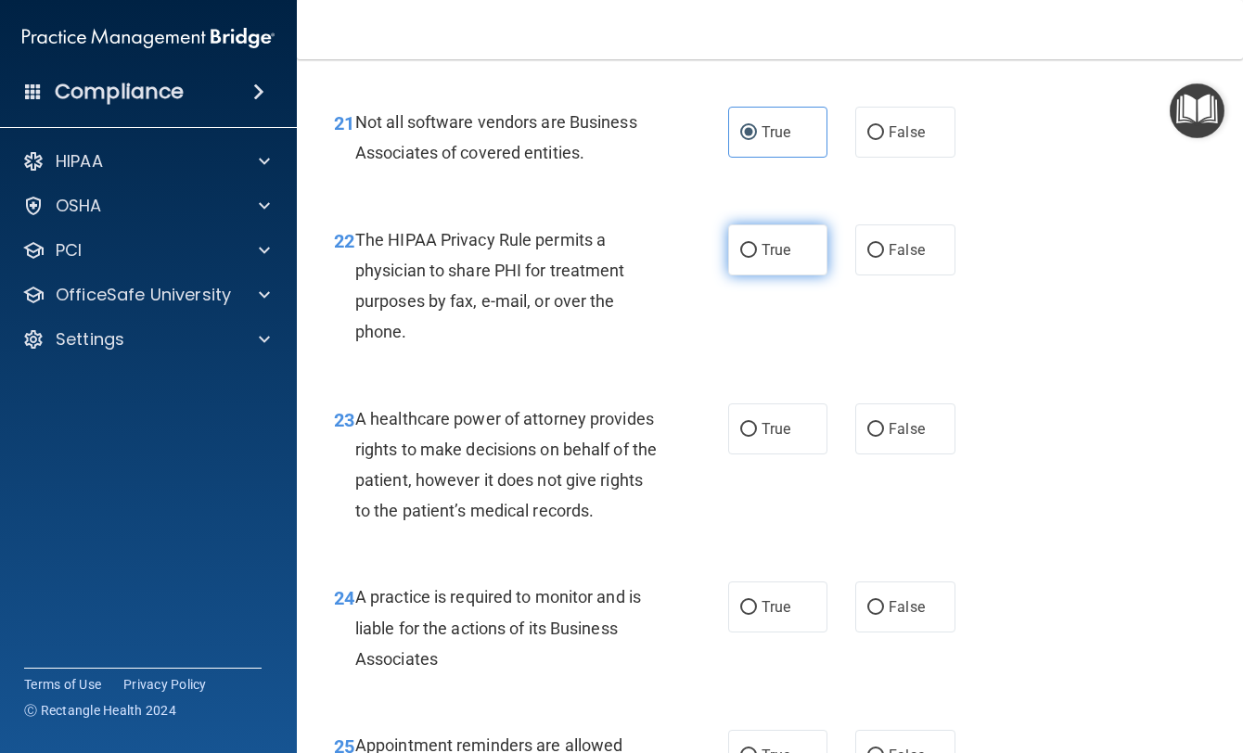
click at [769, 276] on label "True" at bounding box center [777, 249] width 99 height 51
click at [757, 258] on input "True" at bounding box center [748, 251] width 17 height 14
radio input "true"
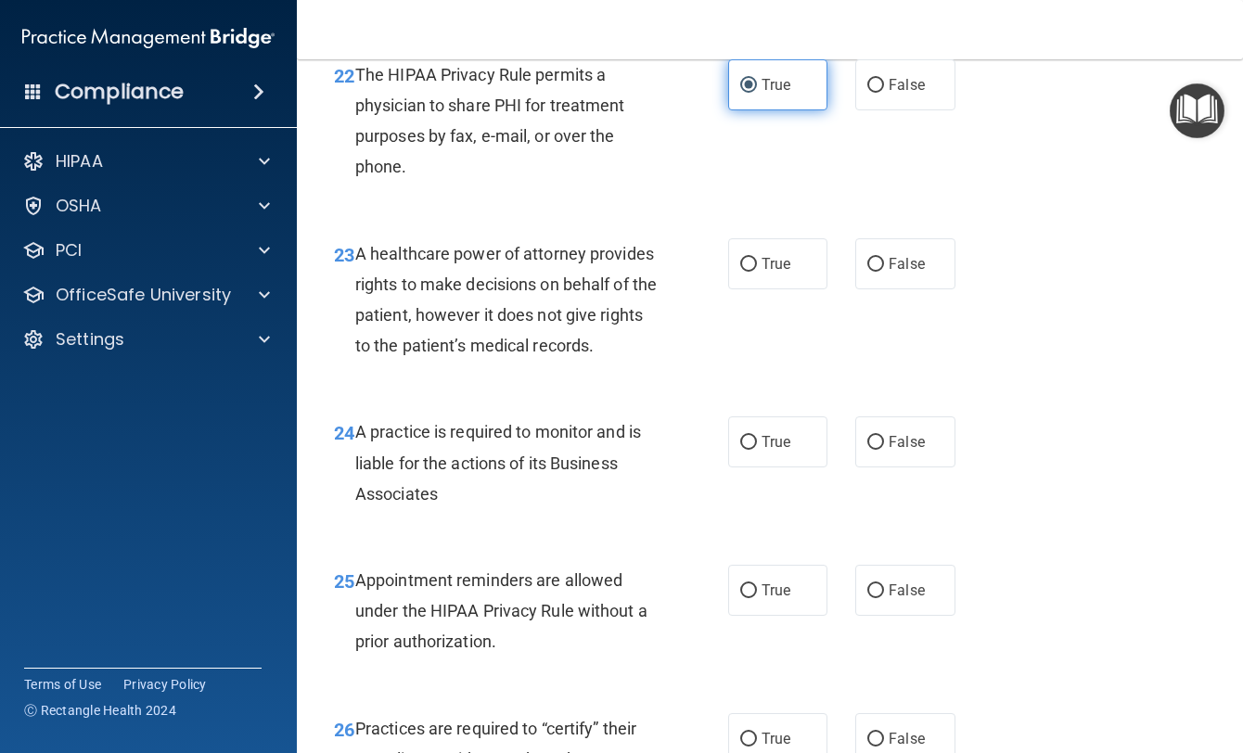
scroll to position [3989, 0]
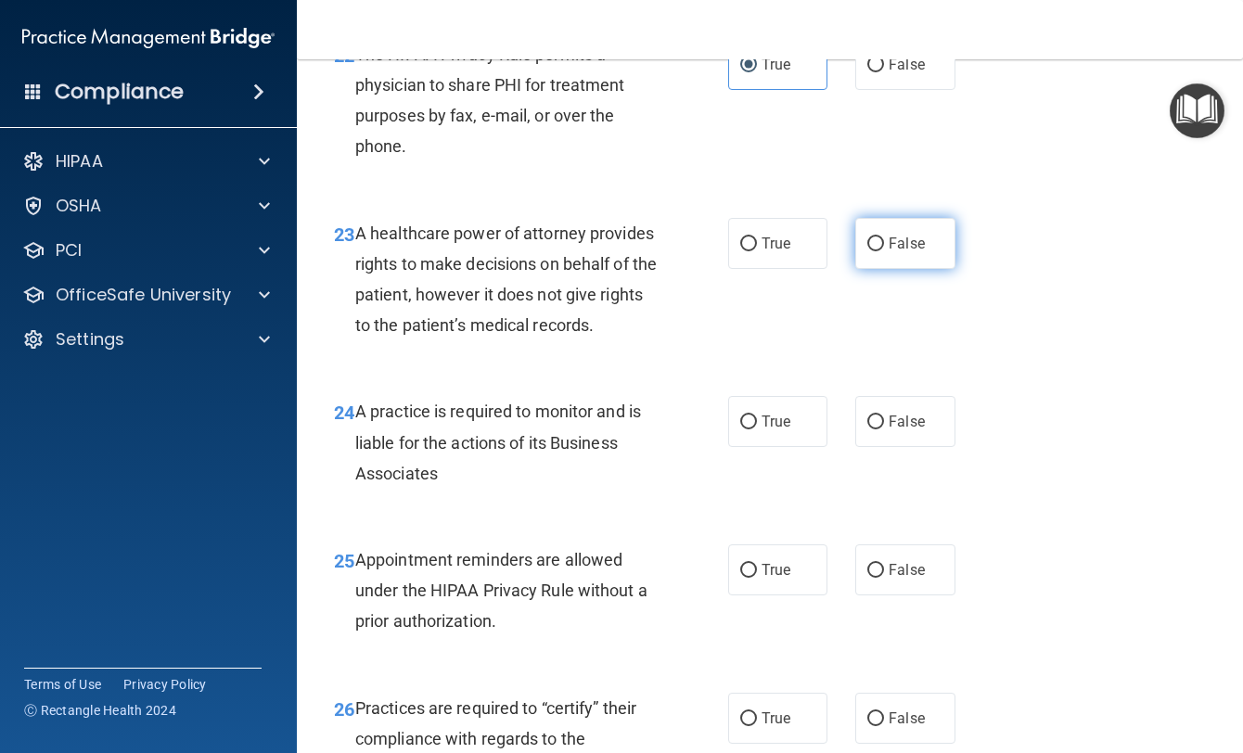
click at [859, 269] on label "False" at bounding box center [904, 243] width 99 height 51
click at [867, 251] on input "False" at bounding box center [875, 244] width 17 height 14
radio input "true"
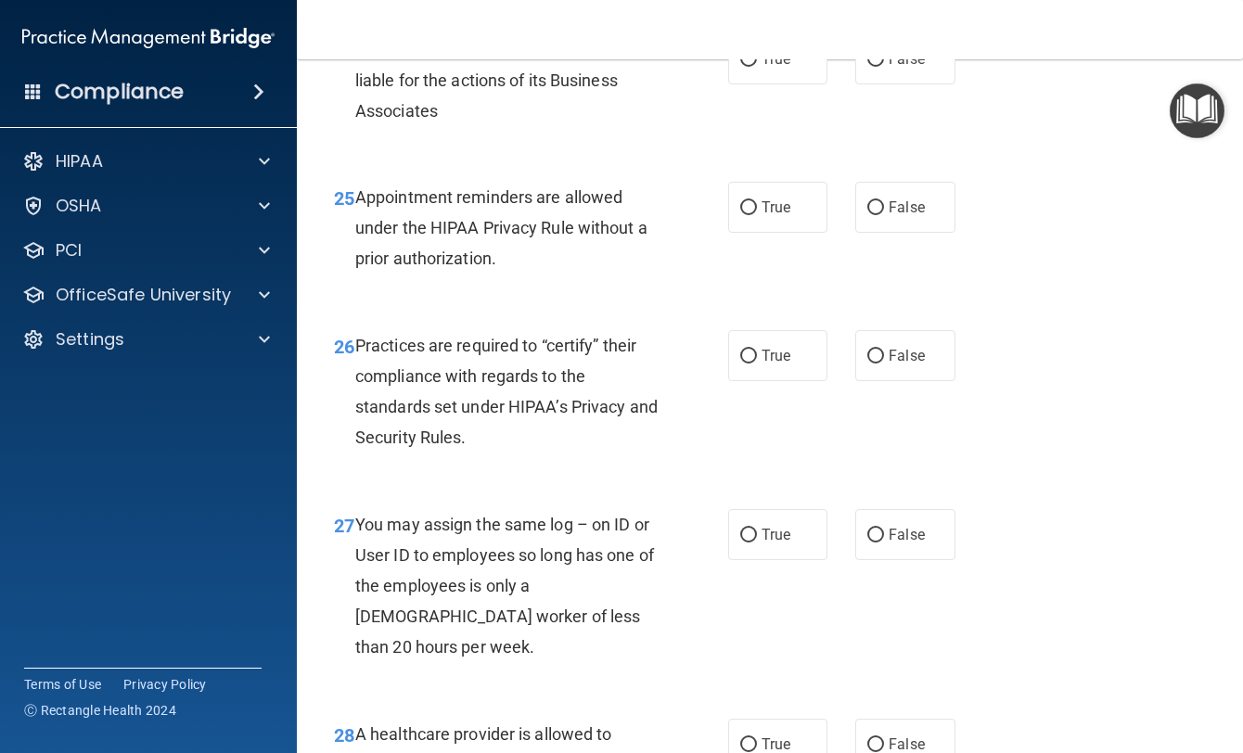
scroll to position [4360, 0]
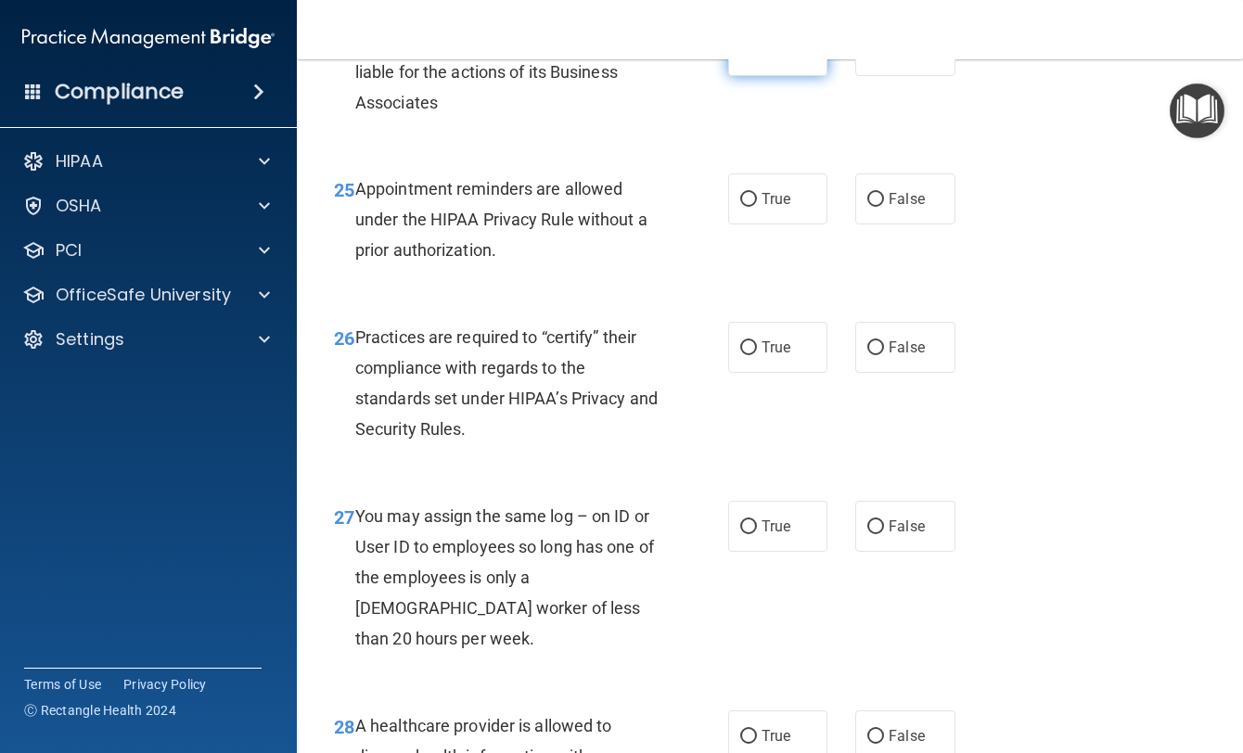
click at [733, 76] on label "True" at bounding box center [777, 50] width 99 height 51
click at [740, 58] on input "True" at bounding box center [748, 52] width 17 height 14
radio input "true"
click at [874, 76] on label "False" at bounding box center [904, 50] width 99 height 51
click at [874, 58] on input "False" at bounding box center [875, 52] width 17 height 14
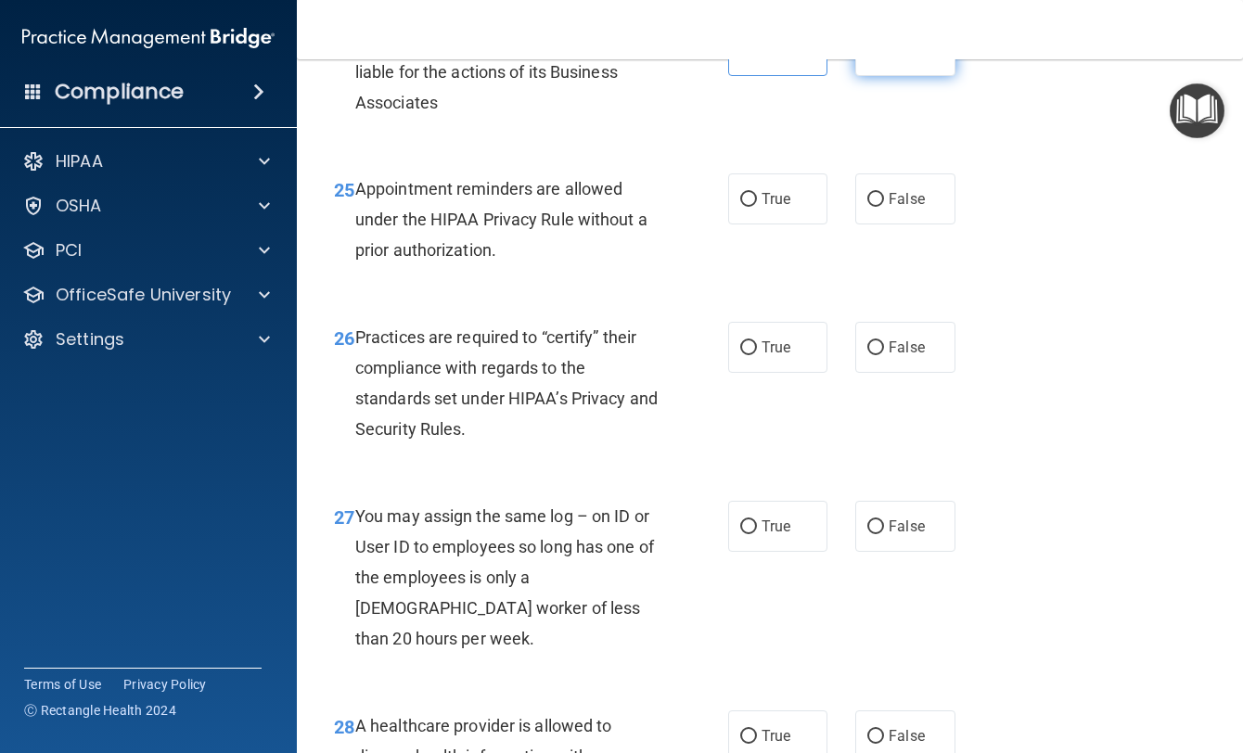
radio input "true"
radio input "false"
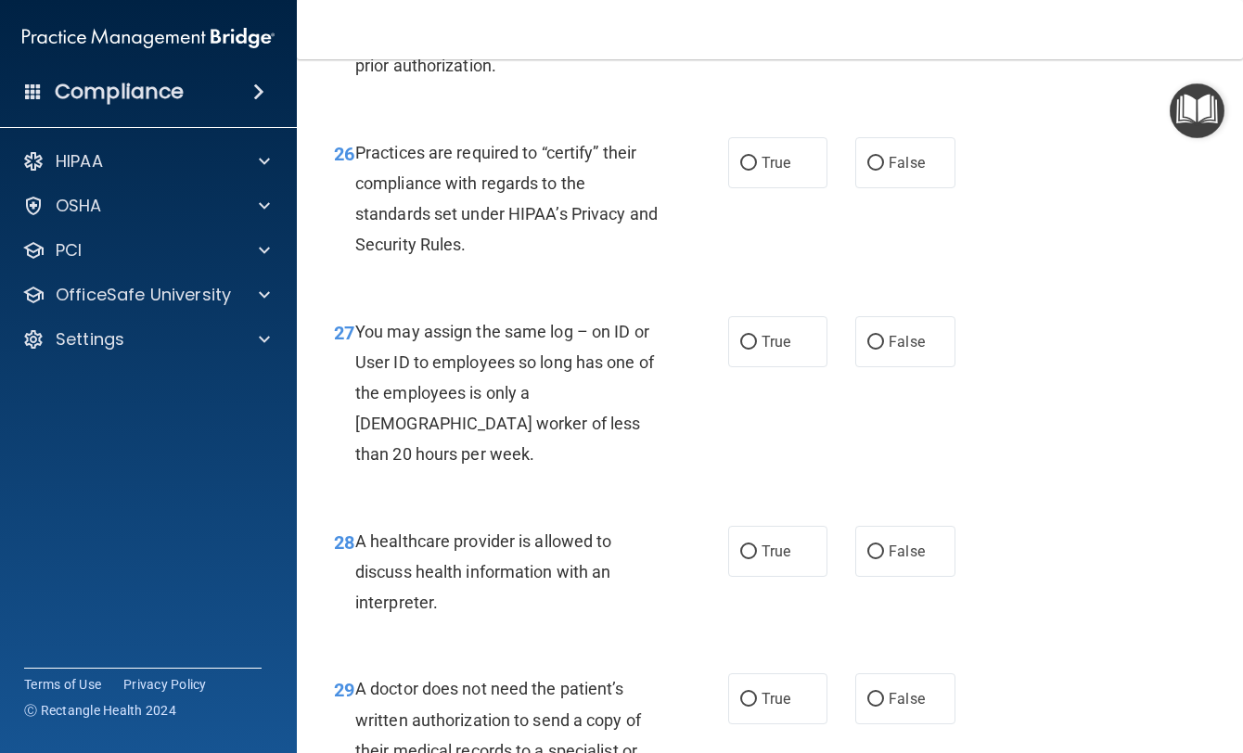
scroll to position [4545, 0]
click at [763, 39] on label "True" at bounding box center [777, 13] width 99 height 51
click at [757, 21] on input "True" at bounding box center [748, 14] width 17 height 14
radio input "true"
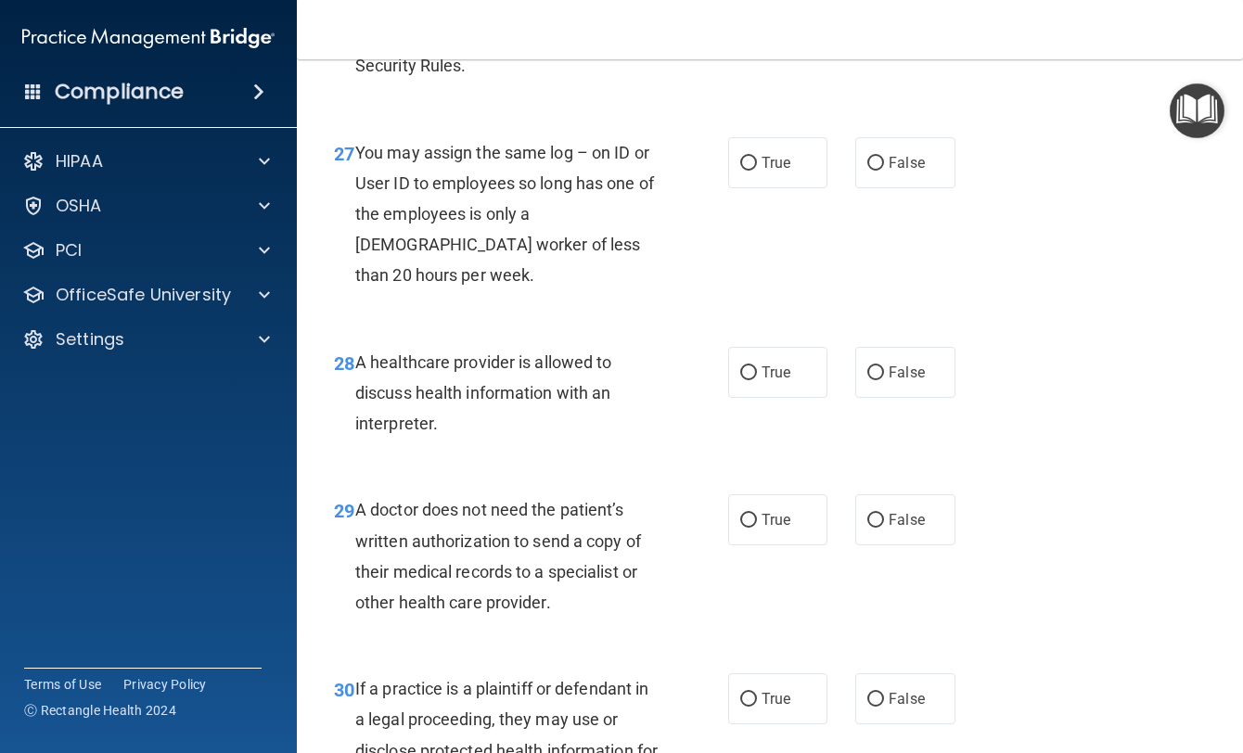
scroll to position [4731, 0]
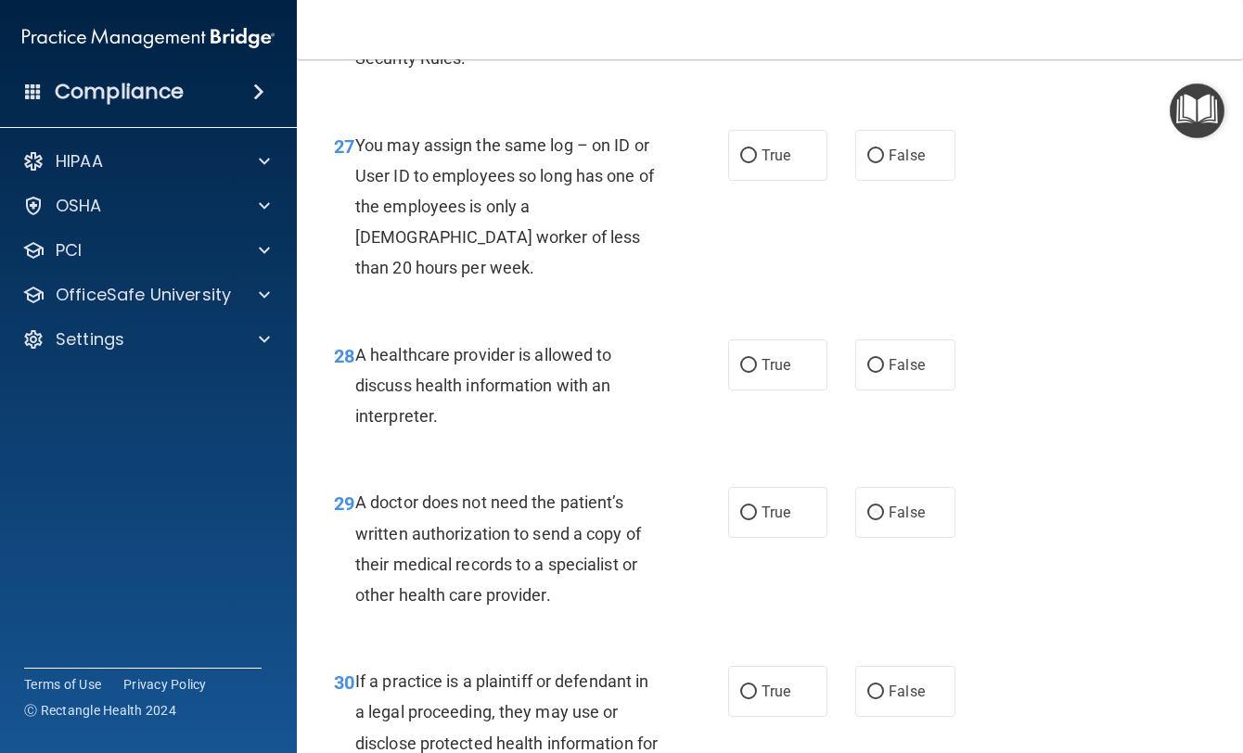
radio input "true"
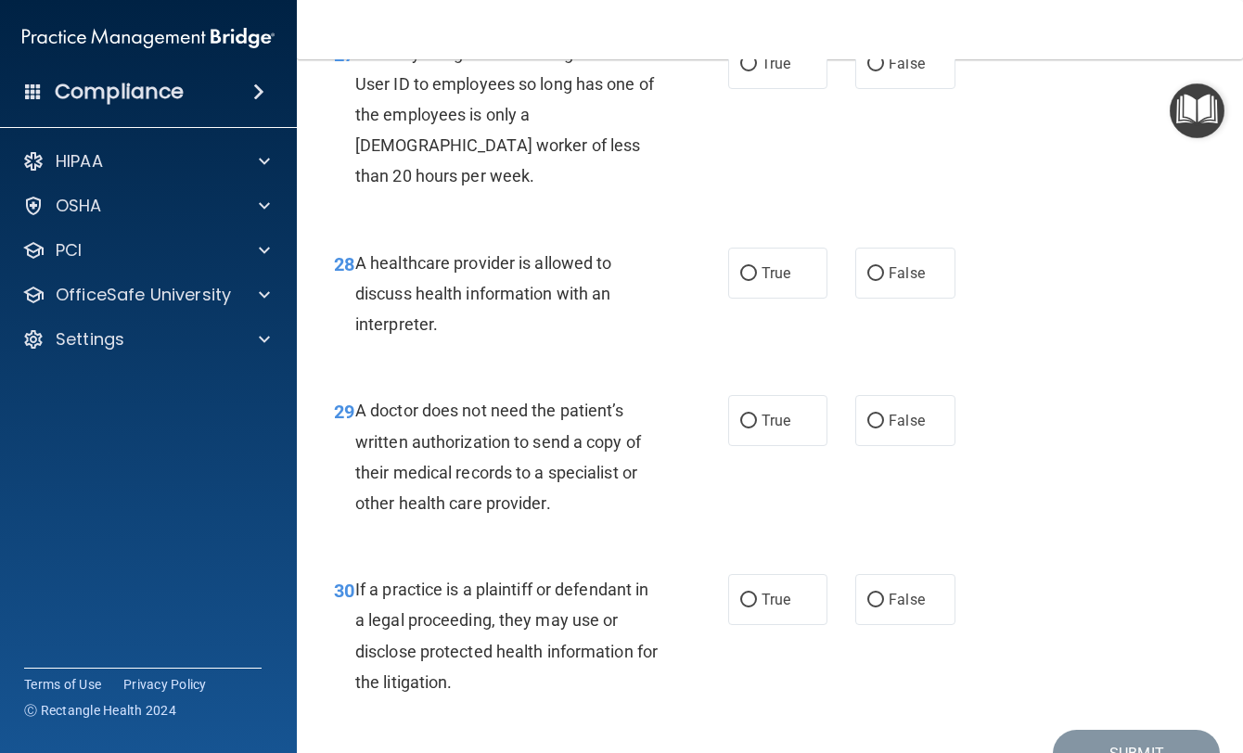
scroll to position [4824, 0]
click at [879, 88] on label "False" at bounding box center [904, 62] width 99 height 51
click at [879, 71] on input "False" at bounding box center [875, 64] width 17 height 14
radio input "true"
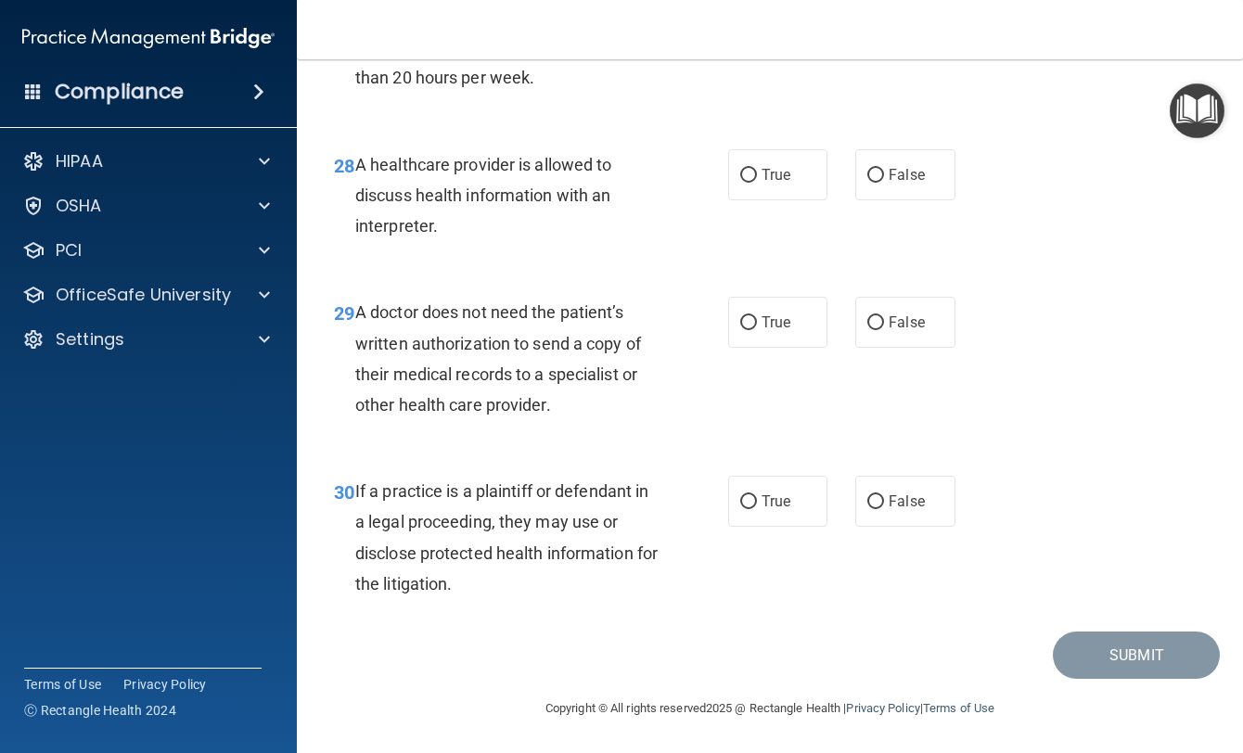
scroll to position [5009, 0]
click at [810, 200] on label "True" at bounding box center [777, 174] width 99 height 51
click at [757, 183] on input "True" at bounding box center [748, 176] width 17 height 14
radio input "true"
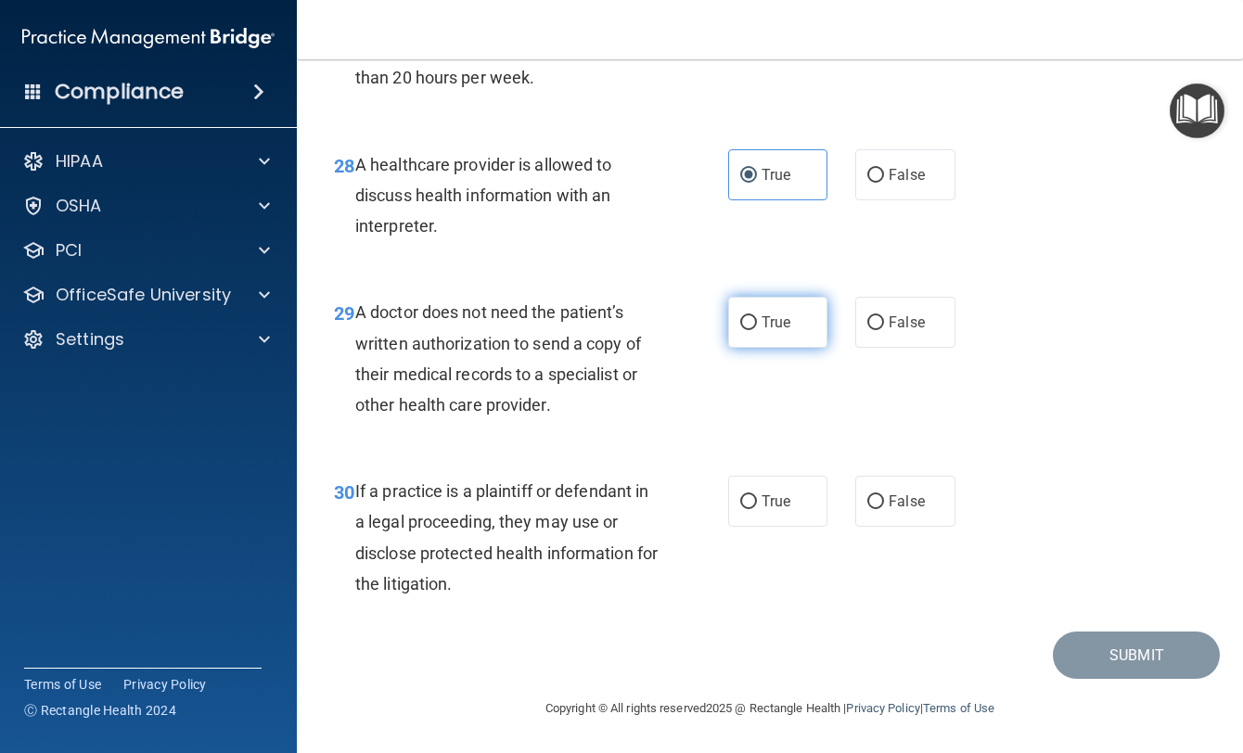
click at [801, 345] on label "True" at bounding box center [777, 322] width 99 height 51
click at [757, 330] on input "True" at bounding box center [748, 323] width 17 height 14
radio input "true"
click at [791, 506] on label "True" at bounding box center [777, 501] width 99 height 51
click at [757, 506] on input "True" at bounding box center [748, 502] width 17 height 14
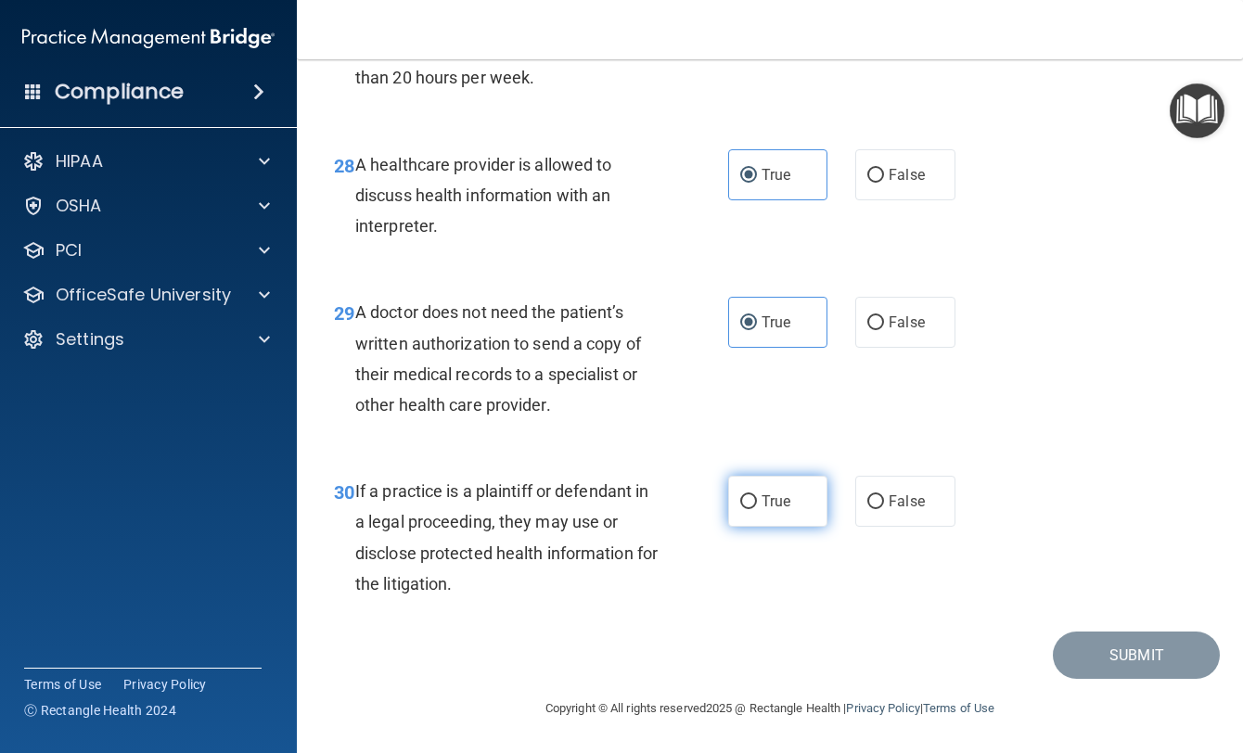
radio input "true"
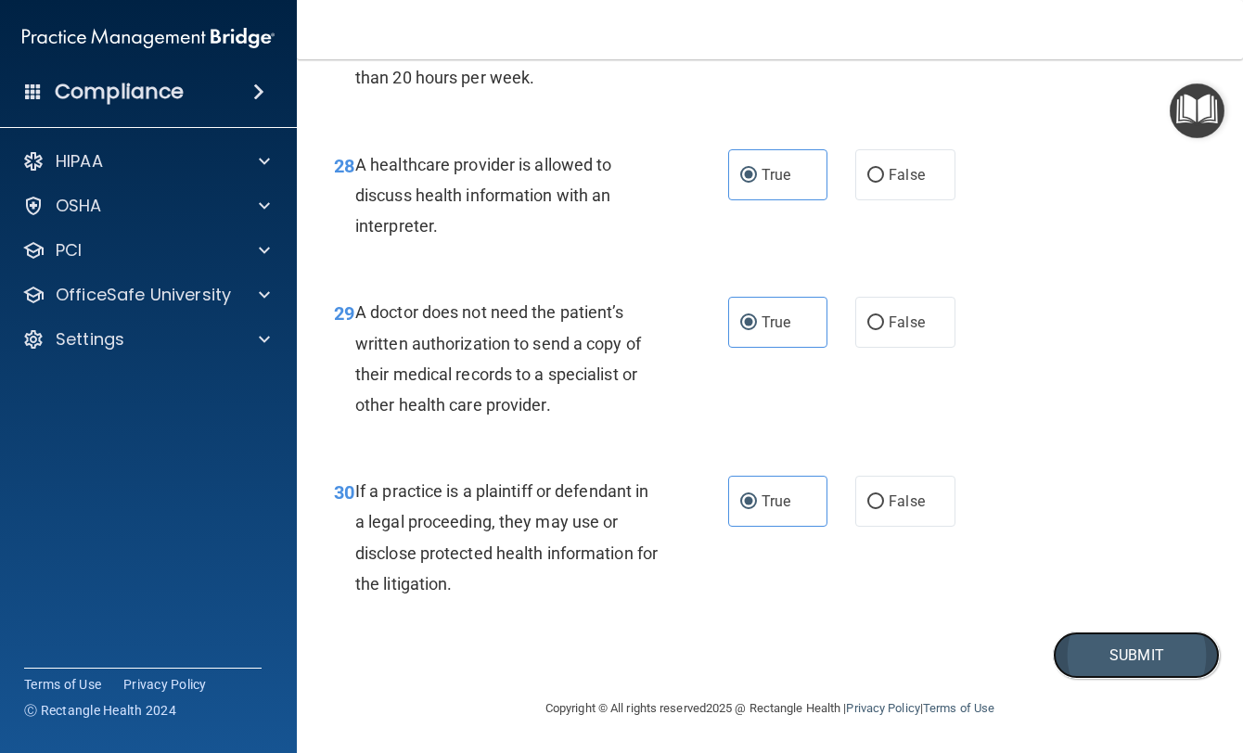
click at [1148, 656] on button "Submit" at bounding box center [1136, 655] width 167 height 47
click at [1137, 653] on button "Submit" at bounding box center [1136, 655] width 167 height 47
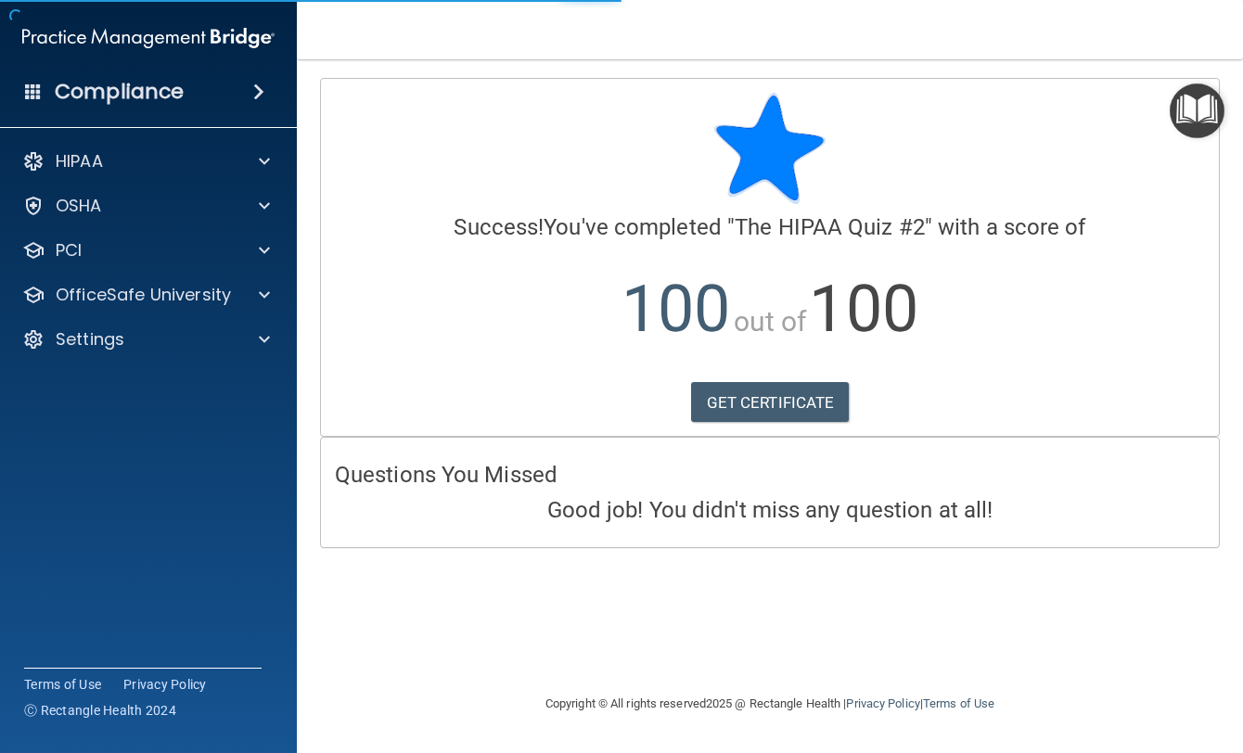
click at [724, 365] on p "100 out of 100" at bounding box center [770, 310] width 870 height 120
click at [739, 383] on link "GET CERTIFICATE" at bounding box center [770, 402] width 159 height 41
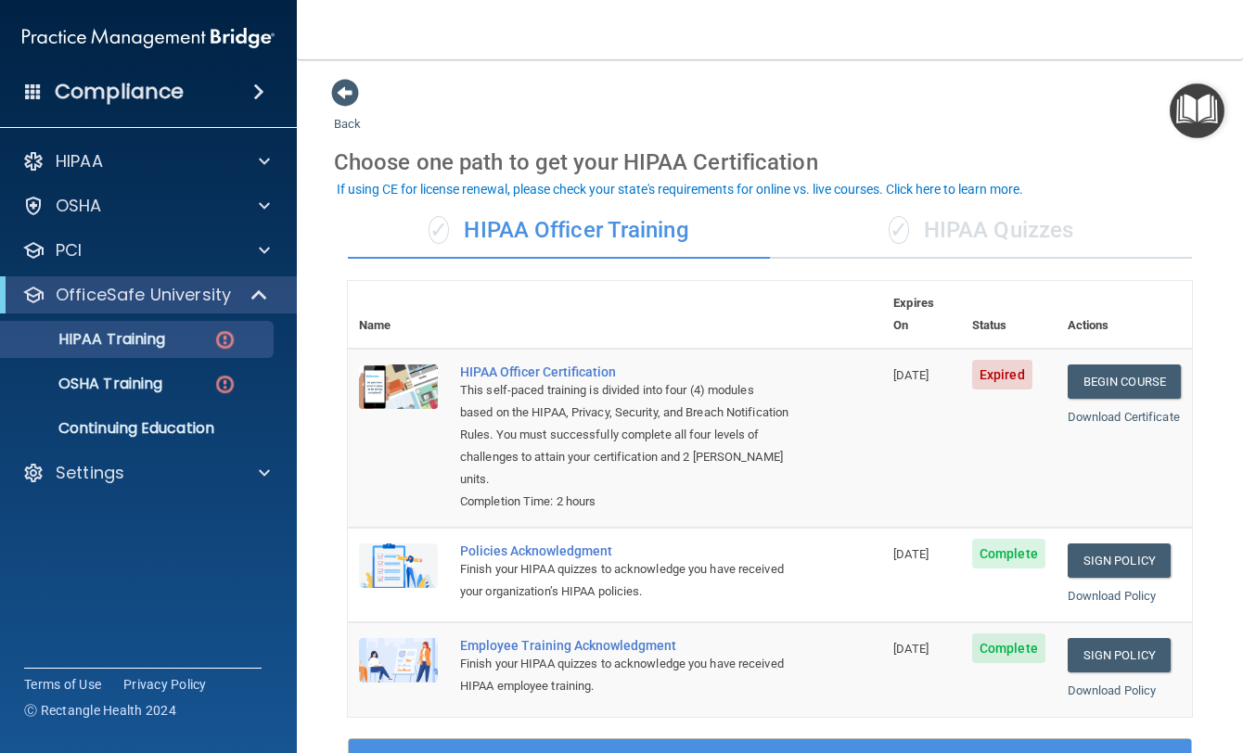
click at [938, 225] on div "✓ HIPAA Quizzes" at bounding box center [981, 231] width 422 height 56
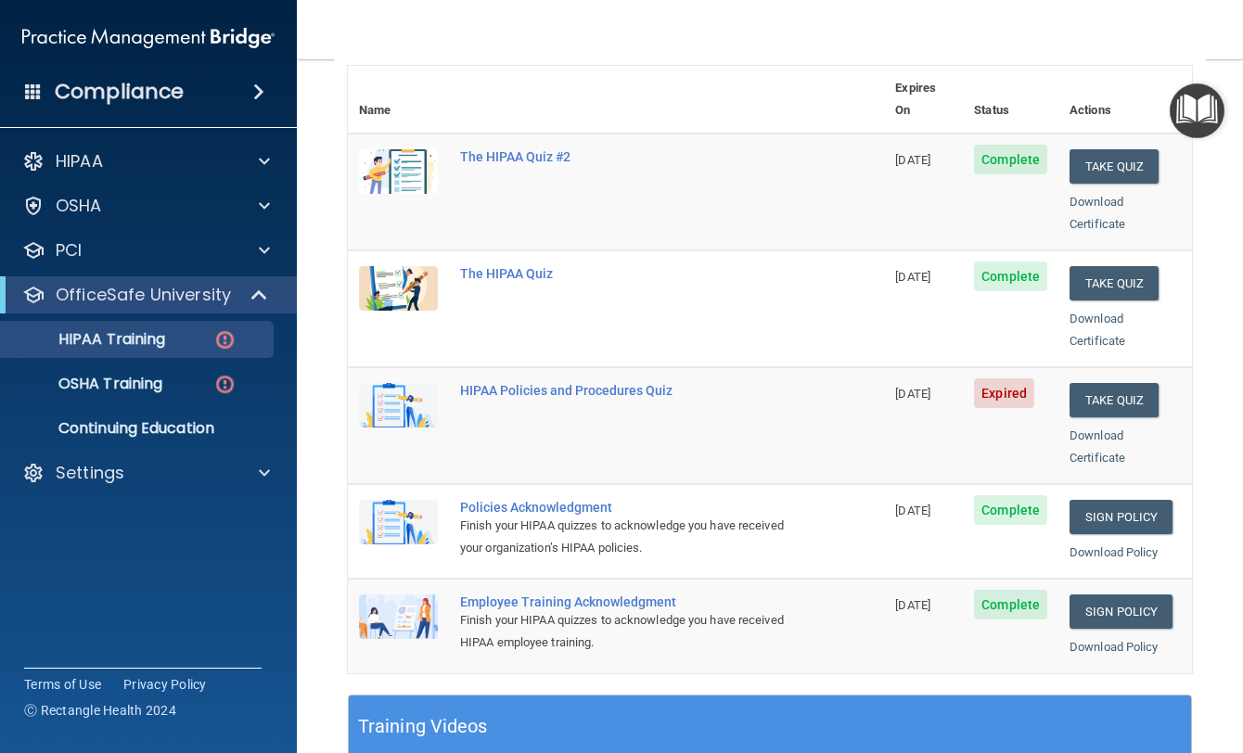
scroll to position [278, 0]
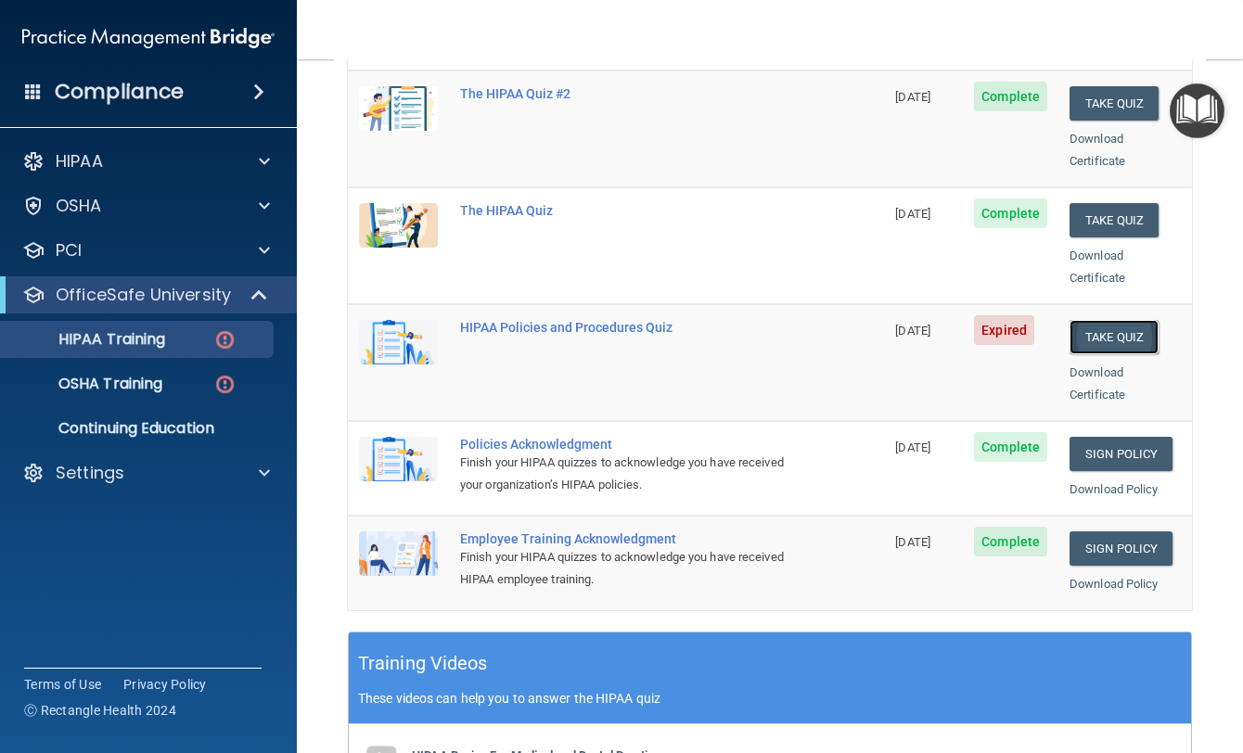
click at [1103, 321] on button "Take Quiz" at bounding box center [1114, 337] width 89 height 34
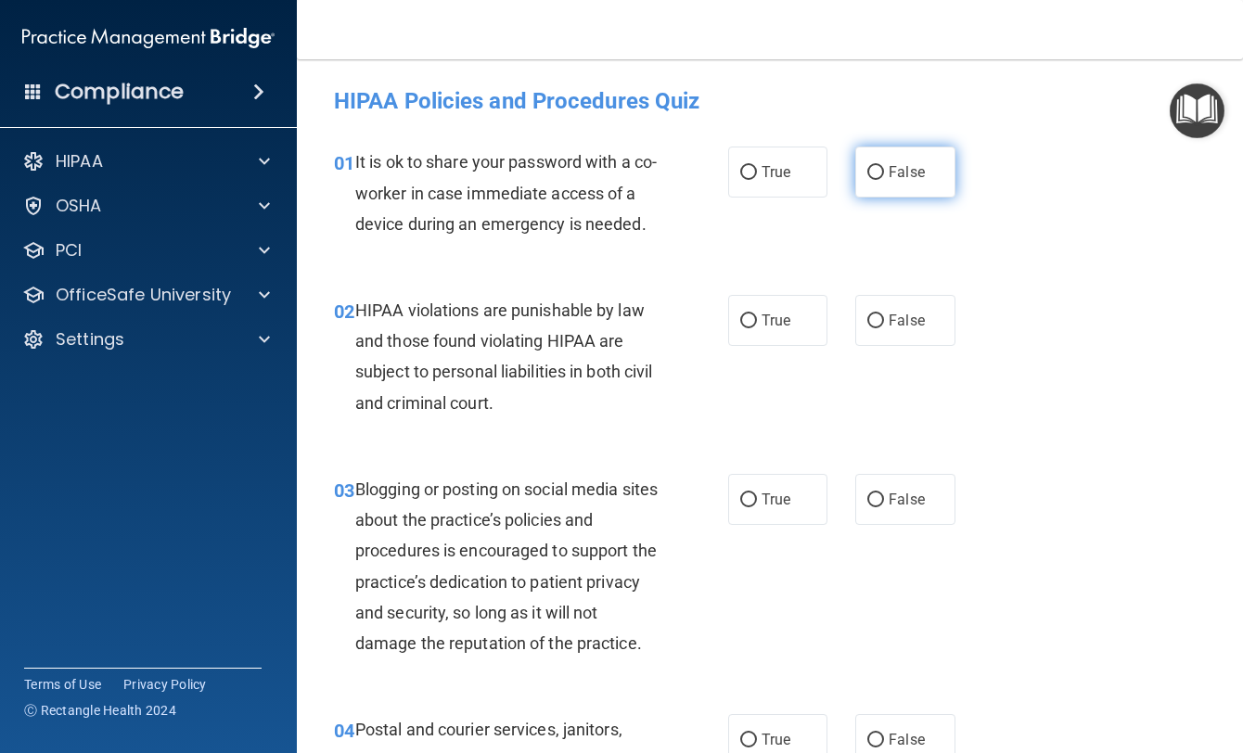
click at [930, 189] on label "False" at bounding box center [904, 172] width 99 height 51
click at [884, 180] on input "False" at bounding box center [875, 173] width 17 height 14
radio input "true"
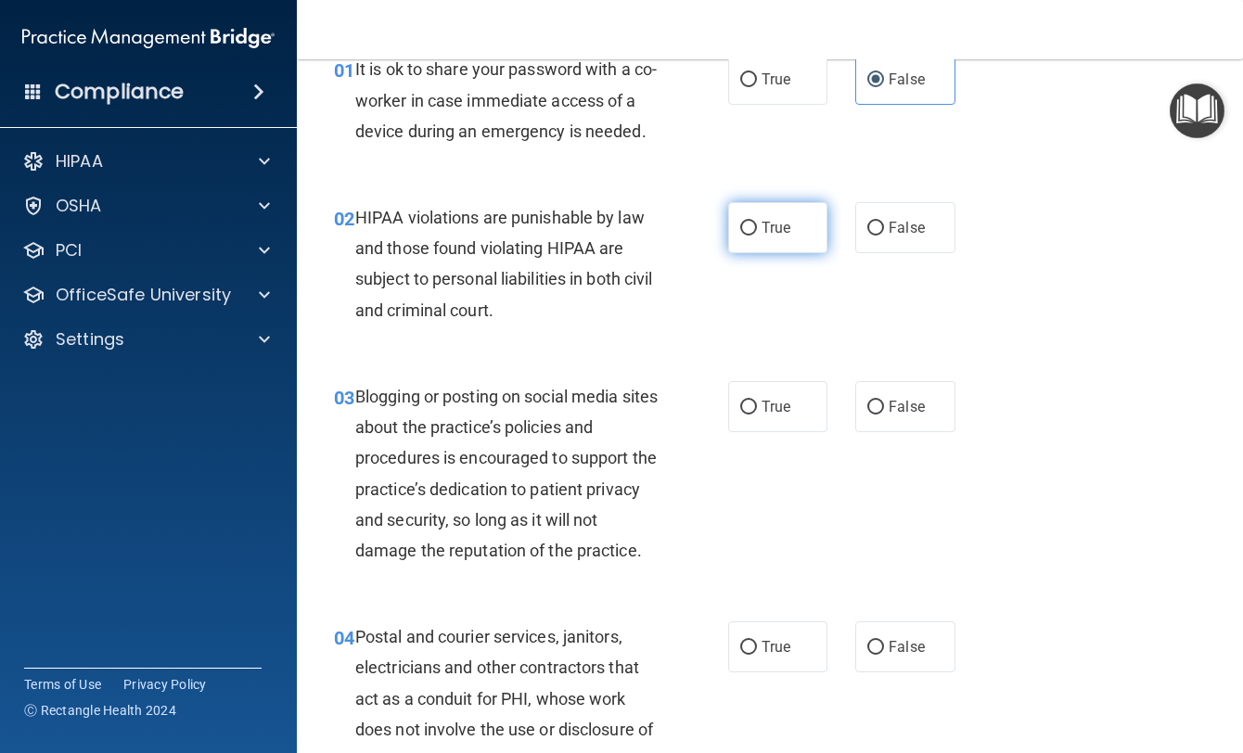
click at [816, 253] on label "True" at bounding box center [777, 227] width 99 height 51
click at [757, 236] on input "True" at bounding box center [748, 229] width 17 height 14
radio input "true"
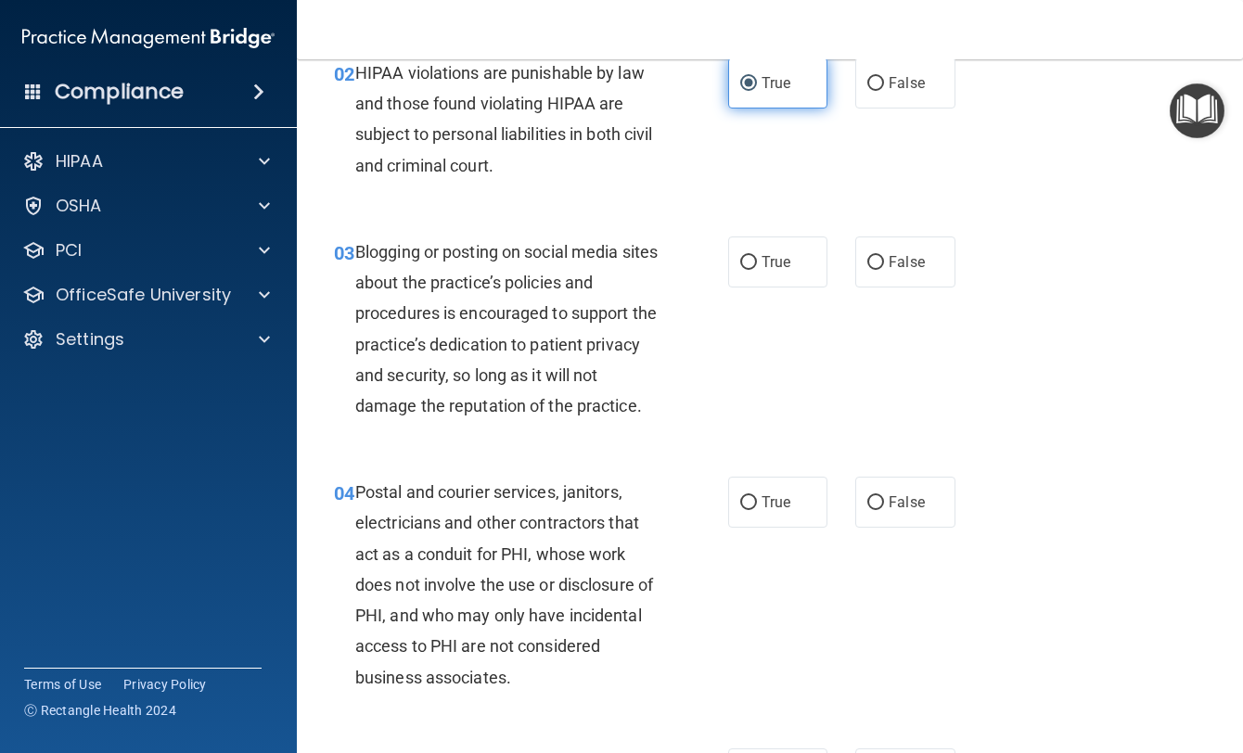
scroll to position [278, 0]
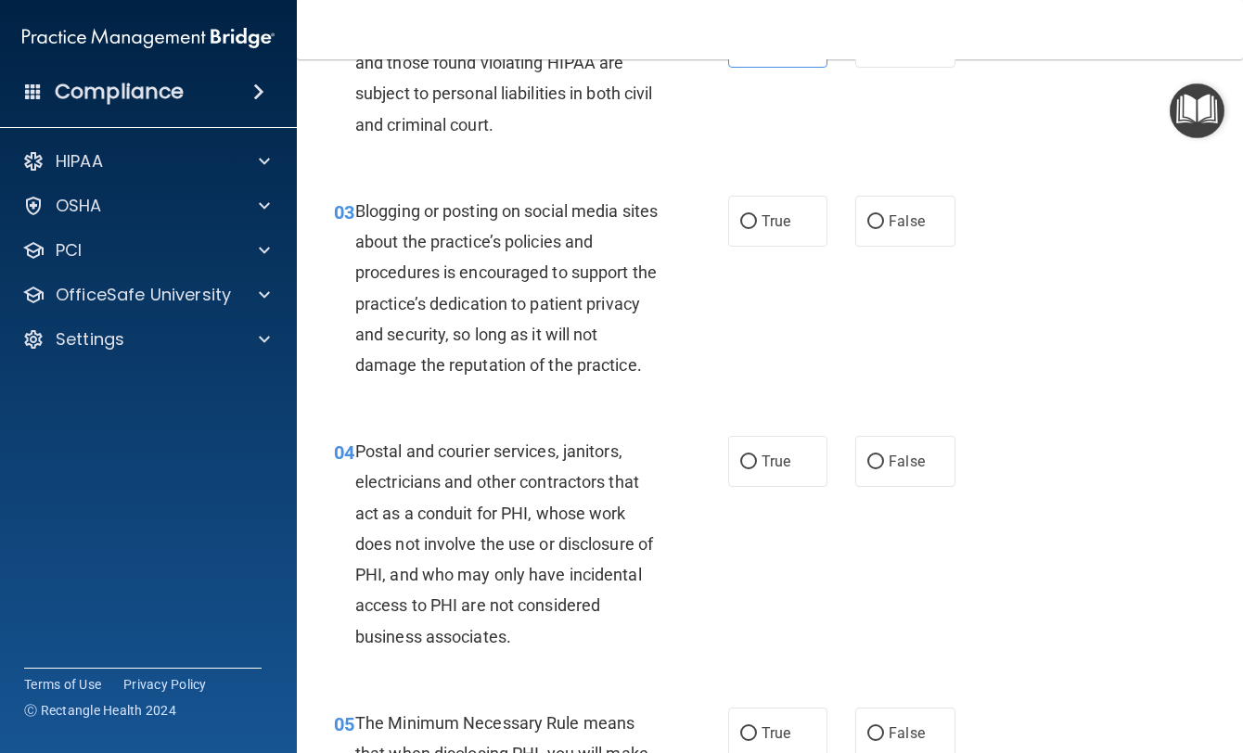
click at [844, 247] on div "True False" at bounding box center [847, 221] width 239 height 51
click at [856, 247] on label "False" at bounding box center [904, 221] width 99 height 51
click at [867, 229] on input "False" at bounding box center [875, 222] width 17 height 14
radio input "true"
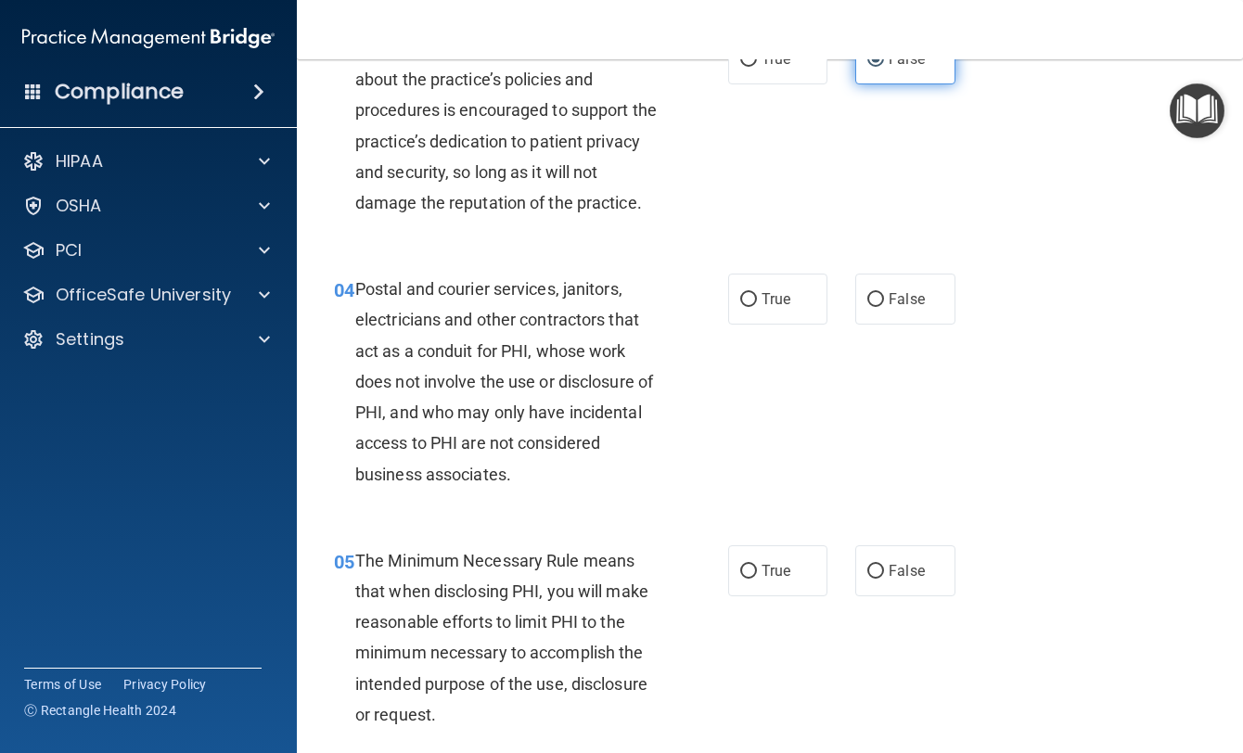
scroll to position [464, 0]
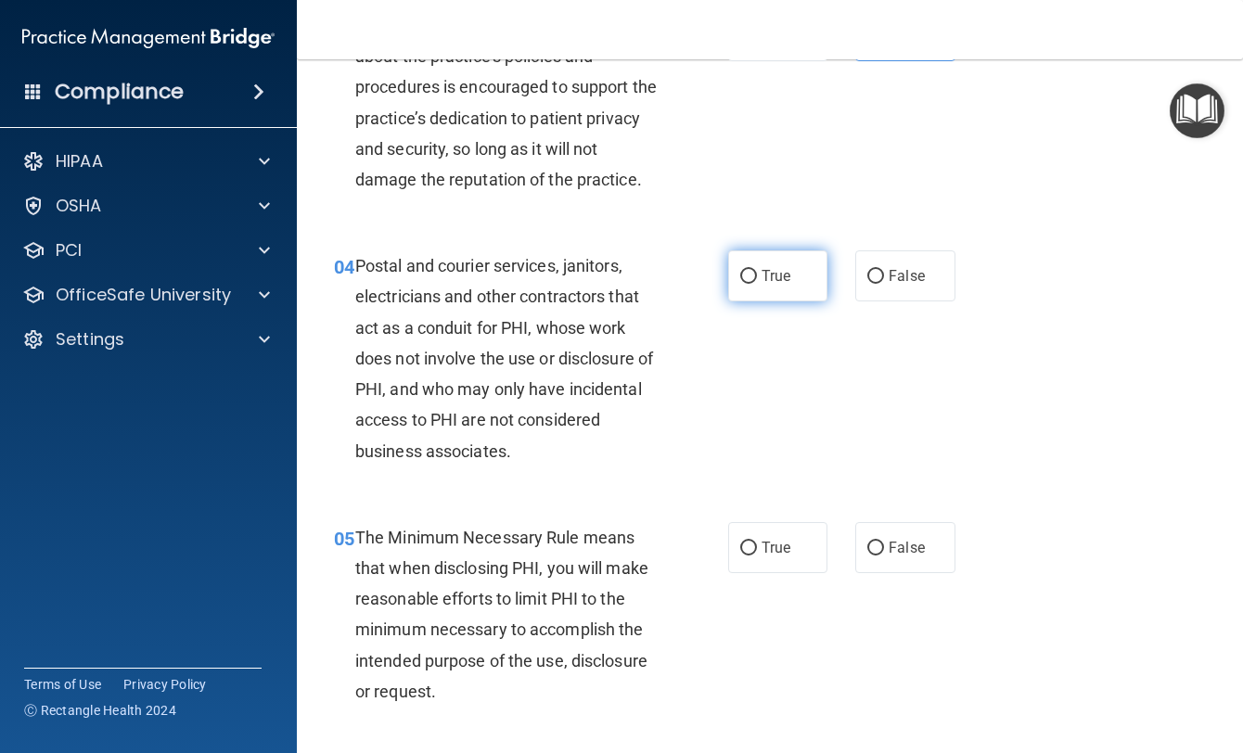
click at [788, 301] on label "True" at bounding box center [777, 275] width 99 height 51
click at [757, 284] on input "True" at bounding box center [748, 277] width 17 height 14
radio input "true"
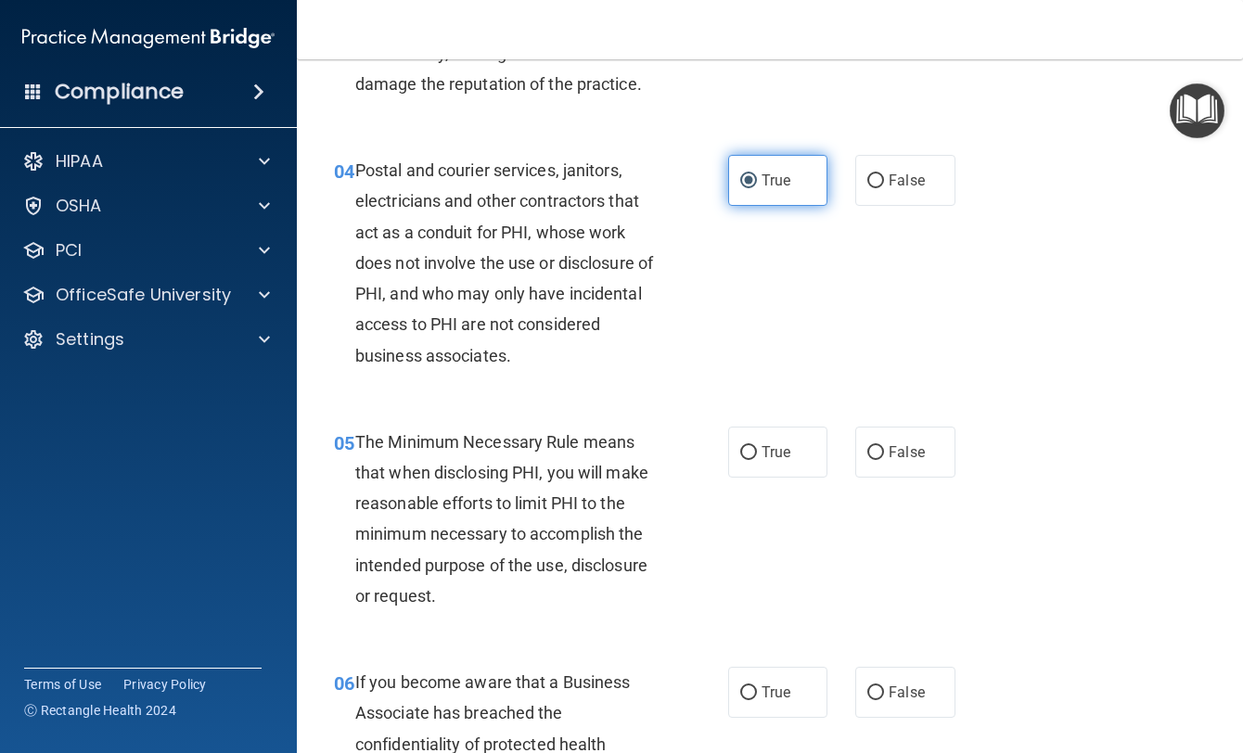
scroll to position [649, 0]
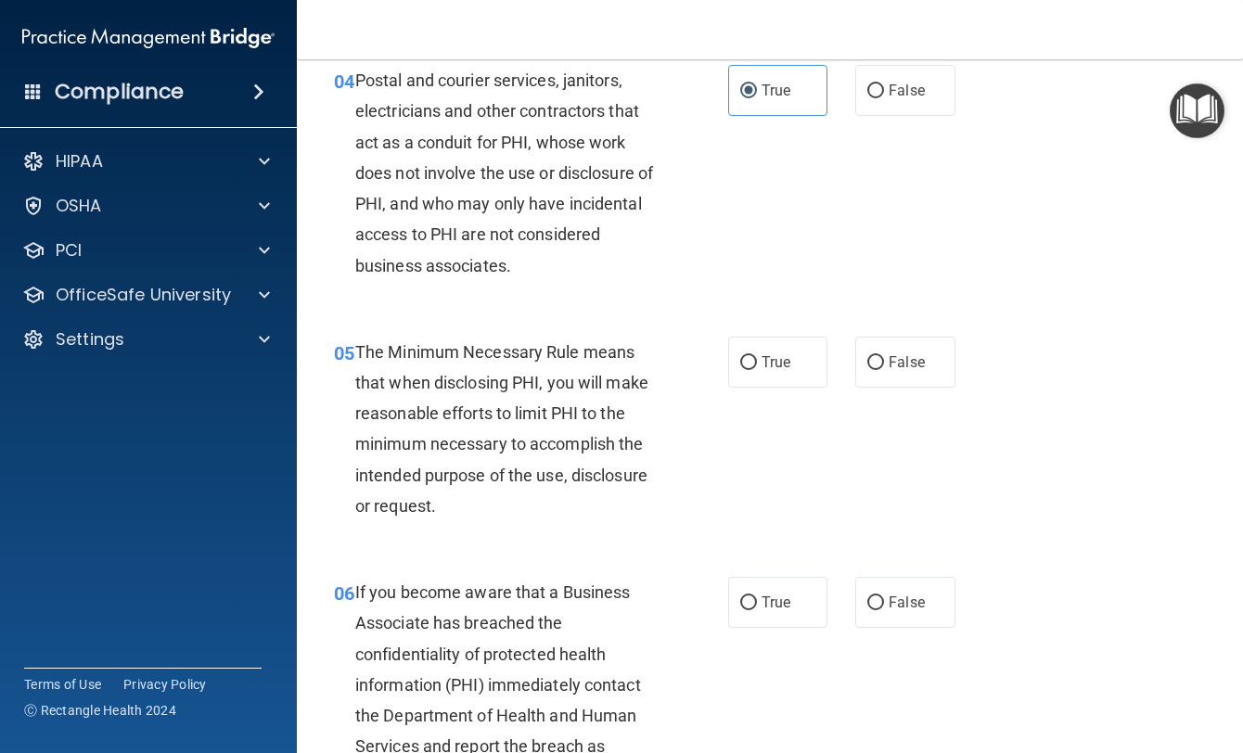
click at [791, 465] on div "05 The Minimum Necessary Rule means that when disclosing PHI, you will make rea…" at bounding box center [770, 434] width 900 height 240
click at [784, 388] on label "True" at bounding box center [777, 362] width 99 height 51
click at [757, 370] on input "True" at bounding box center [748, 363] width 17 height 14
radio input "true"
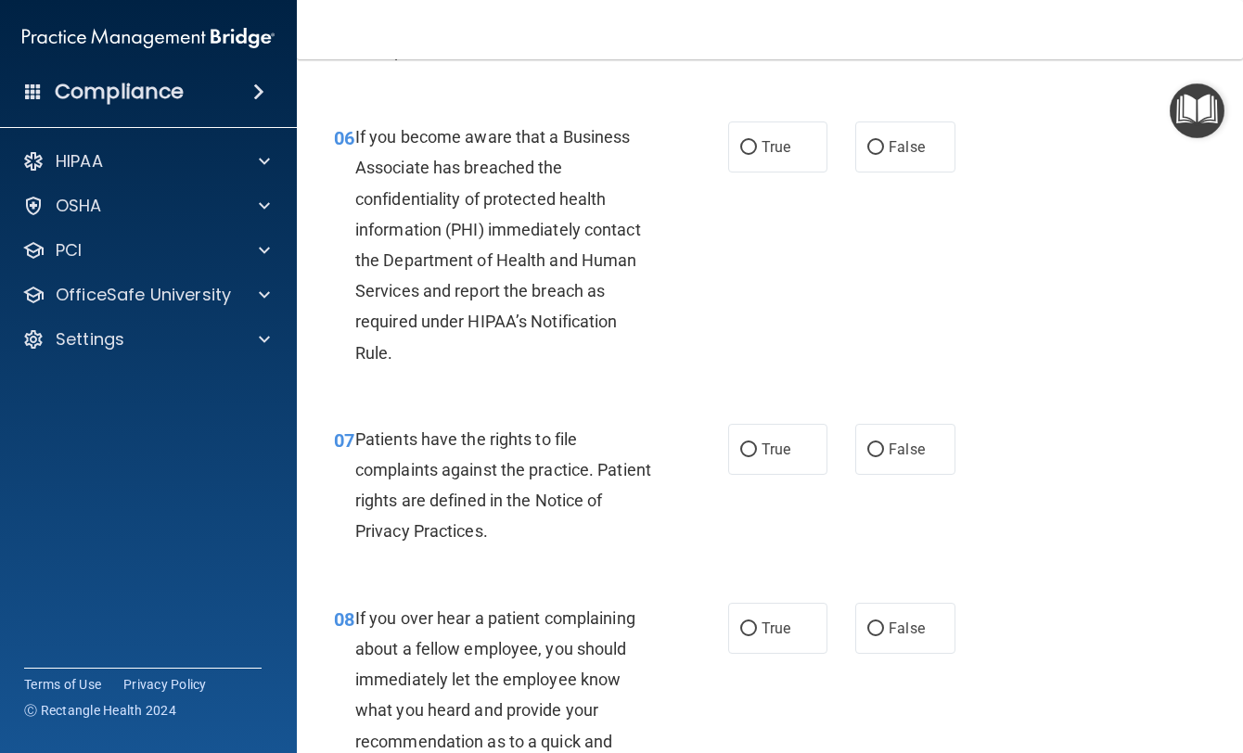
scroll to position [1113, 0]
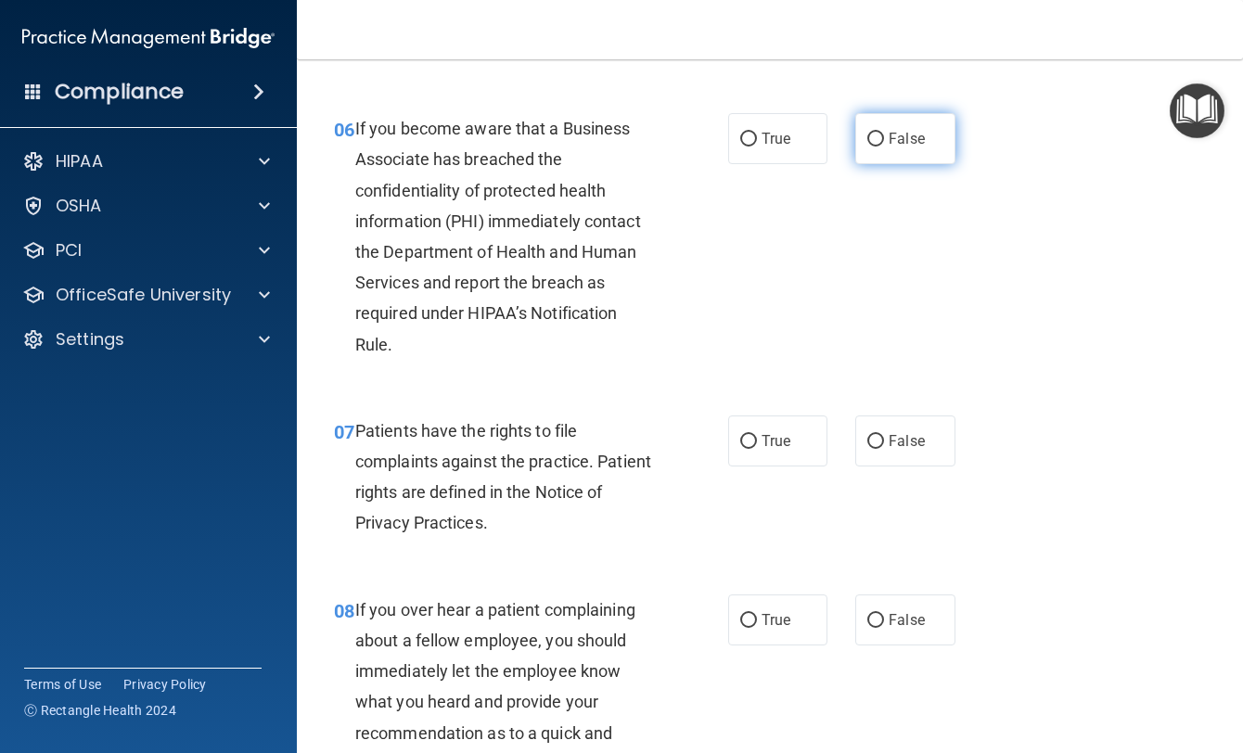
click at [900, 147] on span "False" at bounding box center [907, 139] width 36 height 18
click at [884, 147] on input "False" at bounding box center [875, 140] width 17 height 14
radio input "true"
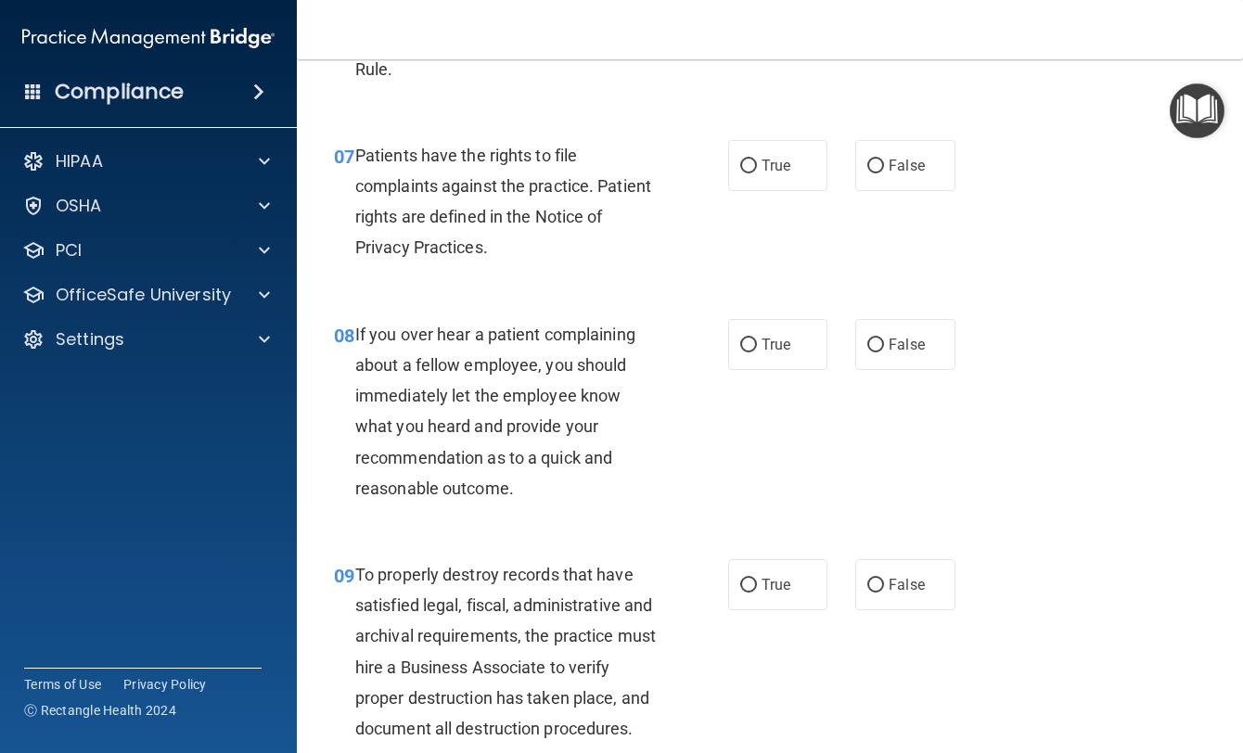
scroll to position [1391, 0]
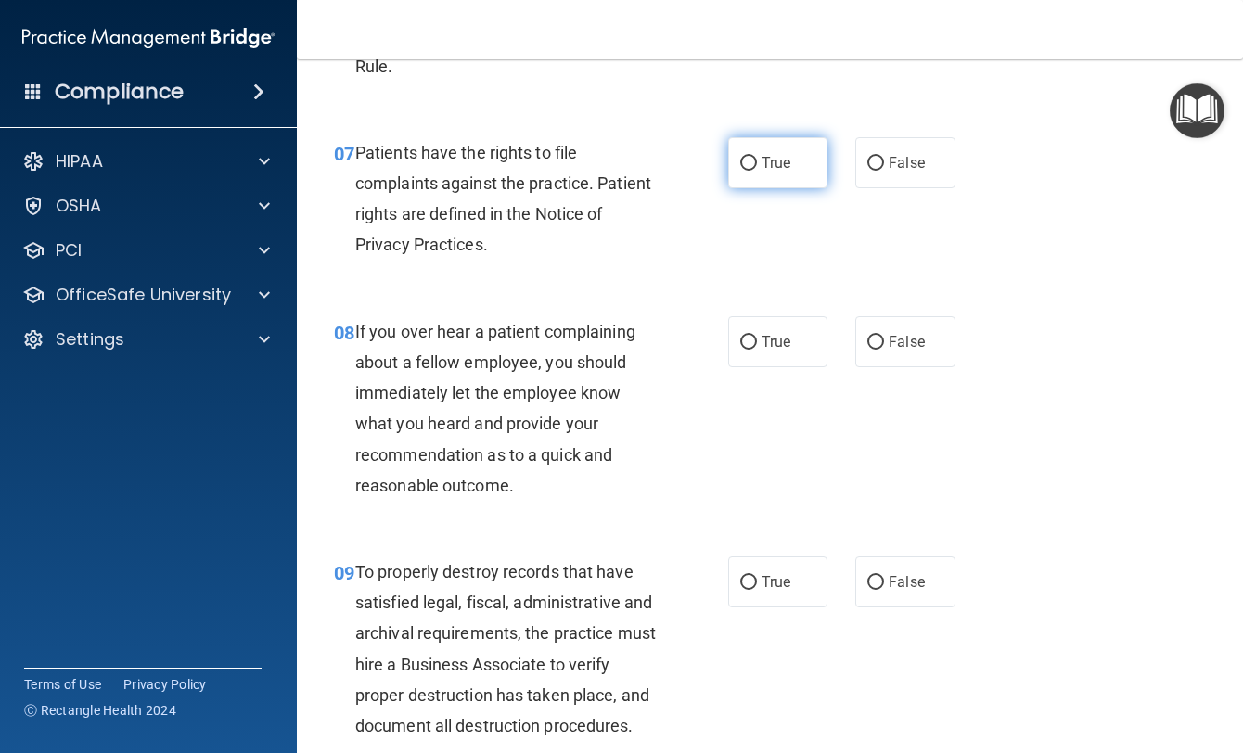
click at [777, 172] on span "True" at bounding box center [776, 163] width 29 height 18
click at [757, 171] on input "True" at bounding box center [748, 164] width 17 height 14
radio input "true"
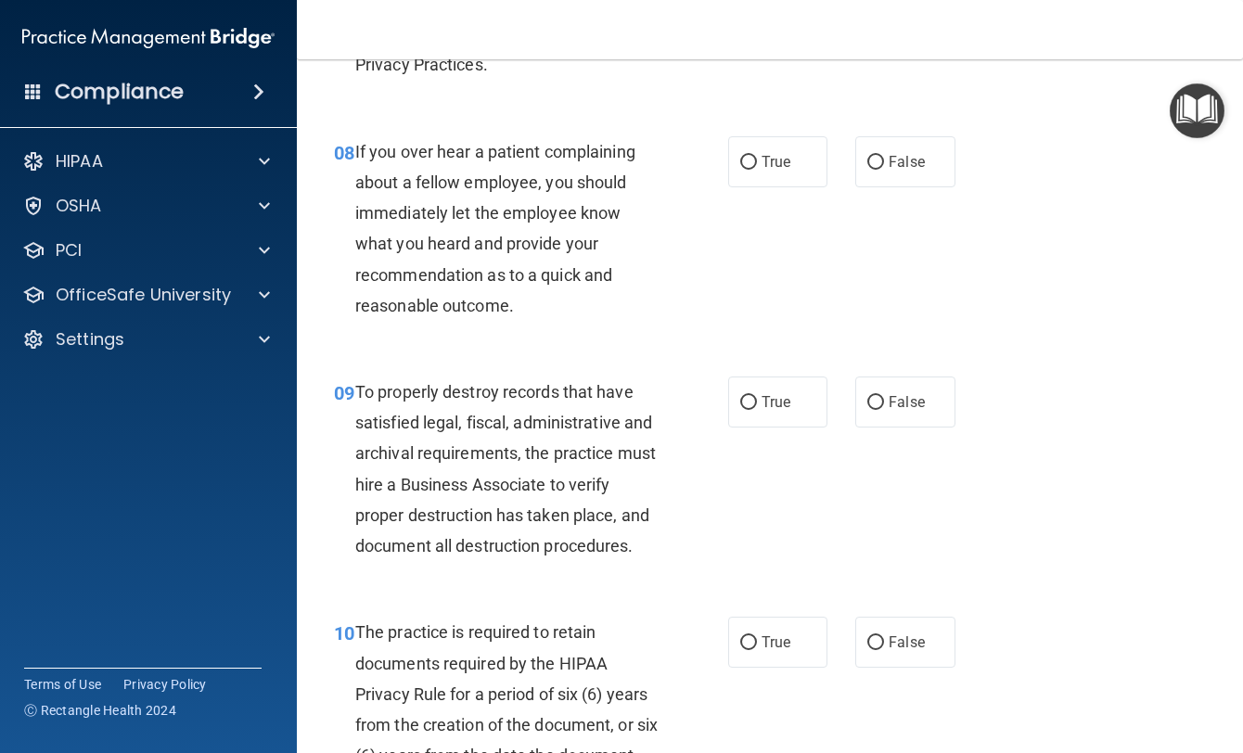
scroll to position [1577, 0]
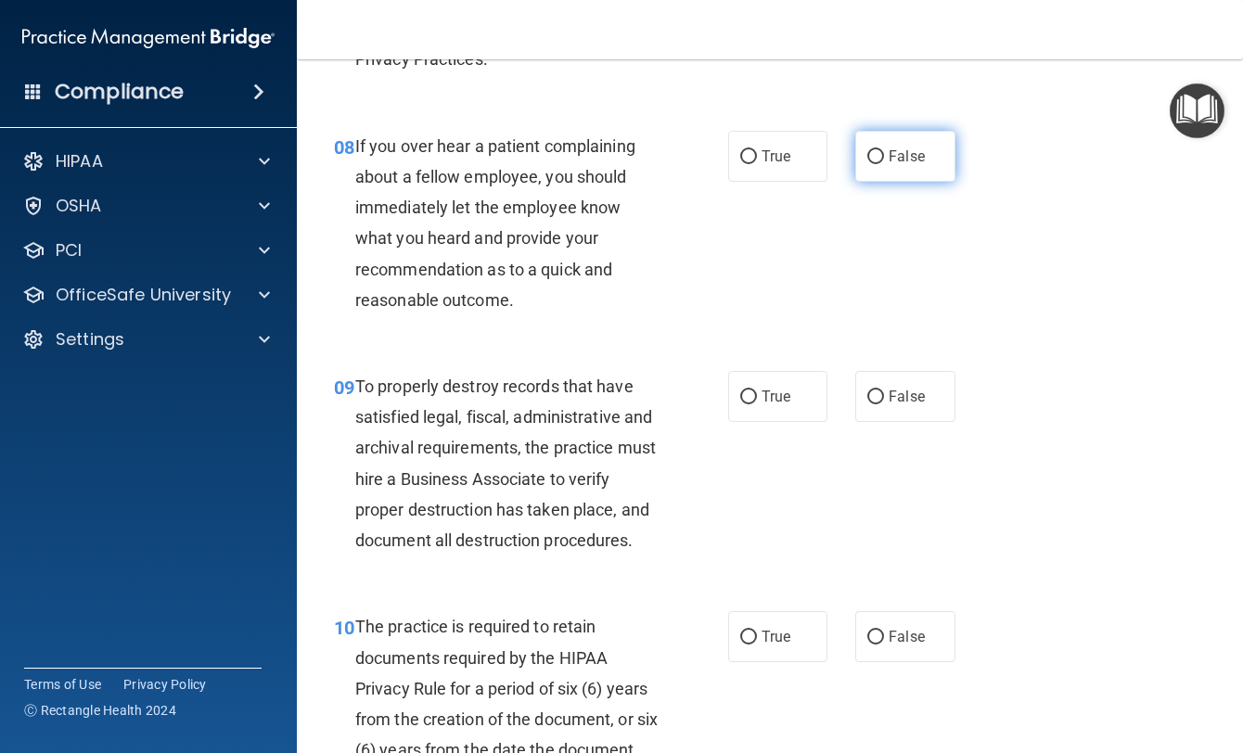
click at [867, 164] on input "False" at bounding box center [875, 157] width 17 height 14
radio input "true"
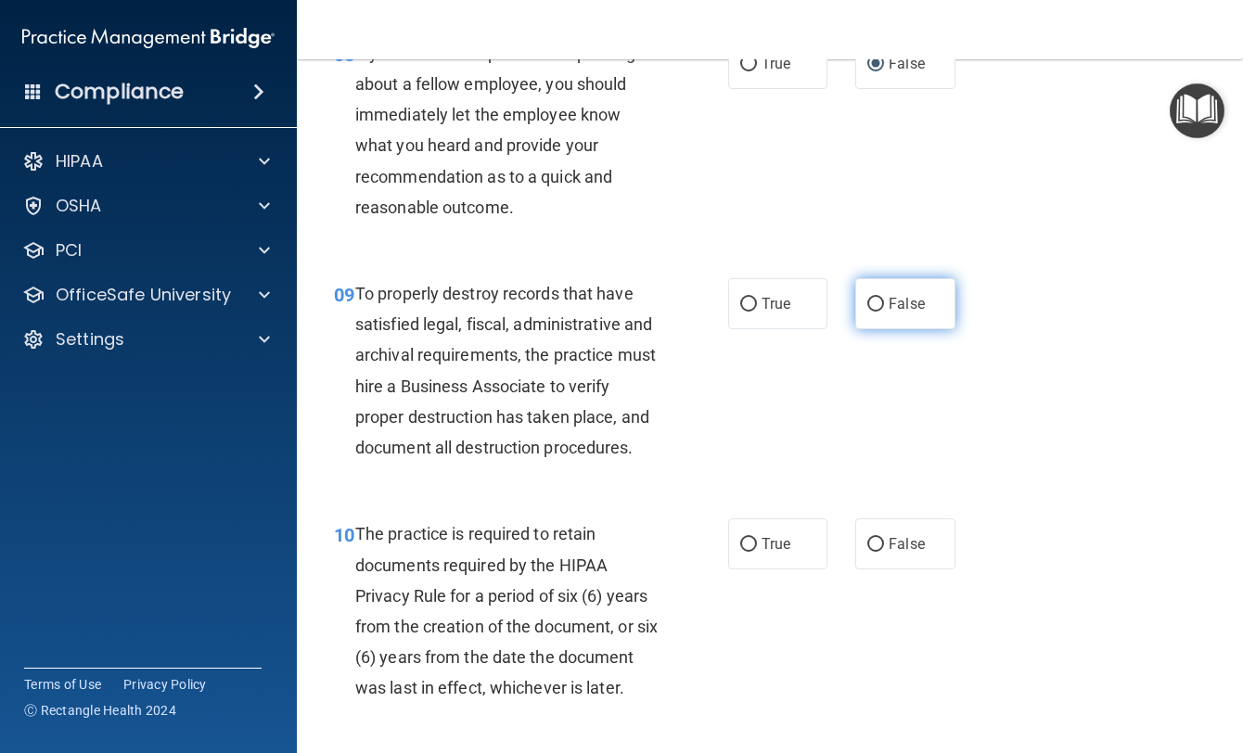
click at [885, 329] on label "False" at bounding box center [904, 303] width 99 height 51
click at [884, 312] on input "False" at bounding box center [875, 305] width 17 height 14
radio input "true"
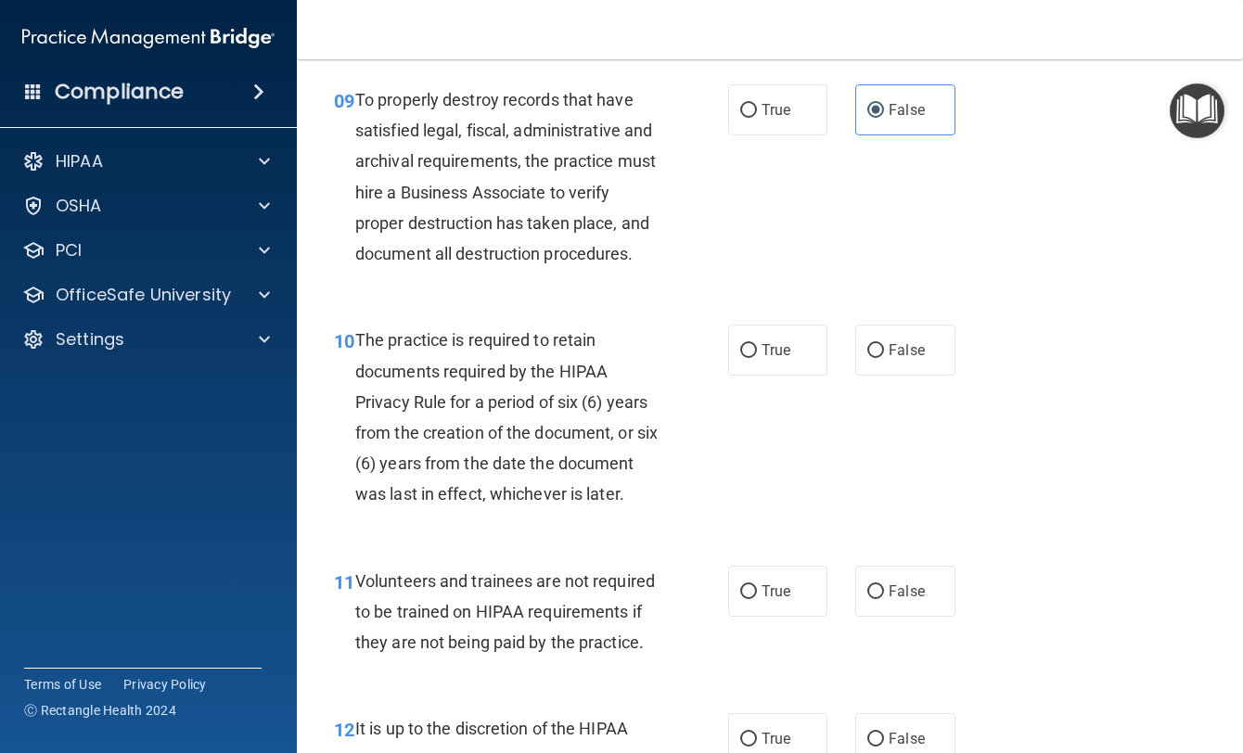
scroll to position [1855, 0]
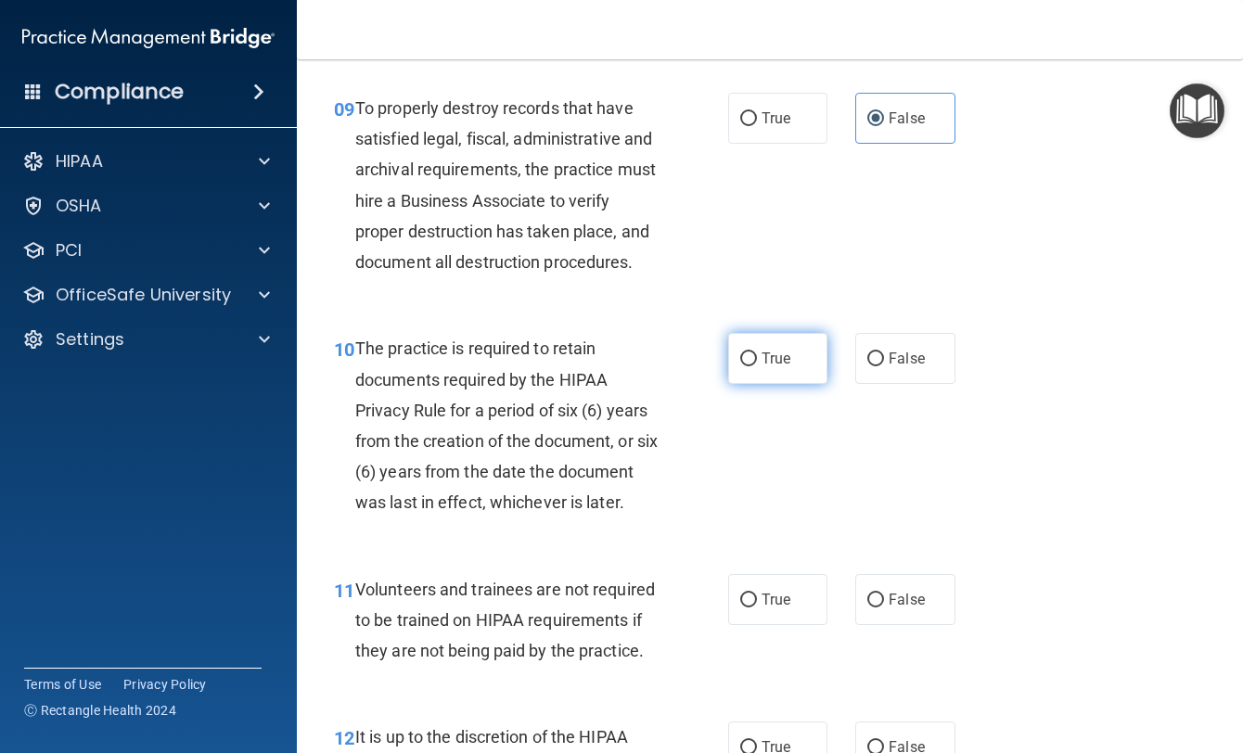
click at [754, 384] on label "True" at bounding box center [777, 358] width 99 height 51
click at [754, 366] on input "True" at bounding box center [748, 360] width 17 height 14
radio input "true"
drag, startPoint x: 890, startPoint y: 681, endPoint x: 893, endPoint y: 703, distance: 22.6
click at [889, 682] on div "11 Volunteers and trainees are not required to be trained on HIPAA requirements…" at bounding box center [770, 625] width 900 height 148
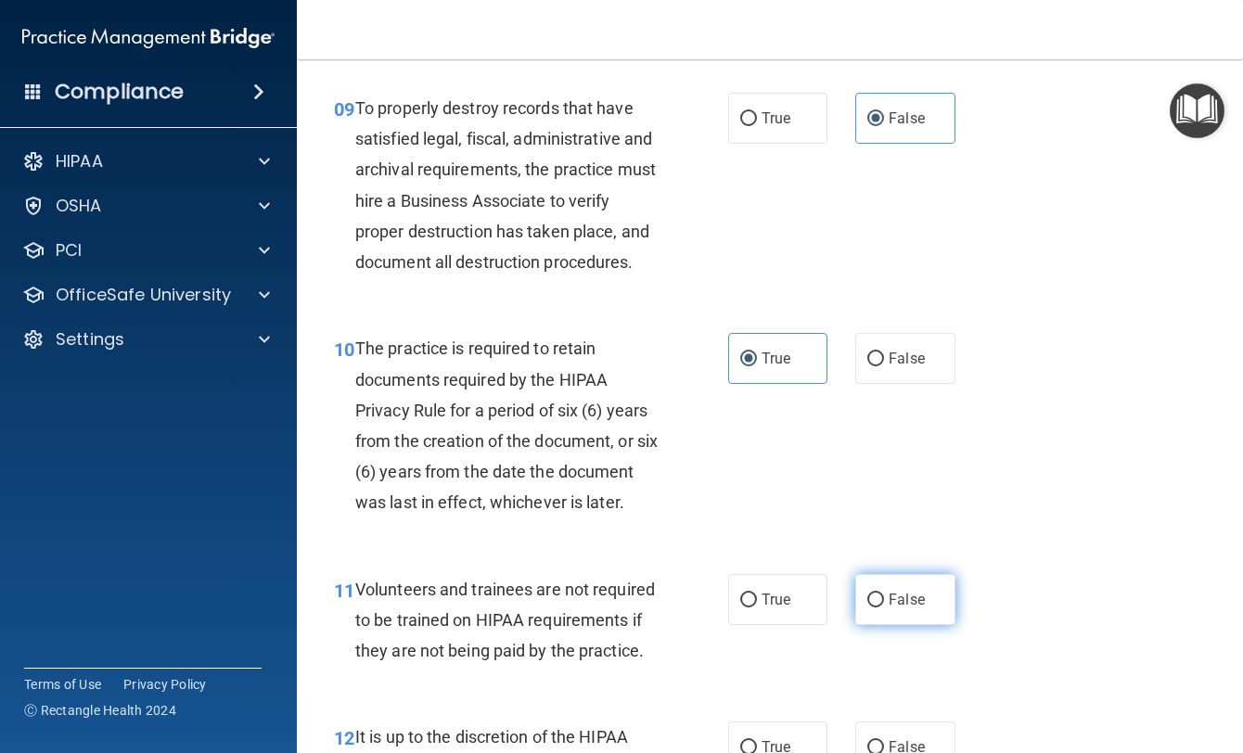
click at [893, 625] on label "False" at bounding box center [904, 599] width 99 height 51
click at [884, 608] on input "False" at bounding box center [875, 601] width 17 height 14
radio input "true"
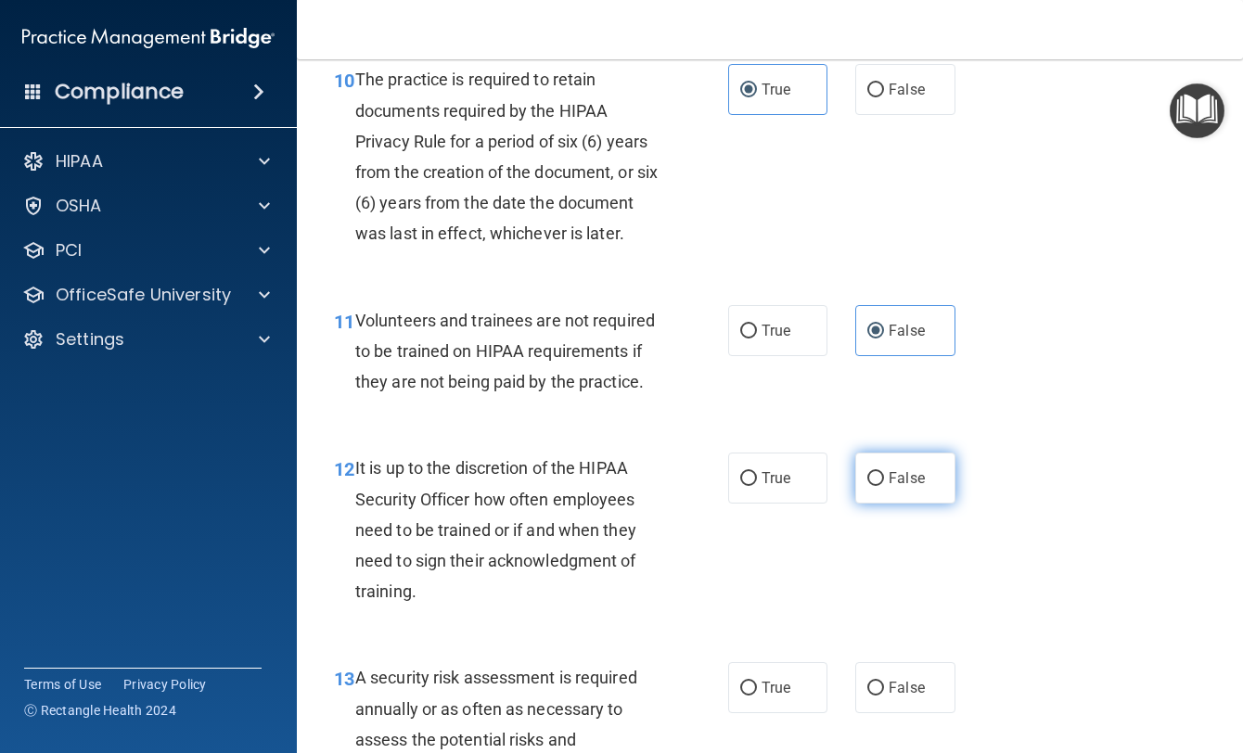
scroll to position [2134, 0]
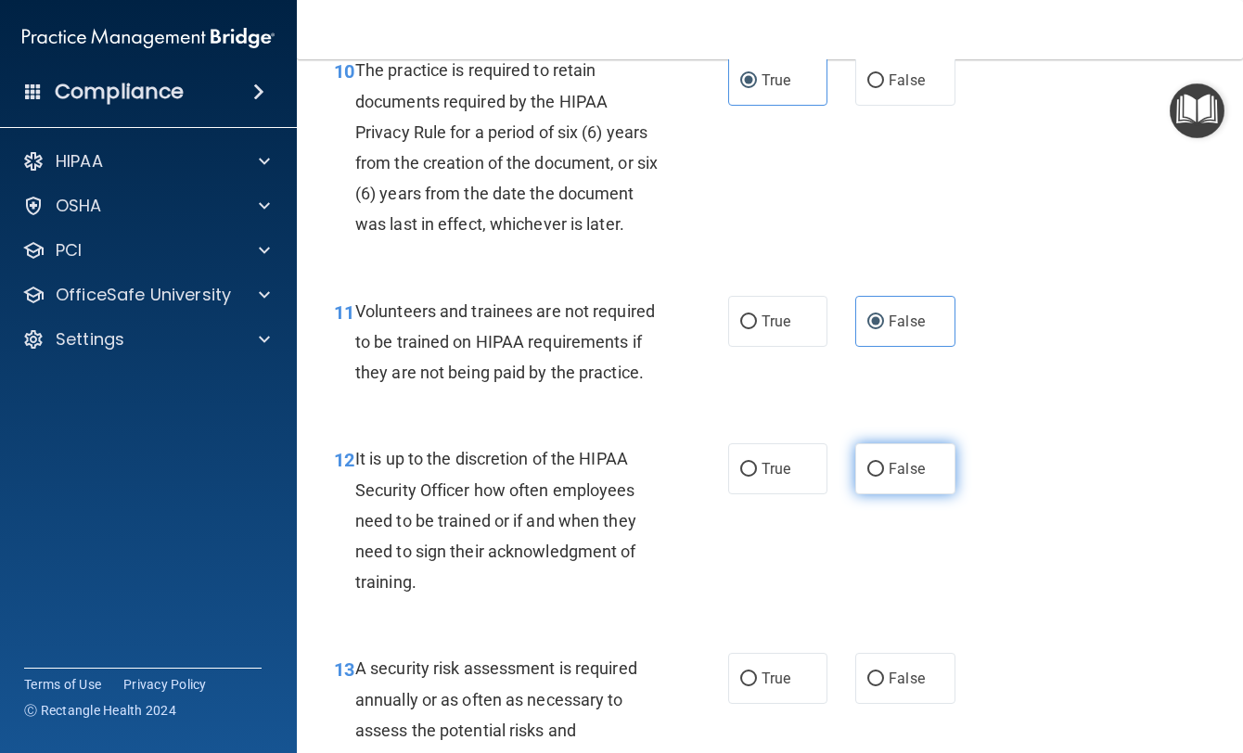
click at [877, 494] on label "False" at bounding box center [904, 468] width 99 height 51
click at [877, 477] on input "False" at bounding box center [875, 470] width 17 height 14
radio input "true"
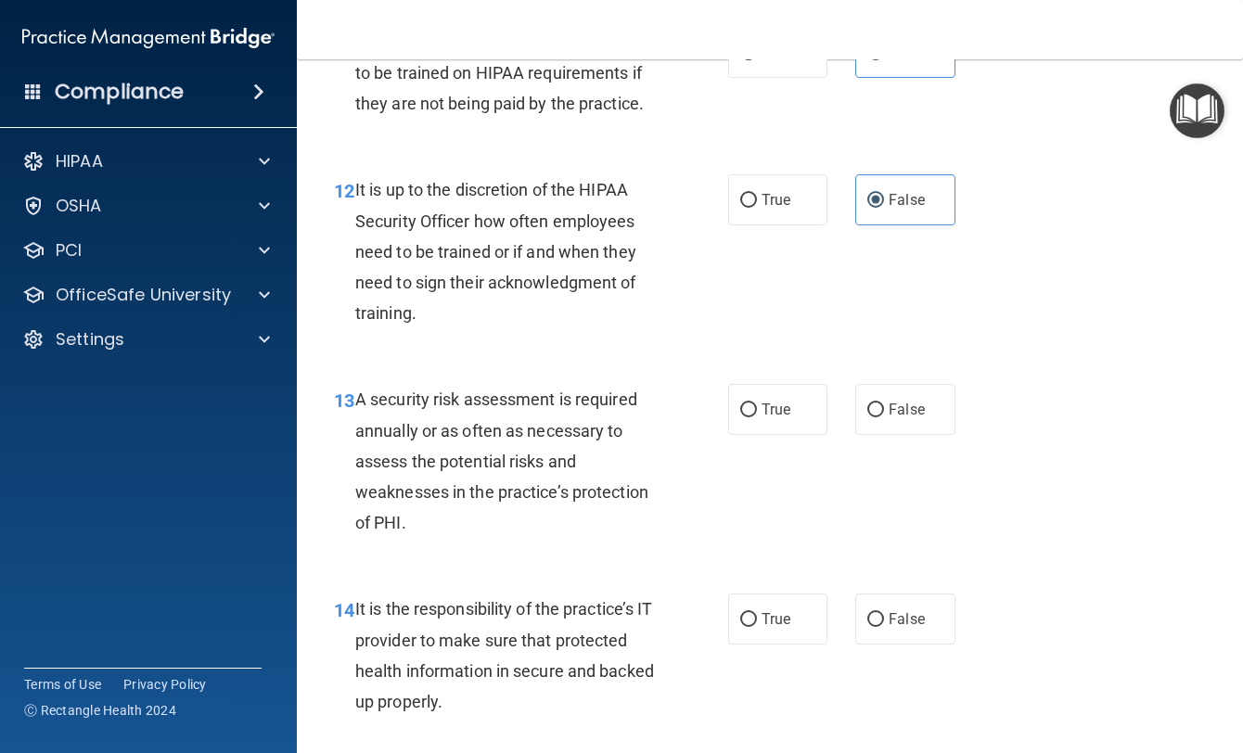
scroll to position [2412, 0]
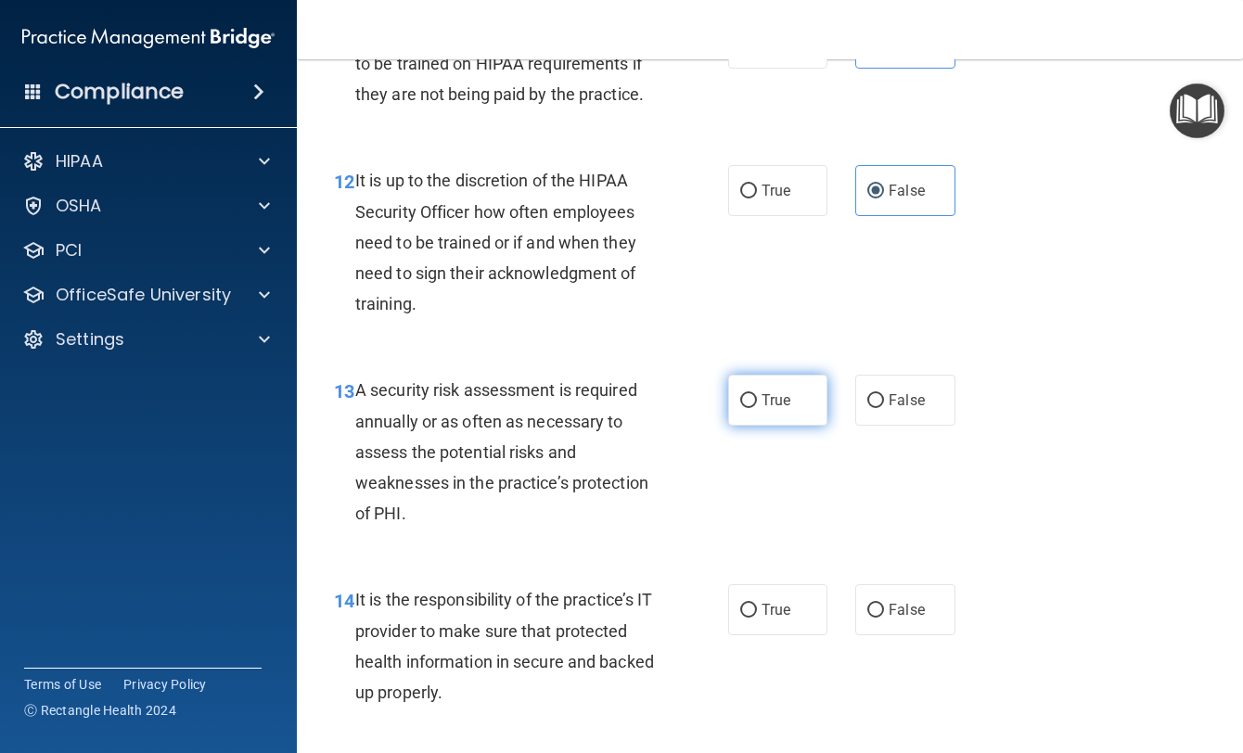
click at [795, 426] on label "True" at bounding box center [777, 400] width 99 height 51
click at [757, 408] on input "True" at bounding box center [748, 401] width 17 height 14
radio input "true"
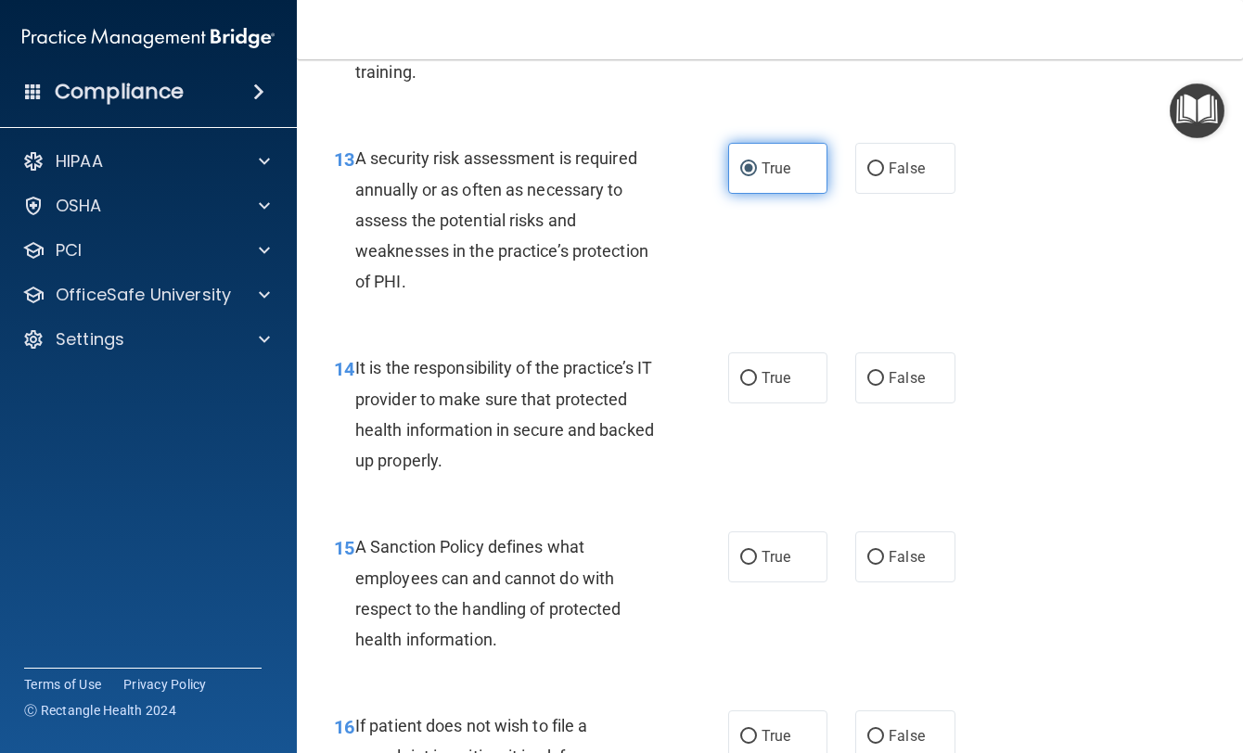
scroll to position [2690, 0]
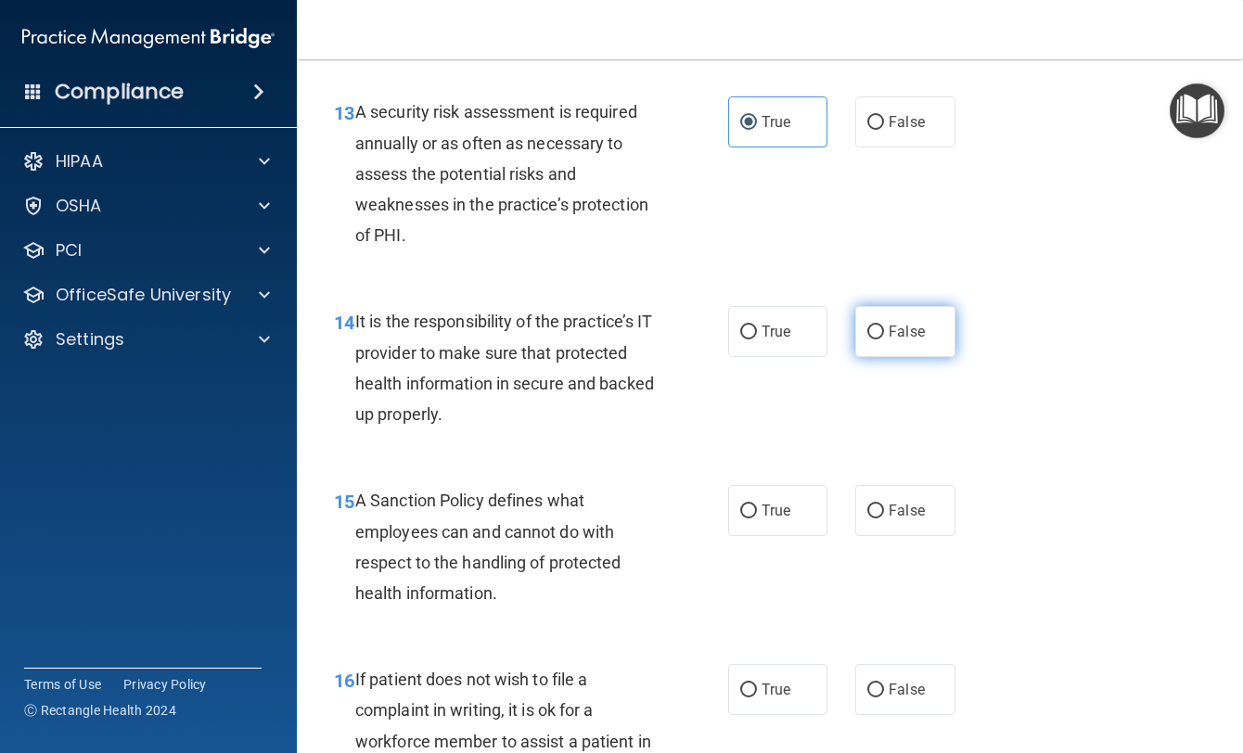
click at [865, 357] on label "False" at bounding box center [904, 331] width 99 height 51
click at [867, 340] on input "False" at bounding box center [875, 333] width 17 height 14
radio input "true"
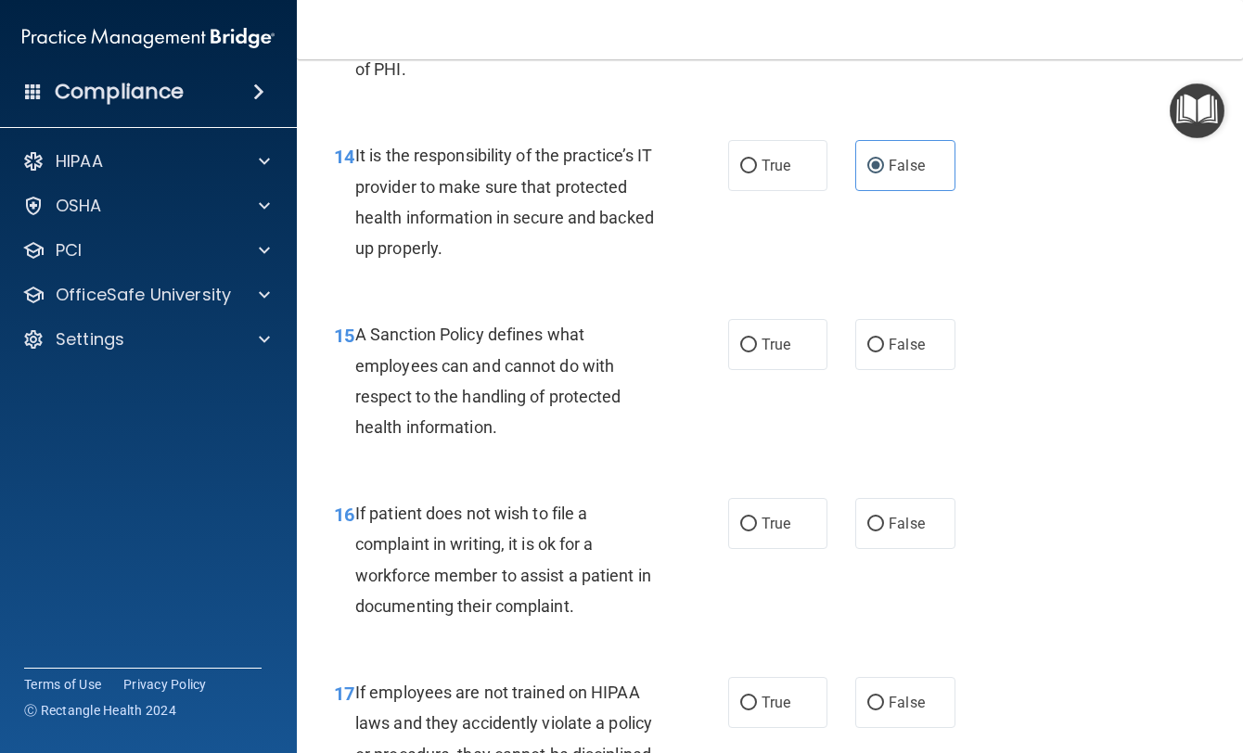
scroll to position [2968, 0]
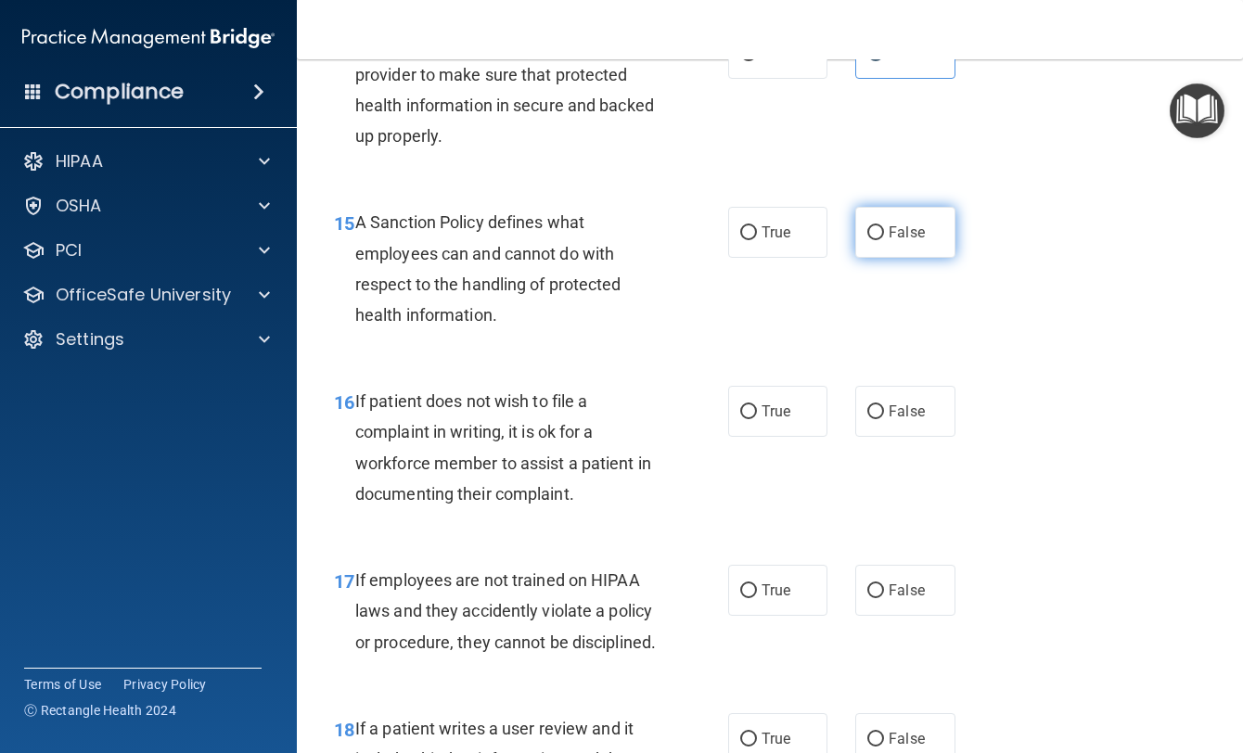
click at [855, 258] on label "False" at bounding box center [904, 232] width 99 height 51
click at [867, 240] on input "False" at bounding box center [875, 233] width 17 height 14
radio input "true"
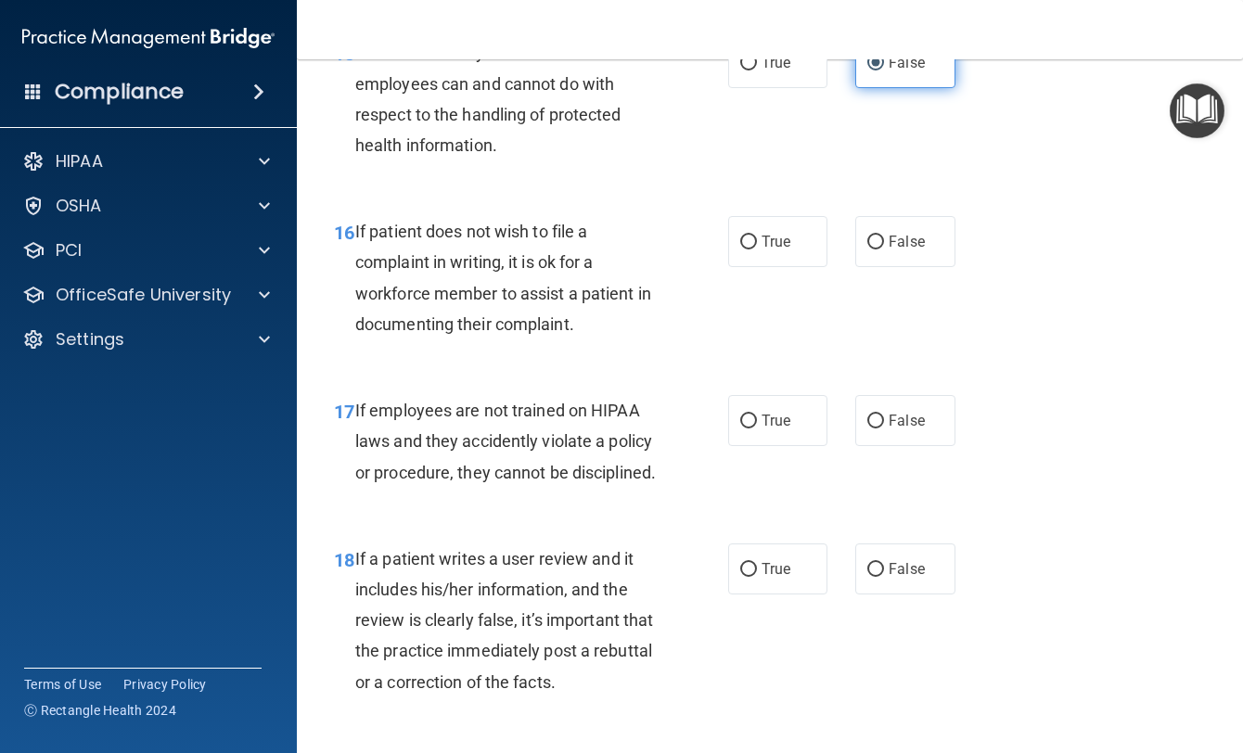
scroll to position [3154, 0]
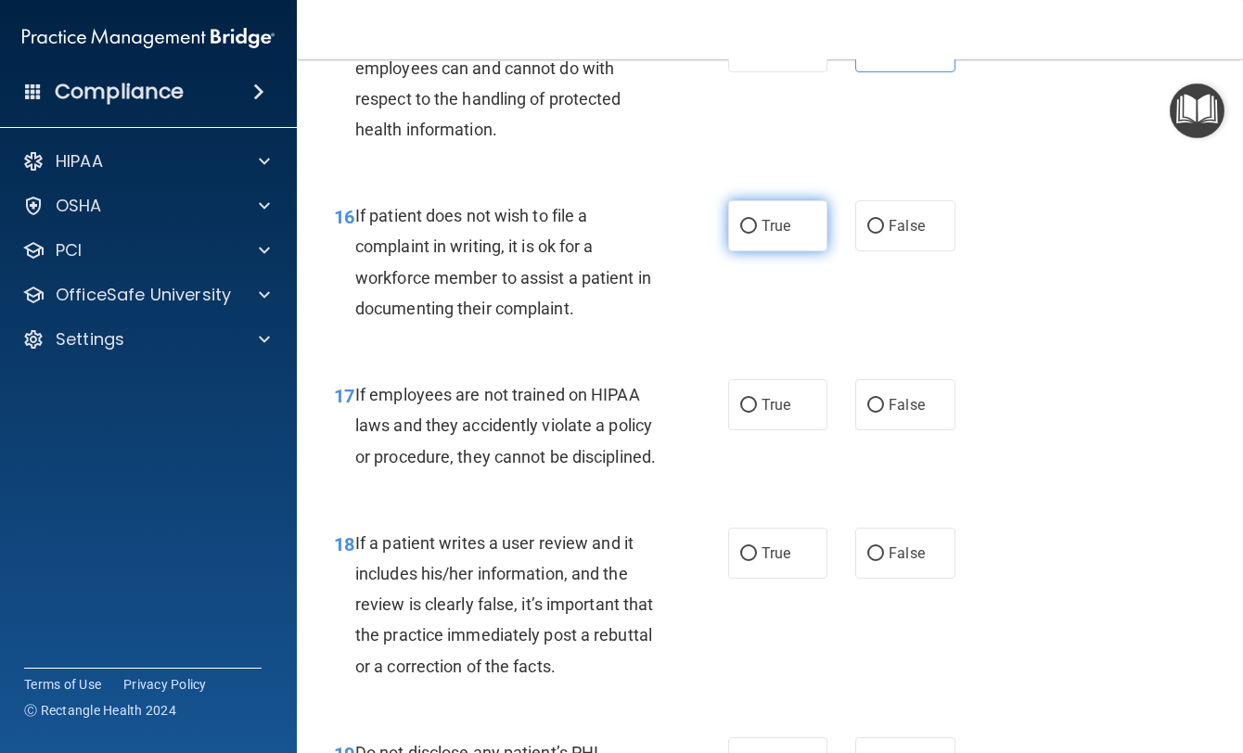
click at [762, 235] on span "True" at bounding box center [776, 226] width 29 height 18
click at [757, 234] on input "True" at bounding box center [748, 227] width 17 height 14
radio input "true"
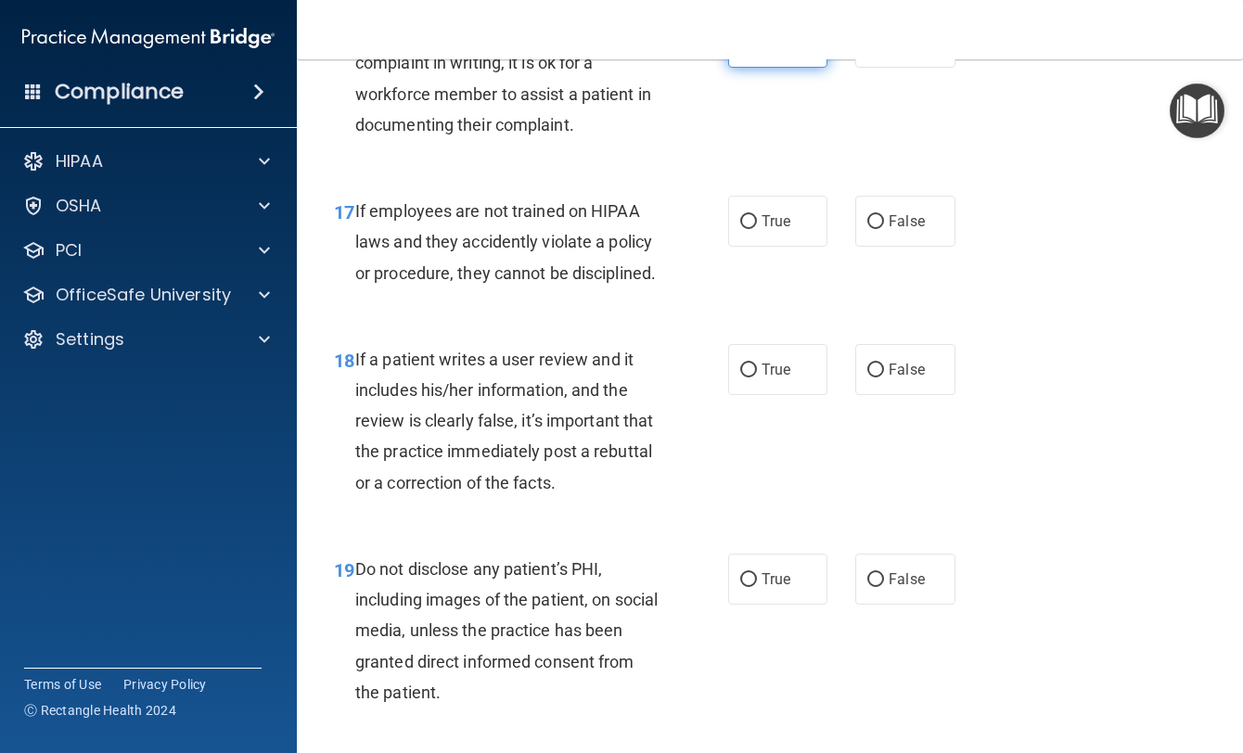
scroll to position [3339, 0]
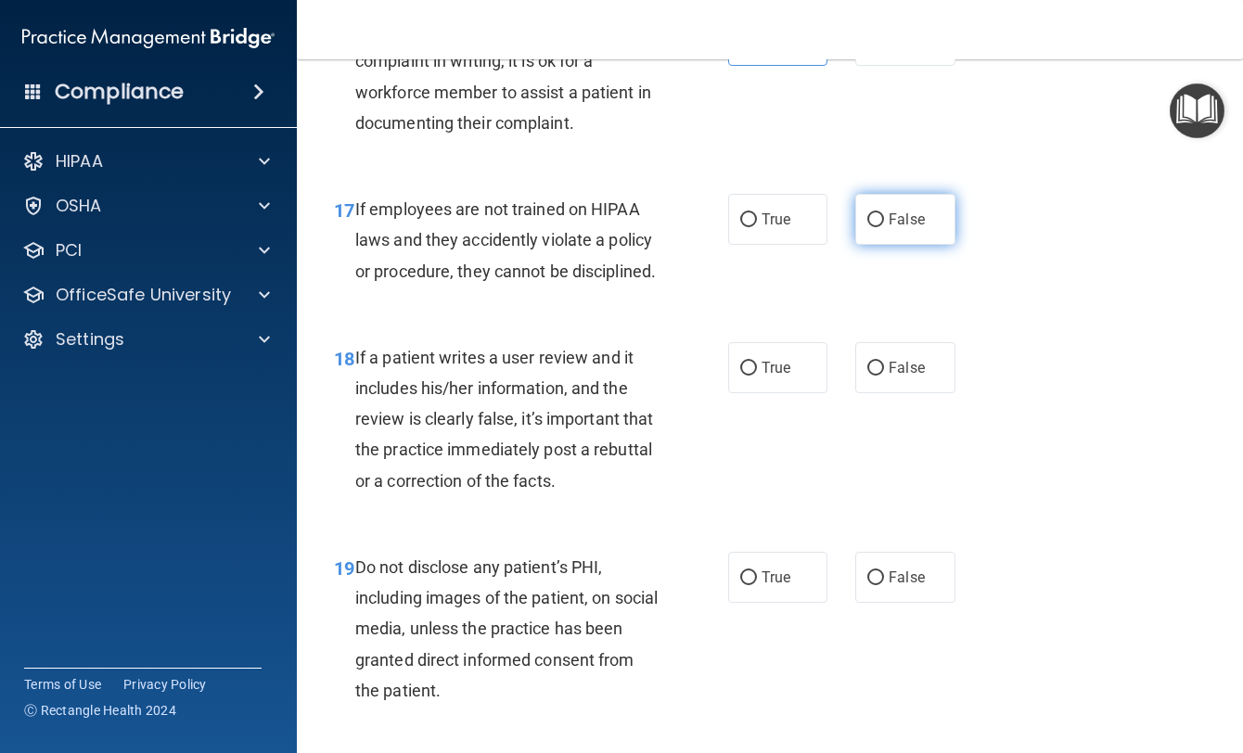
click at [858, 245] on label "False" at bounding box center [904, 219] width 99 height 51
click at [867, 227] on input "False" at bounding box center [875, 220] width 17 height 14
radio input "true"
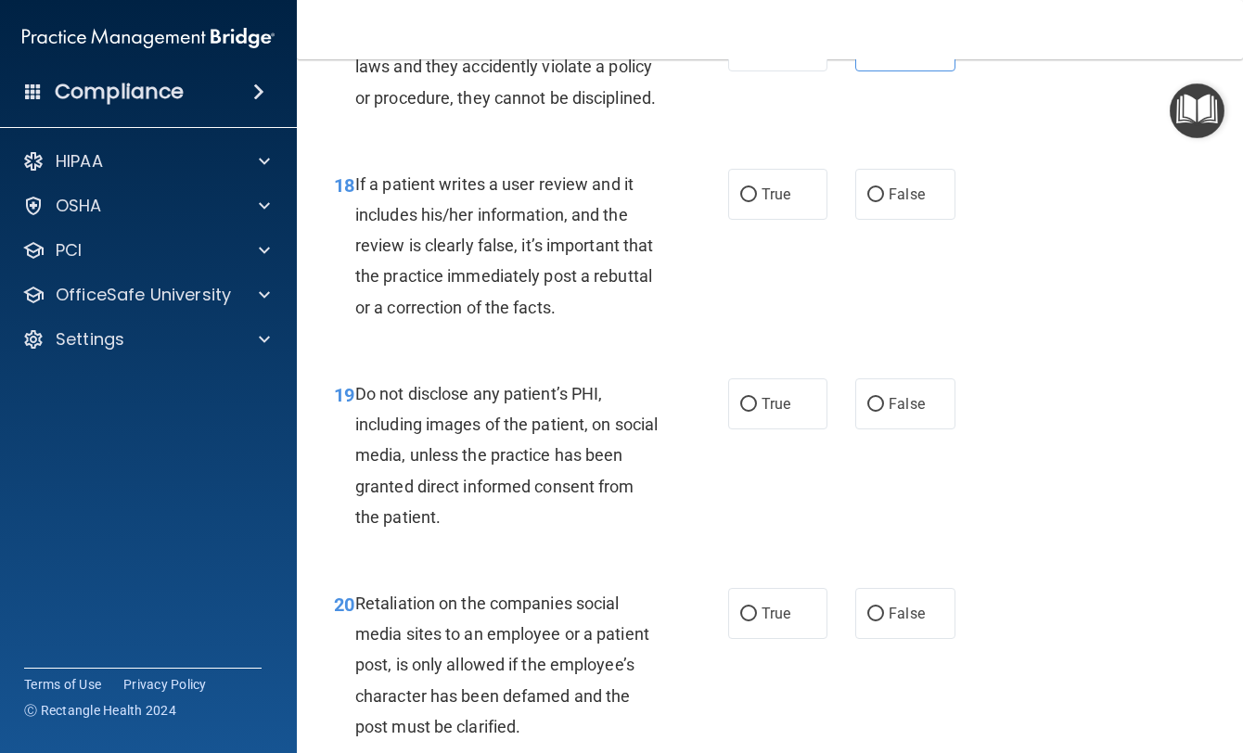
scroll to position [3525, 0]
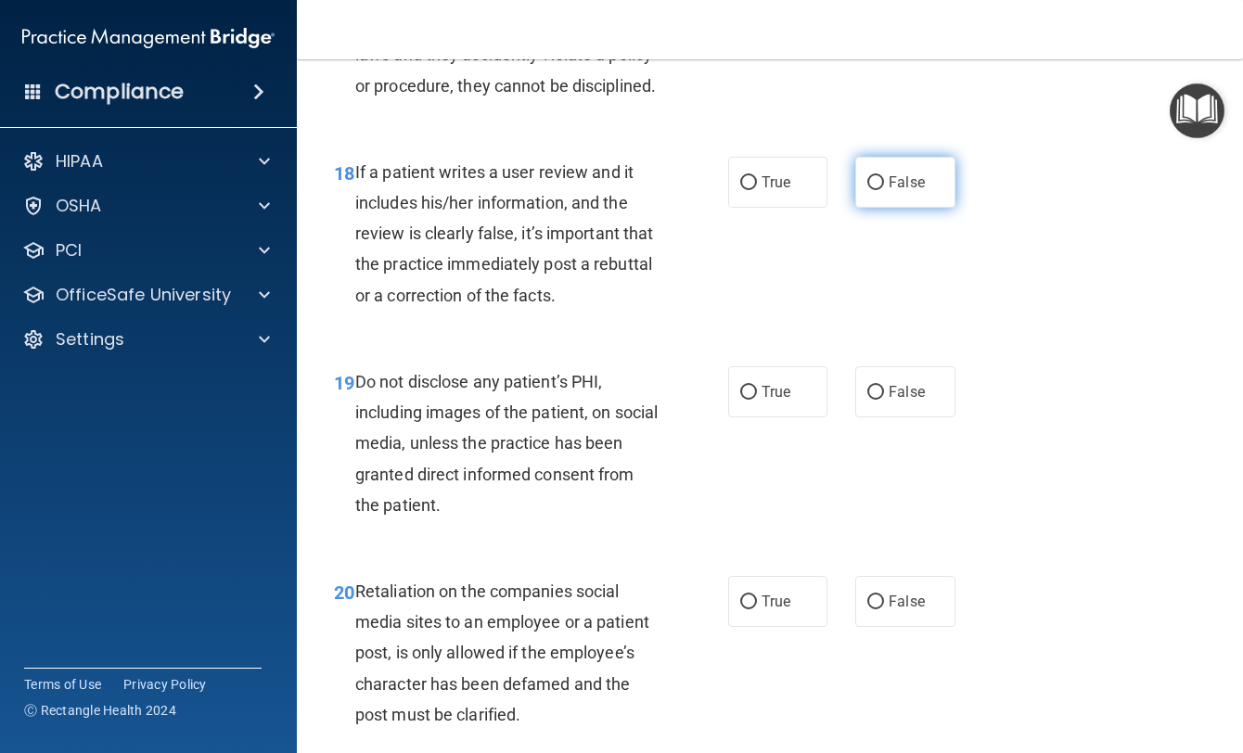
click at [891, 208] on label "False" at bounding box center [904, 182] width 99 height 51
click at [884, 190] on input "False" at bounding box center [875, 183] width 17 height 14
radio input "true"
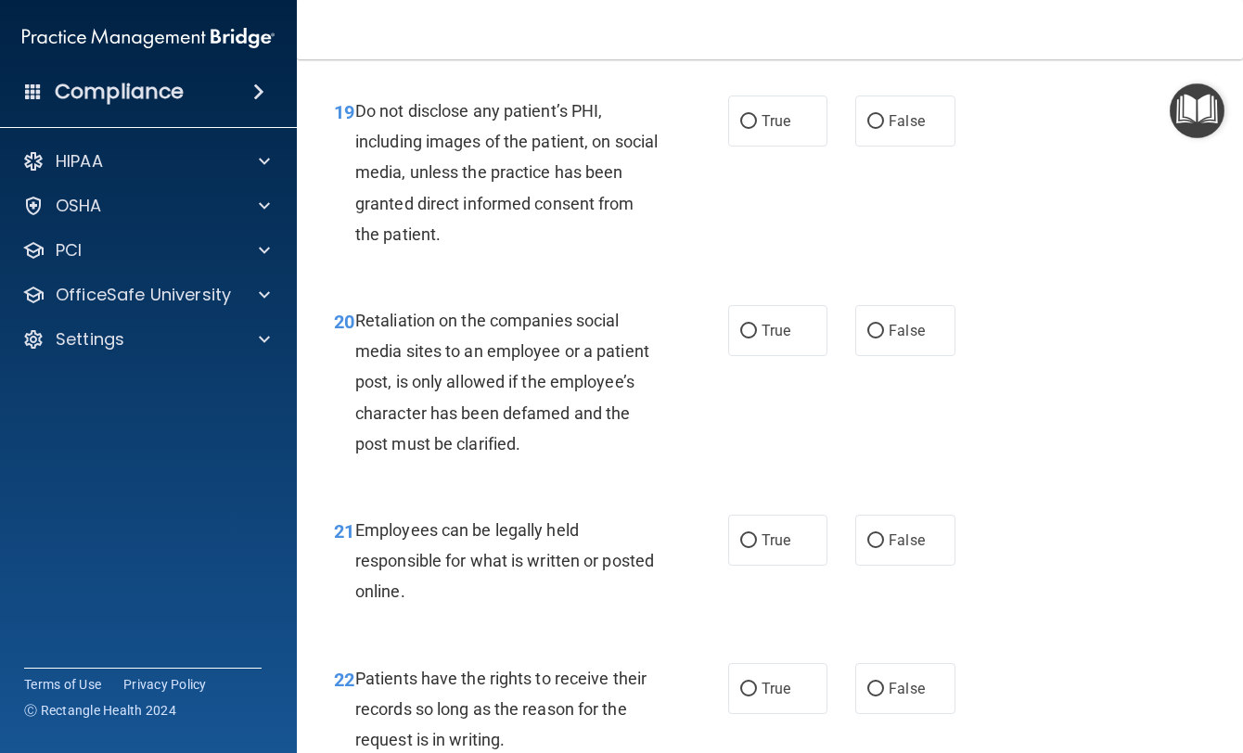
scroll to position [3803, 0]
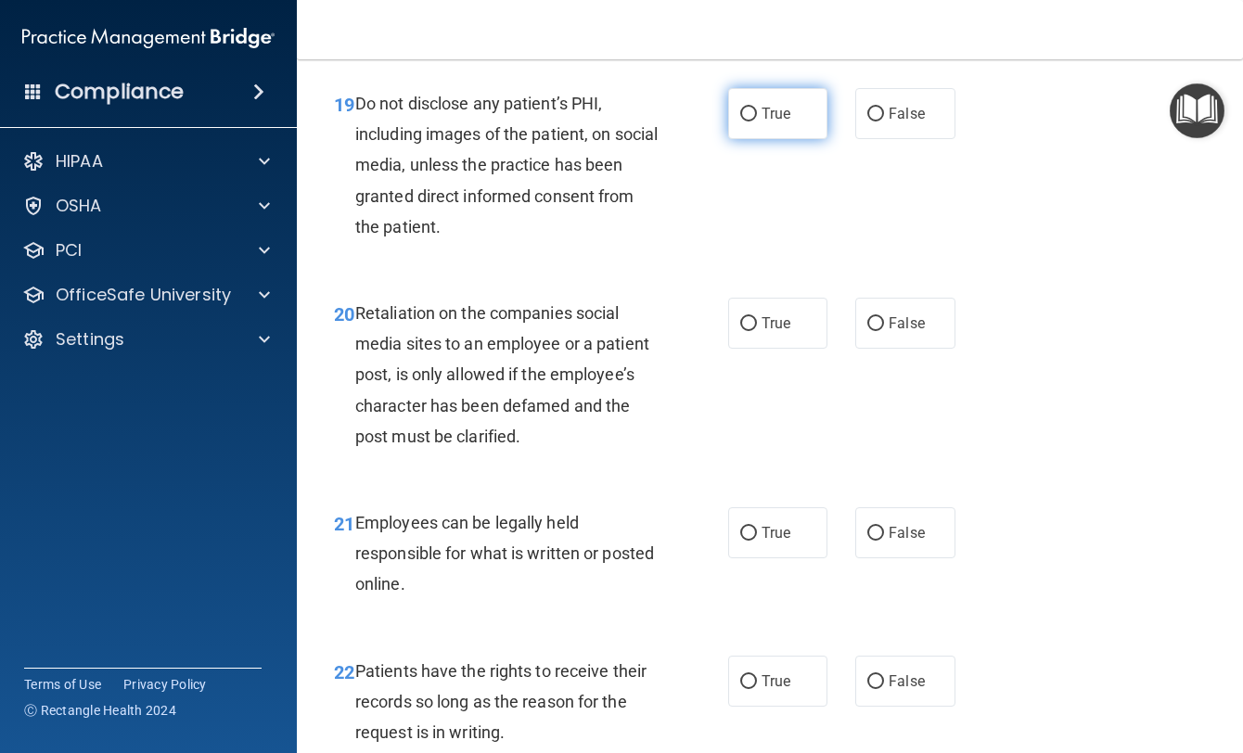
click at [780, 139] on label "True" at bounding box center [777, 113] width 99 height 51
click at [757, 122] on input "True" at bounding box center [748, 115] width 17 height 14
radio input "true"
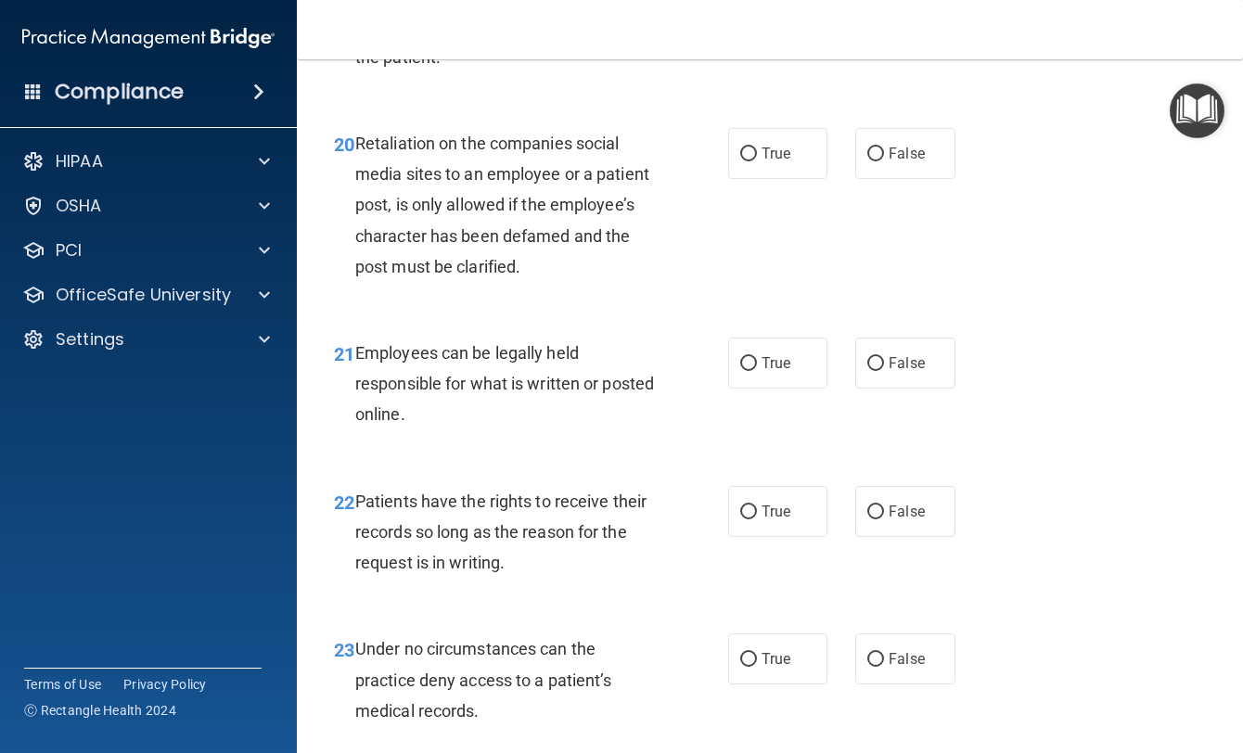
scroll to position [3989, 0]
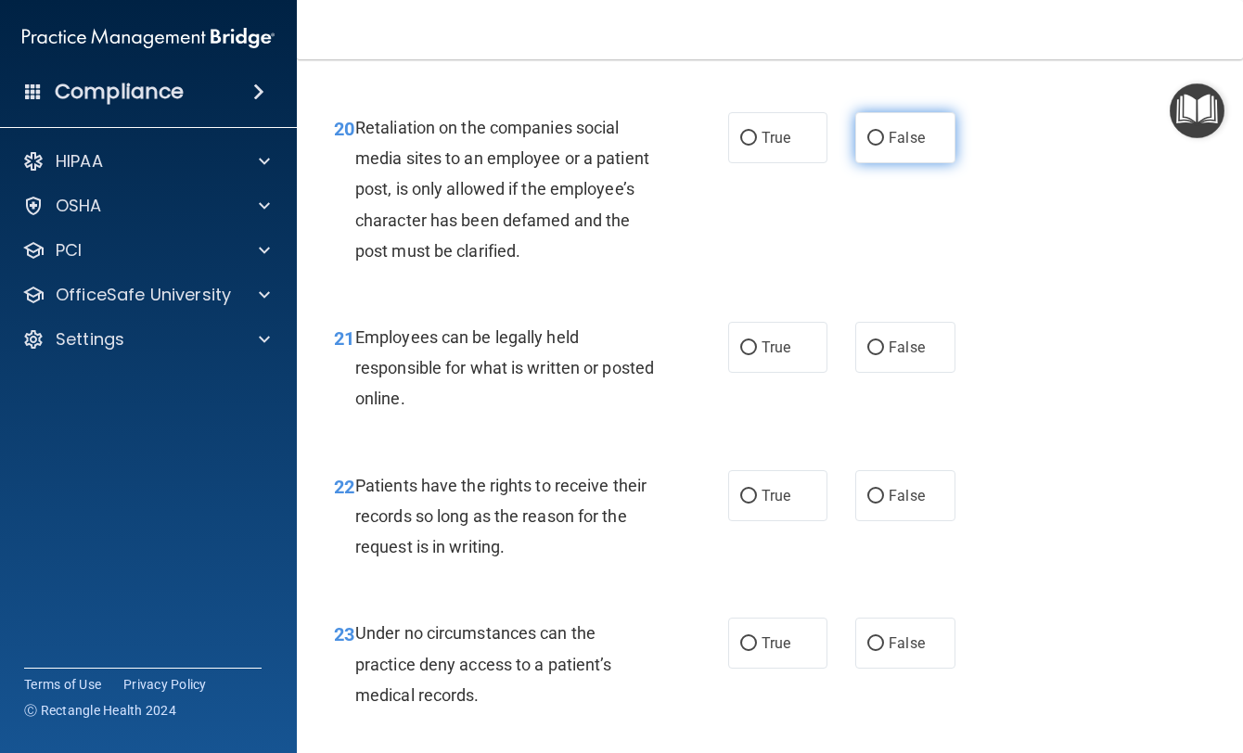
click at [864, 163] on label "False" at bounding box center [904, 137] width 99 height 51
click at [867, 146] on input "False" at bounding box center [875, 139] width 17 height 14
radio input "true"
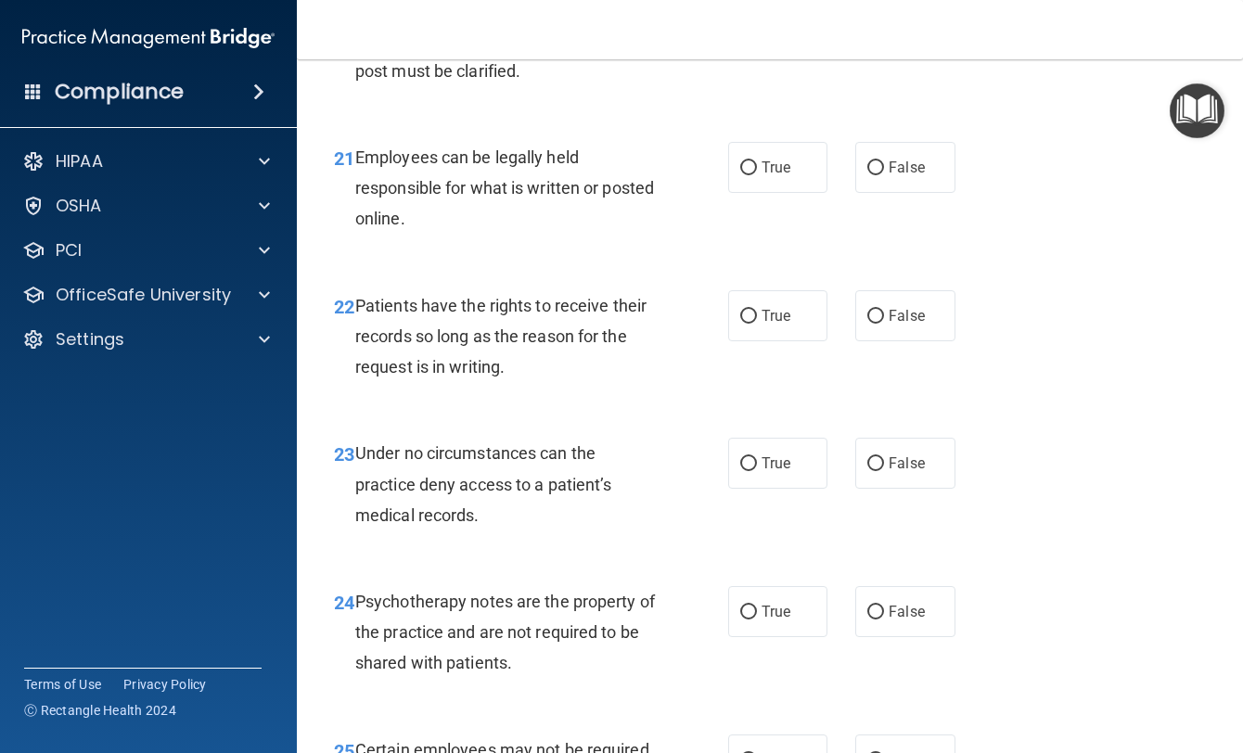
scroll to position [4174, 0]
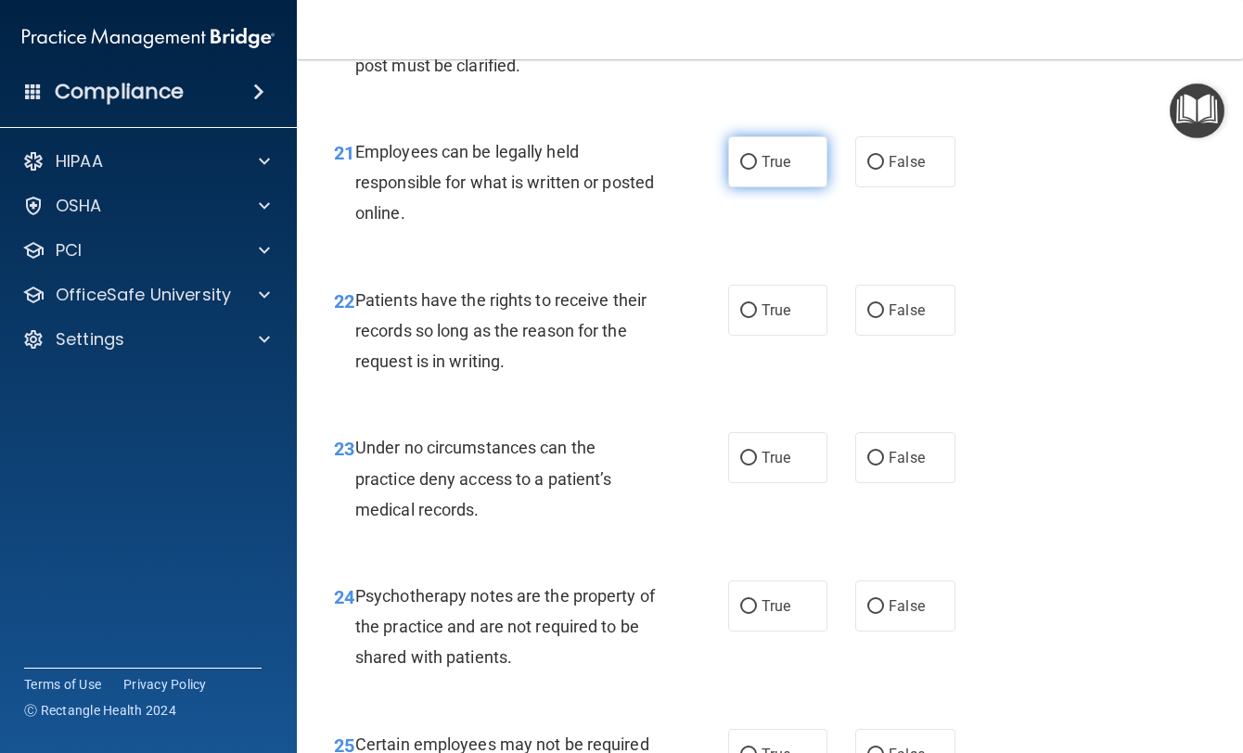
click at [786, 187] on label "True" at bounding box center [777, 161] width 99 height 51
click at [757, 170] on input "True" at bounding box center [748, 163] width 17 height 14
radio input "true"
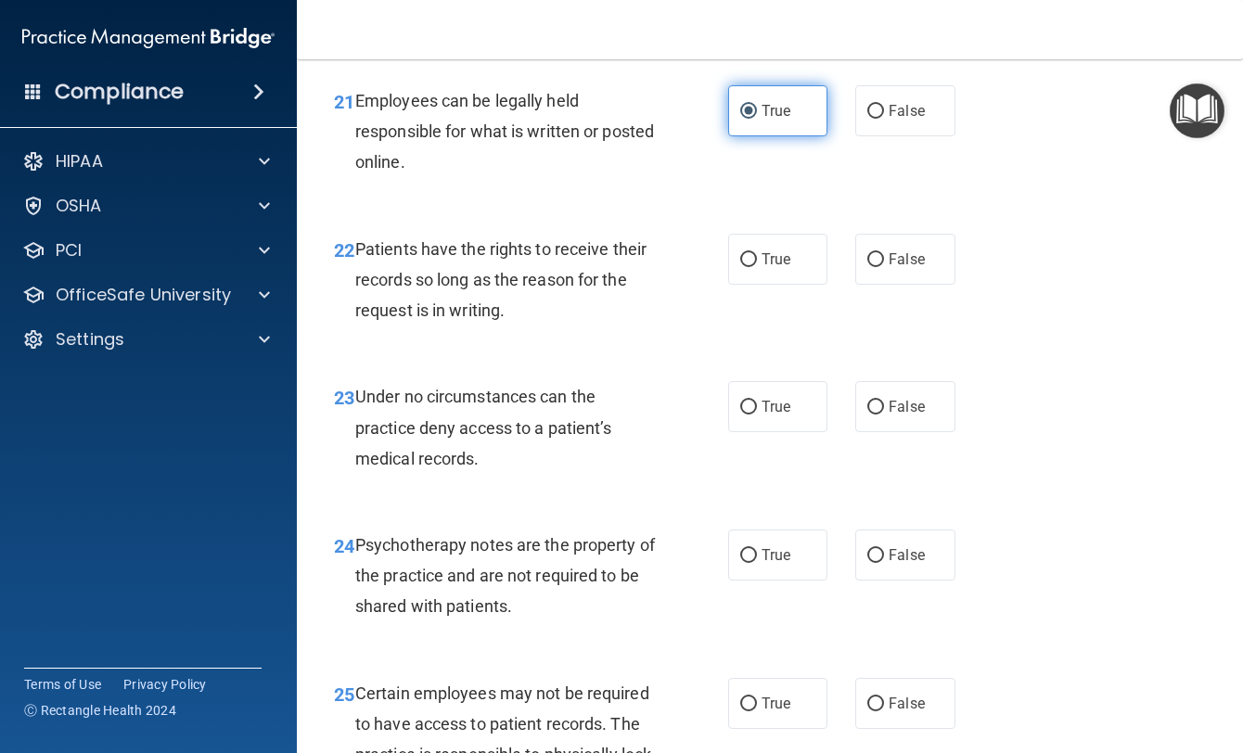
scroll to position [4267, 0]
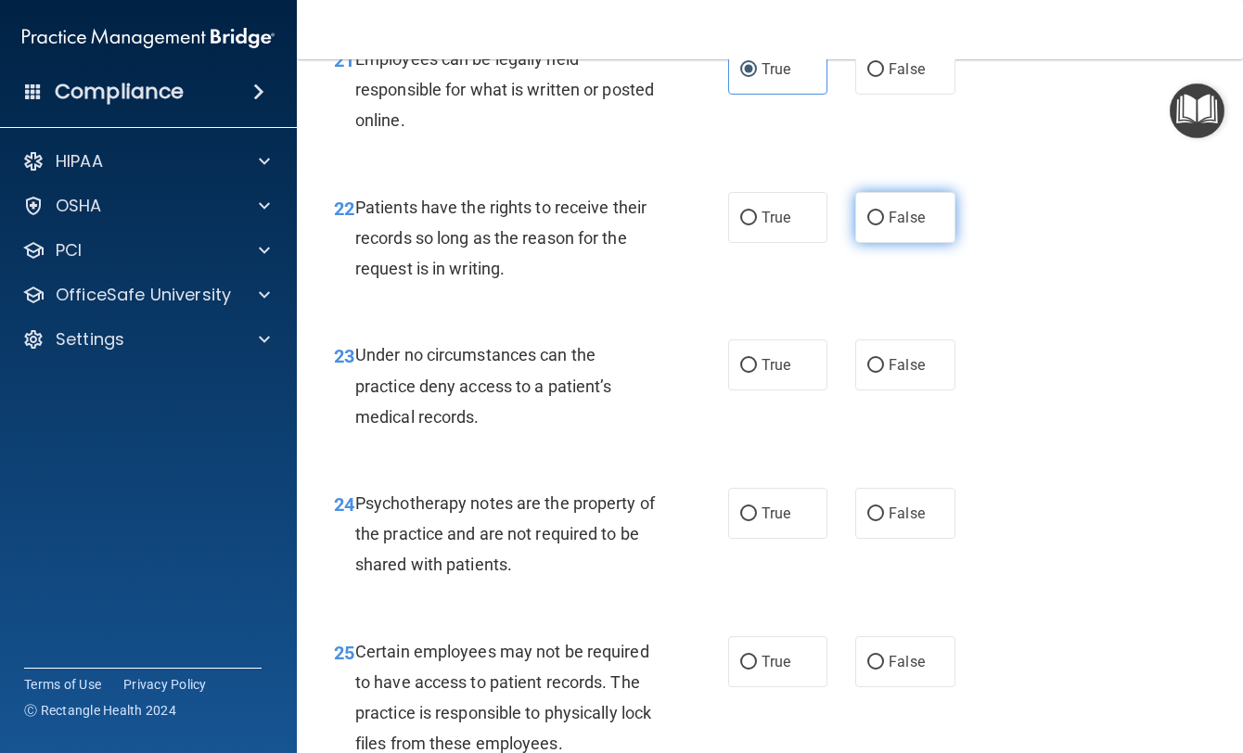
click at [867, 225] on input "False" at bounding box center [875, 219] width 17 height 14
radio input "true"
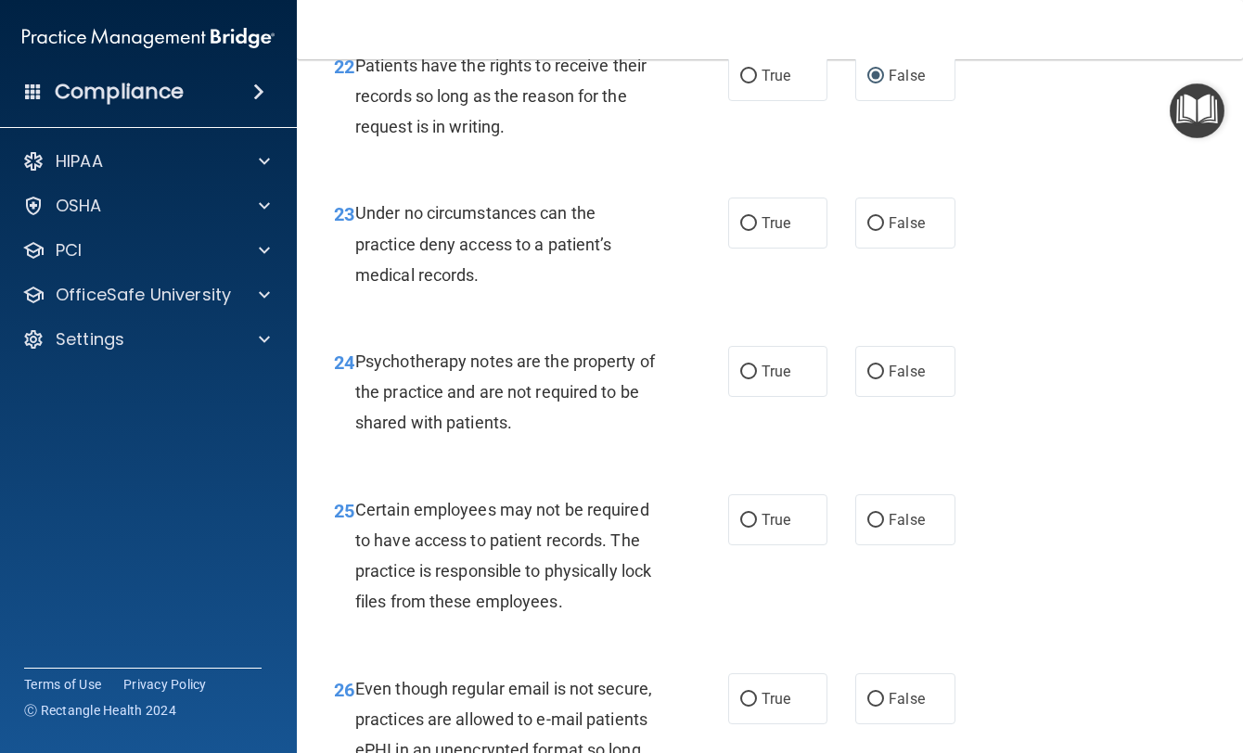
scroll to position [4453, 0]
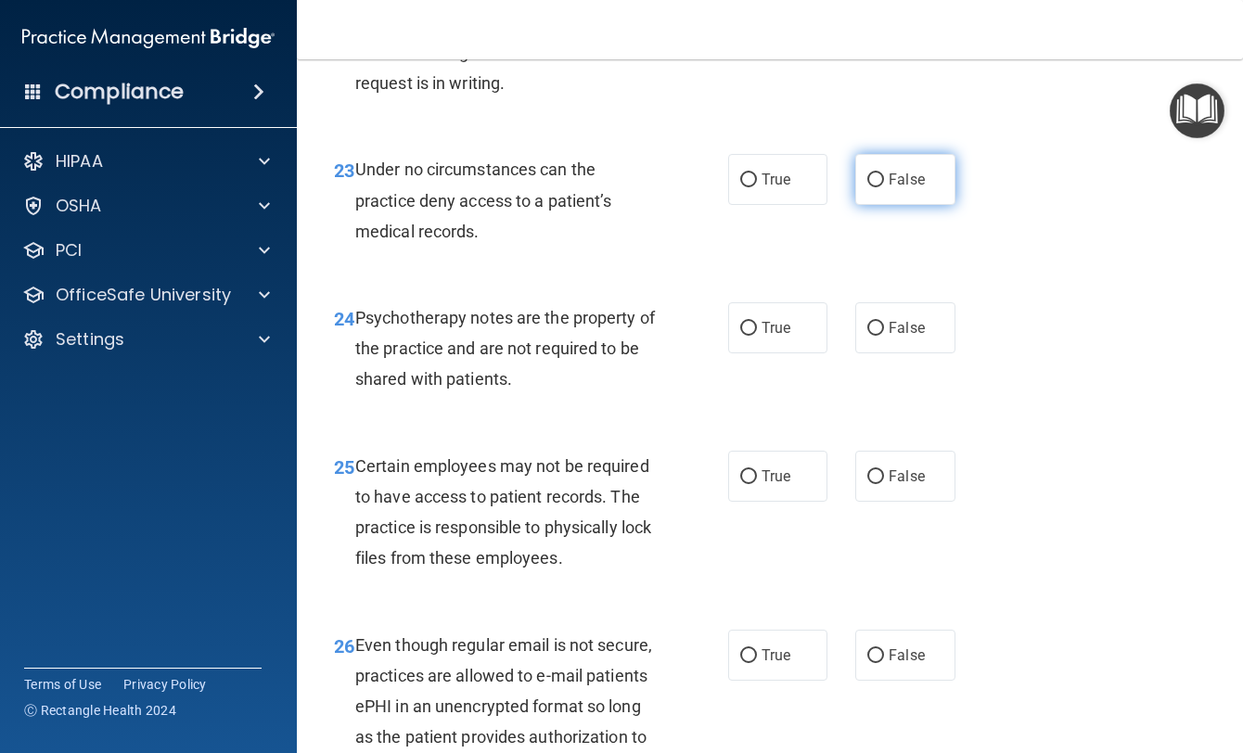
click at [856, 205] on label "False" at bounding box center [904, 179] width 99 height 51
click at [867, 187] on input "False" at bounding box center [875, 180] width 17 height 14
radio input "true"
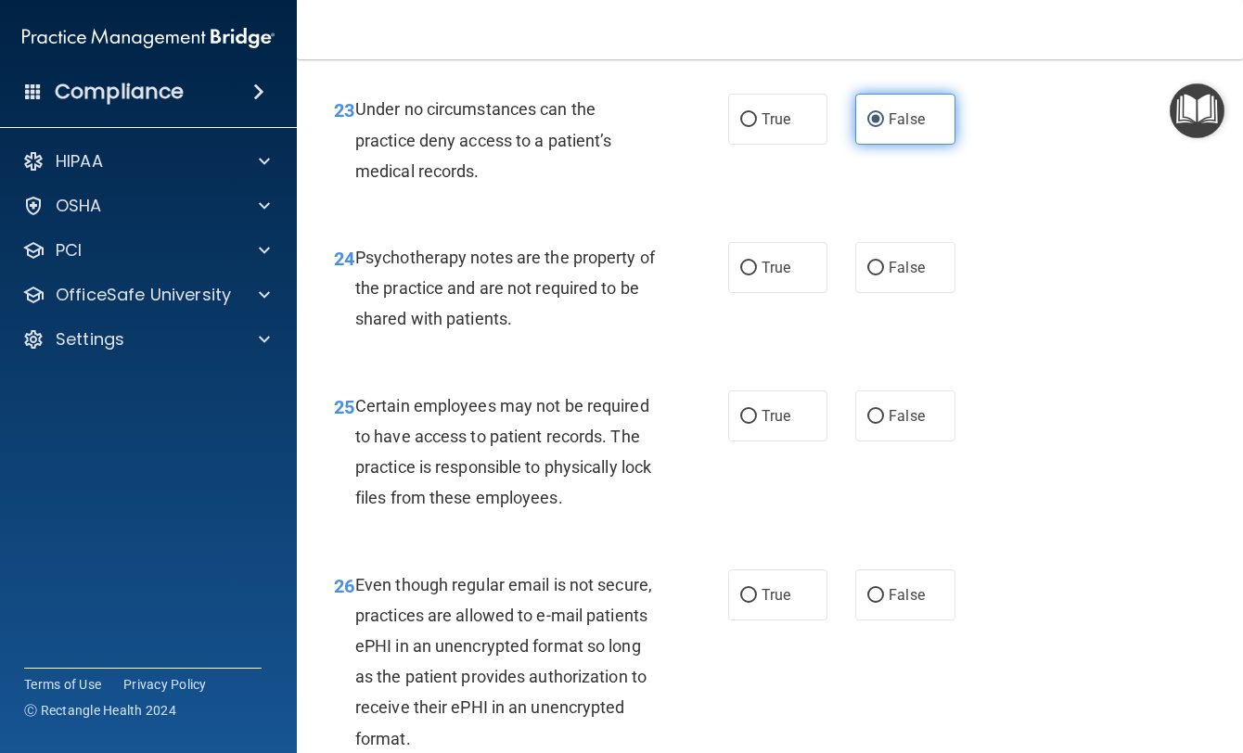
scroll to position [4545, 0]
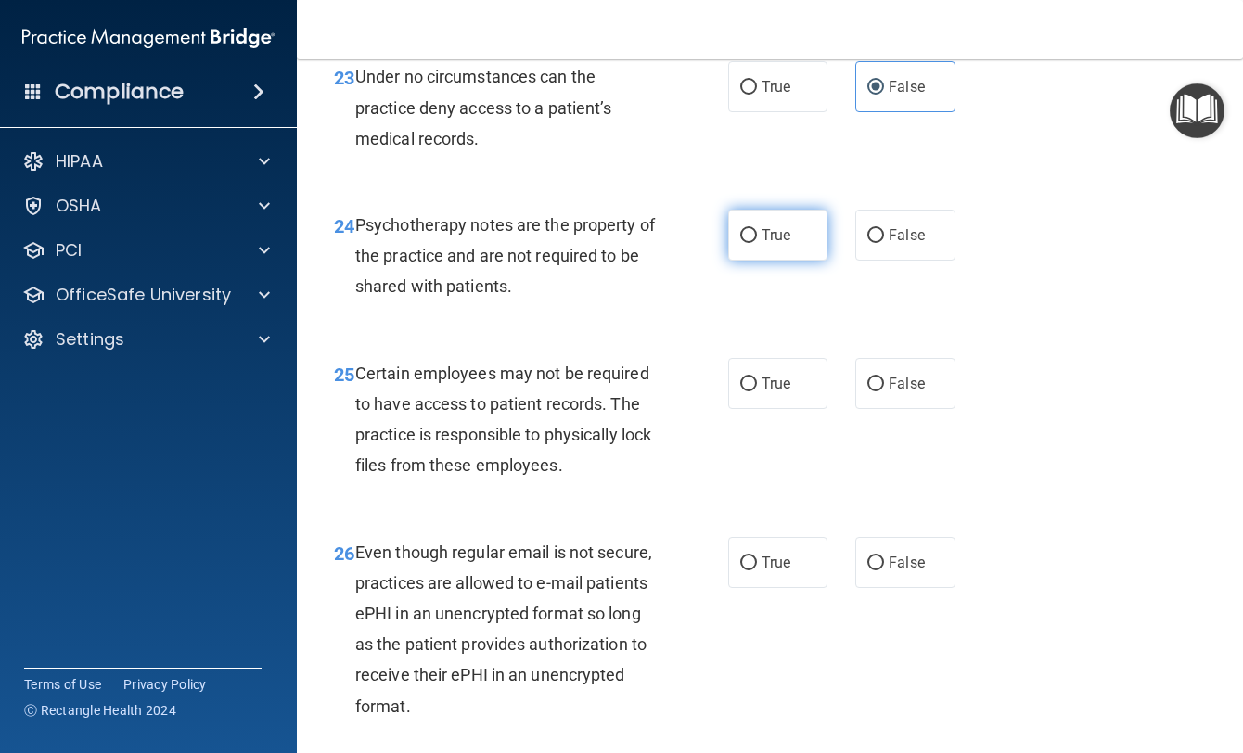
click at [775, 261] on label "True" at bounding box center [777, 235] width 99 height 51
click at [757, 243] on input "True" at bounding box center [748, 236] width 17 height 14
radio input "true"
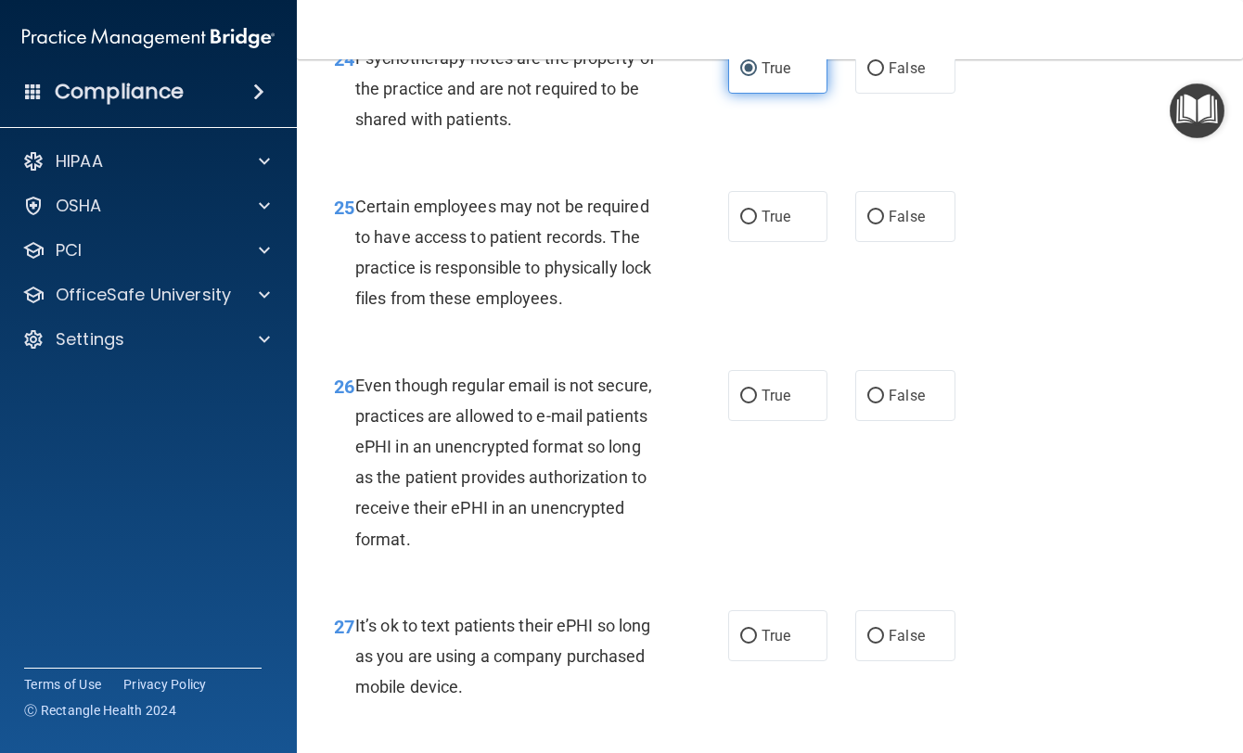
scroll to position [5009, 0]
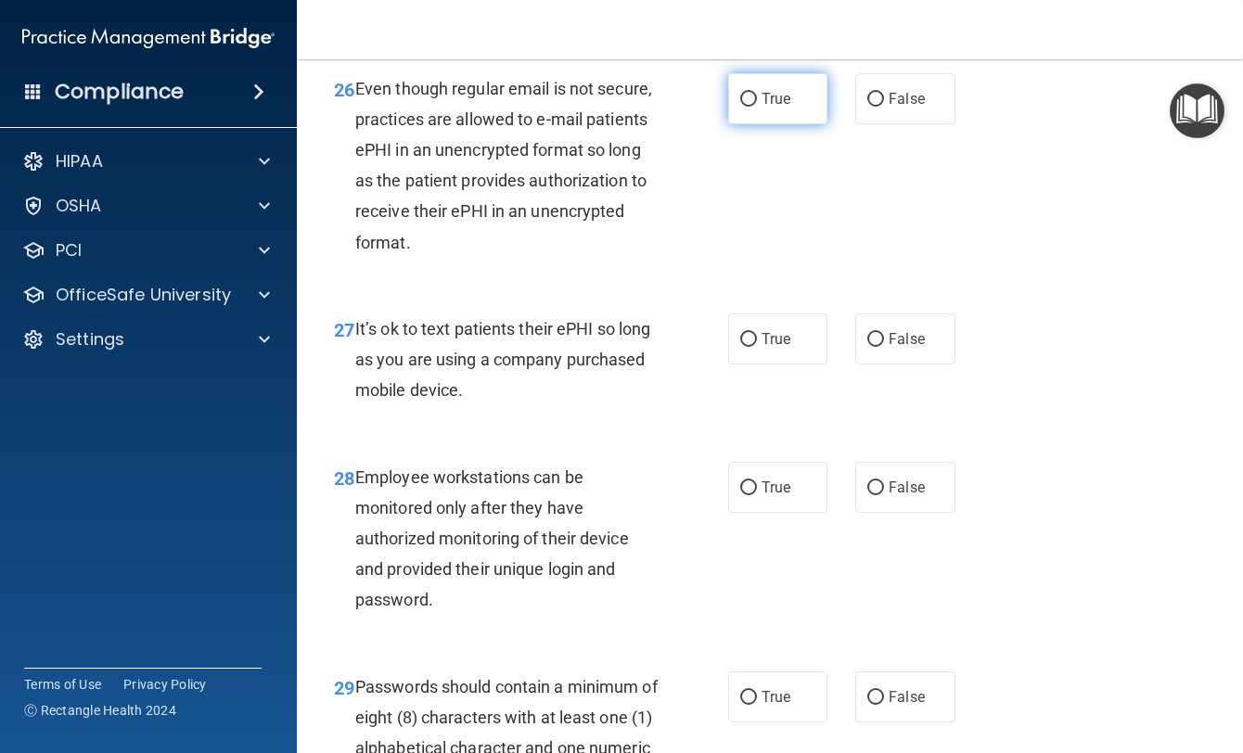
click at [762, 108] on span "True" at bounding box center [776, 99] width 29 height 18
click at [757, 107] on input "True" at bounding box center [748, 100] width 17 height 14
radio input "true"
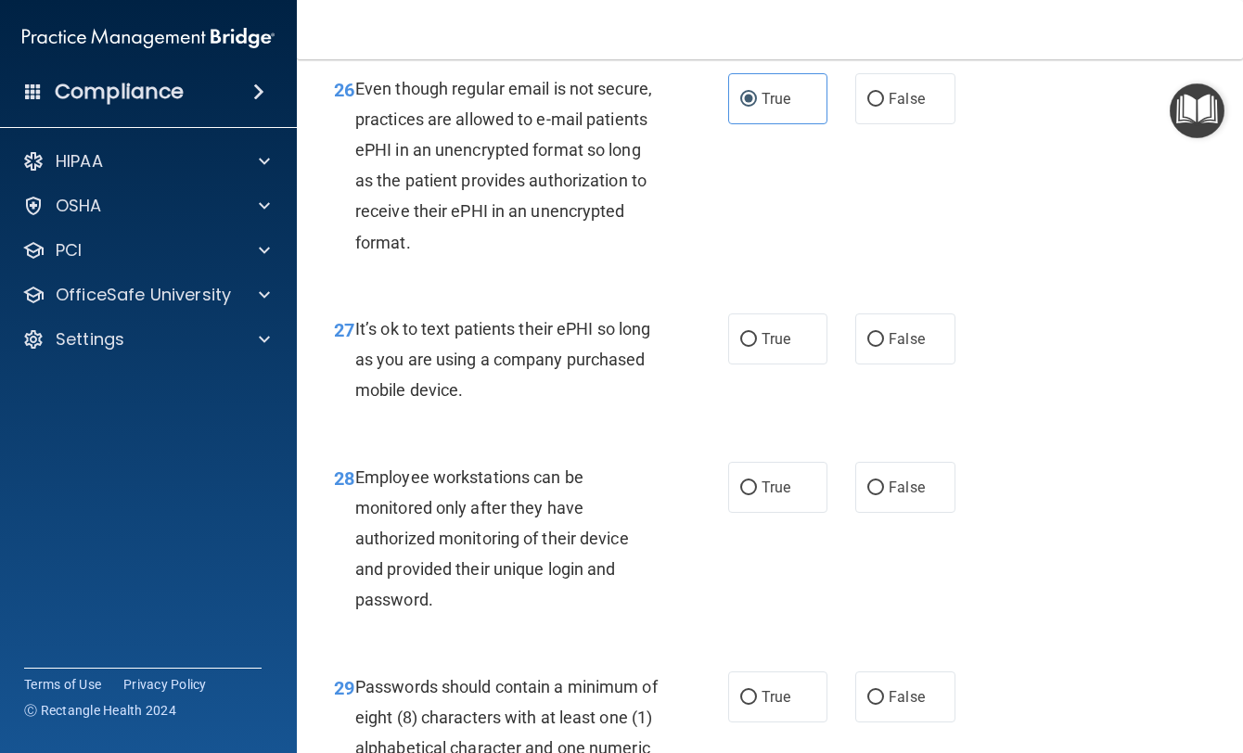
radio input "true"
click at [900, 365] on label "False" at bounding box center [904, 339] width 99 height 51
click at [884, 347] on input "False" at bounding box center [875, 340] width 17 height 14
radio input "true"
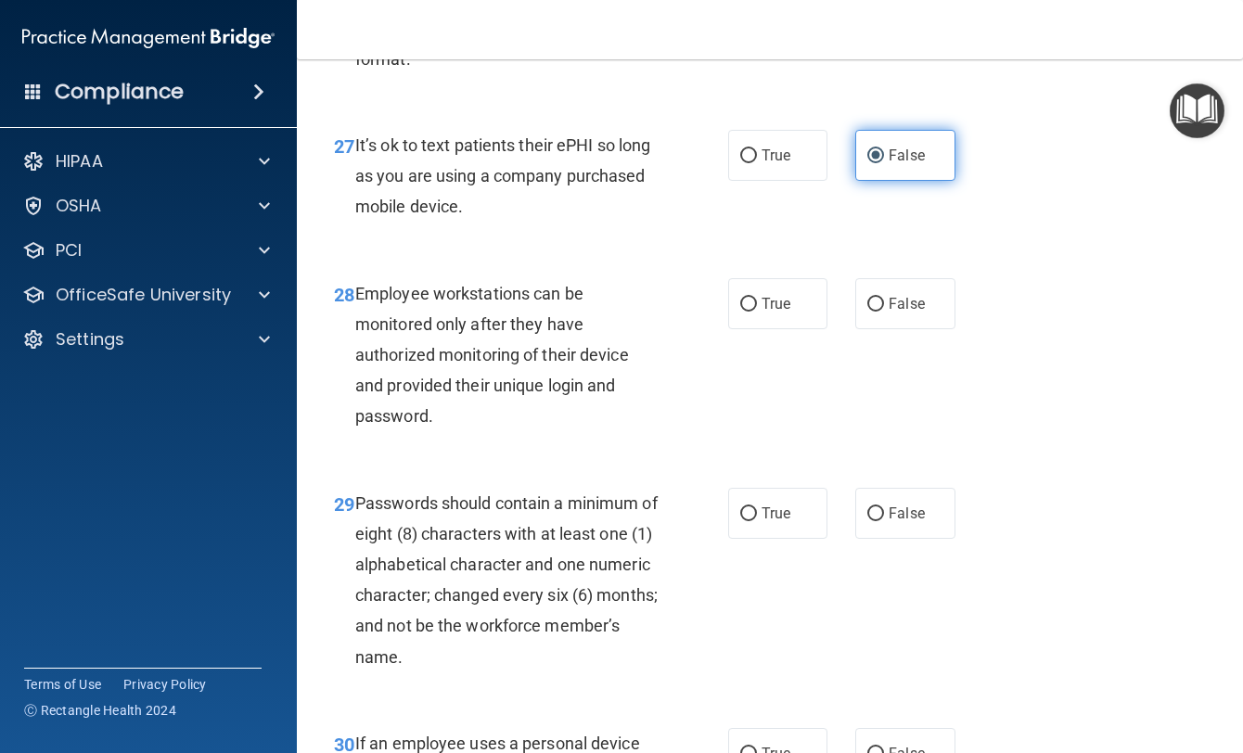
scroll to position [5195, 0]
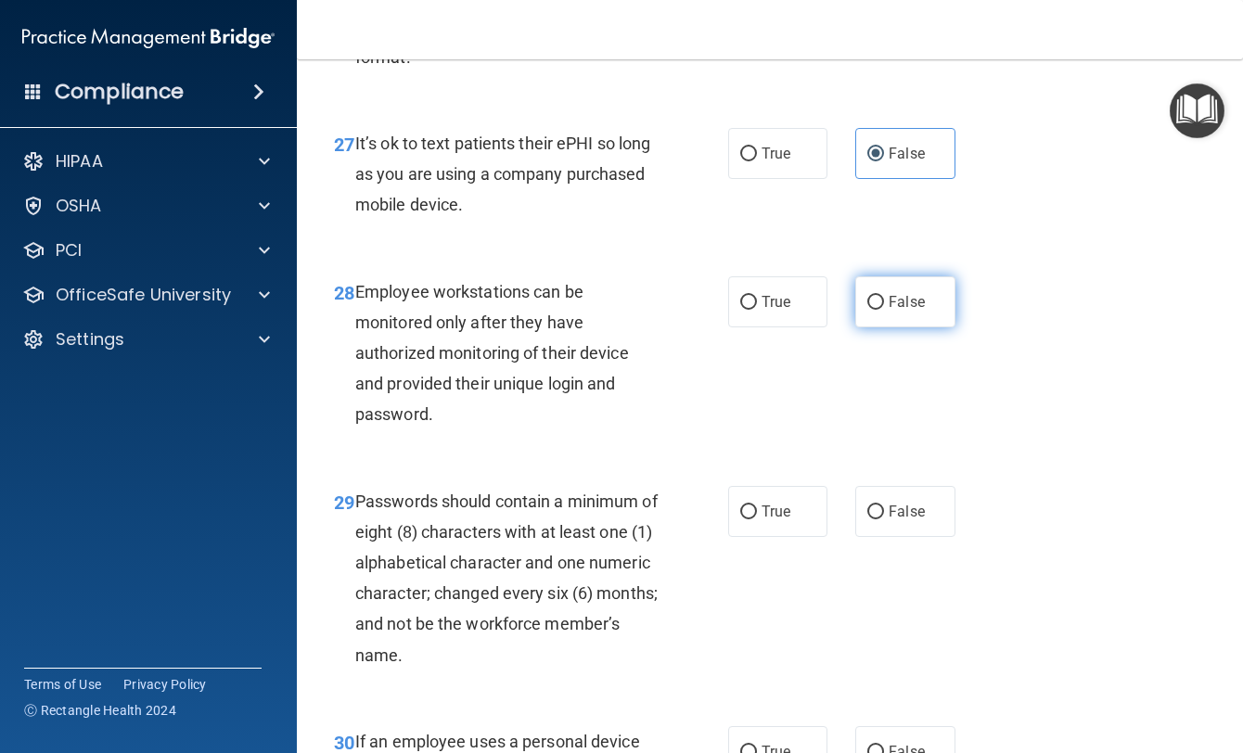
click at [875, 327] on label "False" at bounding box center [904, 301] width 99 height 51
click at [875, 310] on input "False" at bounding box center [875, 303] width 17 height 14
radio input "true"
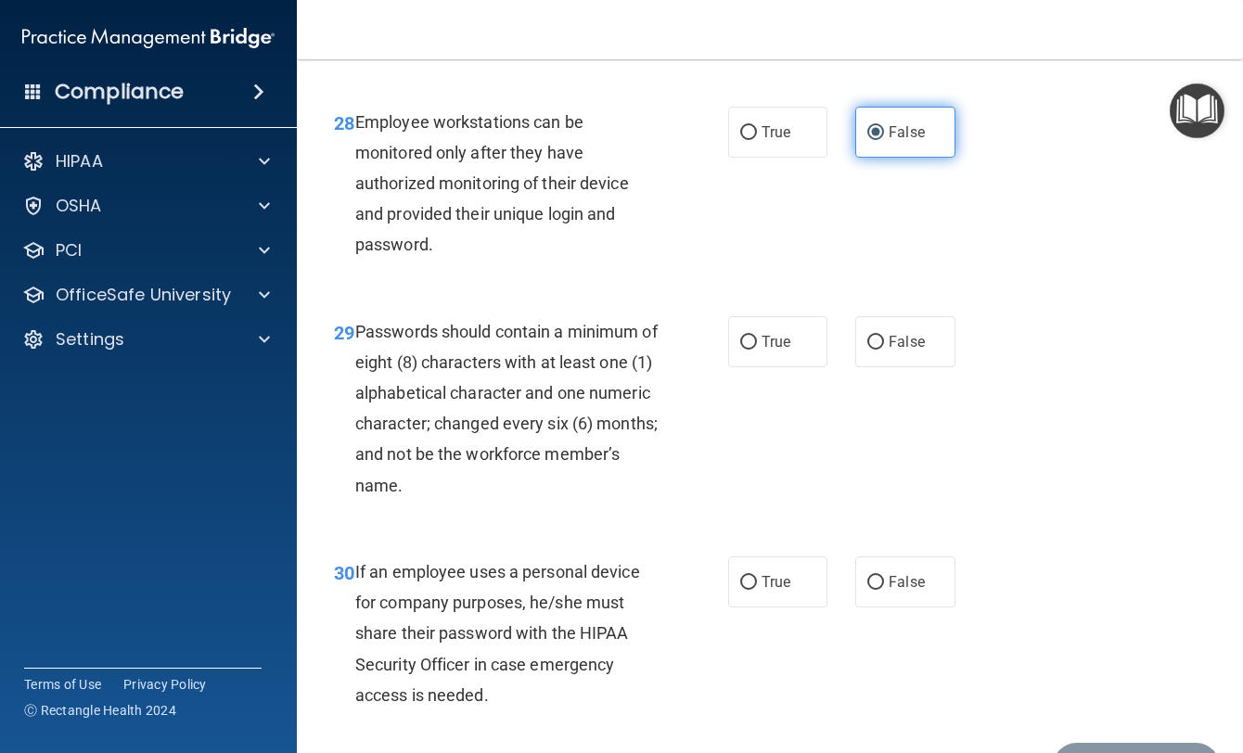
scroll to position [5380, 0]
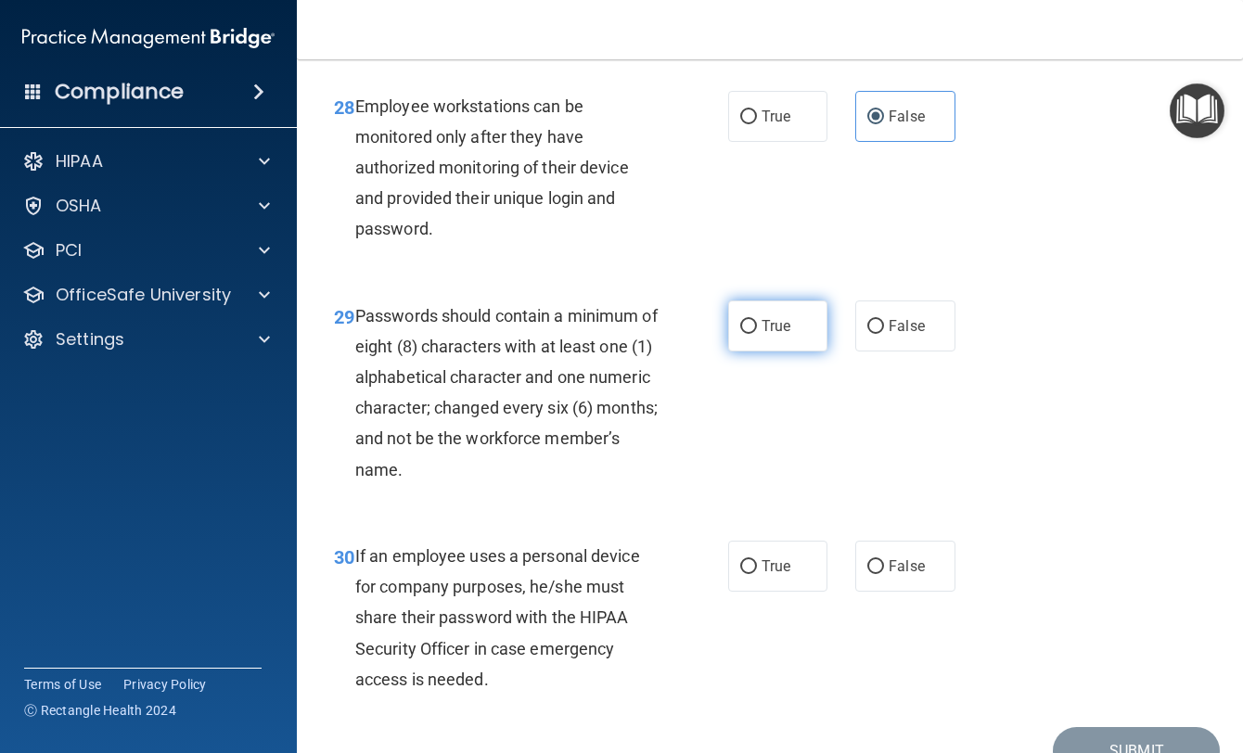
click at [767, 352] on label "True" at bounding box center [777, 326] width 99 height 51
click at [757, 334] on input "True" at bounding box center [748, 327] width 17 height 14
radio input "true"
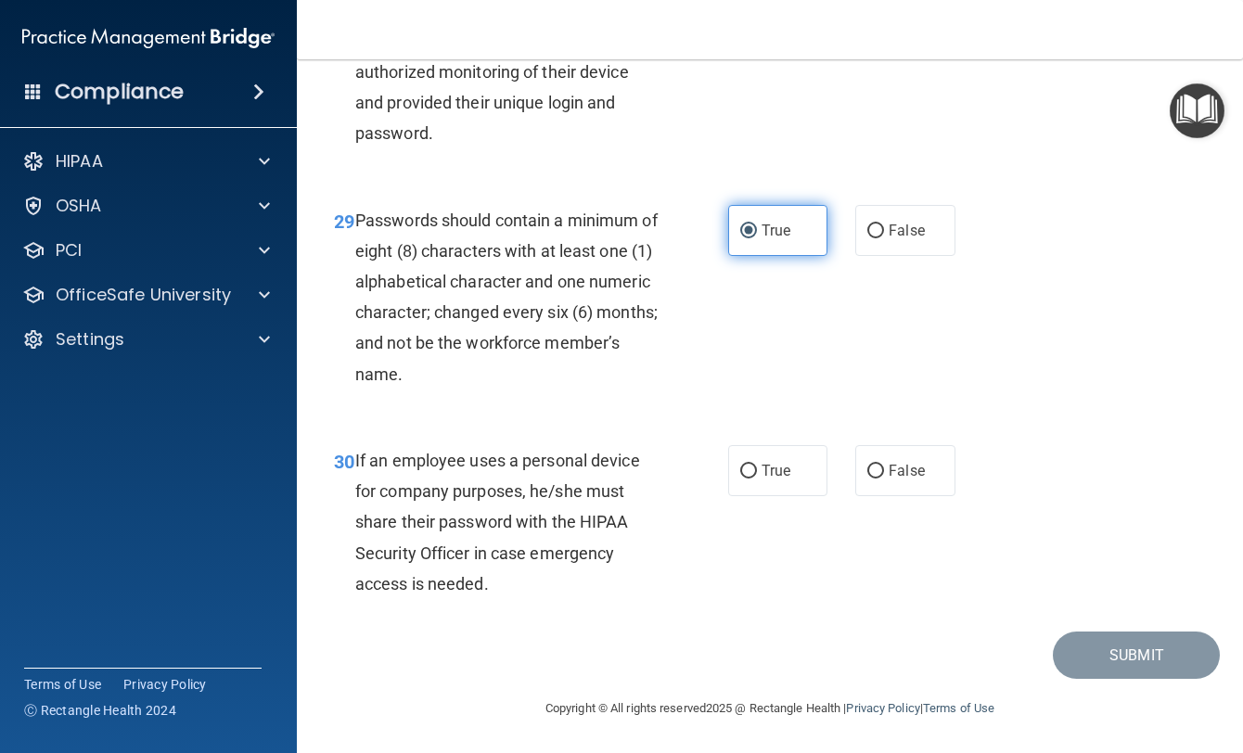
scroll to position [5660, 0]
click at [865, 484] on label "False" at bounding box center [904, 470] width 99 height 51
click at [867, 479] on input "False" at bounding box center [875, 472] width 17 height 14
radio input "true"
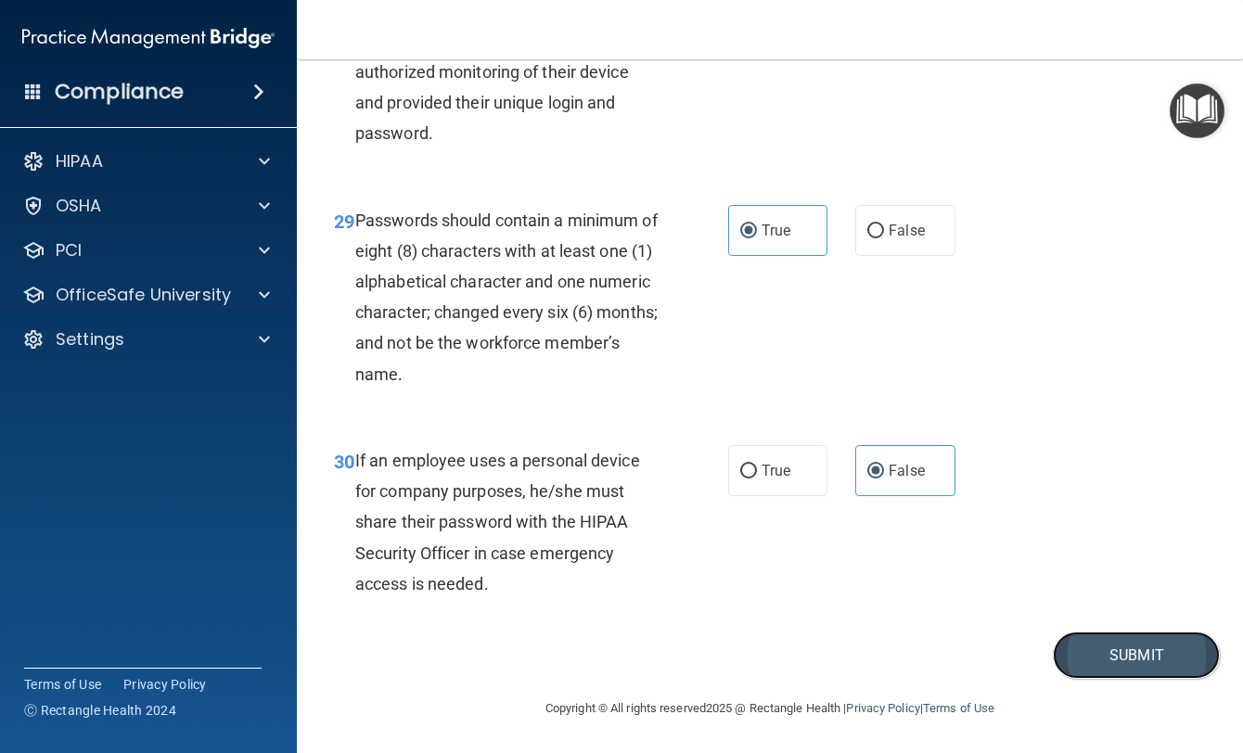
click at [1136, 668] on button "Submit" at bounding box center [1136, 655] width 167 height 47
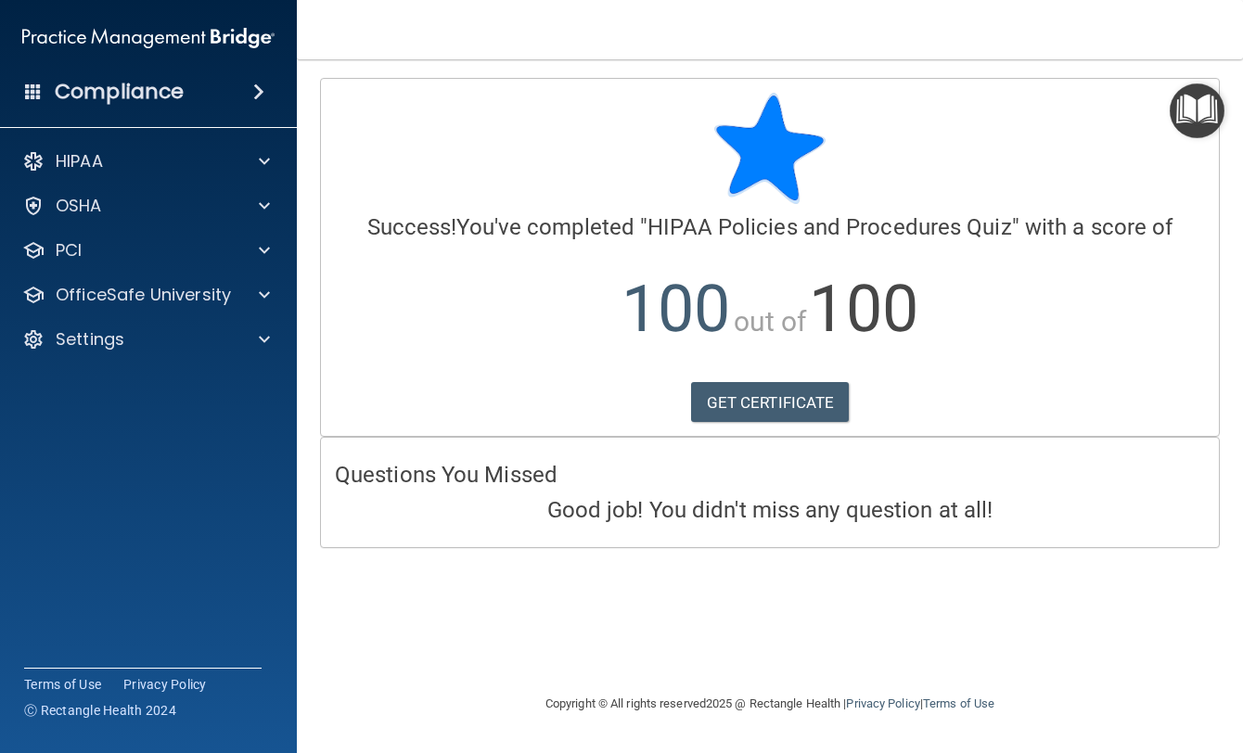
click at [793, 424] on div "Calculating your score.... Success! You've completed " HIPAA Policies and Proce…" at bounding box center [770, 257] width 898 height 357
click at [793, 416] on link "GET CERTIFICATE" at bounding box center [770, 402] width 159 height 41
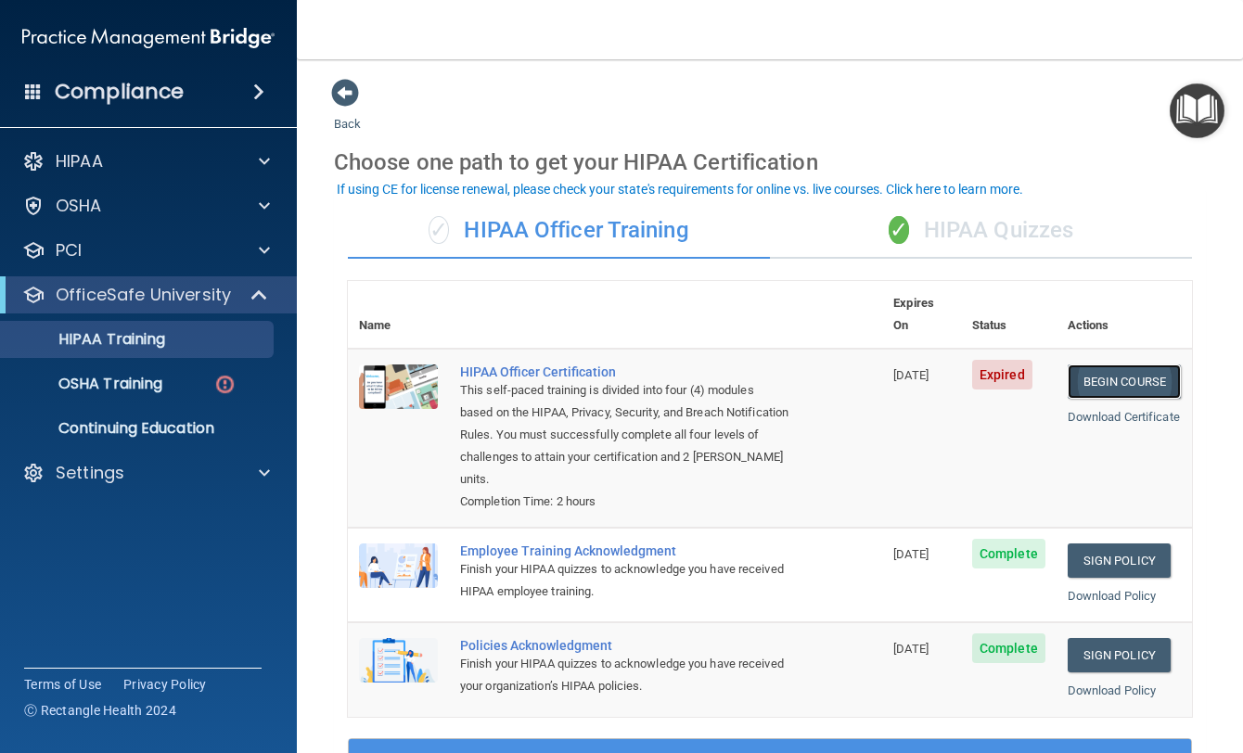
click at [1095, 365] on link "Begin Course" at bounding box center [1124, 382] width 113 height 34
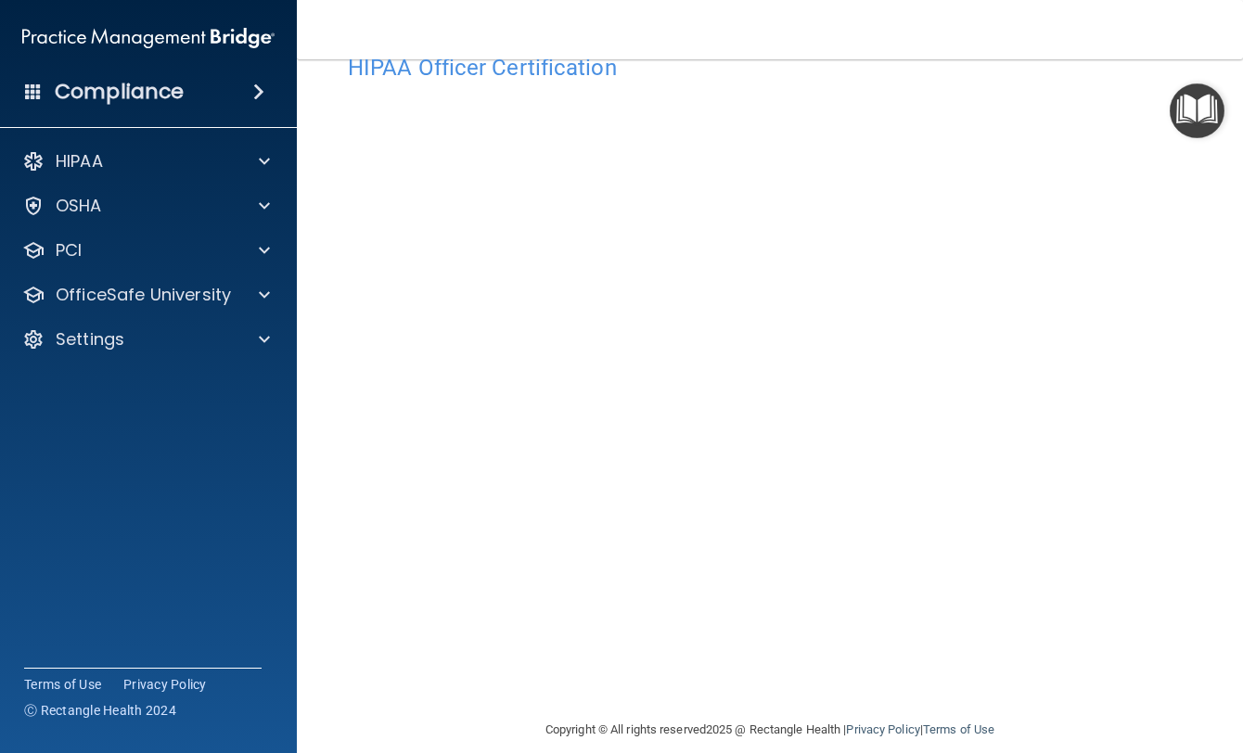
scroll to position [73, 0]
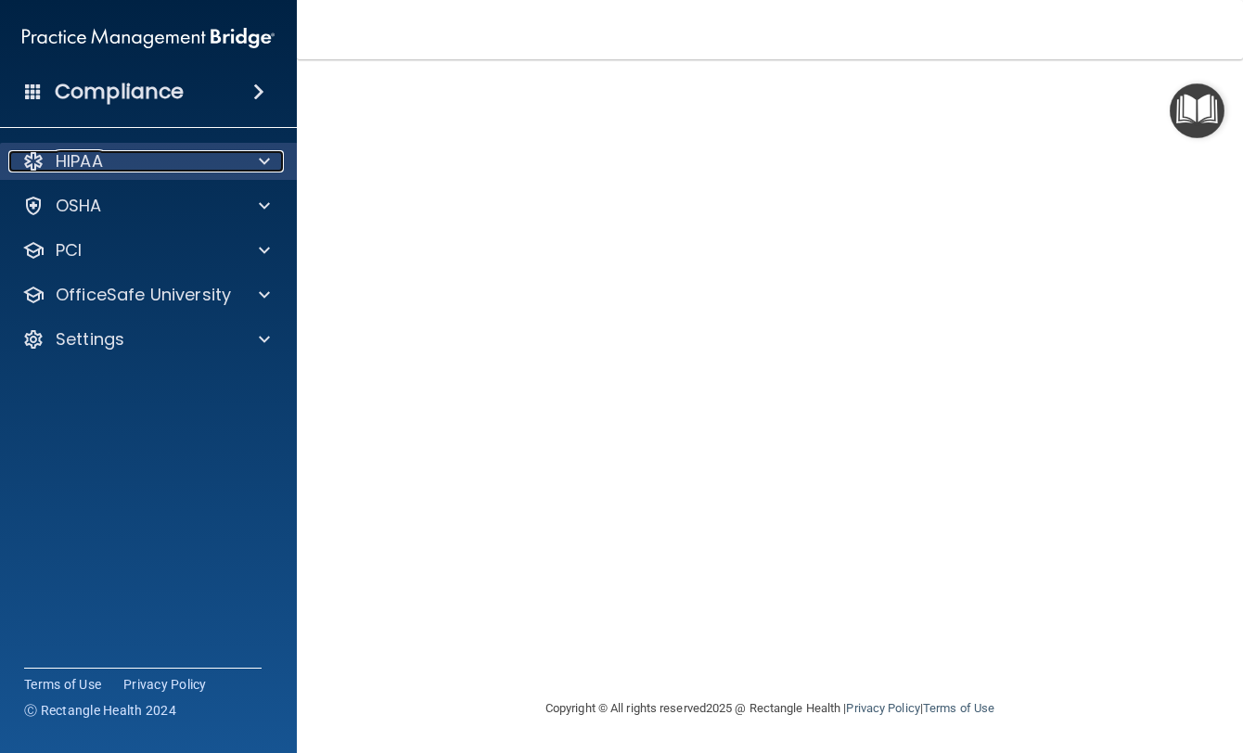
click at [166, 159] on div "HIPAA" at bounding box center [123, 161] width 230 height 22
click at [270, 163] on div at bounding box center [261, 161] width 46 height 22
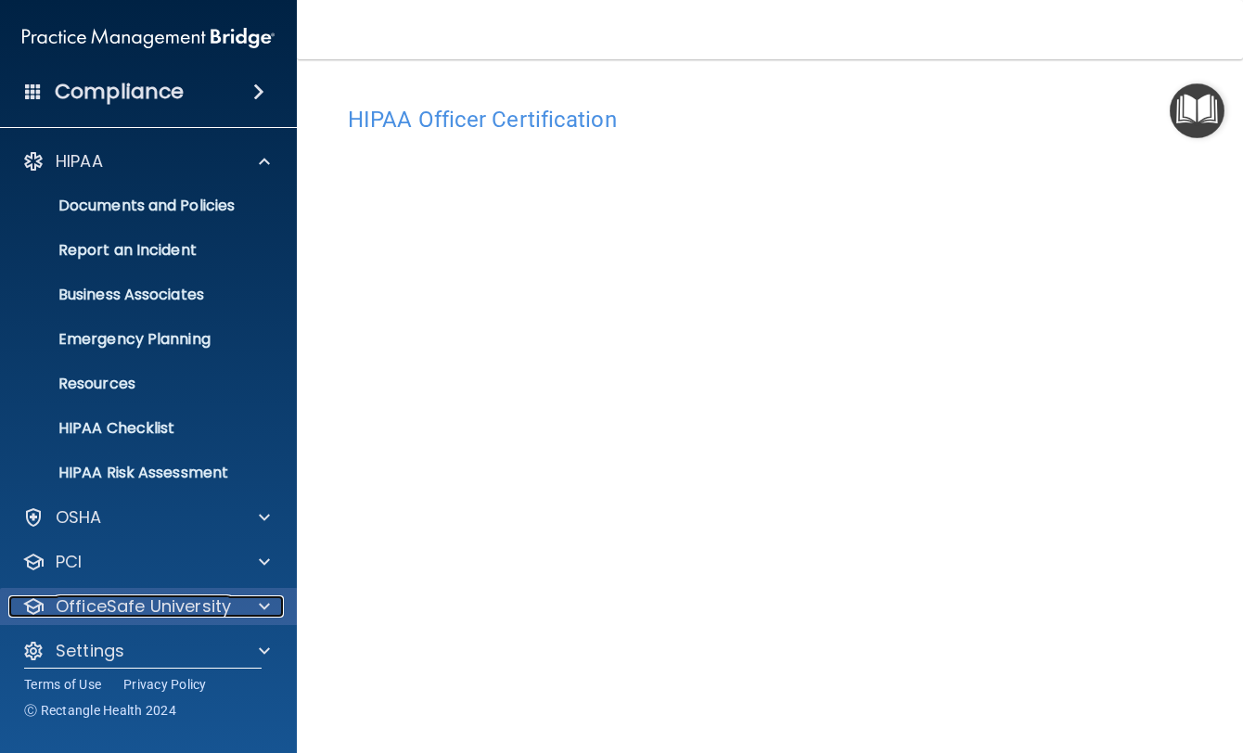
click at [224, 604] on p "OfficeSafe University" at bounding box center [143, 607] width 175 height 22
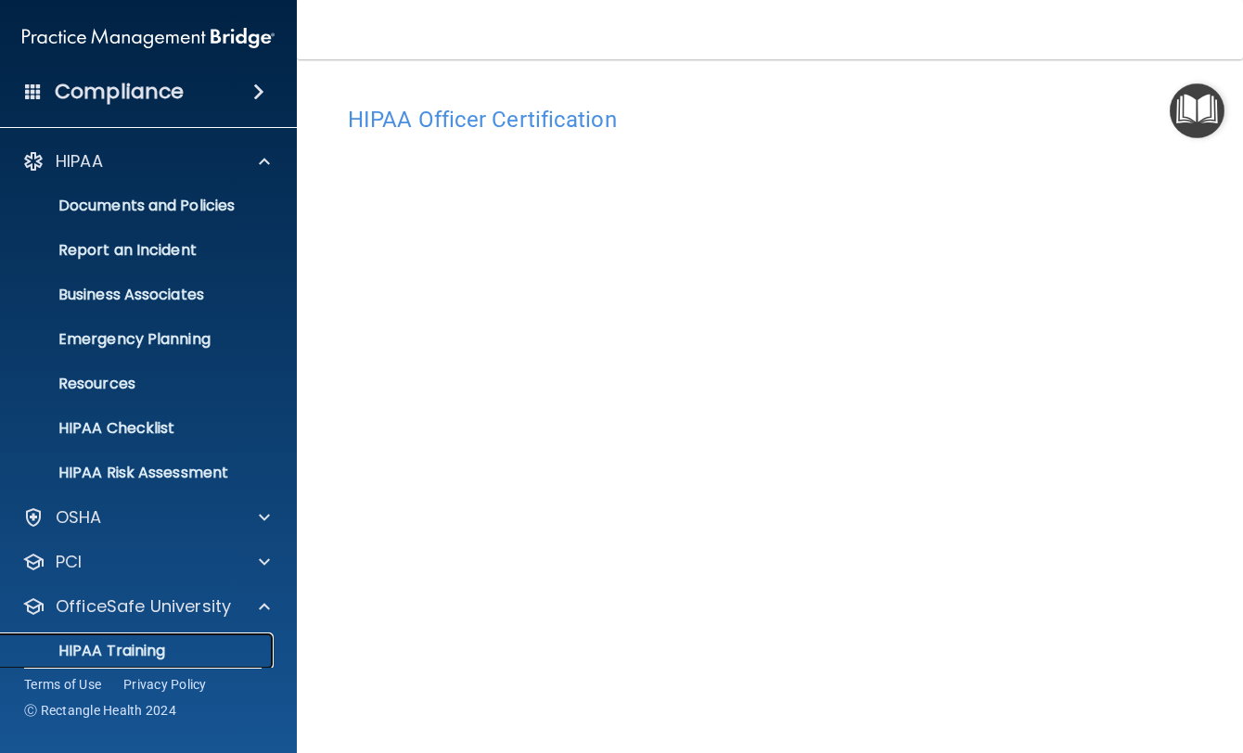
click at [171, 639] on link "HIPAA Training" at bounding box center [127, 651] width 292 height 37
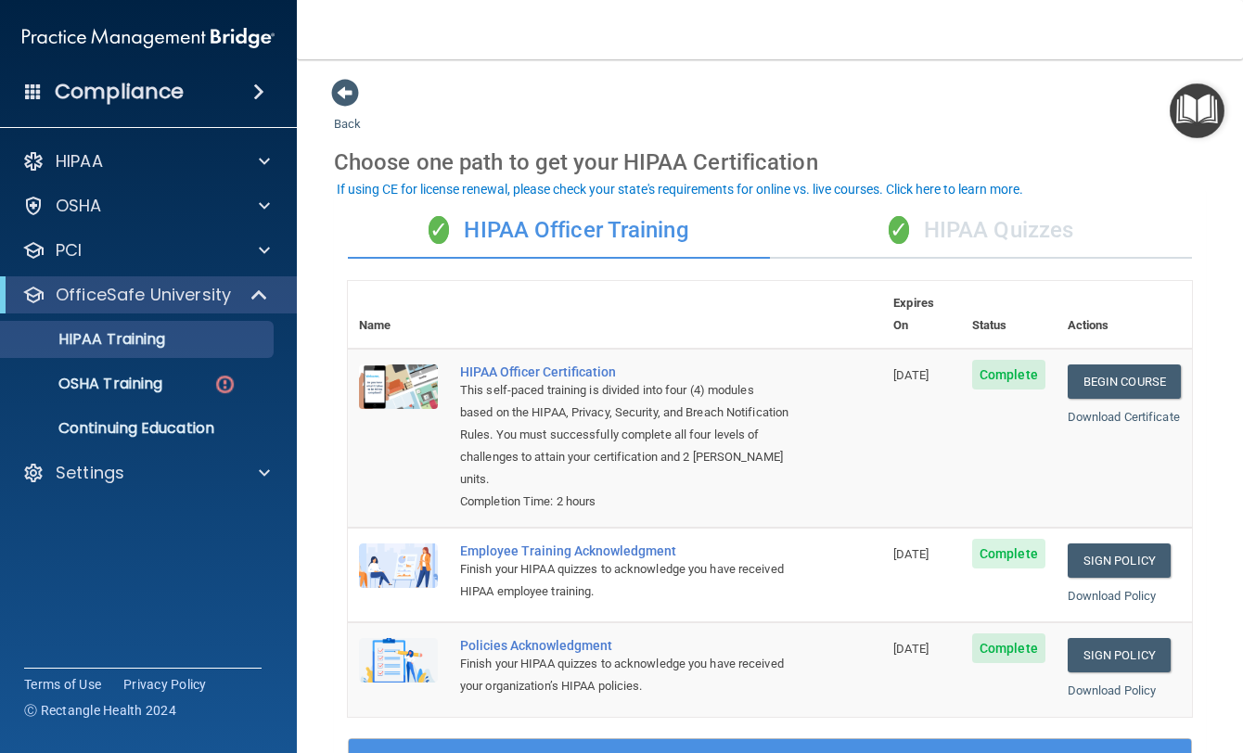
click at [1008, 225] on div "✓ HIPAA Quizzes" at bounding box center [981, 231] width 422 height 56
